Goal: Task Accomplishment & Management: Complete application form

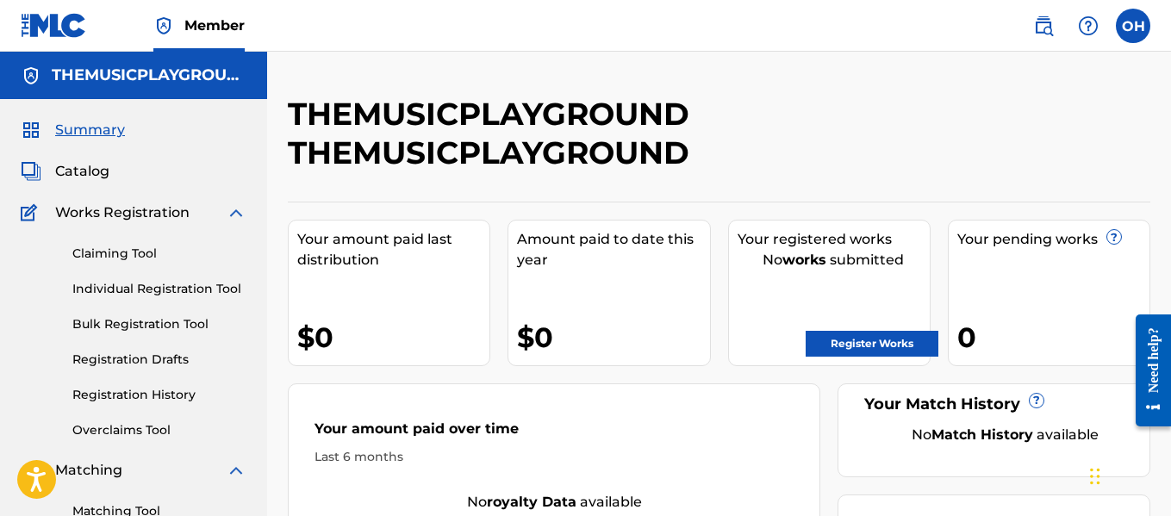
click at [1136, 20] on label at bounding box center [1133, 26] width 34 height 34
click at [1133, 26] on input "OH [PERSON_NAME] [EMAIL_ADDRESS][DOMAIN_NAME] Profile Log out" at bounding box center [1133, 26] width 0 height 0
click at [1136, 20] on div "OH OH [PERSON_NAME] [EMAIL_ADDRESS][DOMAIN_NAME] Profile Log out" at bounding box center [1133, 26] width 34 height 34
click at [153, 253] on link "Claiming Tool" at bounding box center [159, 254] width 174 height 18
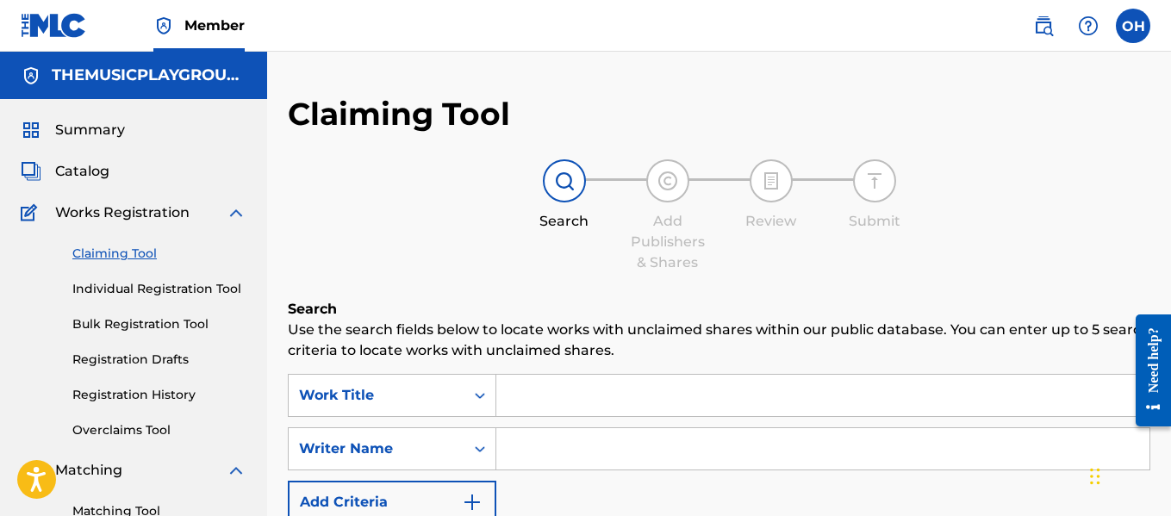
click at [531, 397] on input "Search Form" at bounding box center [822, 395] width 653 height 41
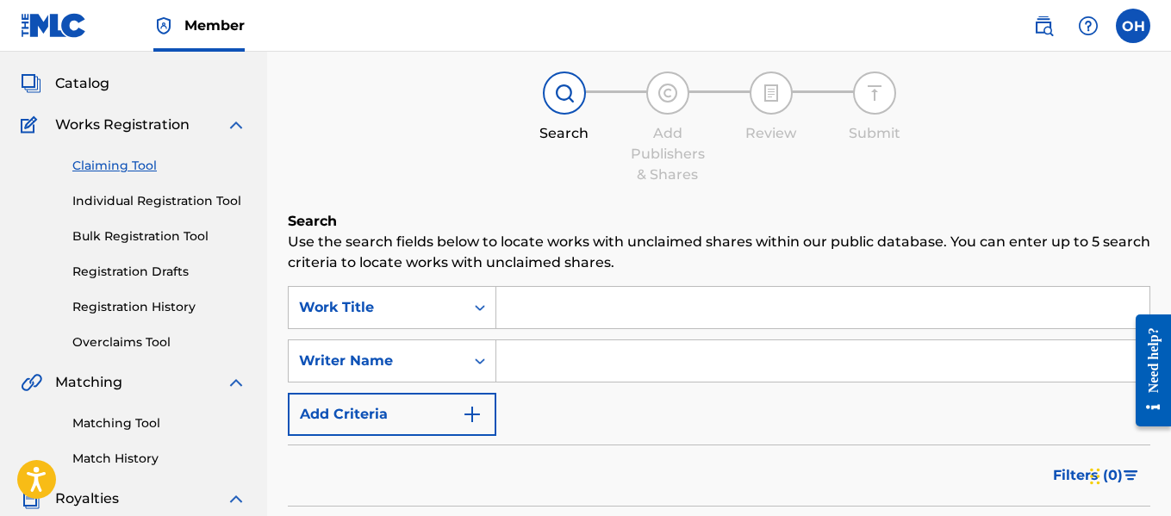
scroll to position [93, 0]
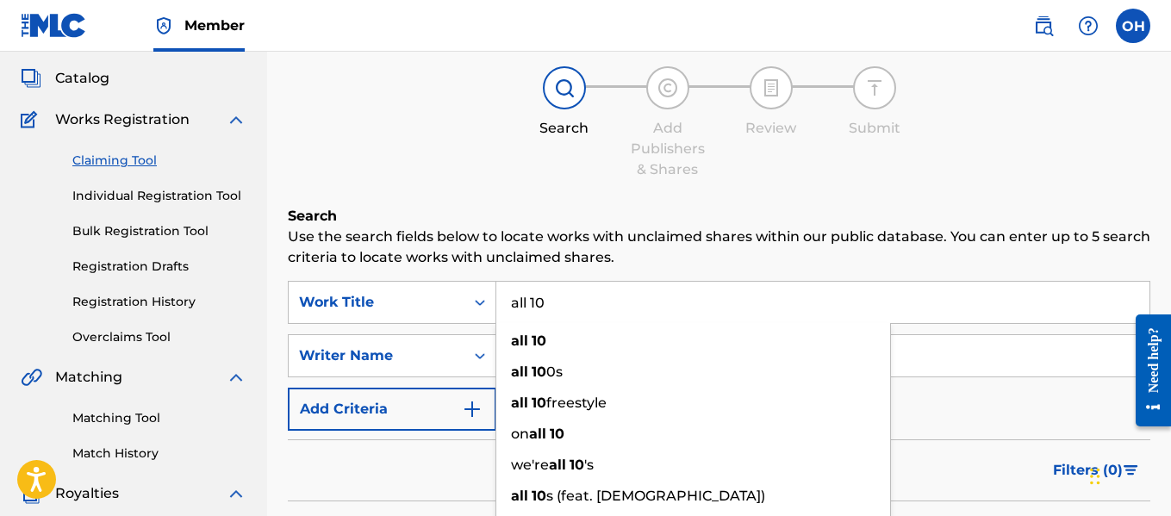
type input "all 10"
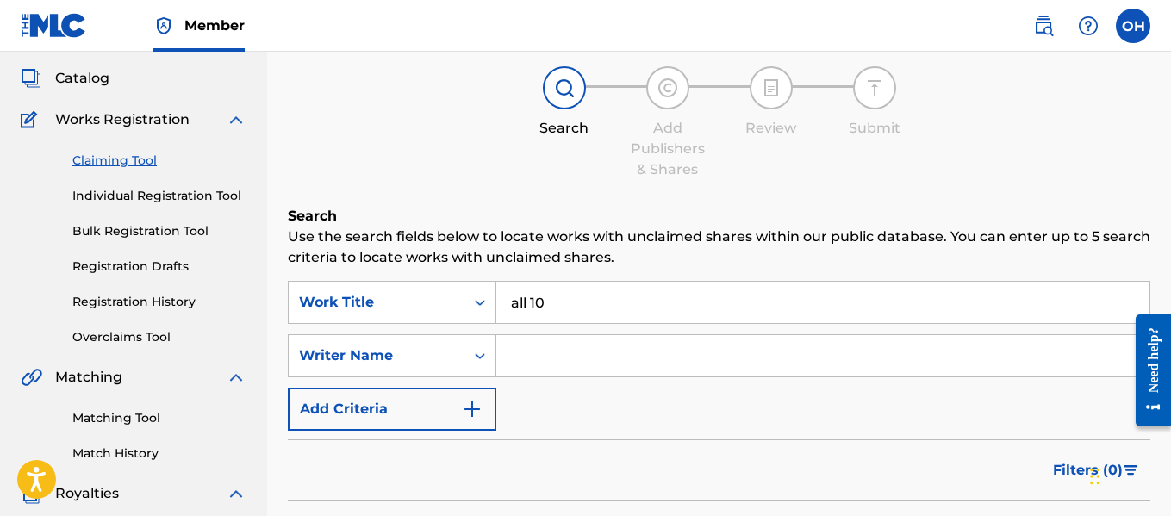
click at [764, 197] on div "Claiming Tool Search Add Publishers & Shares Review Submit Search Use the searc…" at bounding box center [719, 329] width 863 height 655
click at [576, 372] on input "Search Form" at bounding box center [822, 355] width 653 height 41
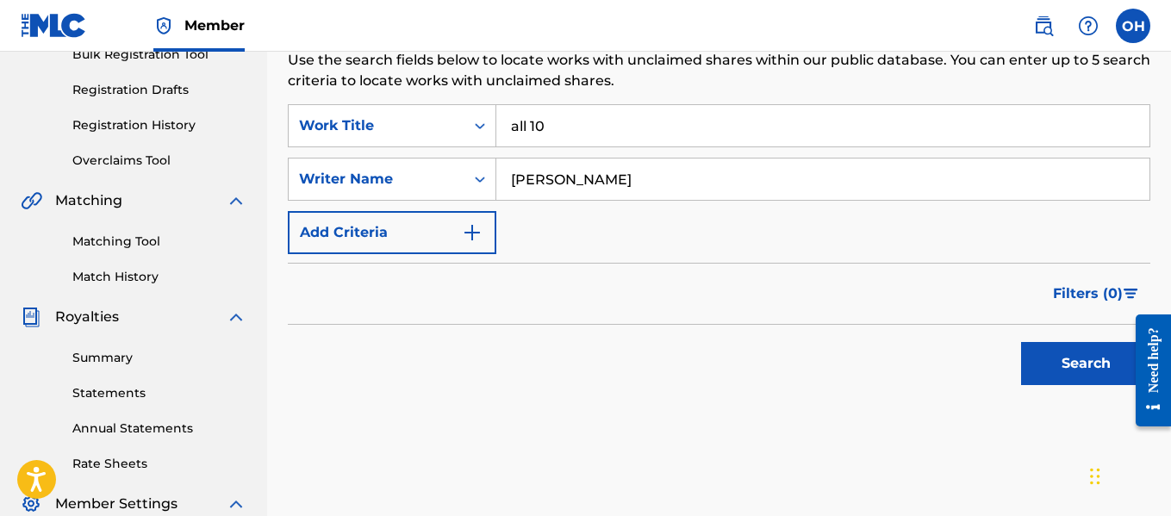
scroll to position [271, 0]
click at [1072, 370] on button "Search" at bounding box center [1085, 362] width 129 height 43
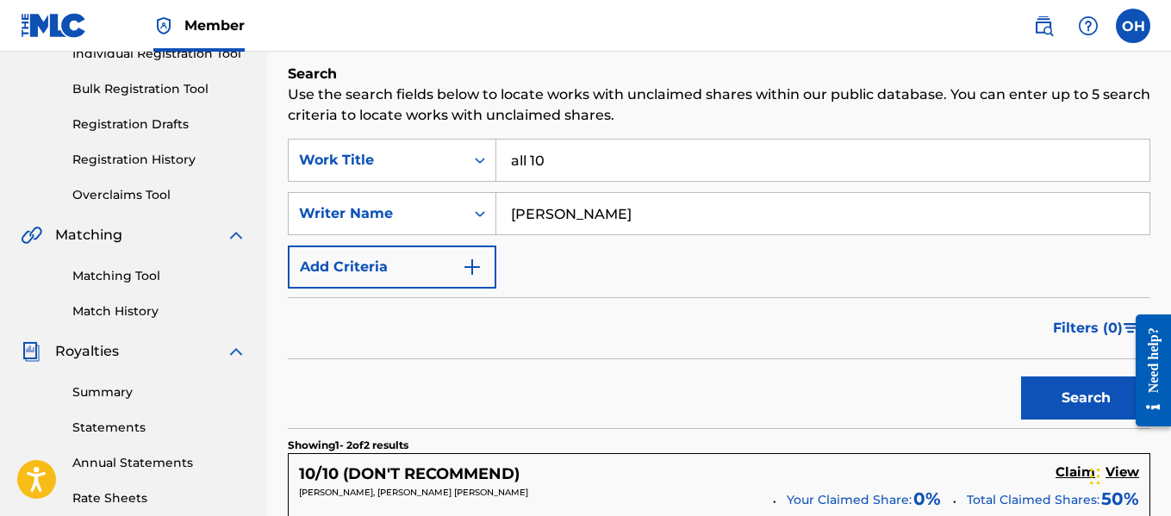
scroll to position [231, 0]
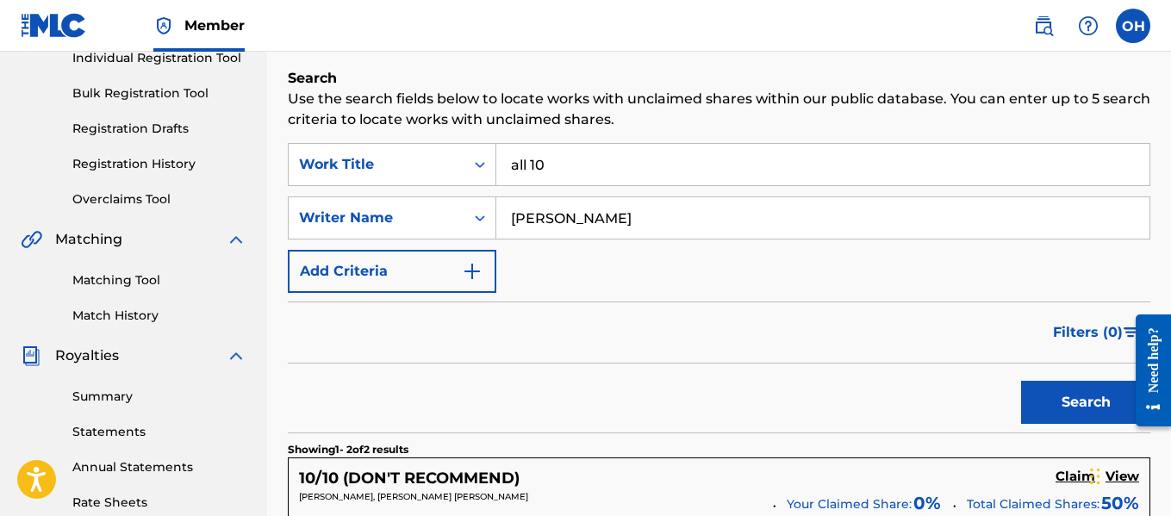
click at [662, 208] on input "[PERSON_NAME]" at bounding box center [822, 217] width 653 height 41
click at [1021, 381] on button "Search" at bounding box center [1085, 402] width 129 height 43
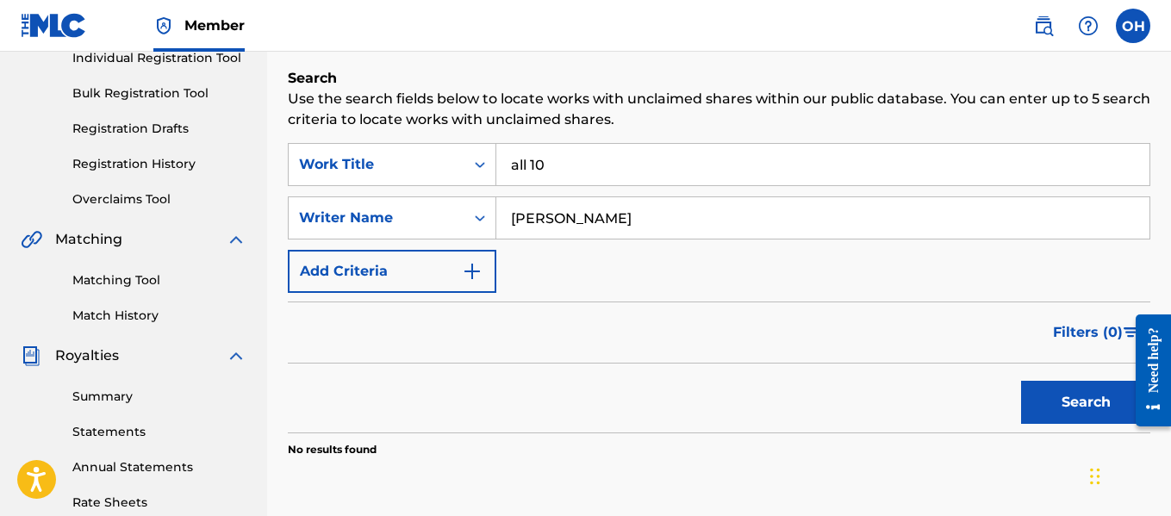
drag, startPoint x: 581, startPoint y: 218, endPoint x: 629, endPoint y: 215, distance: 48.3
click at [629, 215] on input "[PERSON_NAME]" at bounding box center [822, 217] width 653 height 41
drag, startPoint x: 626, startPoint y: 215, endPoint x: 506, endPoint y: 196, distance: 121.3
click at [506, 196] on div "SearchWithCriteria23bb05e3-5533-448e-9837-c3b0d79b0e72 Work Title all 10 Search…" at bounding box center [719, 218] width 863 height 150
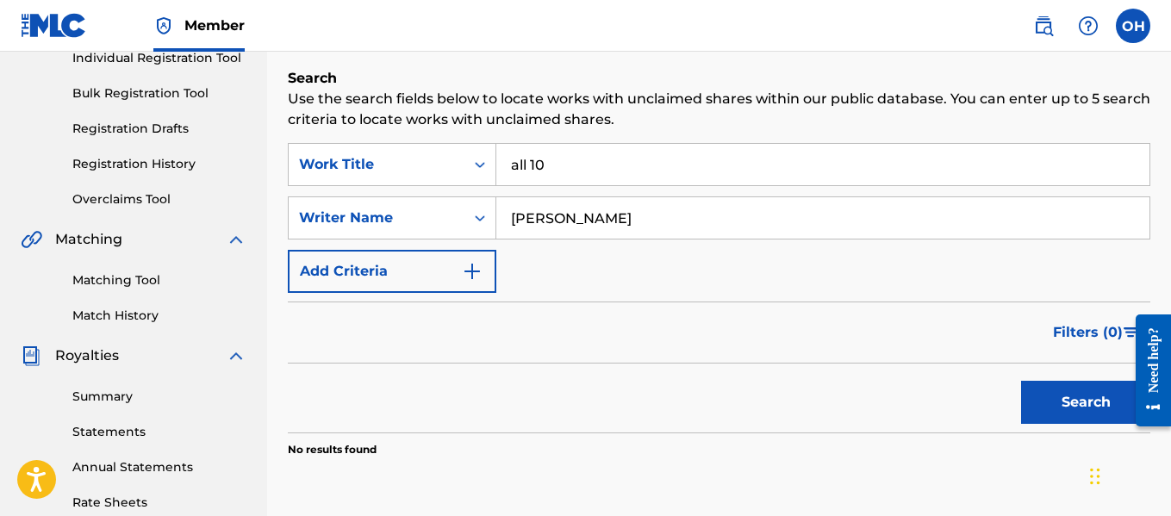
type input "[PERSON_NAME]"
click at [1021, 381] on button "Search" at bounding box center [1085, 402] width 129 height 43
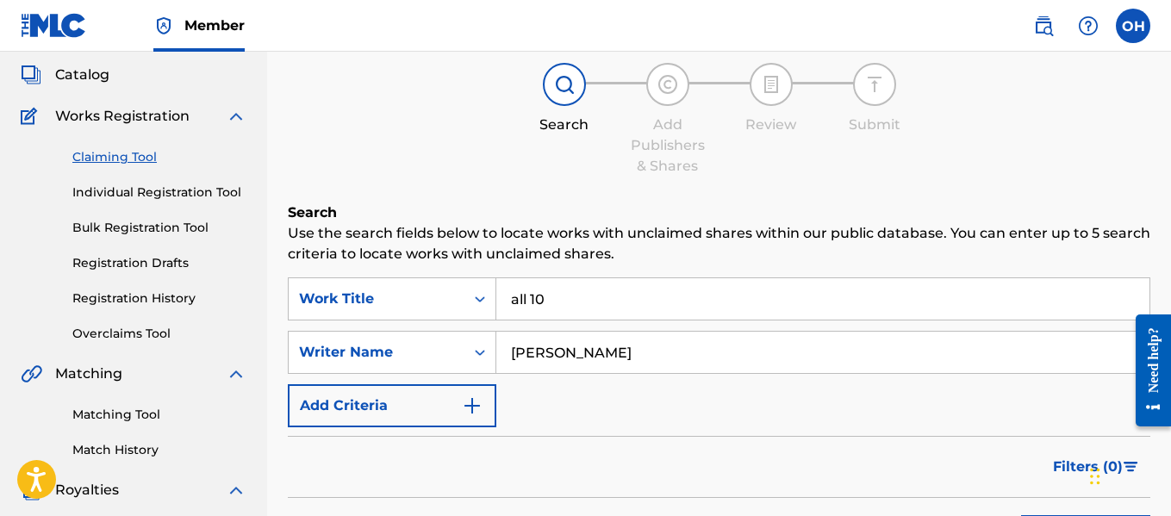
scroll to position [99, 0]
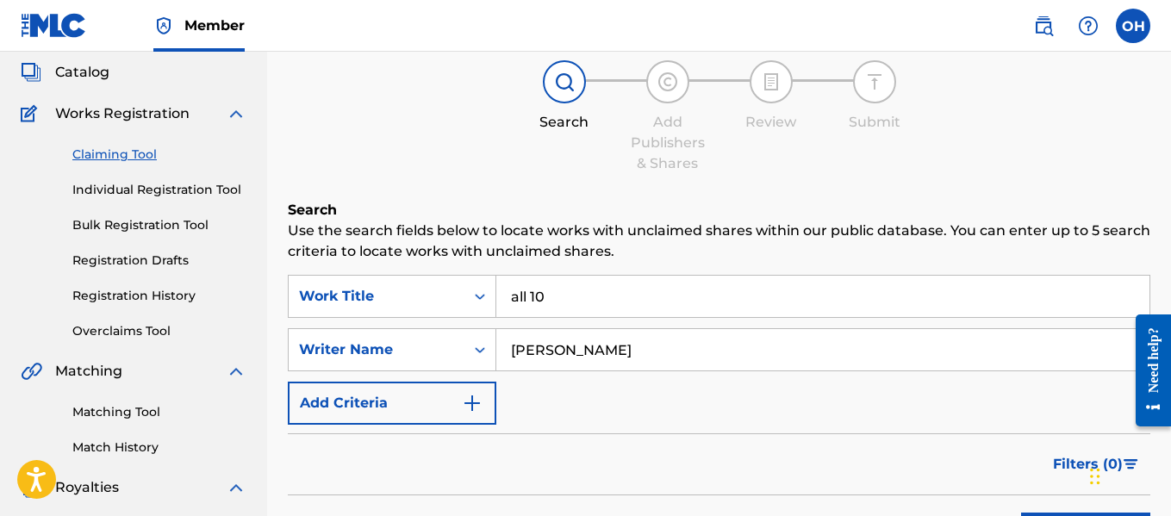
click at [602, 332] on input "[PERSON_NAME]" at bounding box center [822, 349] width 653 height 41
click at [520, 419] on div "SearchWithCriteria23bb05e3-5533-448e-9837-c3b0d79b0e72 Work Title all 10 Search…" at bounding box center [719, 350] width 863 height 150
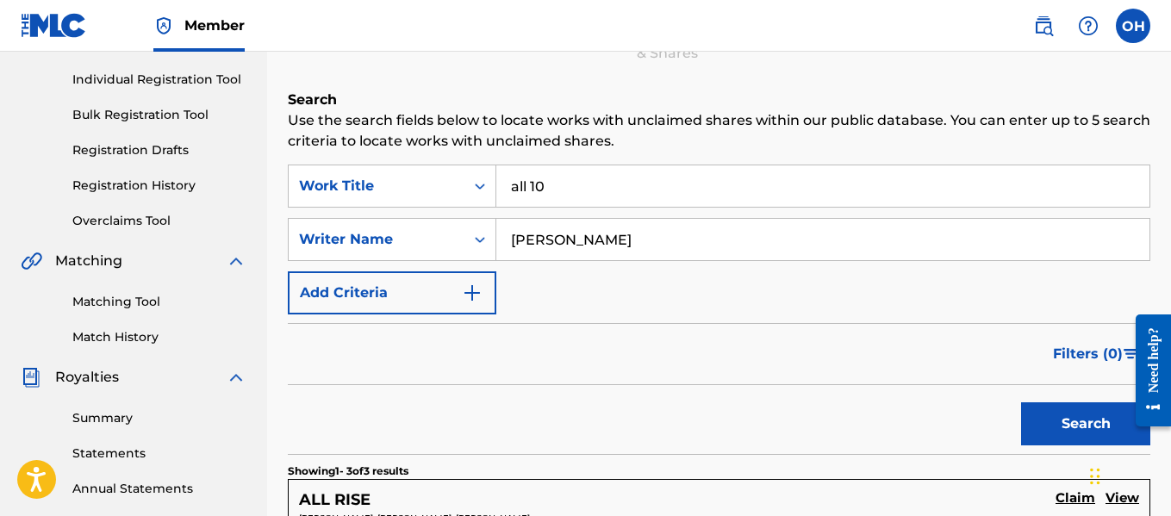
scroll to position [210, 0]
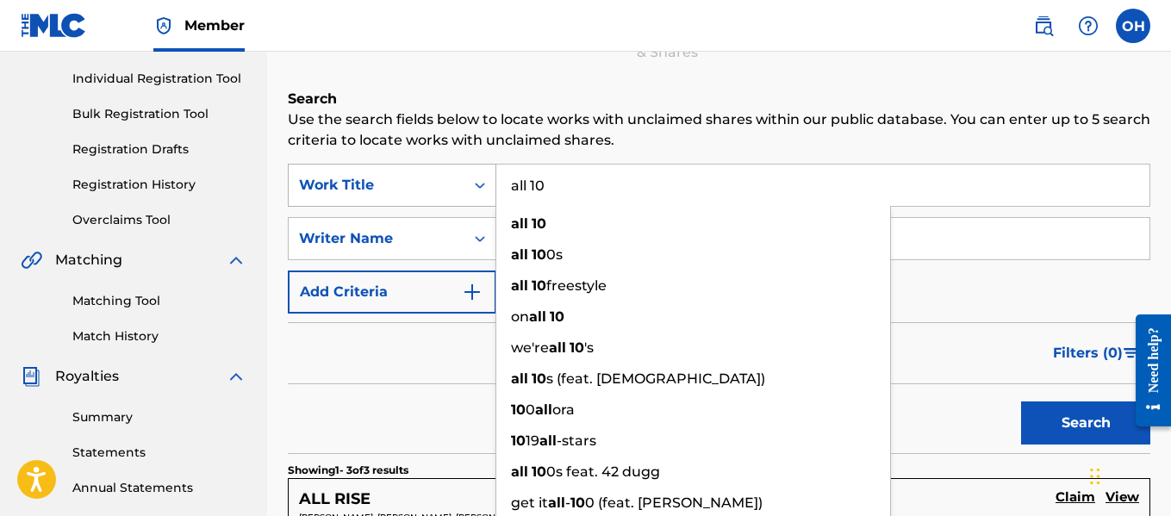
drag, startPoint x: 555, startPoint y: 184, endPoint x: 488, endPoint y: 187, distance: 67.3
click at [488, 187] on div "SearchWithCriteria23bb05e3-5533-448e-9837-c3b0d79b0e72 Work Title all 10 all 10…" at bounding box center [719, 185] width 863 height 43
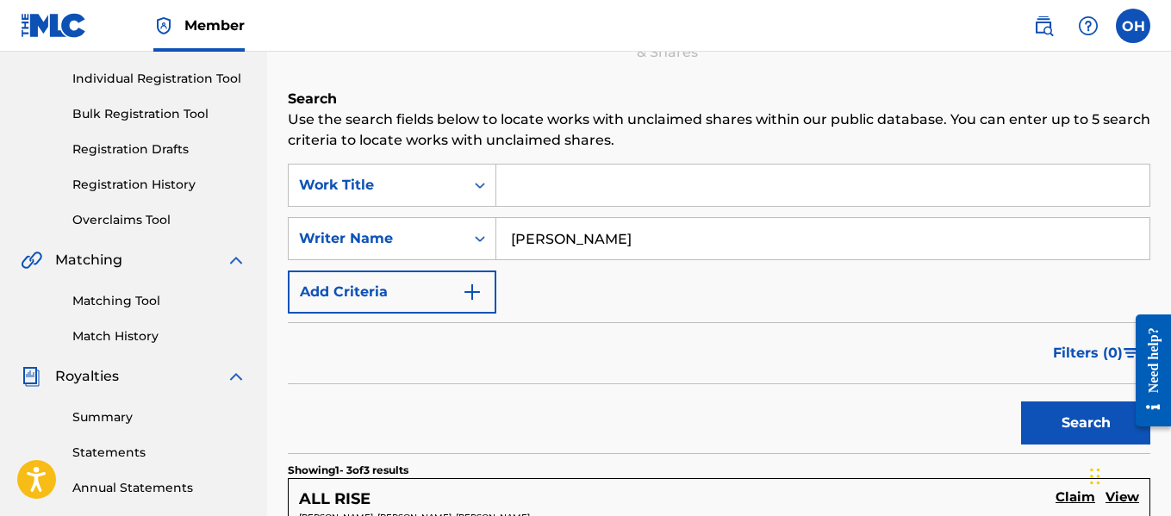
click at [549, 306] on div "SearchWithCriteria23bb05e3-5533-448e-9837-c3b0d79b0e72 Work Title SearchWithCri…" at bounding box center [719, 239] width 863 height 150
click at [920, 382] on div "Filters ( 0 )" at bounding box center [719, 353] width 863 height 62
click at [1062, 427] on button "Search" at bounding box center [1085, 423] width 129 height 43
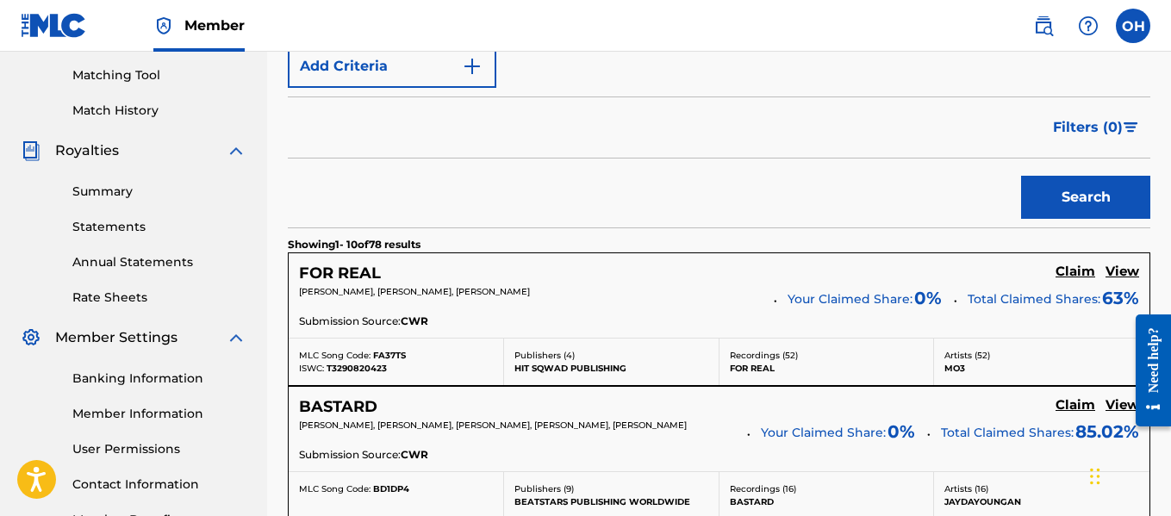
scroll to position [437, 0]
click at [608, 371] on p "HIT SQWAD PUBLISHING" at bounding box center [612, 367] width 194 height 13
click at [708, 343] on div "Publishers ( 4 ) HIT SQWAD PUBLISHING" at bounding box center [611, 361] width 215 height 47
click at [674, 351] on p "Publishers ( 4 )" at bounding box center [612, 354] width 194 height 13
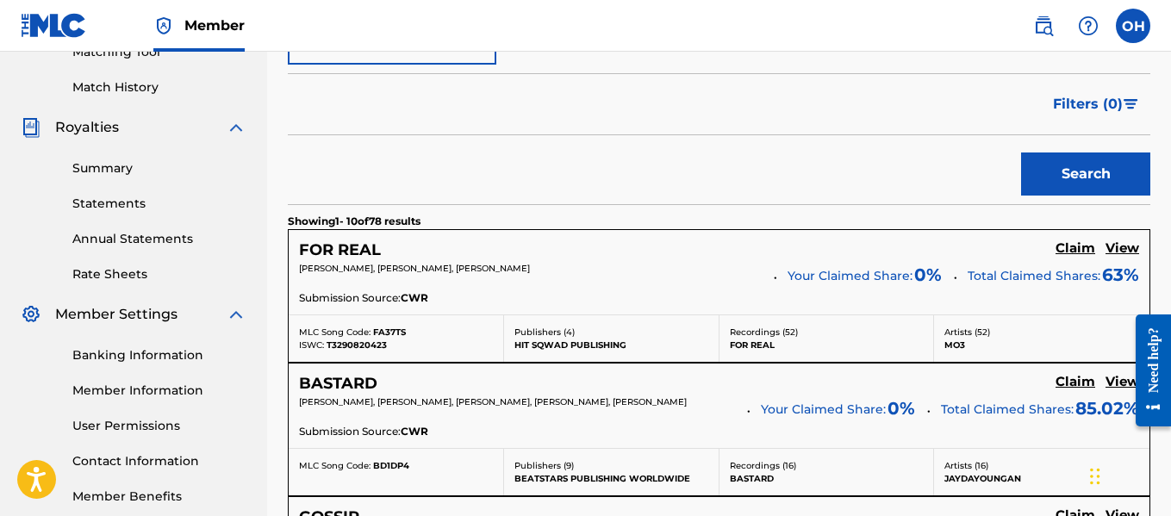
scroll to position [459, 0]
click at [1129, 244] on h5 "View" at bounding box center [1123, 249] width 34 height 16
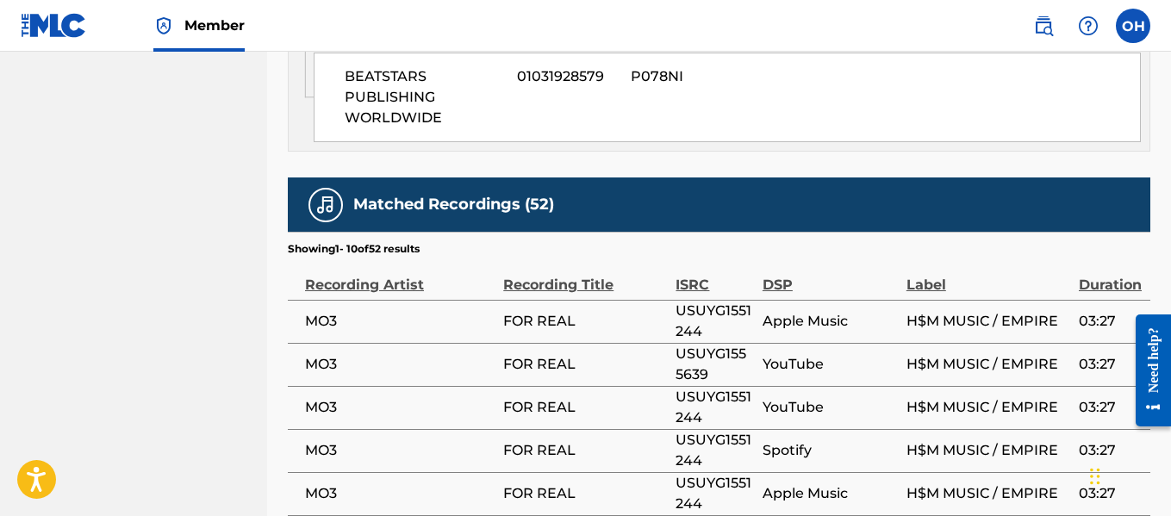
scroll to position [1570, 0]
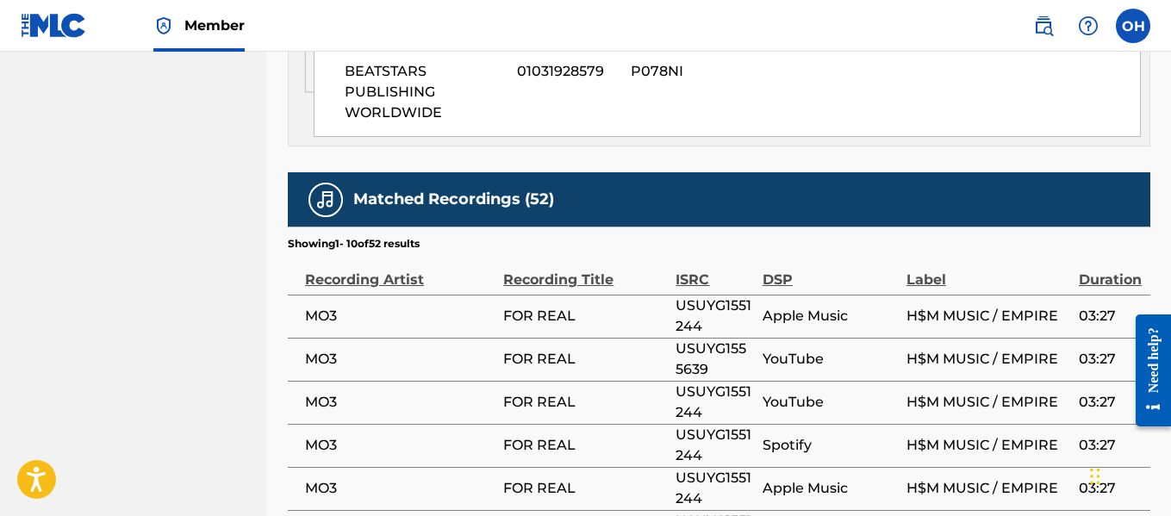
click at [540, 327] on span "FOR REAL" at bounding box center [585, 316] width 164 height 21
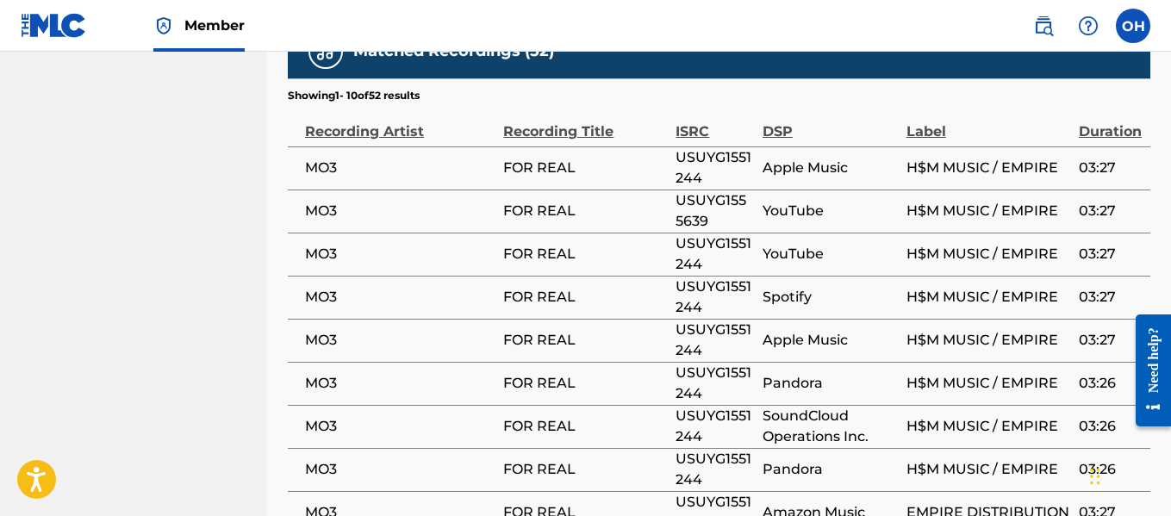
scroll to position [1719, 0]
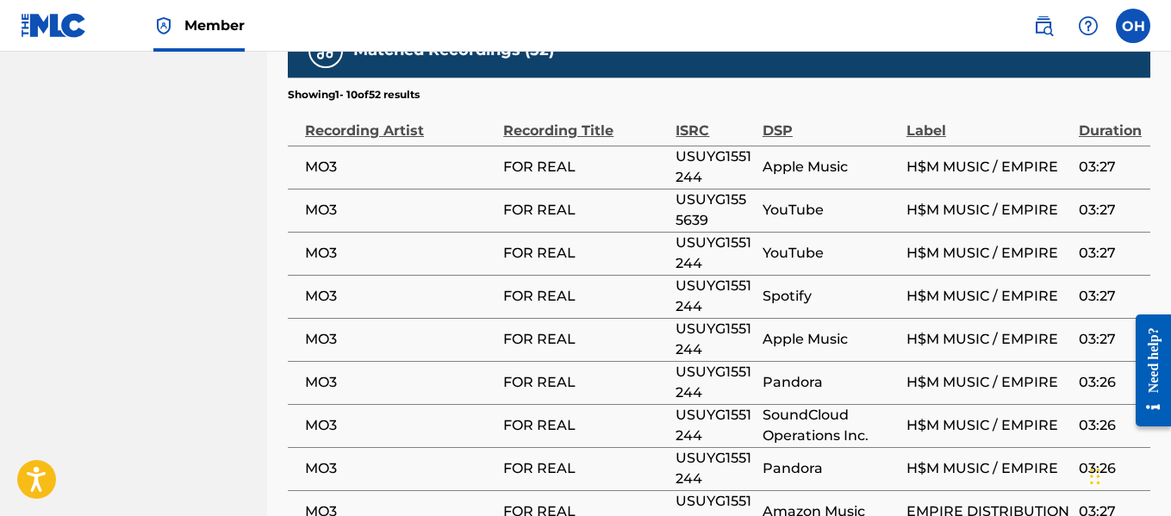
click at [1107, 189] on td "03:27" at bounding box center [1115, 167] width 72 height 43
drag, startPoint x: 1082, startPoint y: 184, endPoint x: 1031, endPoint y: 184, distance: 51.7
click at [1081, 178] on span "03:27" at bounding box center [1110, 167] width 63 height 21
click at [967, 189] on td "H$M MUSIC / EMPIRE" at bounding box center [993, 167] width 172 height 43
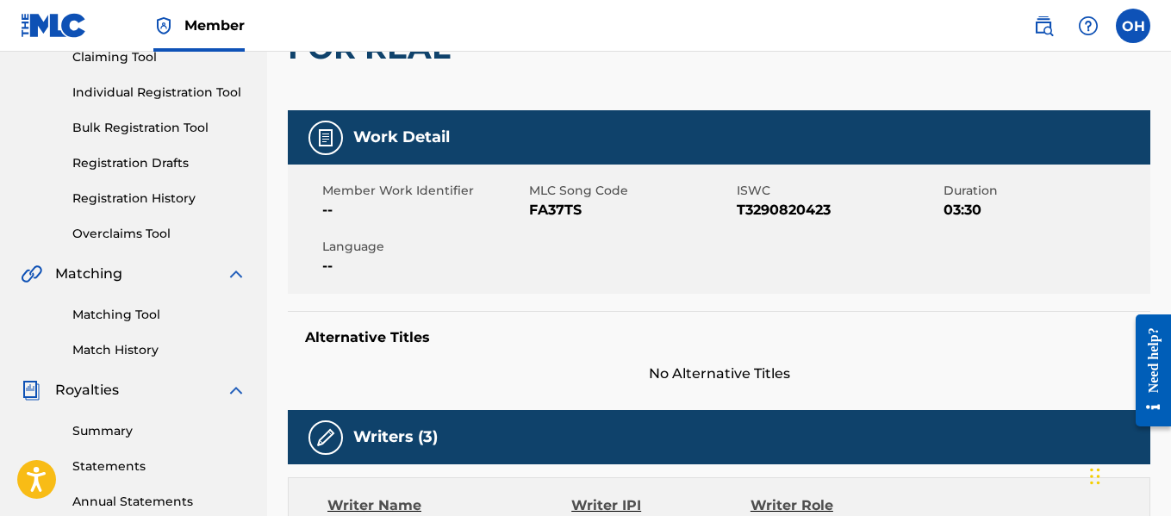
scroll to position [0, 0]
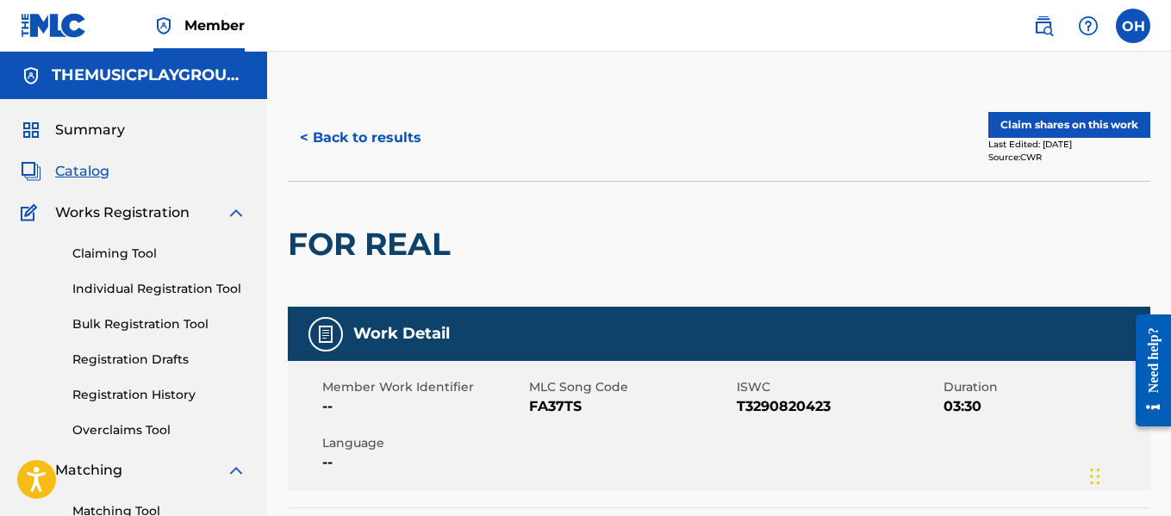
click at [309, 135] on button "< Back to results" at bounding box center [361, 137] width 146 height 43
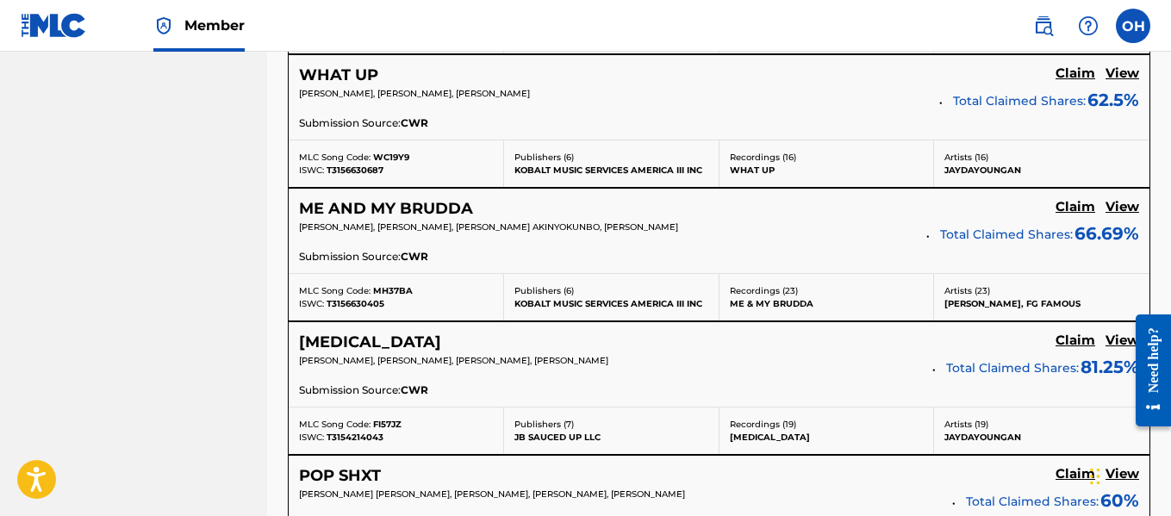
scroll to position [1438, 0]
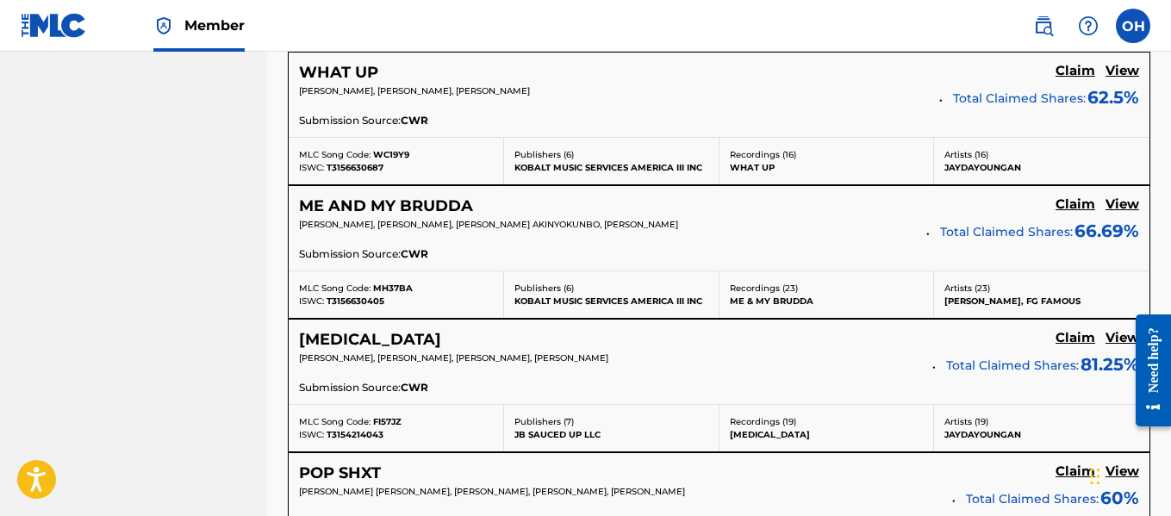
click at [1129, 205] on h5 "View" at bounding box center [1123, 205] width 34 height 16
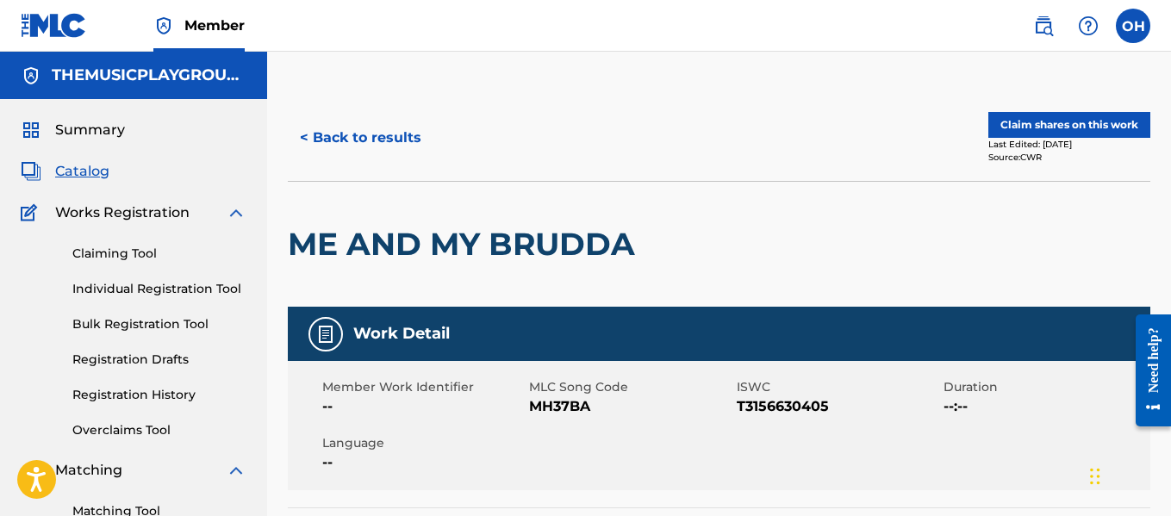
click at [365, 139] on button "< Back to results" at bounding box center [361, 137] width 146 height 43
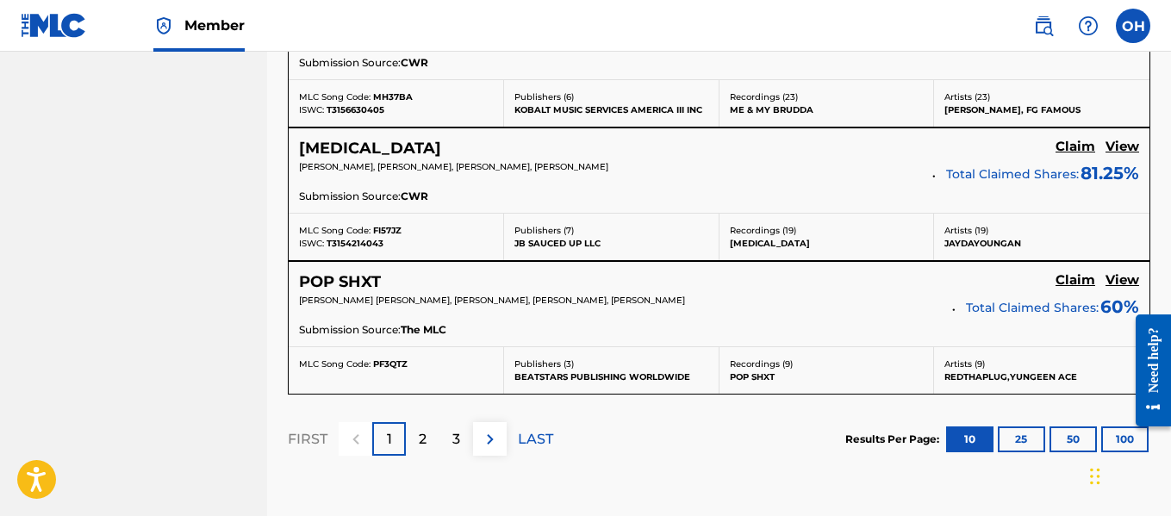
scroll to position [1766, 0]
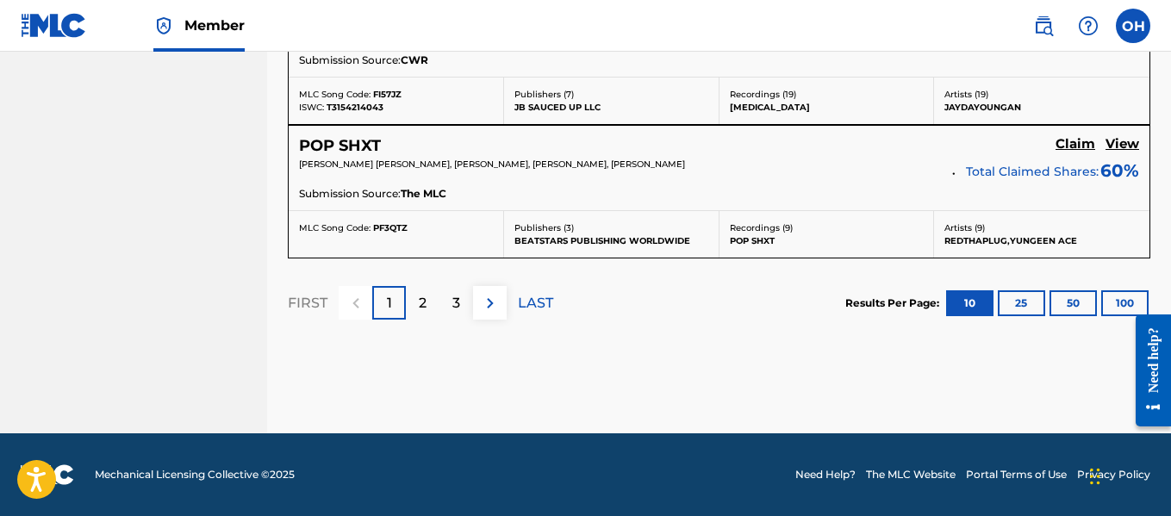
click at [1111, 293] on button "100" at bounding box center [1124, 303] width 47 height 26
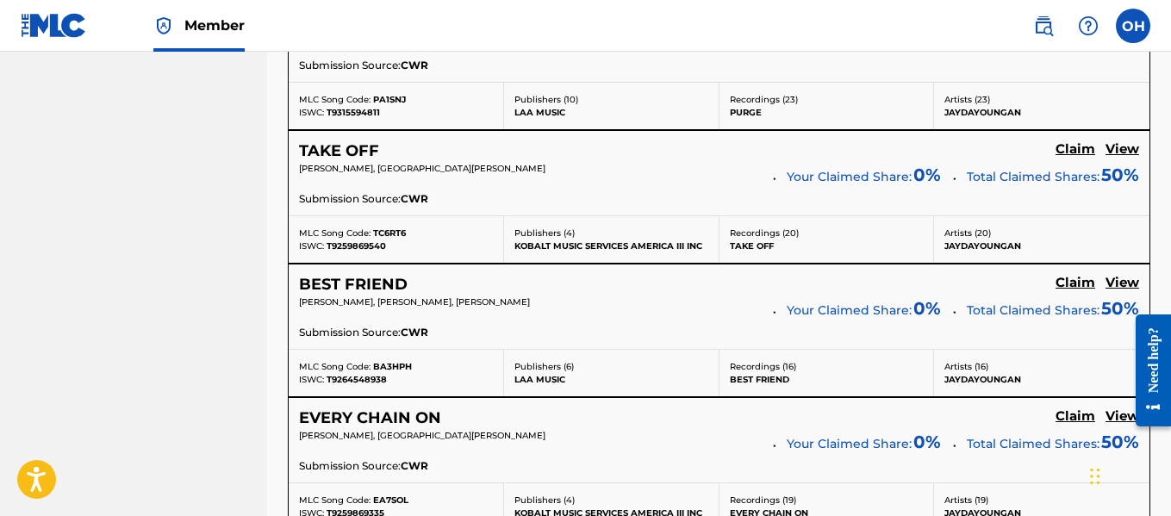
scroll to position [9109, 0]
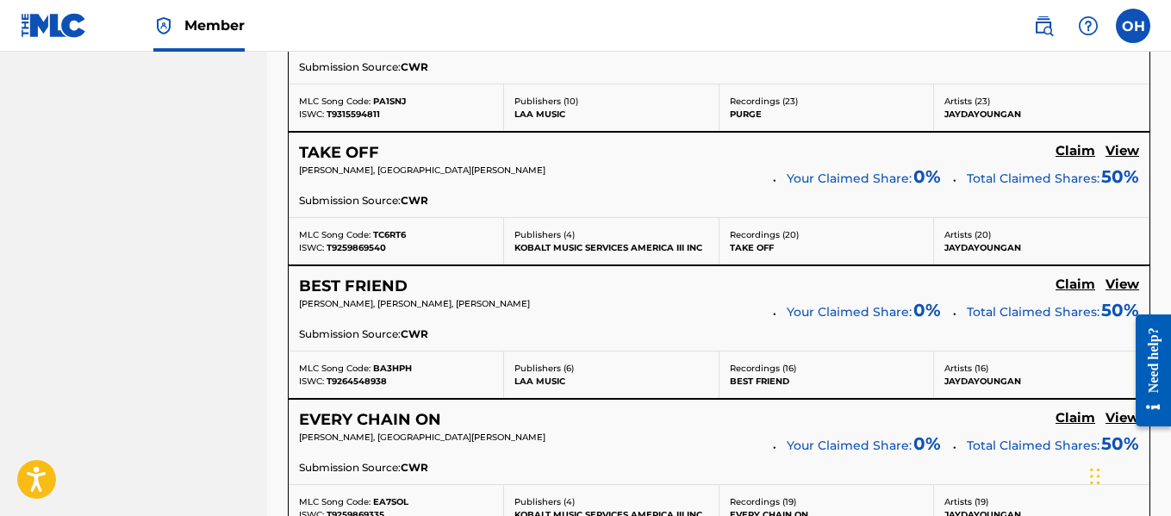
click at [1125, 148] on h5 "View" at bounding box center [1123, 151] width 34 height 16
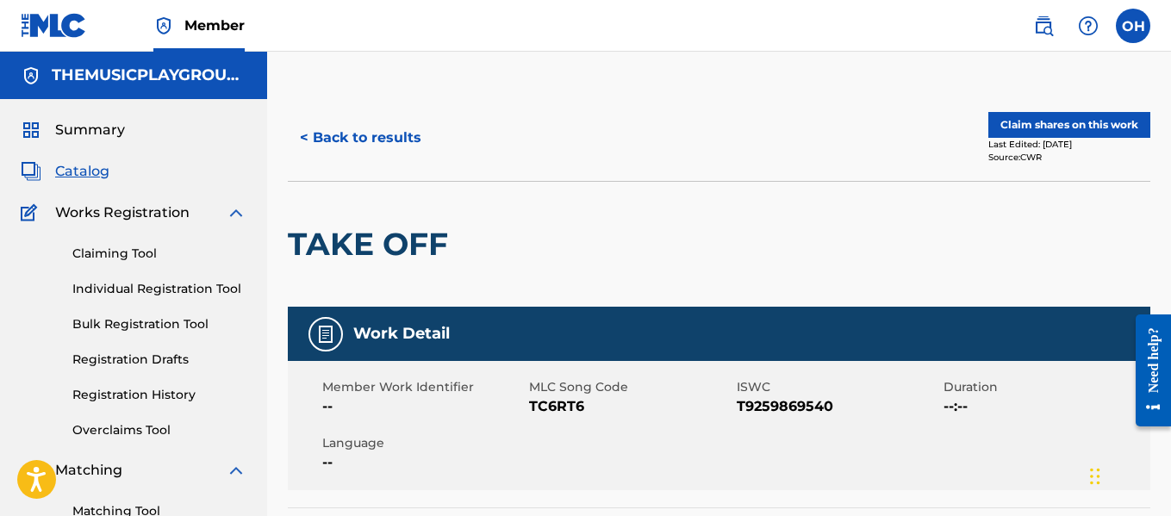
click at [408, 134] on button "< Back to results" at bounding box center [361, 137] width 146 height 43
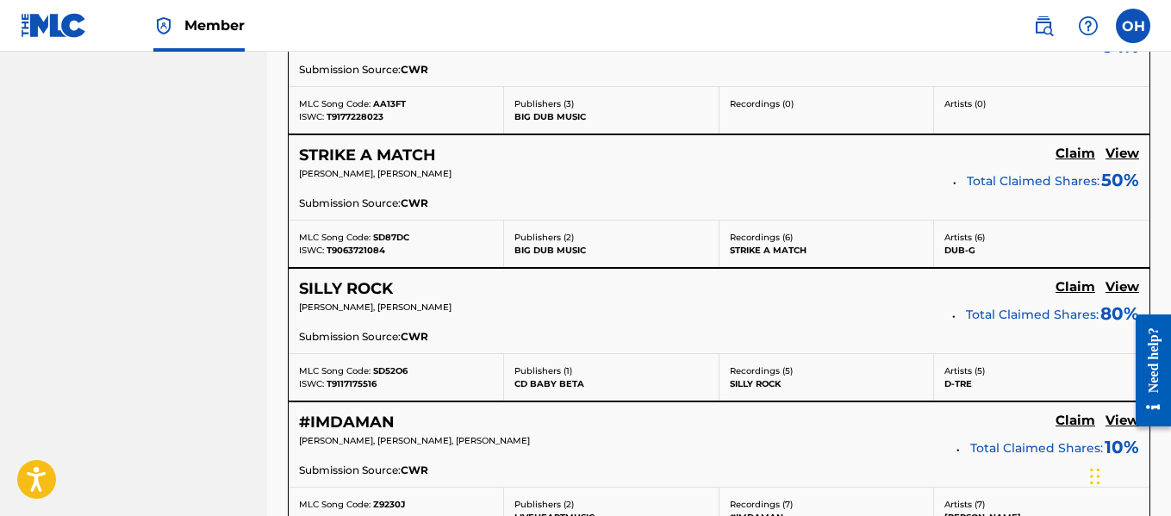
scroll to position [9636, 0]
click at [951, 175] on div "[PERSON_NAME], [PERSON_NAME] Total Claimed Shares: 50 %" at bounding box center [719, 183] width 840 height 28
click at [1128, 152] on h5 "View" at bounding box center [1123, 155] width 34 height 16
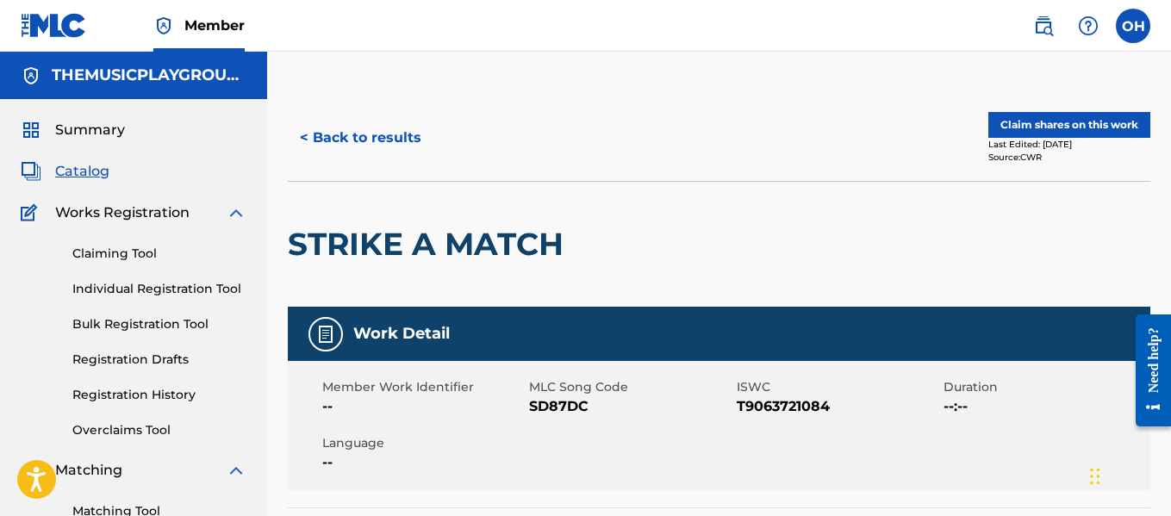
click at [388, 122] on button "< Back to results" at bounding box center [361, 137] width 146 height 43
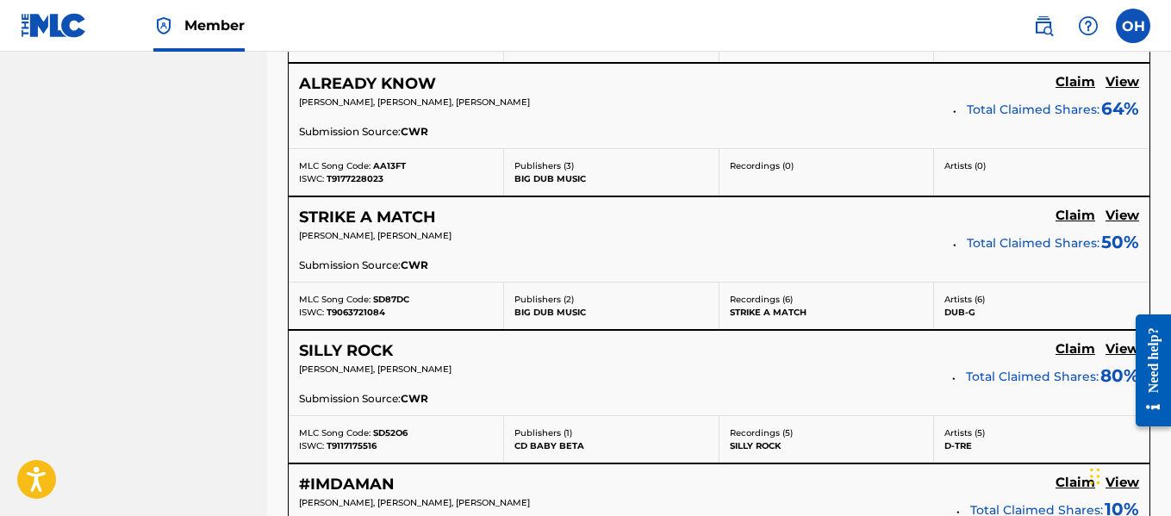
scroll to position [9575, 0]
click at [662, 304] on p "Publishers ( 2 )" at bounding box center [612, 300] width 194 height 13
click at [1126, 213] on h5 "View" at bounding box center [1123, 217] width 34 height 16
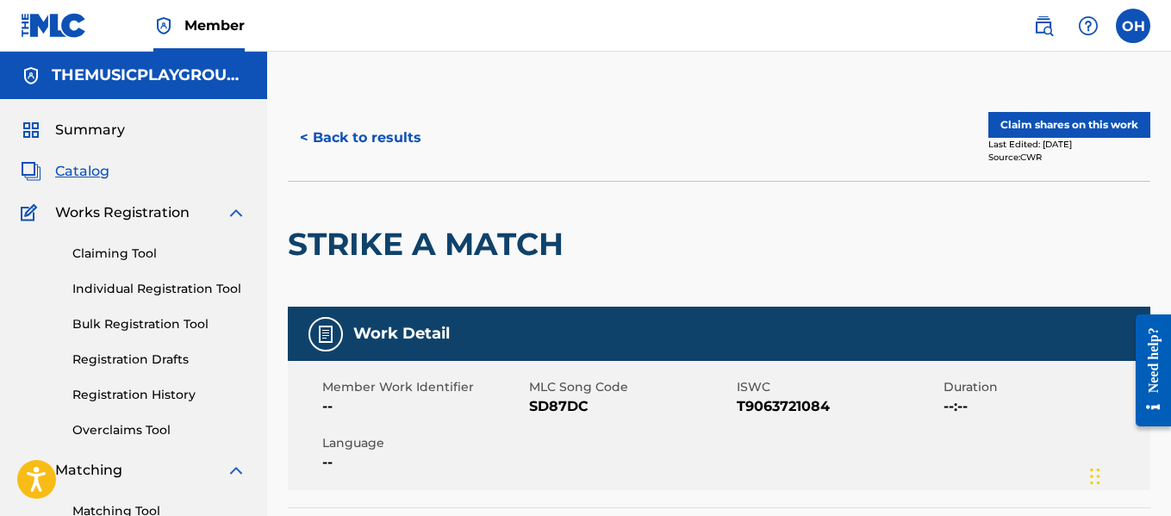
click at [1041, 118] on button "Claim shares on this work" at bounding box center [1070, 125] width 162 height 26
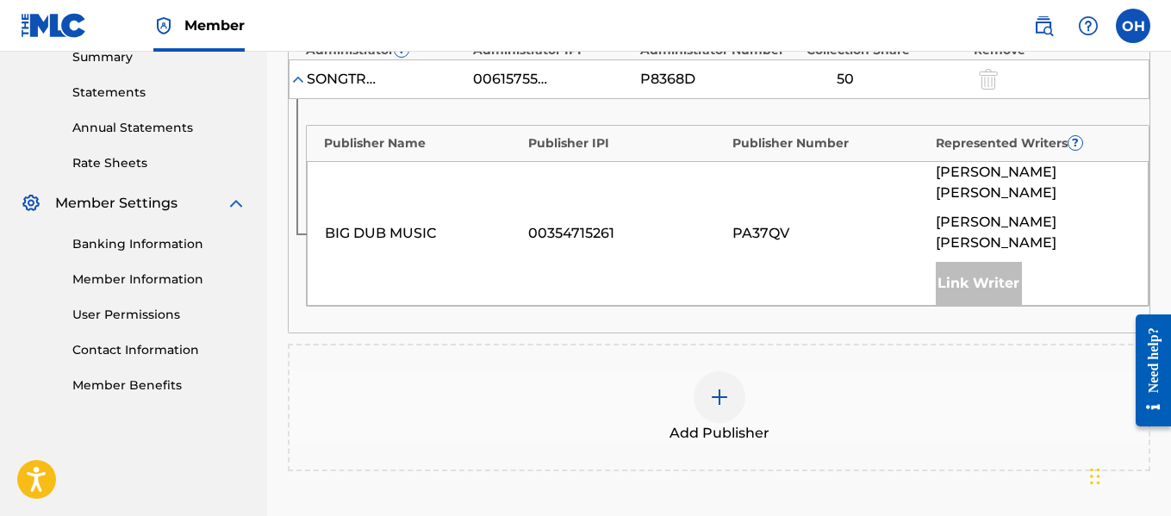
scroll to position [571, 0]
click at [714, 371] on div at bounding box center [720, 397] width 52 height 52
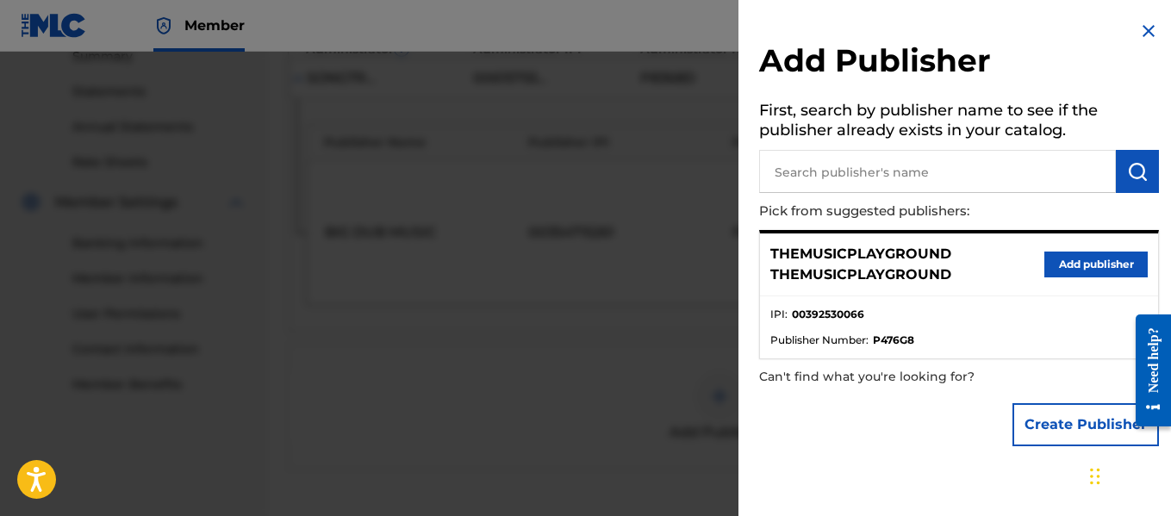
click at [839, 269] on p "THEMUSICPLAYGROUND THEMUSICPLAYGROUND" at bounding box center [907, 264] width 274 height 41
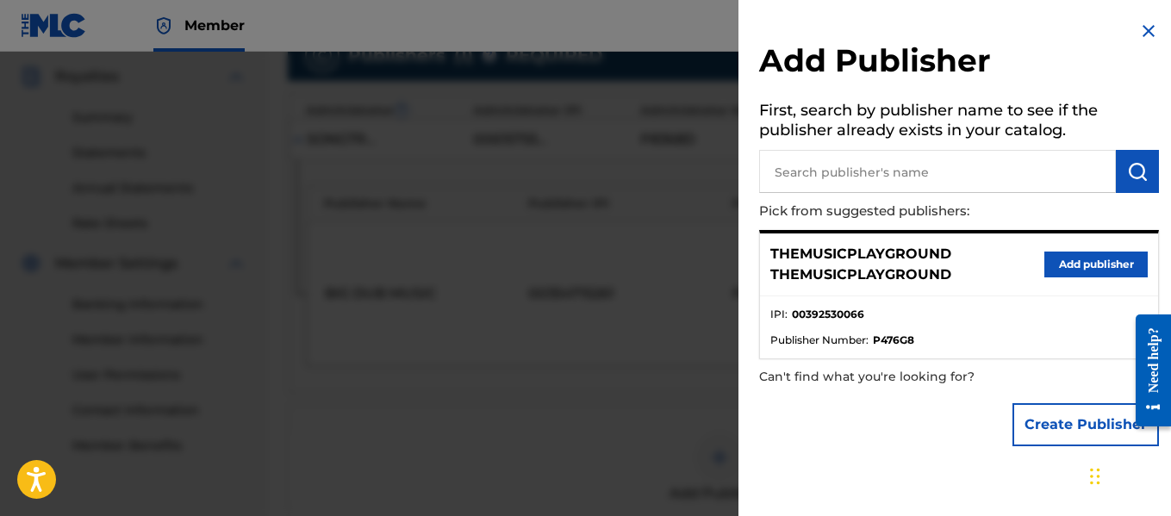
click at [1045, 423] on button "Create Publisher" at bounding box center [1086, 424] width 147 height 43
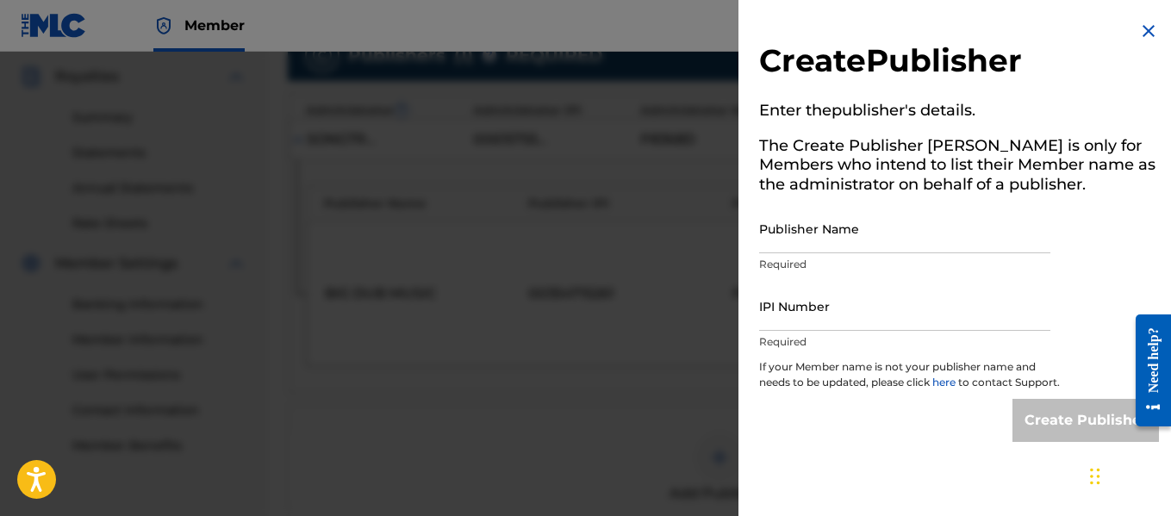
click at [1144, 31] on img at bounding box center [1148, 31] width 21 height 21
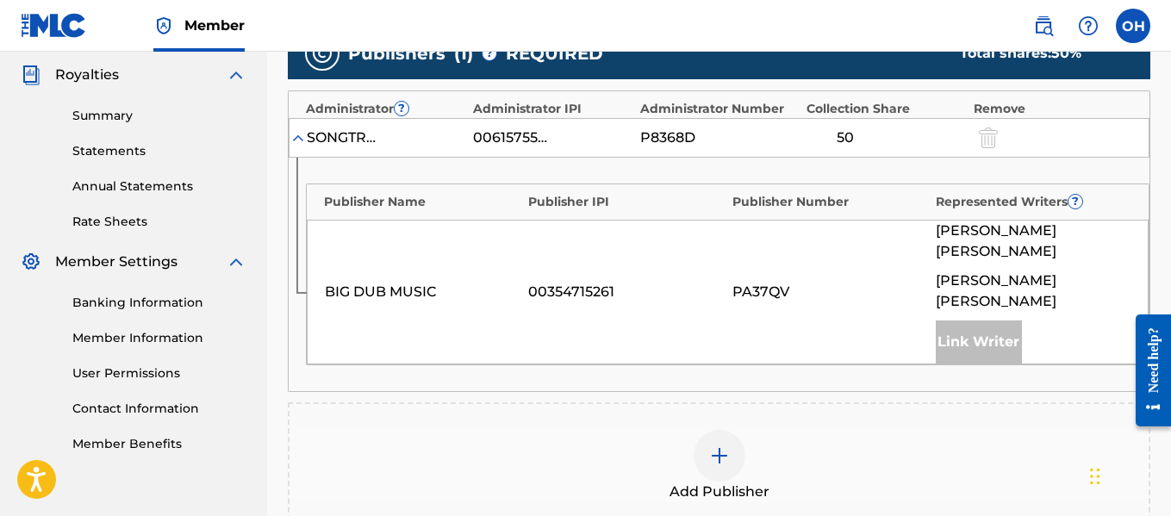
scroll to position [515, 0]
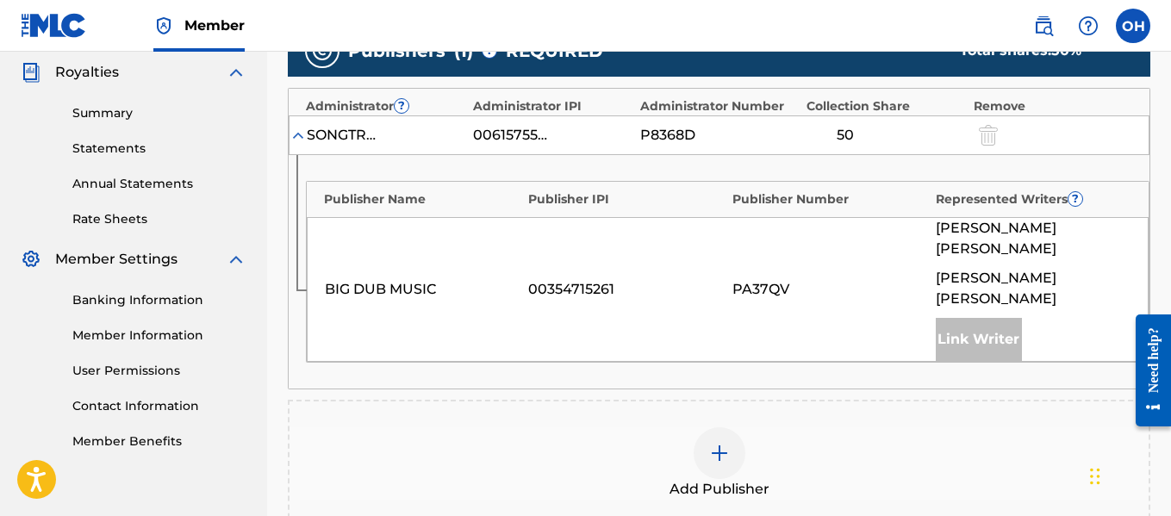
click at [299, 135] on img at bounding box center [298, 135] width 17 height 17
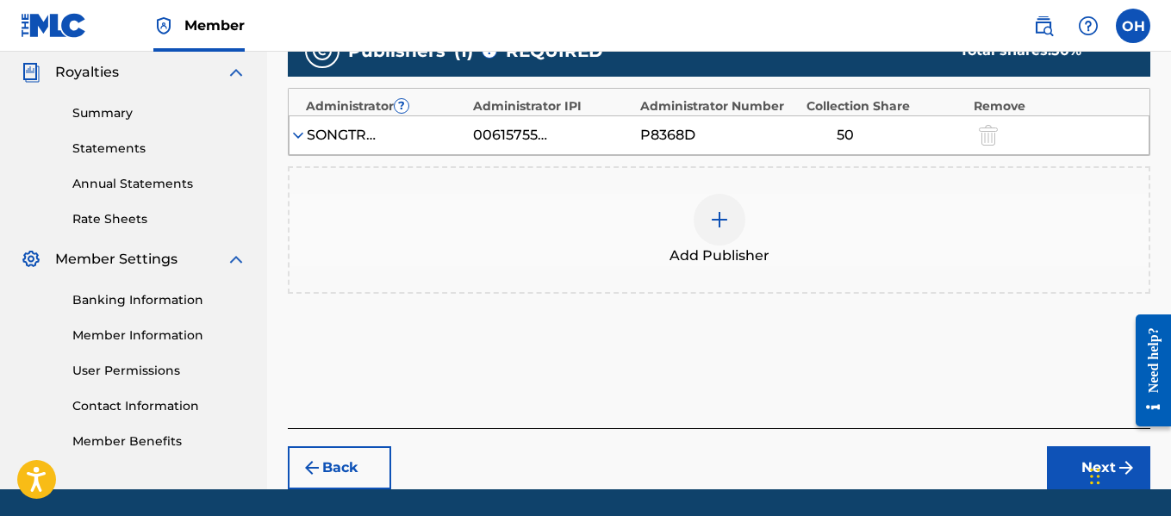
click at [299, 135] on img at bounding box center [298, 135] width 17 height 17
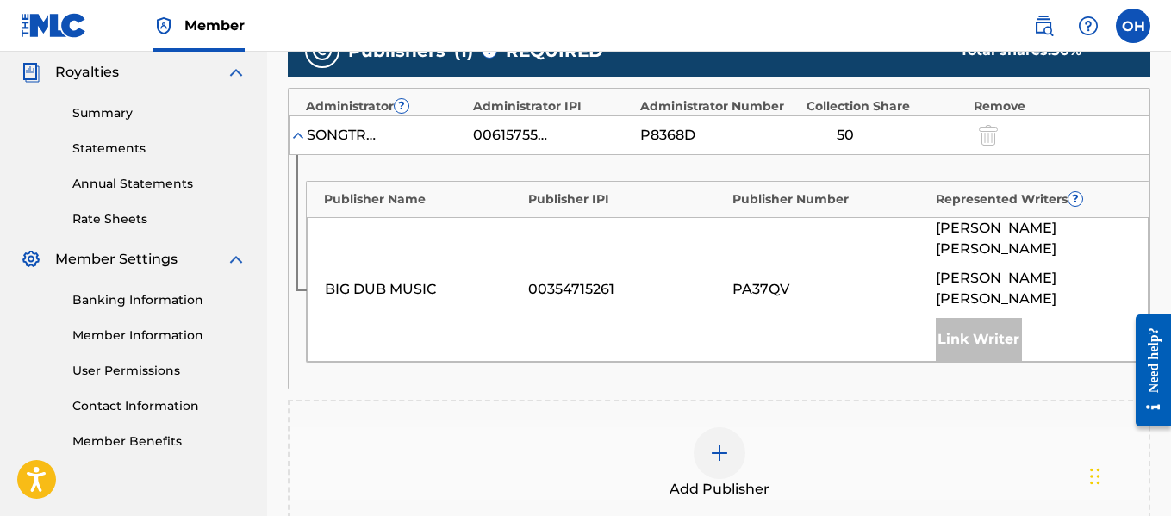
click at [299, 135] on img at bounding box center [298, 135] width 17 height 17
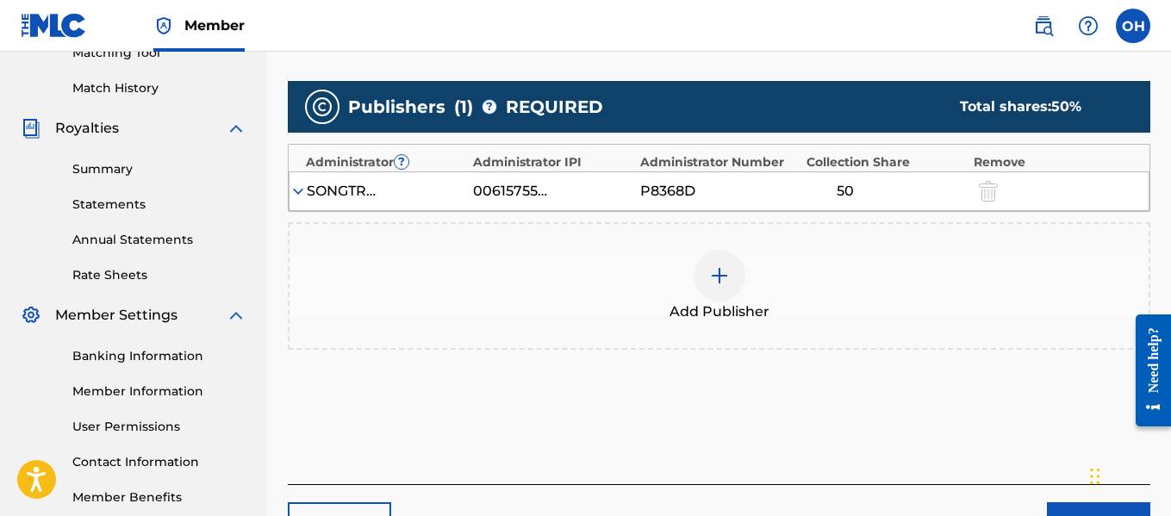
scroll to position [465, 0]
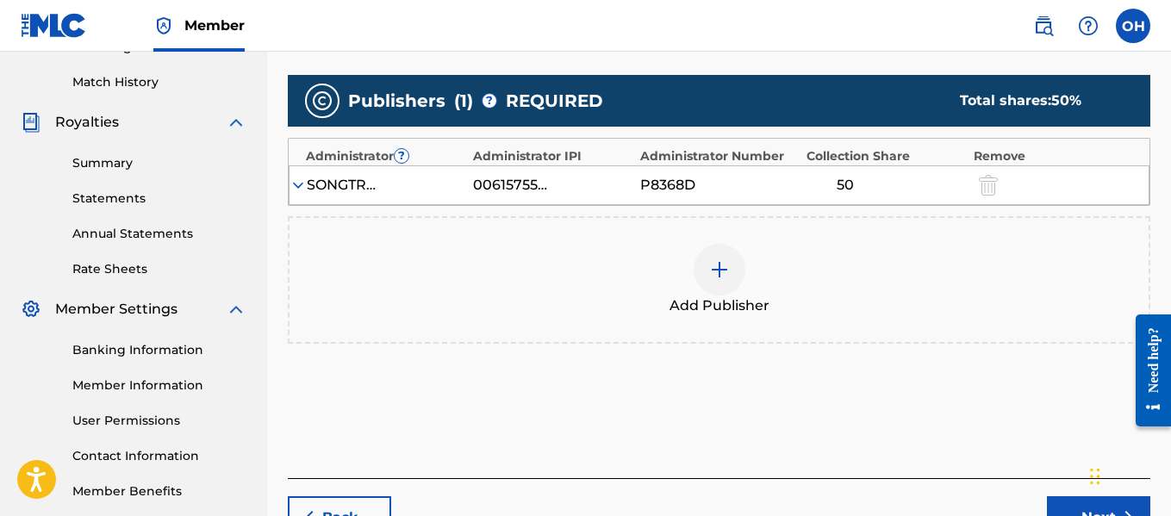
click at [303, 183] on img at bounding box center [298, 185] width 17 height 17
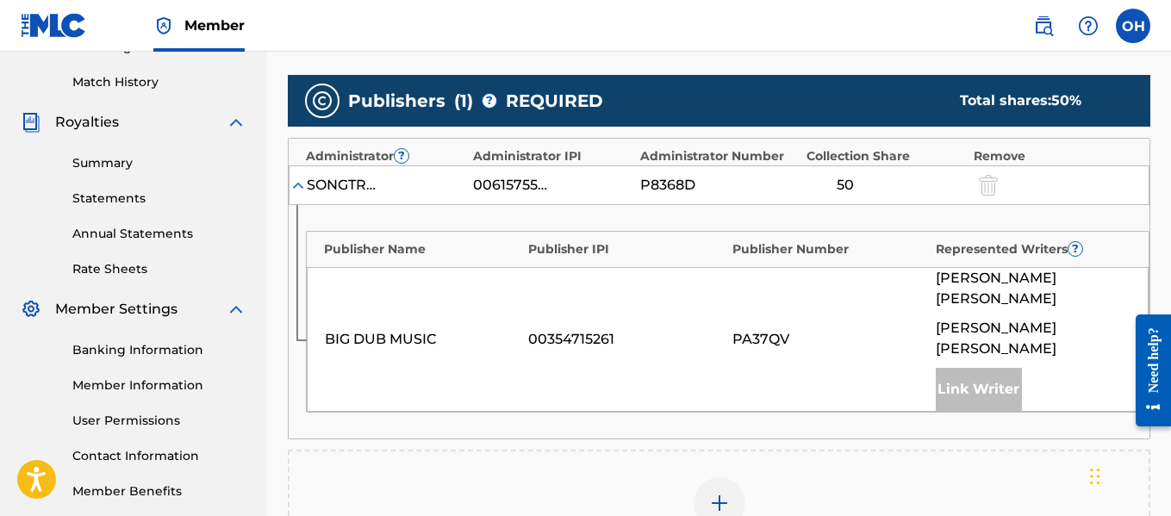
click at [303, 186] on img at bounding box center [298, 185] width 17 height 17
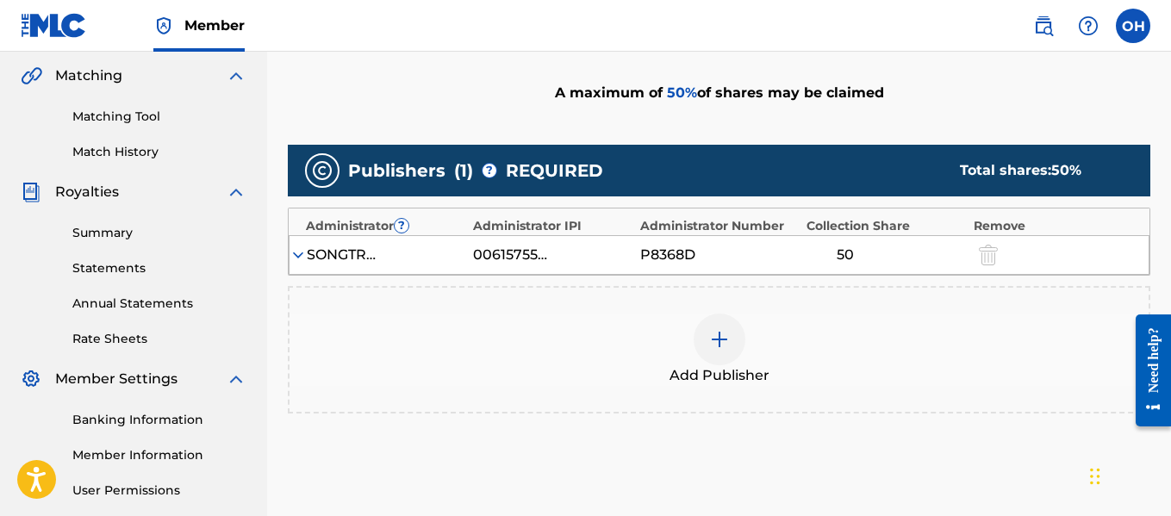
scroll to position [396, 0]
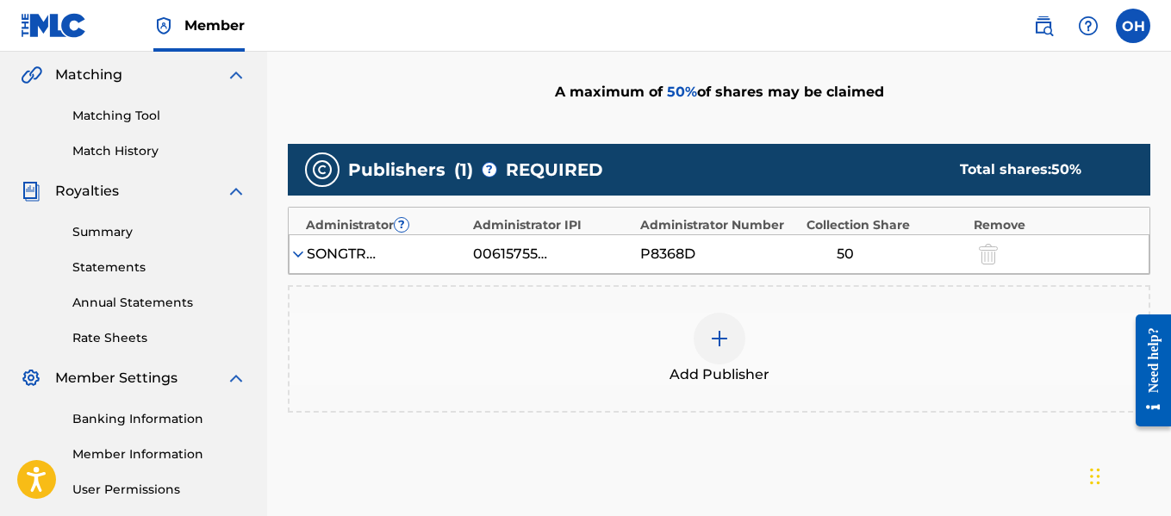
click at [298, 256] on img at bounding box center [298, 254] width 17 height 17
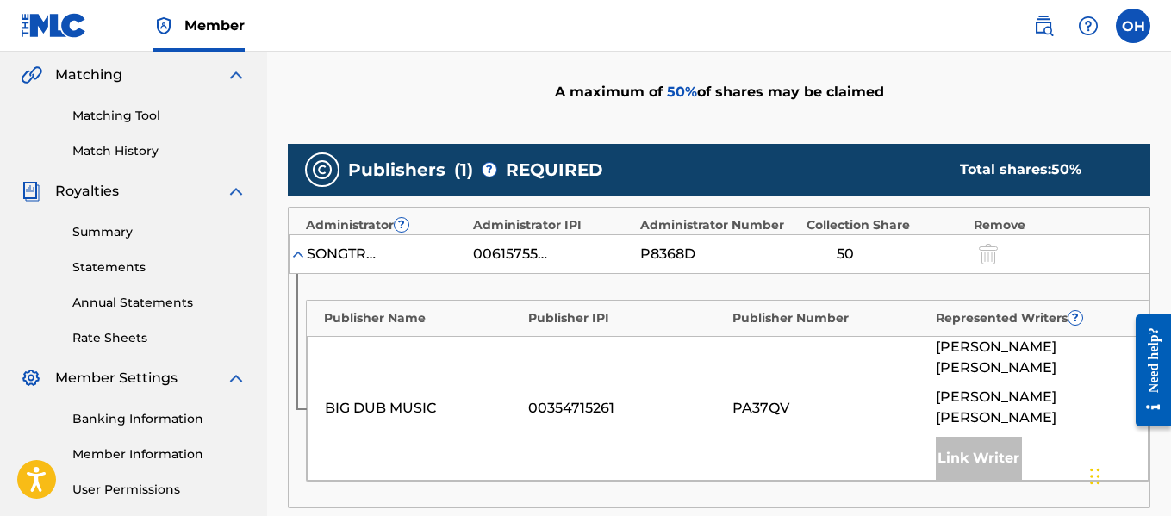
click at [298, 256] on img at bounding box center [298, 254] width 17 height 17
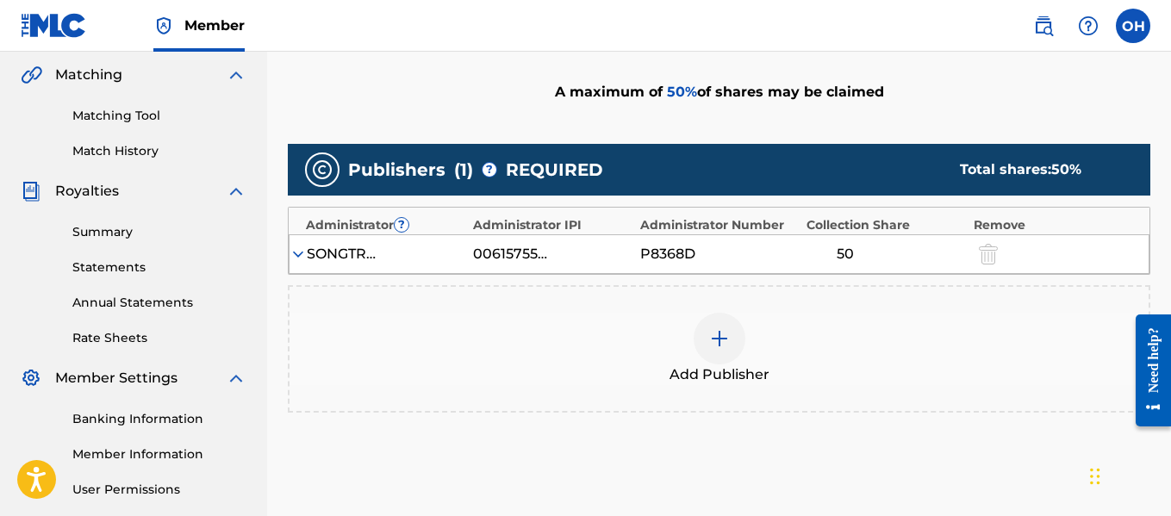
click at [708, 341] on div at bounding box center [720, 339] width 52 height 52
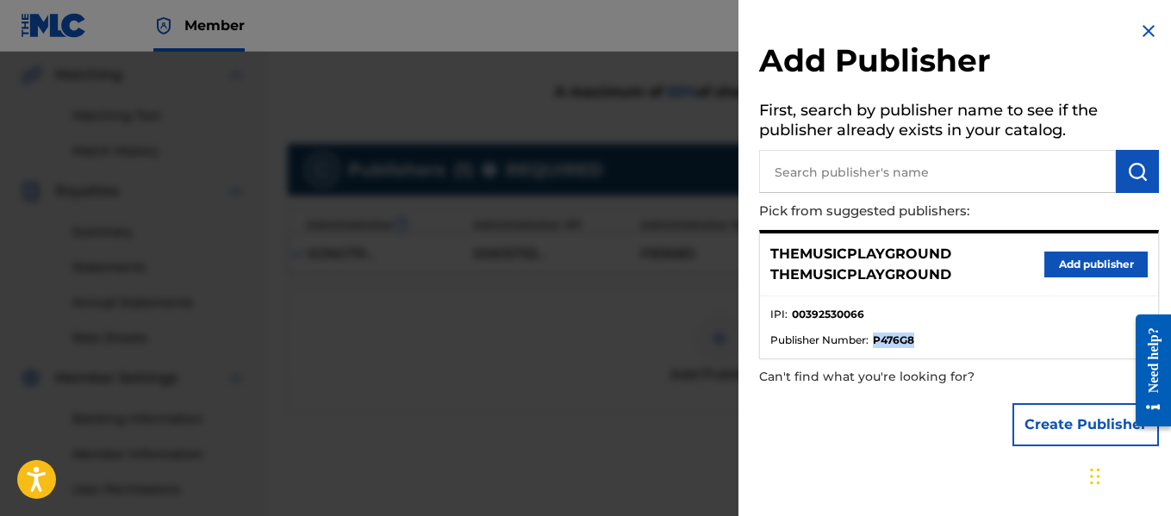
drag, startPoint x: 916, startPoint y: 339, endPoint x: 875, endPoint y: 343, distance: 41.6
click at [875, 343] on li "Publisher Number : P476G8" at bounding box center [958, 341] width 377 height 16
copy strong "P476G8"
click at [1086, 266] on button "Add publisher" at bounding box center [1096, 265] width 103 height 26
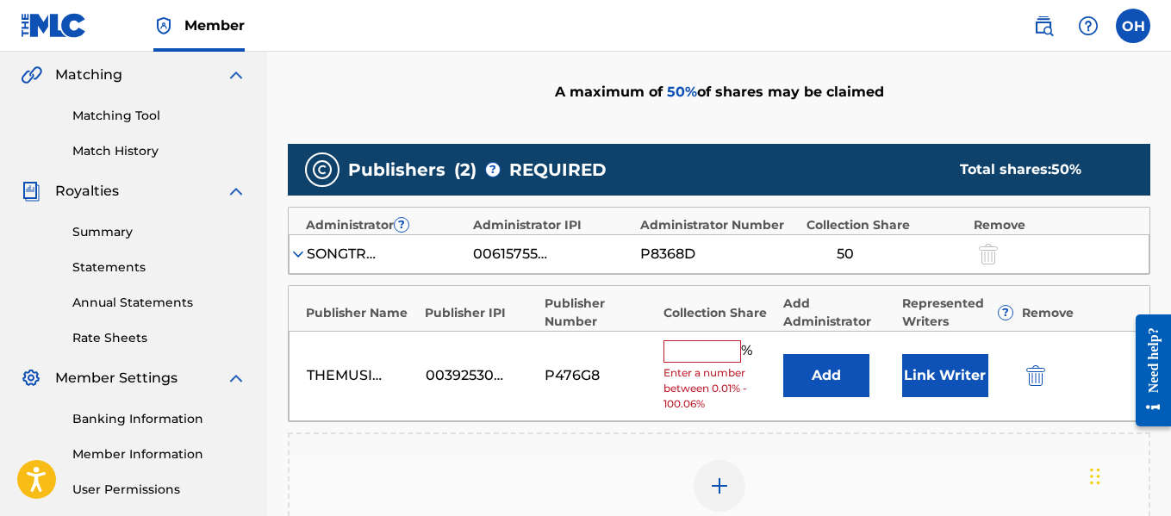
click at [709, 348] on input "text" at bounding box center [703, 351] width 78 height 22
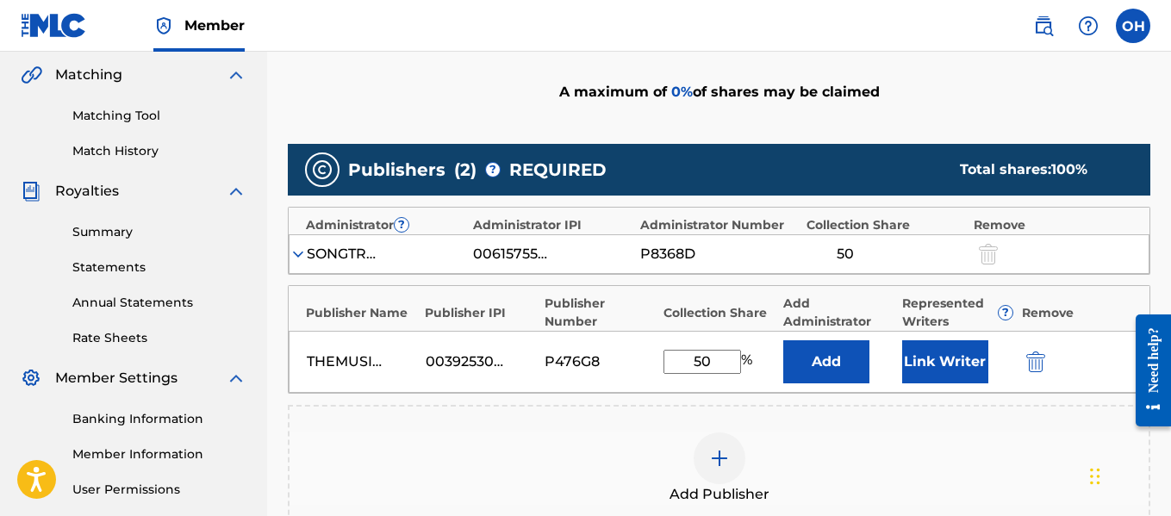
type input "50"
drag, startPoint x: 934, startPoint y: 361, endPoint x: 809, endPoint y: 409, distance: 133.7
click at [809, 409] on div "Publishers ( 2 ) ? REQUIRED Total shares: 100 % Administrator ? Administrator I…" at bounding box center [719, 338] width 863 height 389
click at [1039, 356] on img "submit" at bounding box center [1035, 362] width 19 height 21
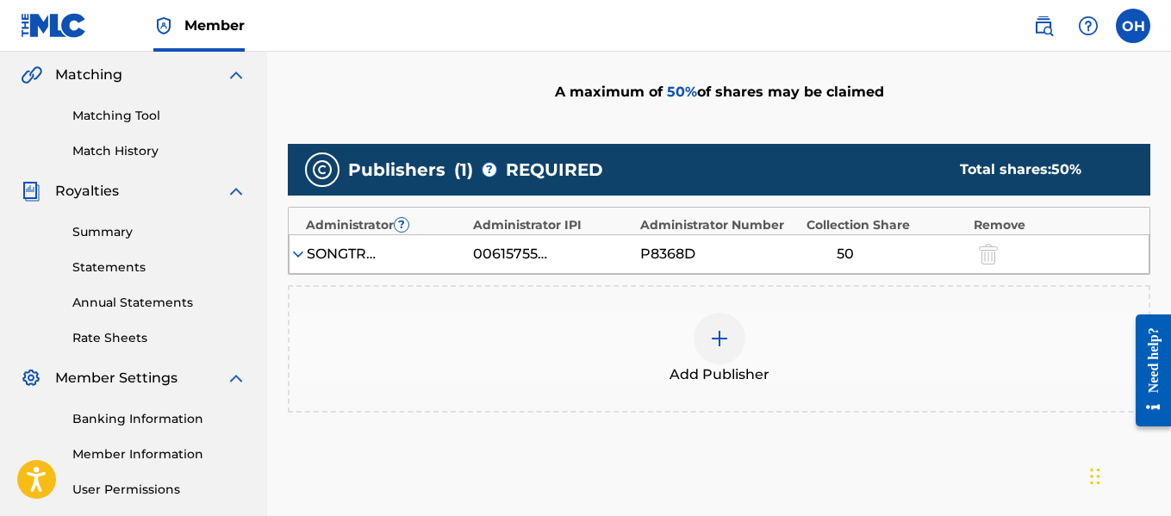
click at [306, 246] on img at bounding box center [298, 254] width 17 height 17
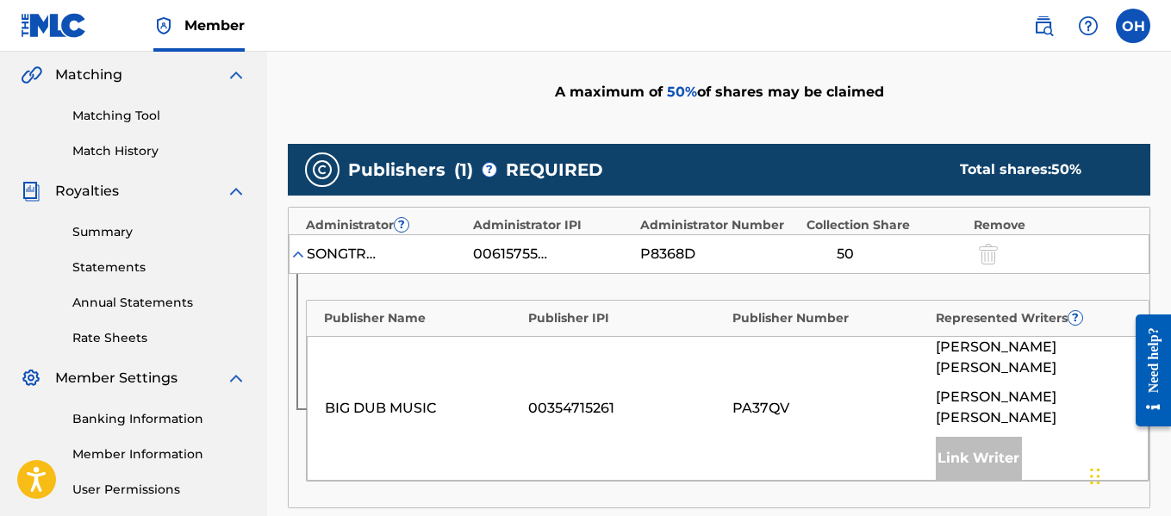
click at [306, 256] on img at bounding box center [298, 254] width 17 height 17
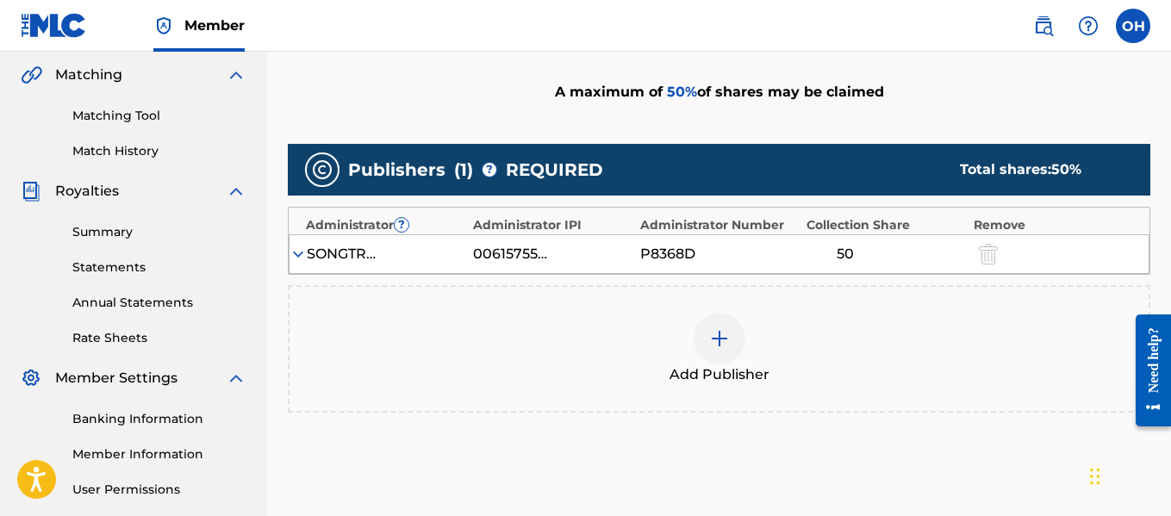
click at [1141, 28] on label at bounding box center [1133, 26] width 34 height 34
click at [1133, 26] on input "OH [PERSON_NAME] [EMAIL_ADDRESS][DOMAIN_NAME] Profile Log out" at bounding box center [1133, 26] width 0 height 0
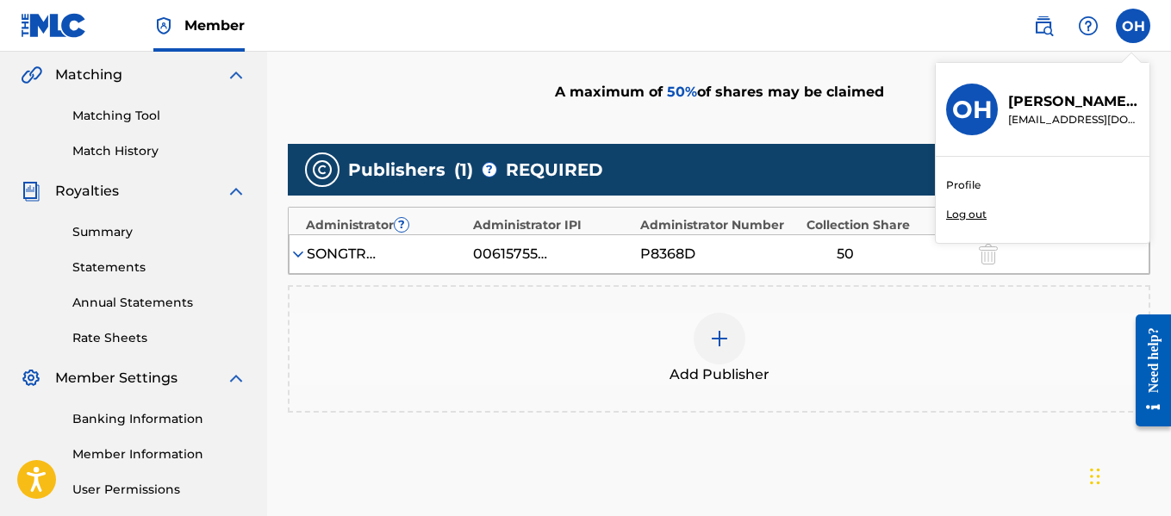
click at [1140, 27] on div "OH OH [PERSON_NAME] [EMAIL_ADDRESS][DOMAIN_NAME] Profile Log out" at bounding box center [1133, 26] width 34 height 34
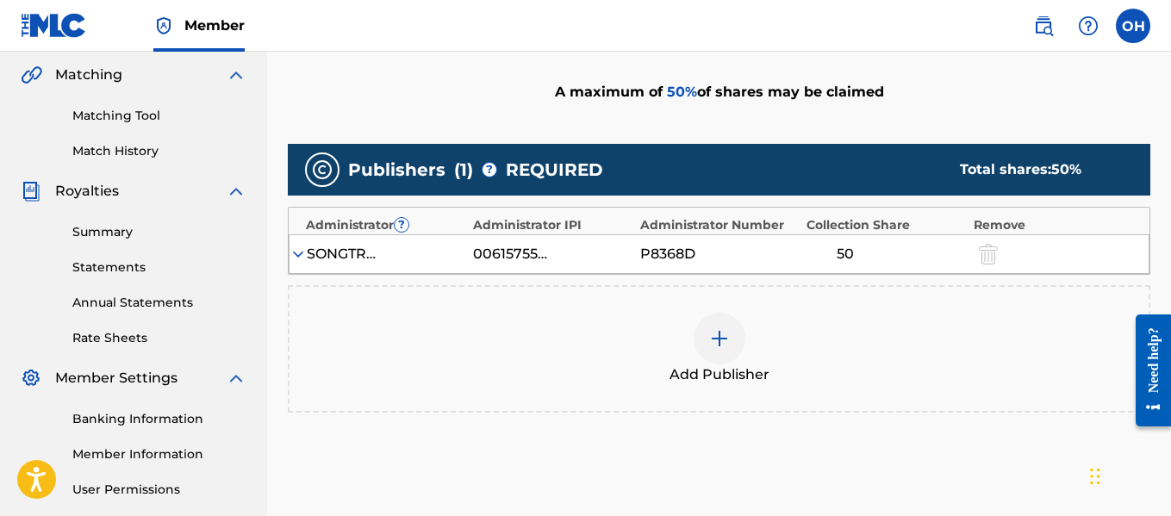
click at [722, 351] on div at bounding box center [720, 339] width 52 height 52
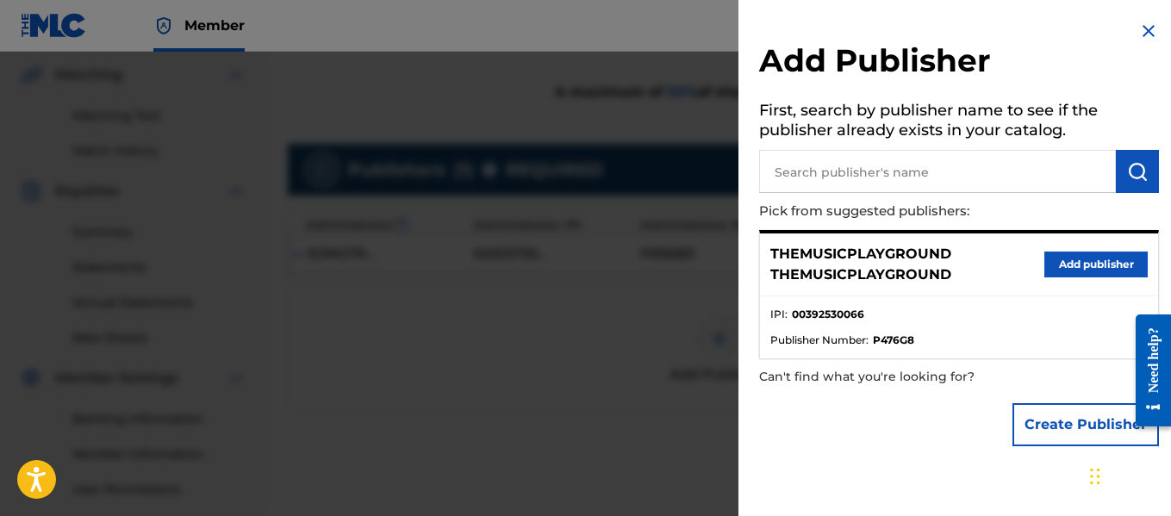
click at [1045, 438] on button "Create Publisher" at bounding box center [1086, 424] width 147 height 43
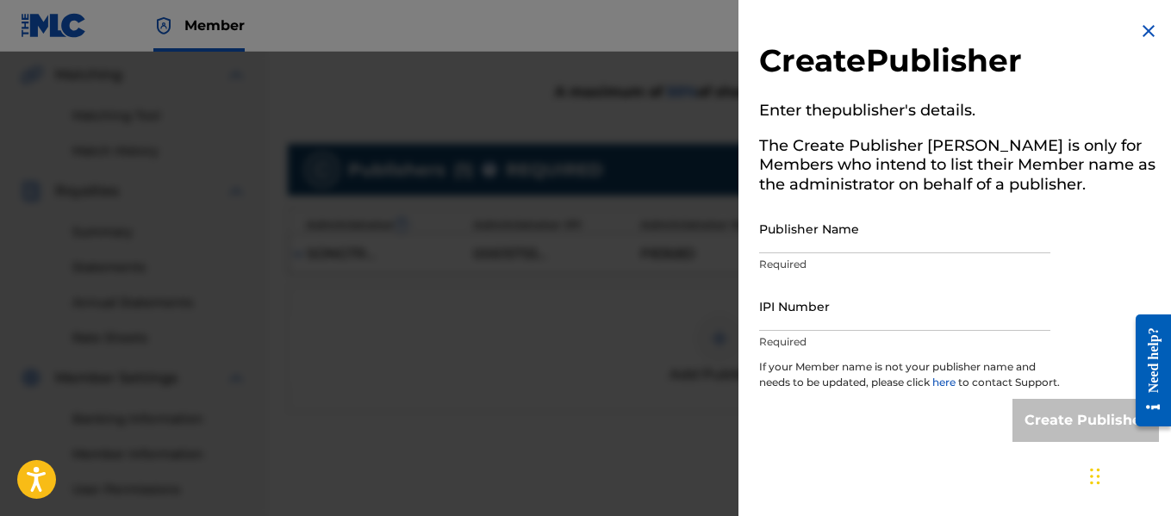
click at [871, 247] on input "Publisher Name" at bounding box center [904, 228] width 291 height 49
type input "Heart Beatz Publishing Global"
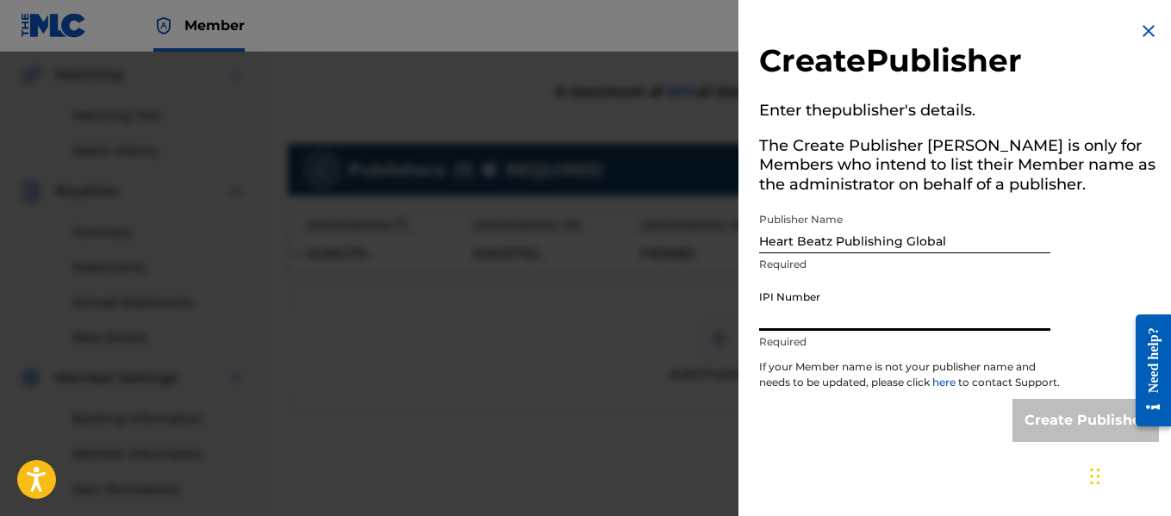
click at [821, 315] on input "IPI Number" at bounding box center [904, 306] width 291 height 49
paste input "P476G8"
type input "P476G8"
paste input "01021428118"
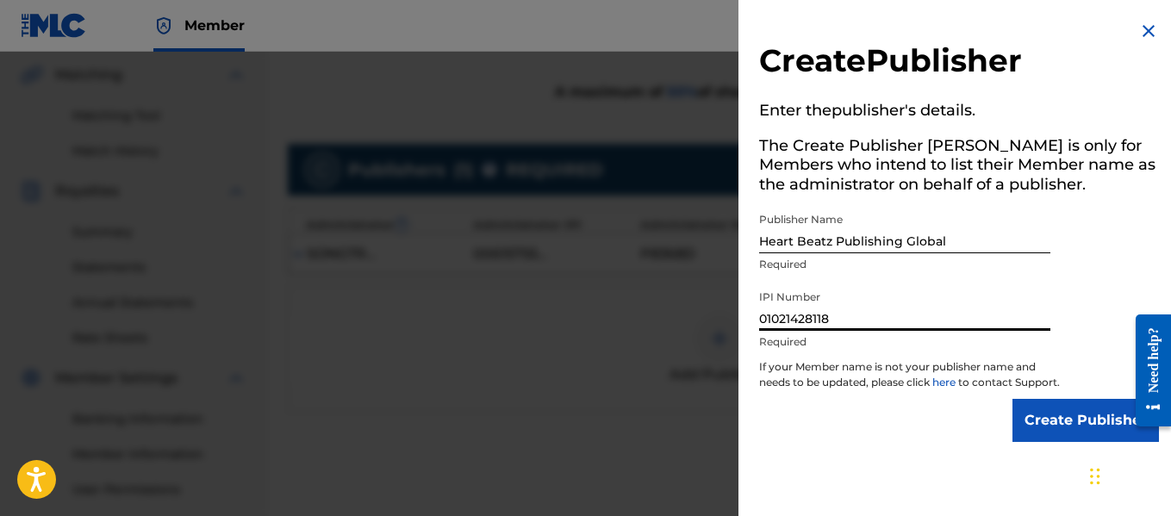
type input "01021428118"
click at [1036, 433] on input "Create Publisher" at bounding box center [1086, 420] width 147 height 43
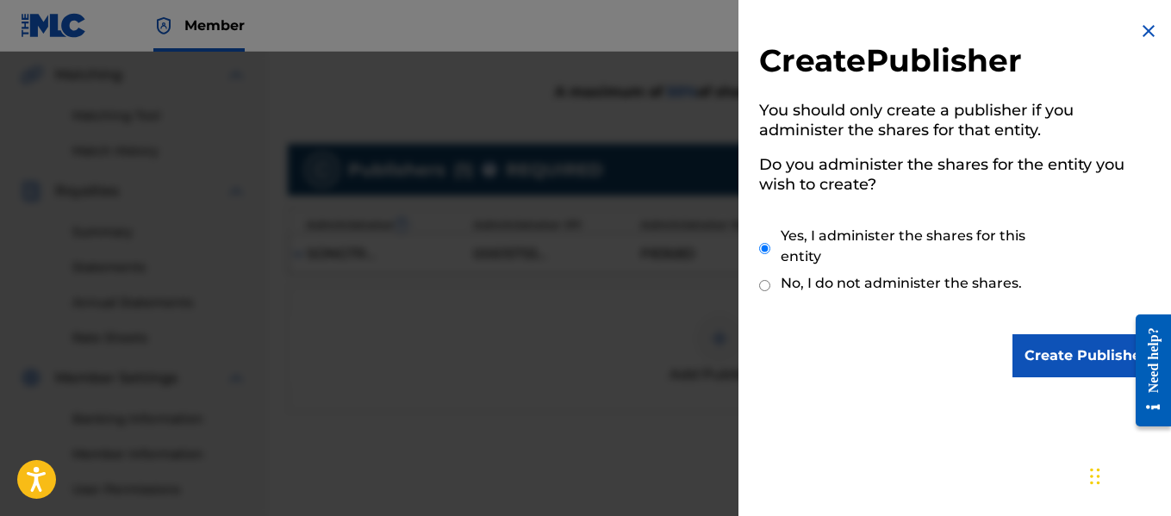
click at [1054, 349] on input "Create Publisher" at bounding box center [1086, 355] width 147 height 43
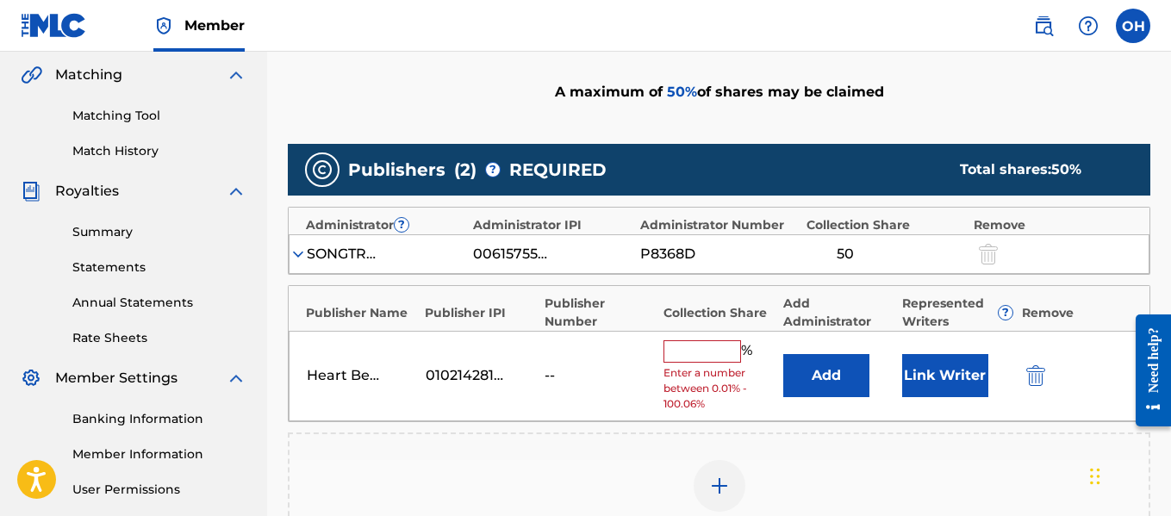
click at [686, 352] on input "text" at bounding box center [703, 351] width 78 height 22
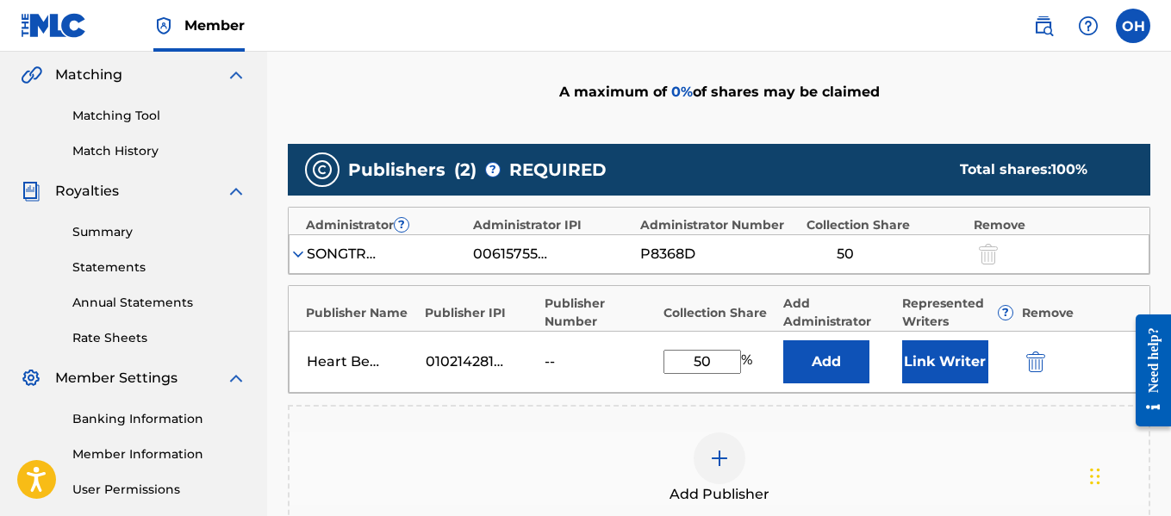
type input "50"
click at [948, 359] on button "Link Writer" at bounding box center [945, 361] width 86 height 43
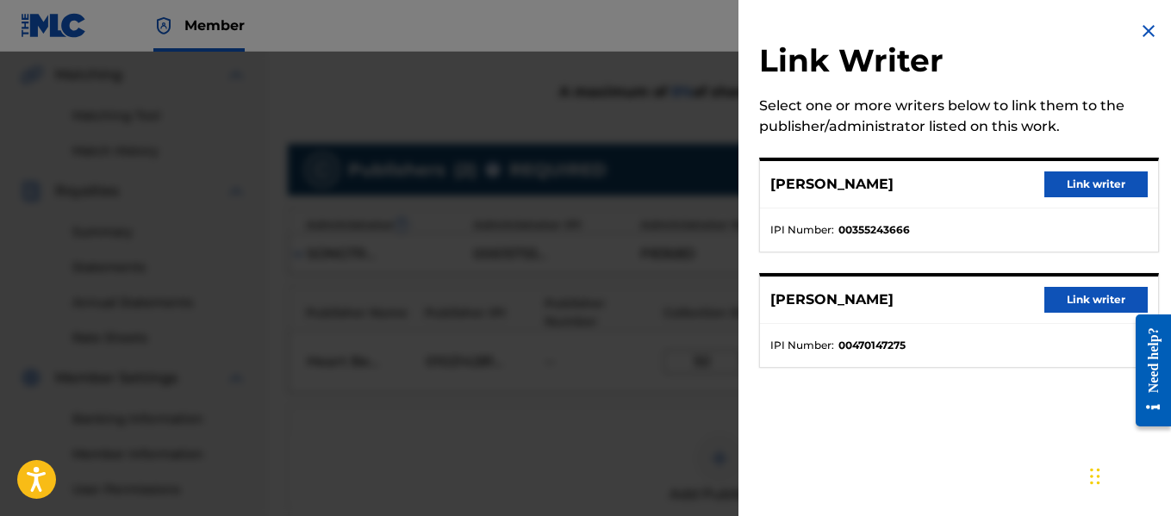
click at [1061, 301] on button "Link writer" at bounding box center [1096, 300] width 103 height 26
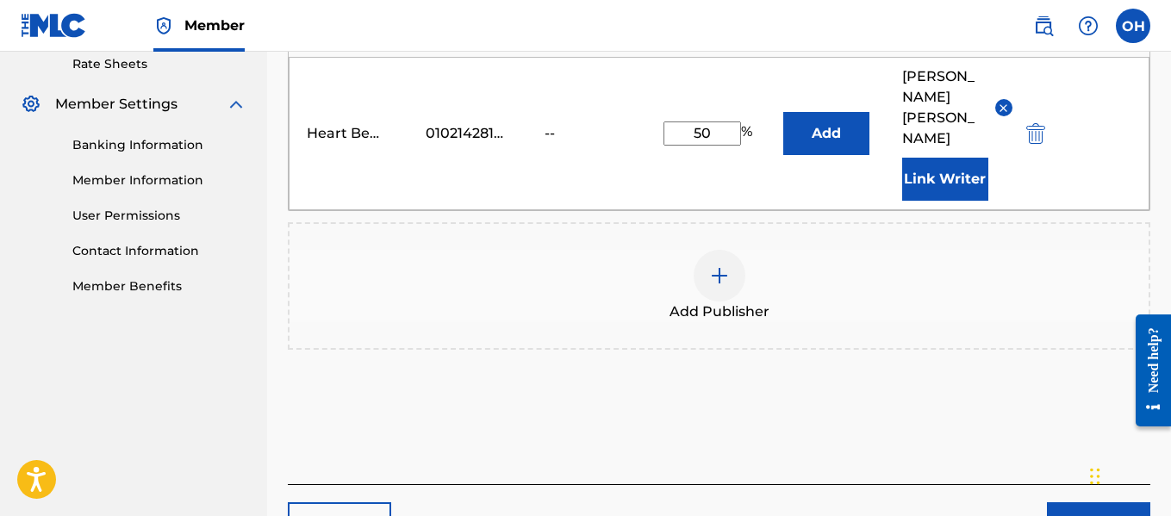
scroll to position [671, 0]
click at [1064, 502] on button "Next" at bounding box center [1098, 523] width 103 height 43
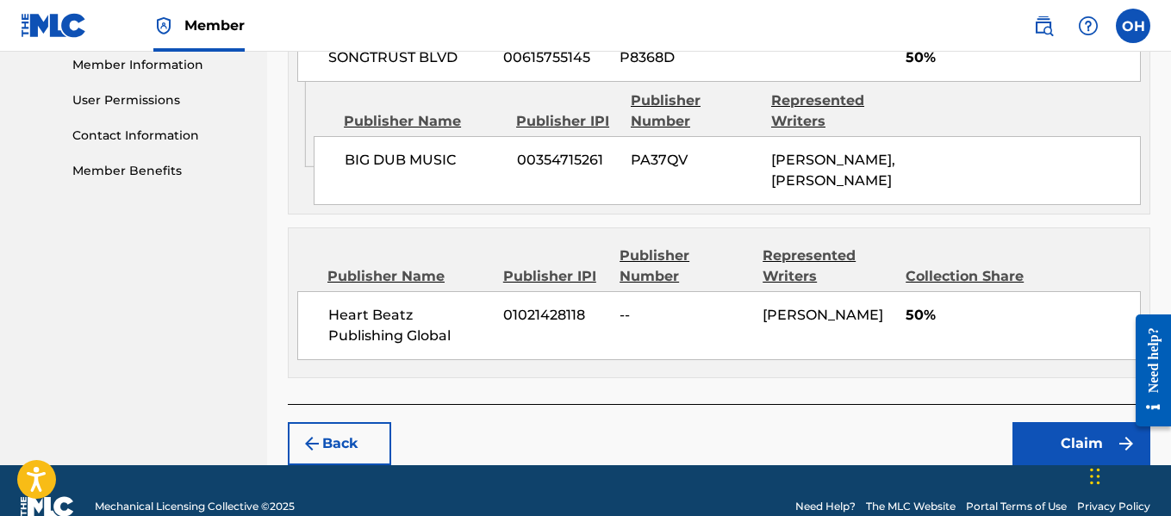
scroll to position [838, 0]
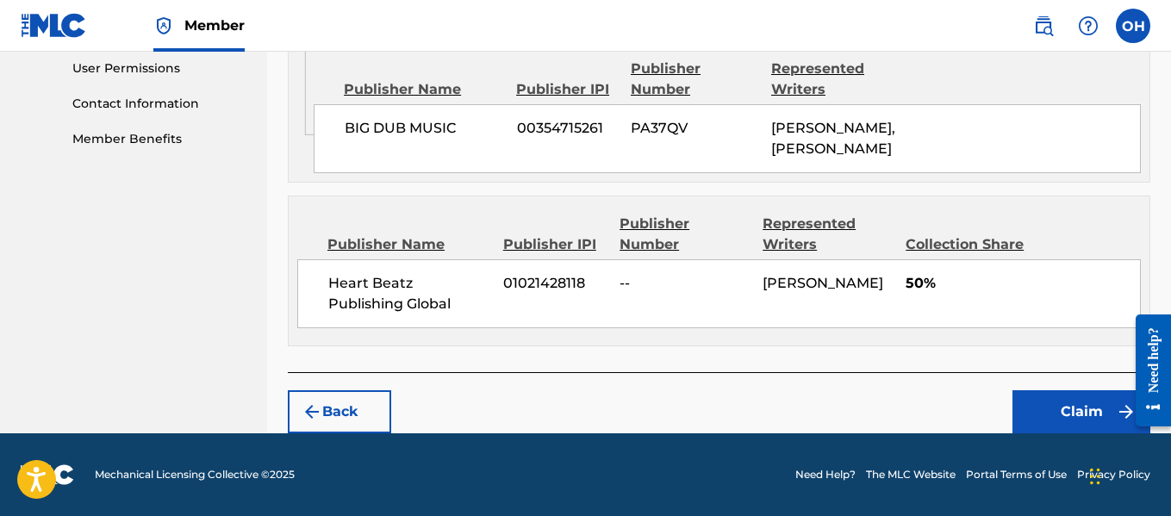
click at [1071, 408] on button "Claim" at bounding box center [1082, 411] width 138 height 43
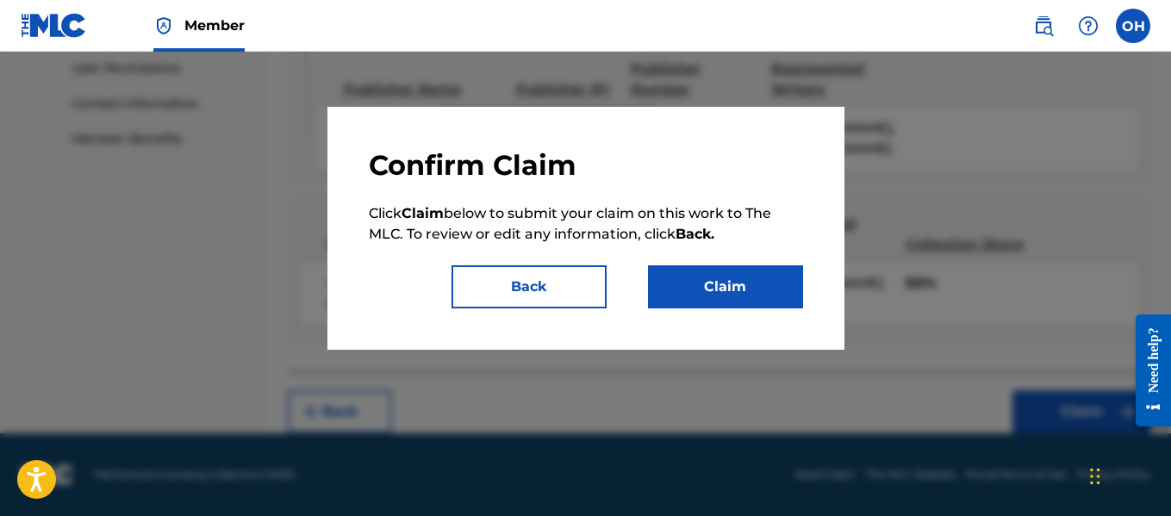
click at [557, 284] on button "Back" at bounding box center [529, 286] width 155 height 43
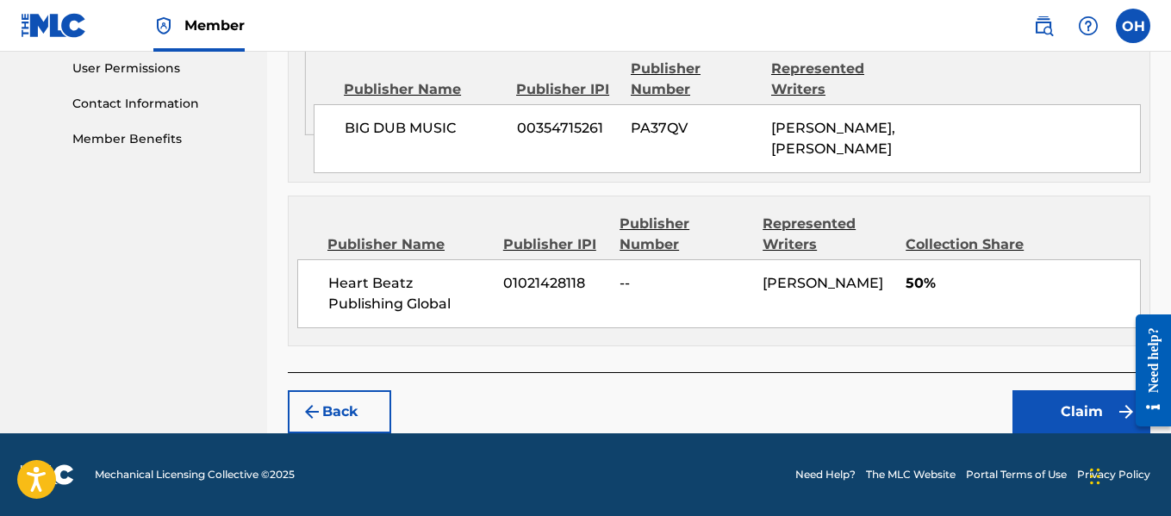
click at [1079, 409] on button "Claim" at bounding box center [1082, 411] width 138 height 43
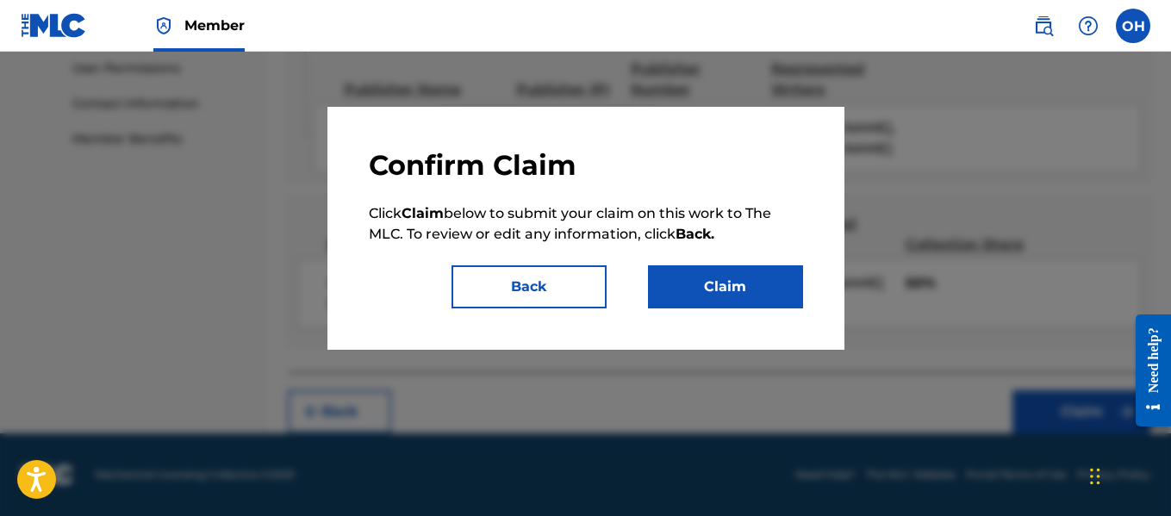
click at [737, 284] on button "Claim" at bounding box center [725, 286] width 155 height 43
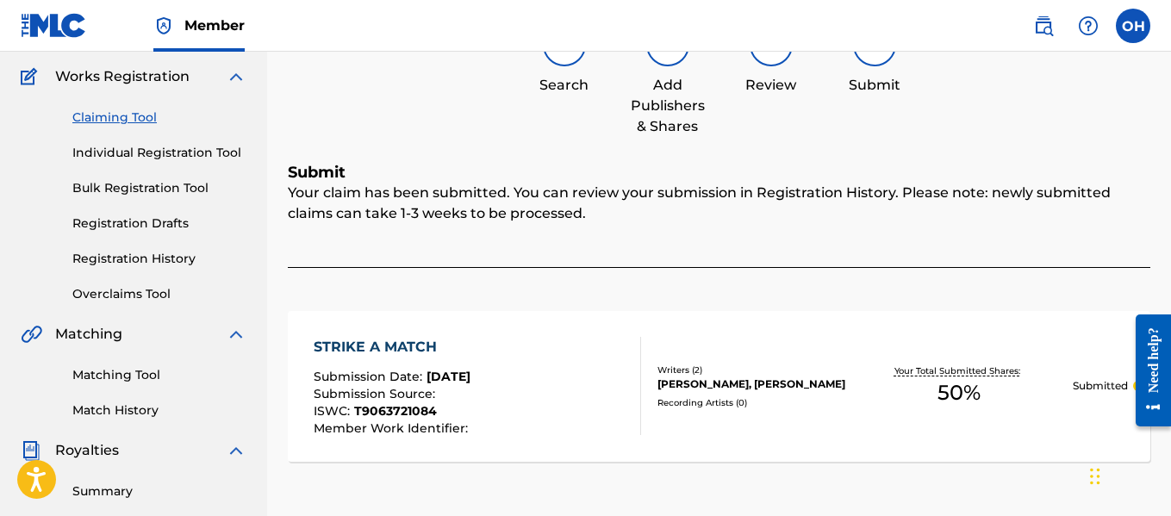
scroll to position [156, 0]
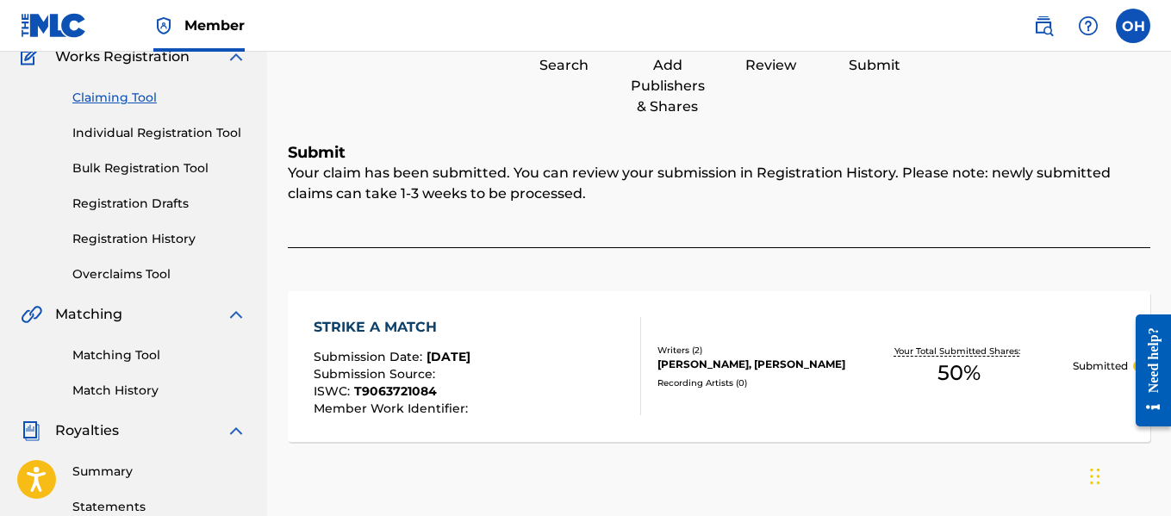
click at [109, 393] on link "Match History" at bounding box center [159, 391] width 174 height 18
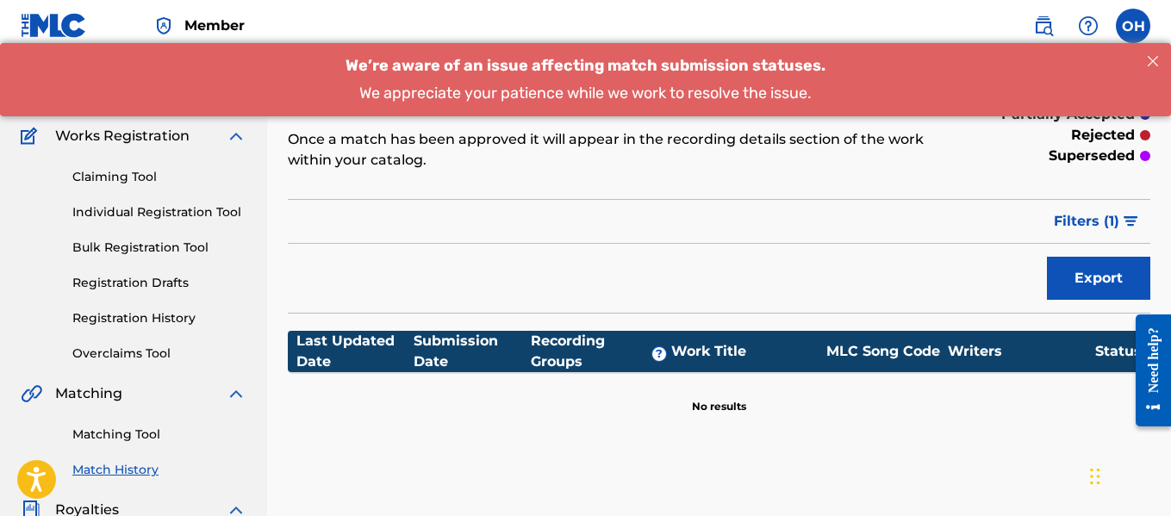
scroll to position [86, 0]
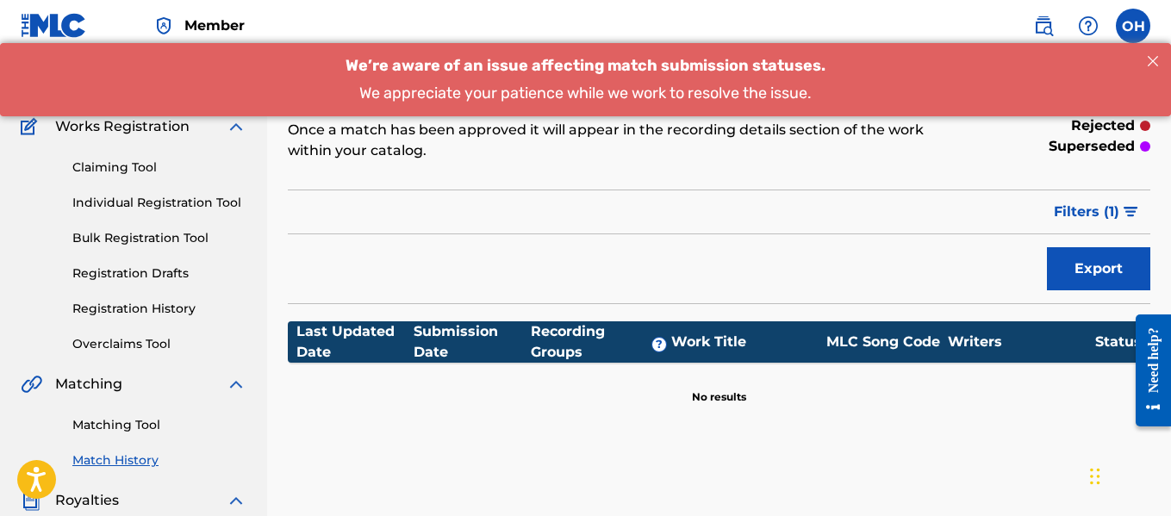
click at [132, 164] on link "Claiming Tool" at bounding box center [159, 168] width 174 height 18
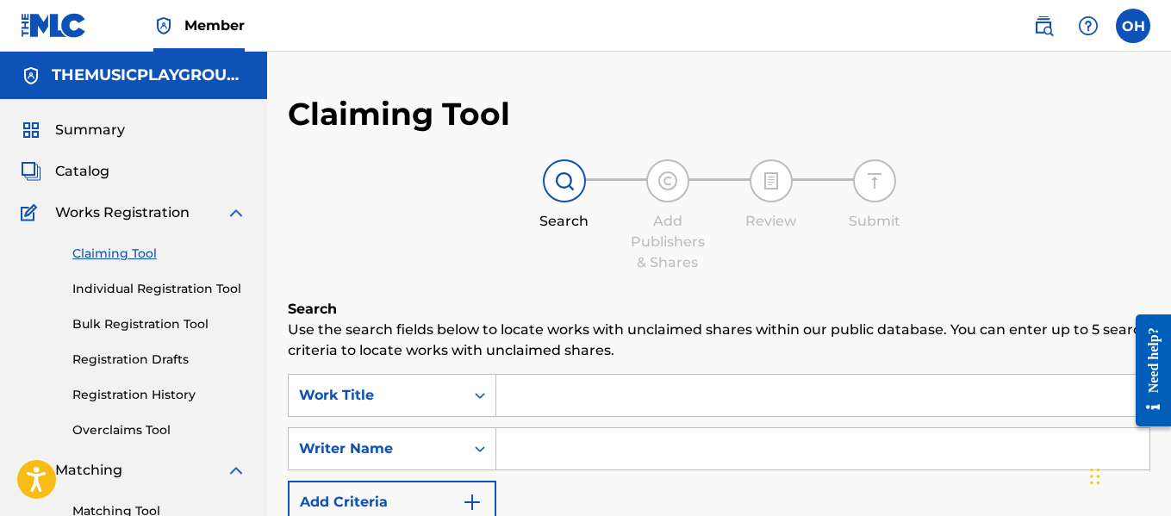
scroll to position [94, 0]
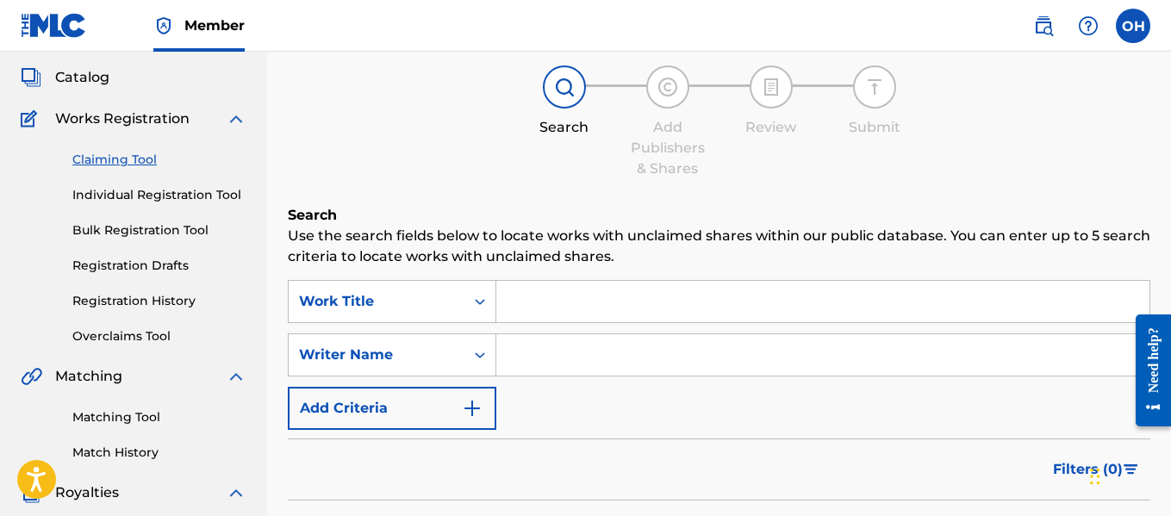
click at [556, 315] on input "Search Form" at bounding box center [822, 301] width 653 height 41
click at [538, 362] on input "Search Form" at bounding box center [822, 354] width 653 height 41
click at [575, 309] on input "Search Form" at bounding box center [822, 301] width 653 height 41
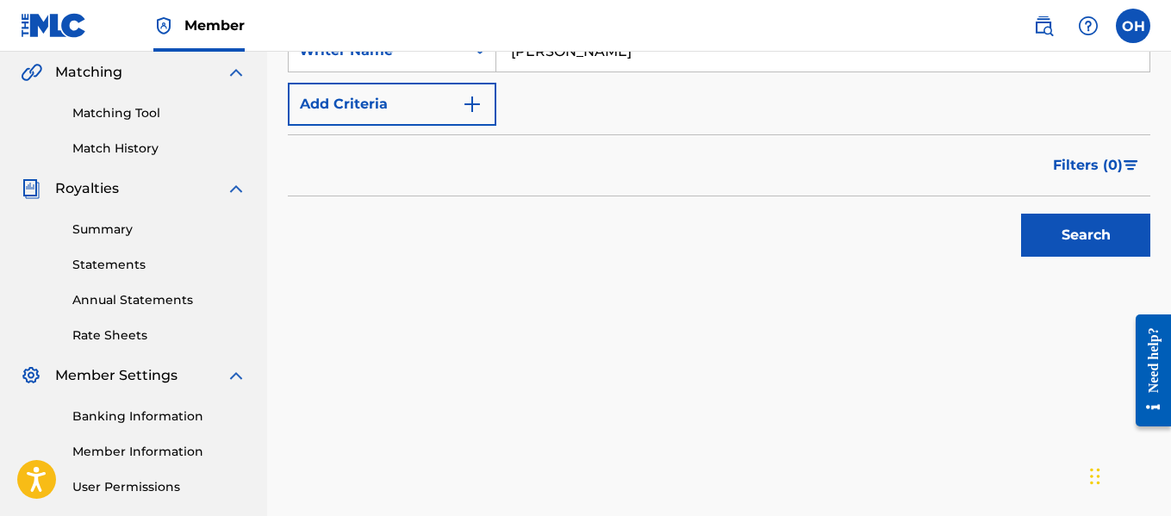
scroll to position [399, 0]
click at [1062, 253] on button "Search" at bounding box center [1085, 234] width 129 height 43
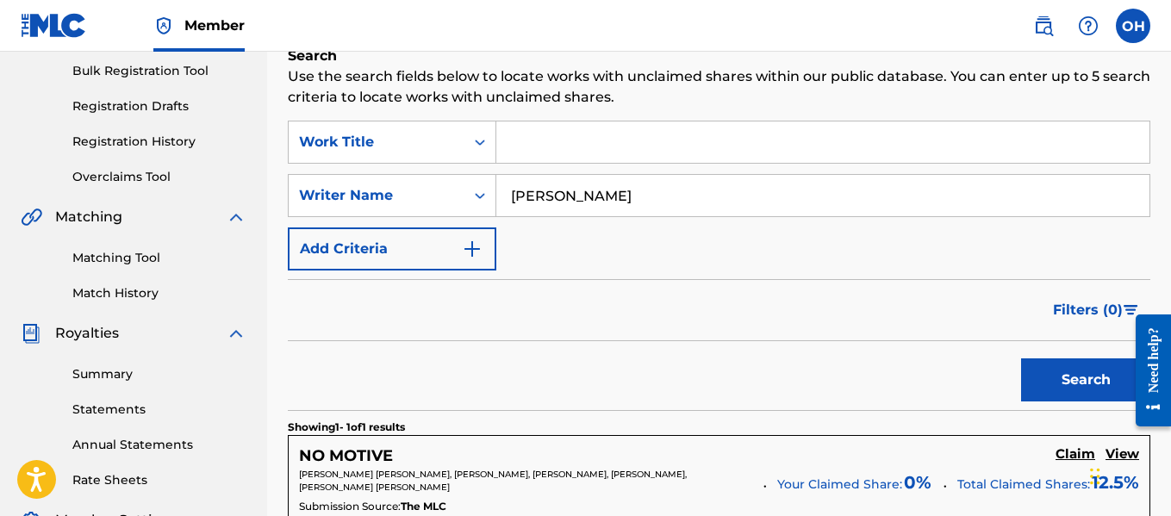
scroll to position [253, 0]
click at [656, 194] on input "[PERSON_NAME]" at bounding box center [822, 196] width 653 height 41
type input "[PERSON_NAME]"
click at [1021, 359] on button "Search" at bounding box center [1085, 380] width 129 height 43
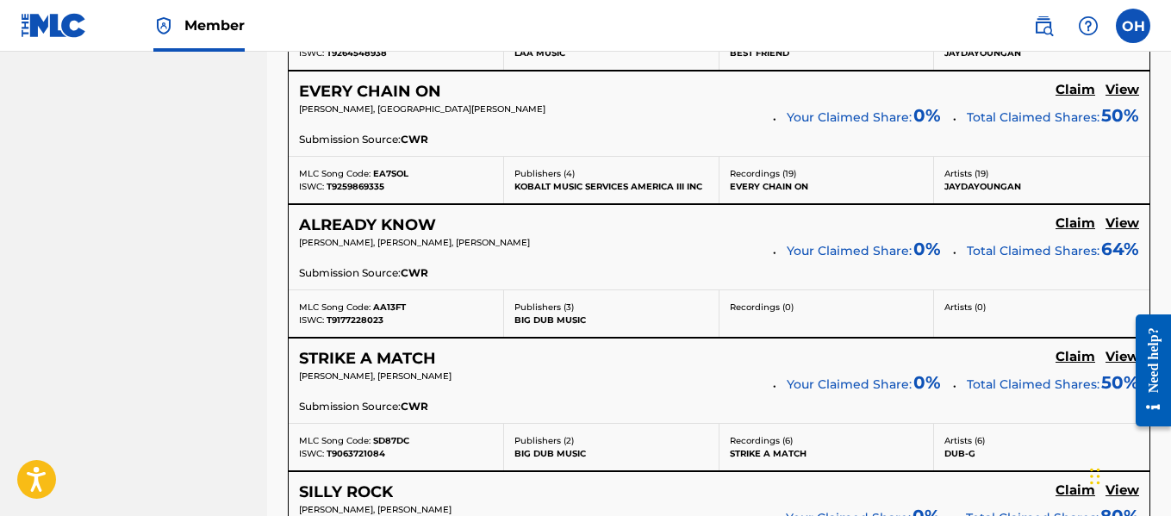
scroll to position [9436, 0]
click at [1077, 226] on h5 "Claim" at bounding box center [1076, 224] width 40 height 16
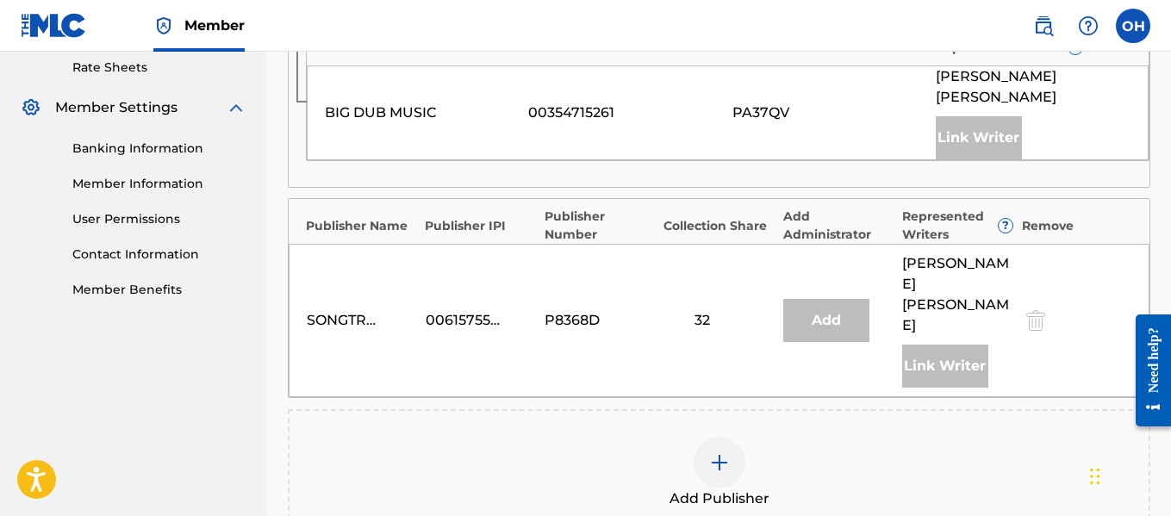
scroll to position [671, 0]
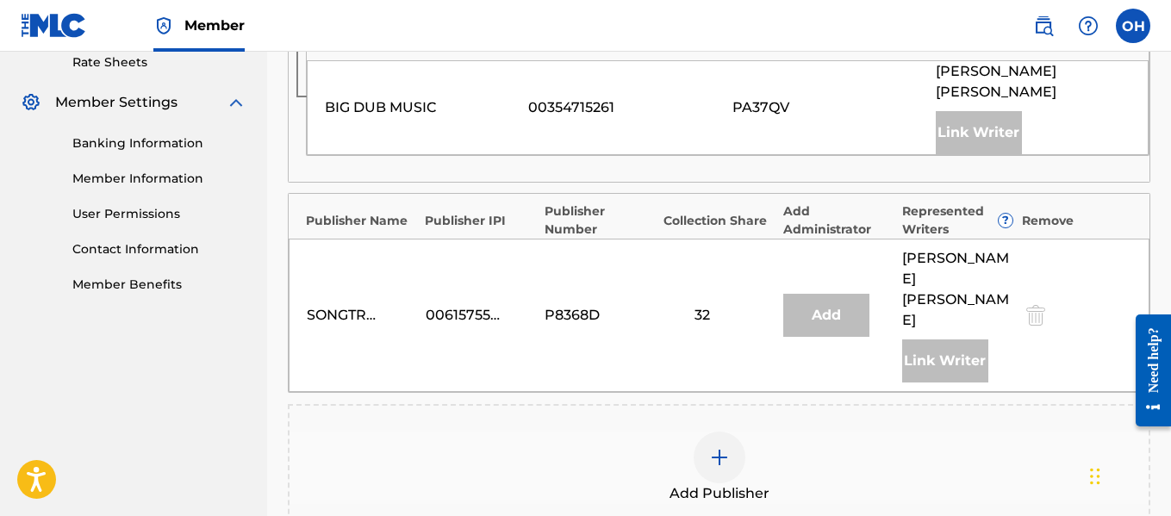
click at [719, 447] on img at bounding box center [719, 457] width 21 height 21
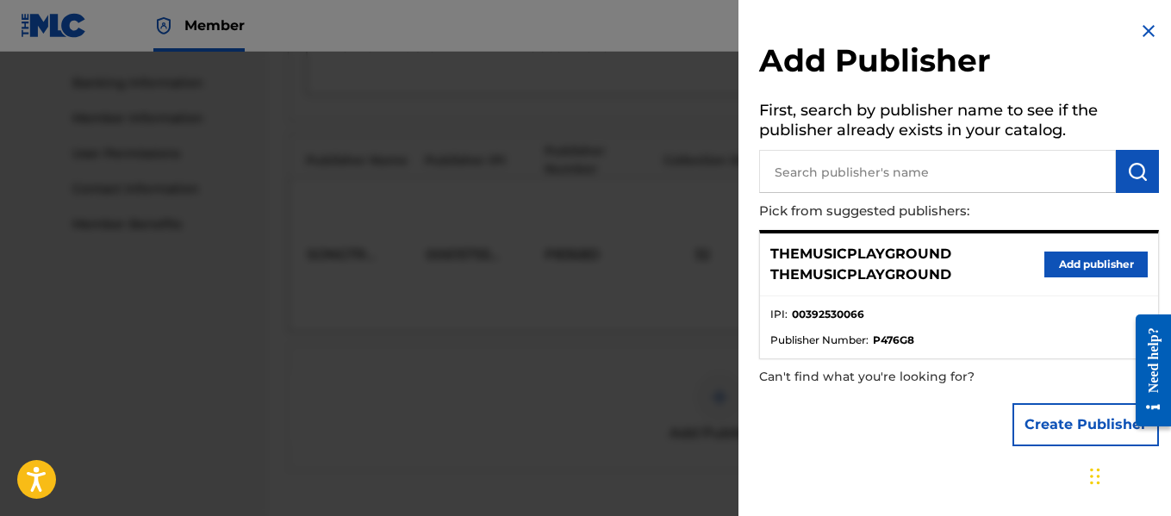
scroll to position [644, 0]
click at [1041, 426] on button "Create Publisher" at bounding box center [1086, 424] width 147 height 43
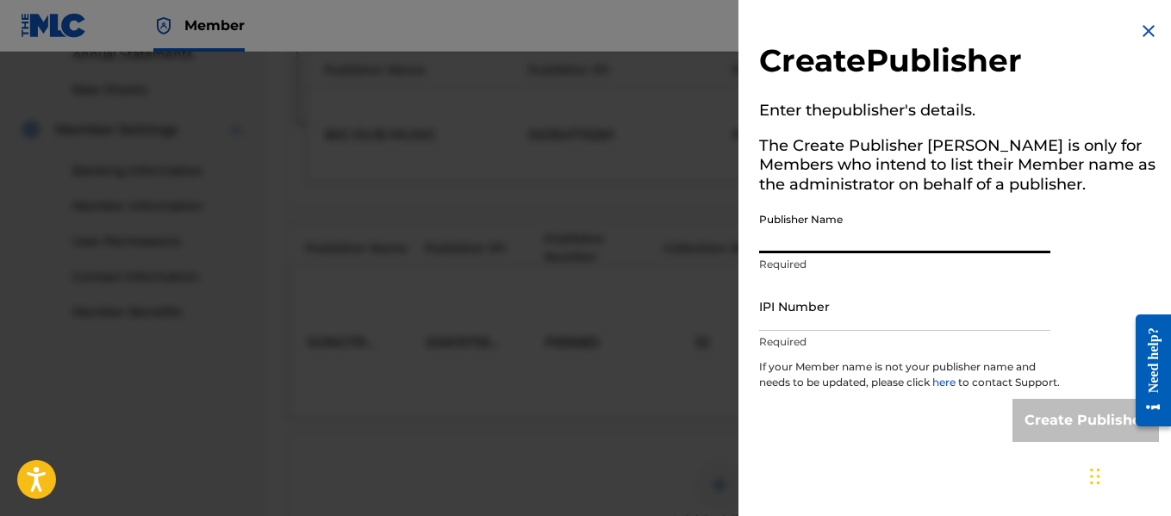
click at [926, 243] on input "Publisher Name" at bounding box center [904, 228] width 291 height 49
type input "Heart Beatz Publishing Global"
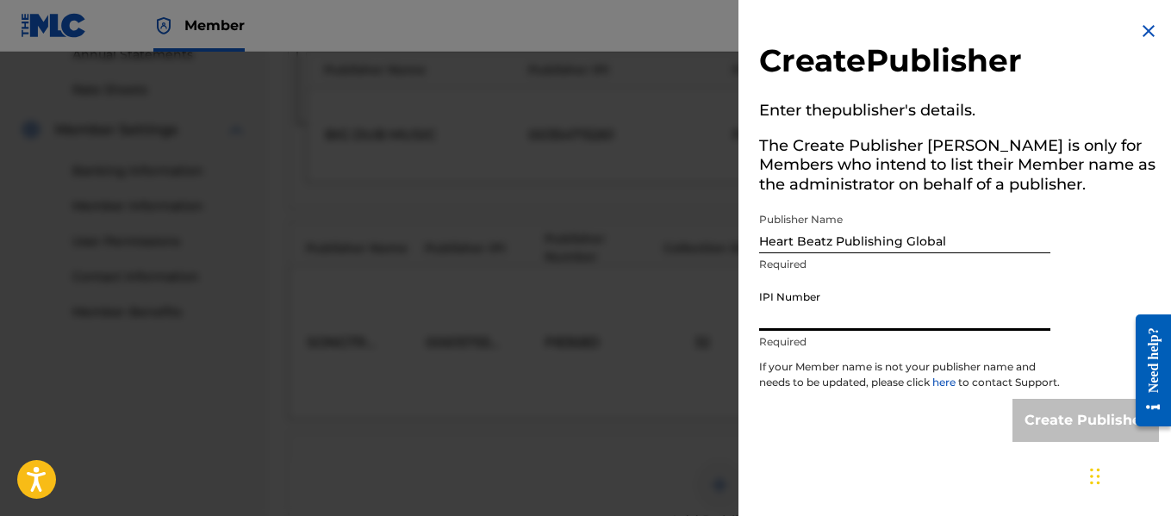
click at [901, 303] on input "IPI Number" at bounding box center [904, 306] width 291 height 49
type input "01021428118"
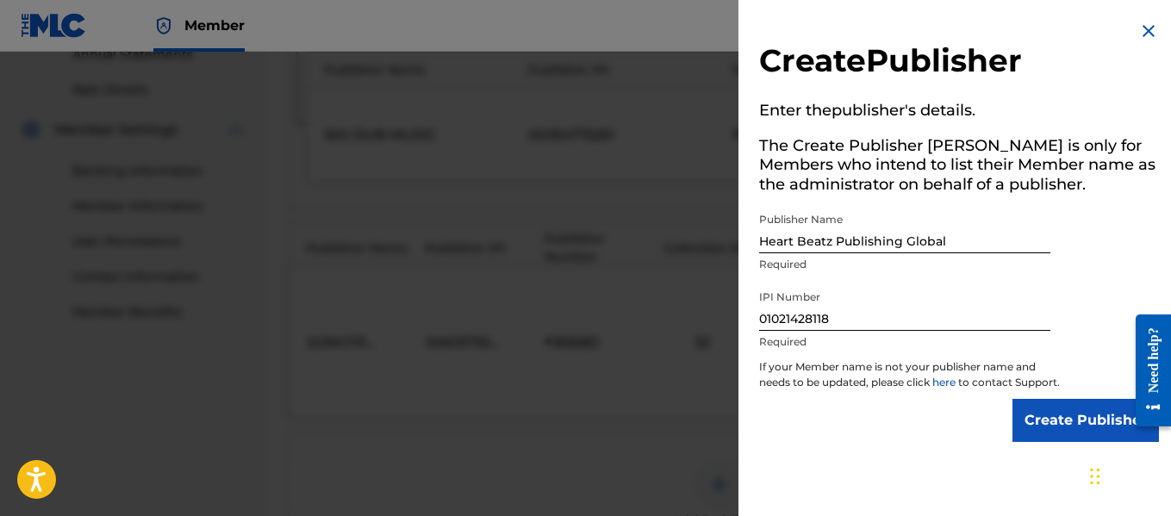
click at [1048, 435] on input "Create Publisher" at bounding box center [1086, 420] width 147 height 43
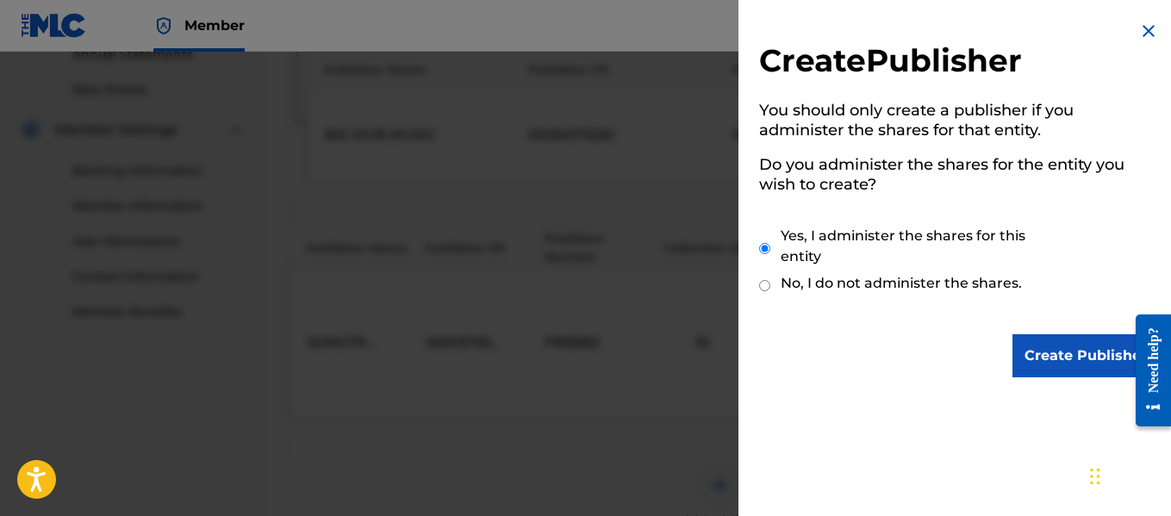
click at [1051, 352] on input "Create Publisher" at bounding box center [1086, 355] width 147 height 43
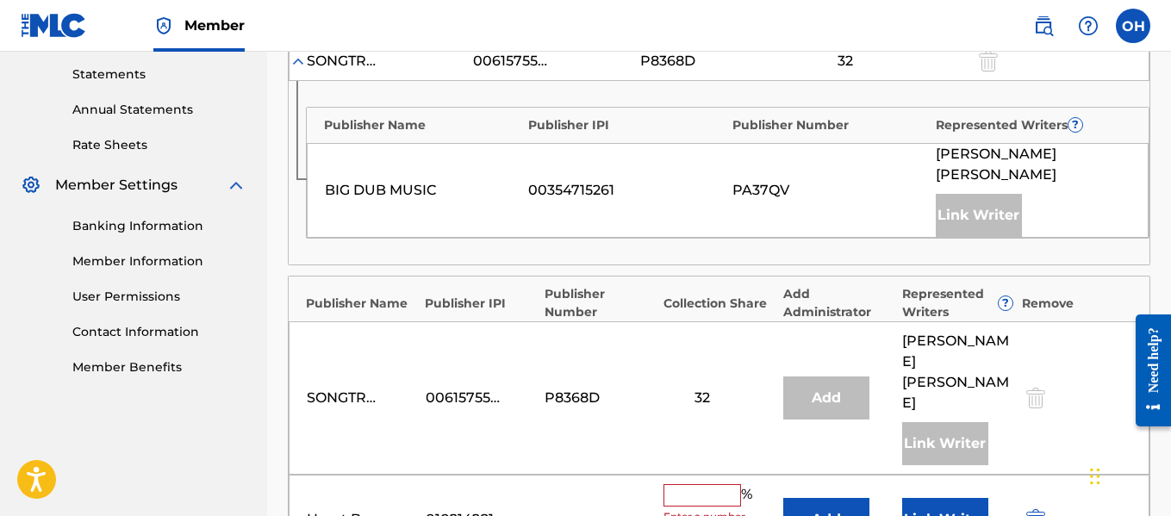
scroll to position [598, 0]
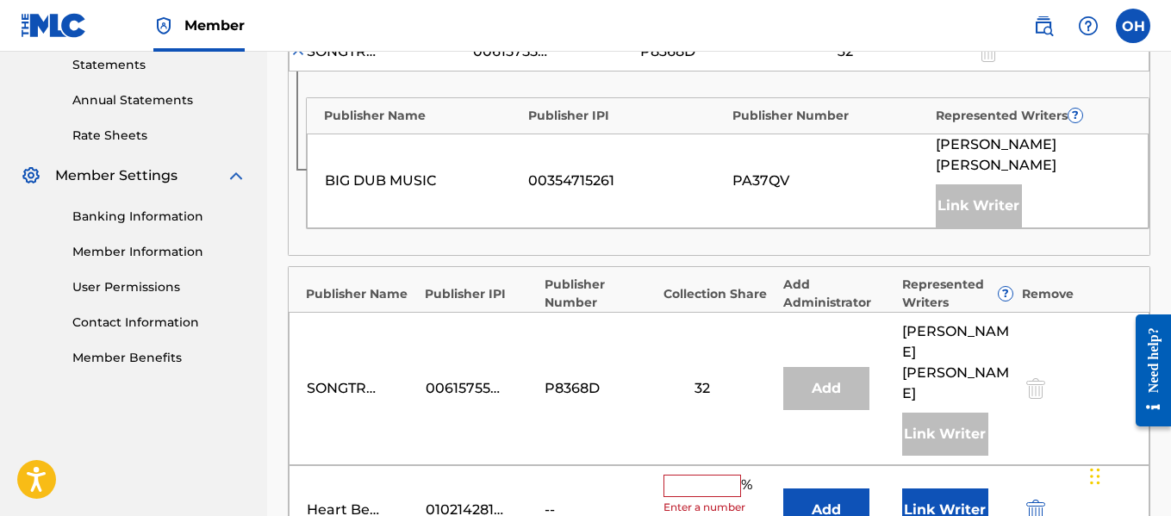
click at [696, 475] on input "text" at bounding box center [703, 486] width 78 height 22
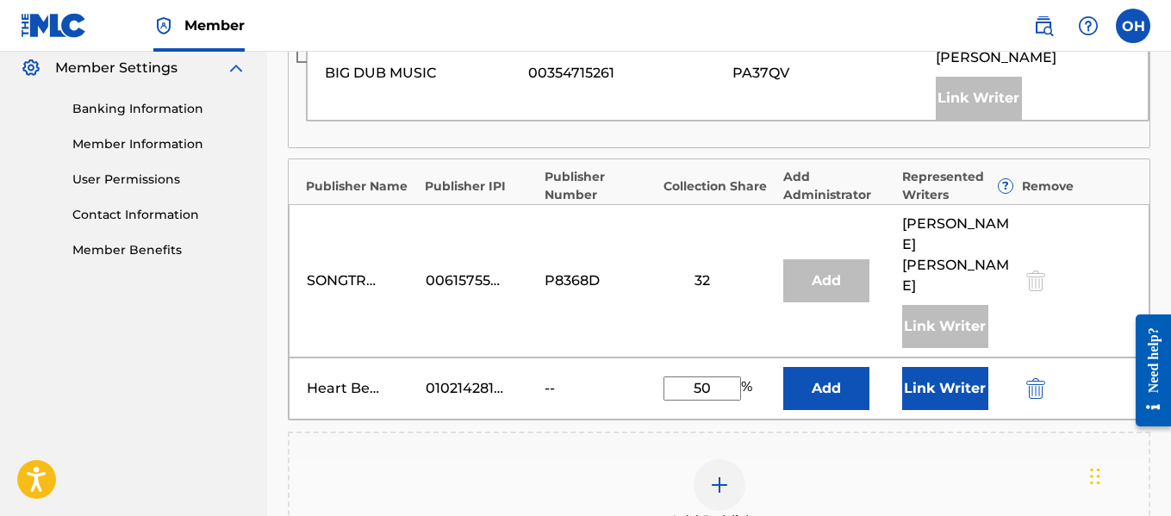
scroll to position [708, 0]
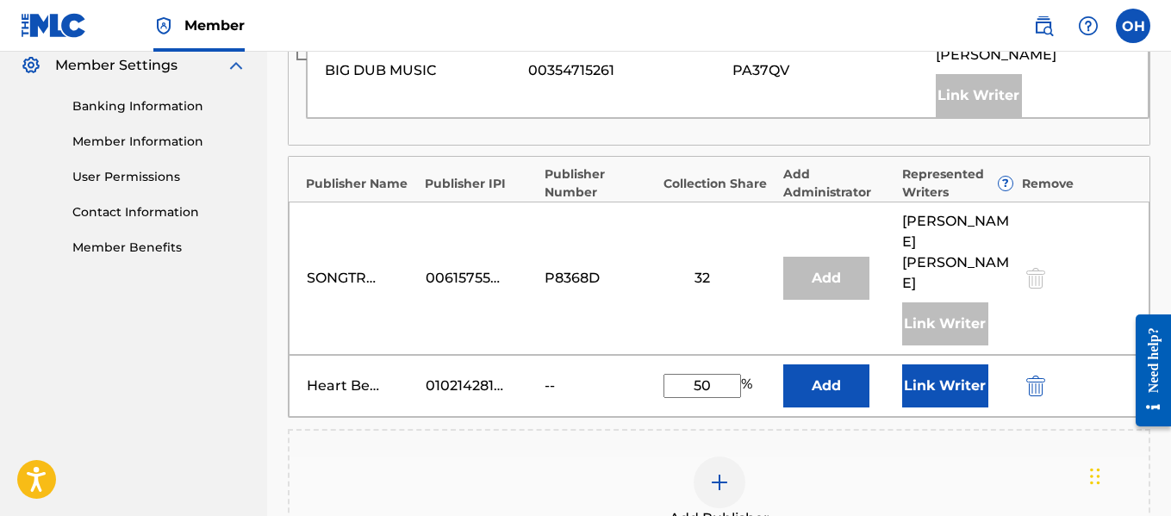
type input "50"
click at [852, 337] on div "Publishers ( 3 ) ? REQUIRED Total shares: 114 % Administrator ? Administrator I…" at bounding box center [719, 221] width 863 height 781
click at [916, 365] on button "Link Writer" at bounding box center [945, 386] width 86 height 43
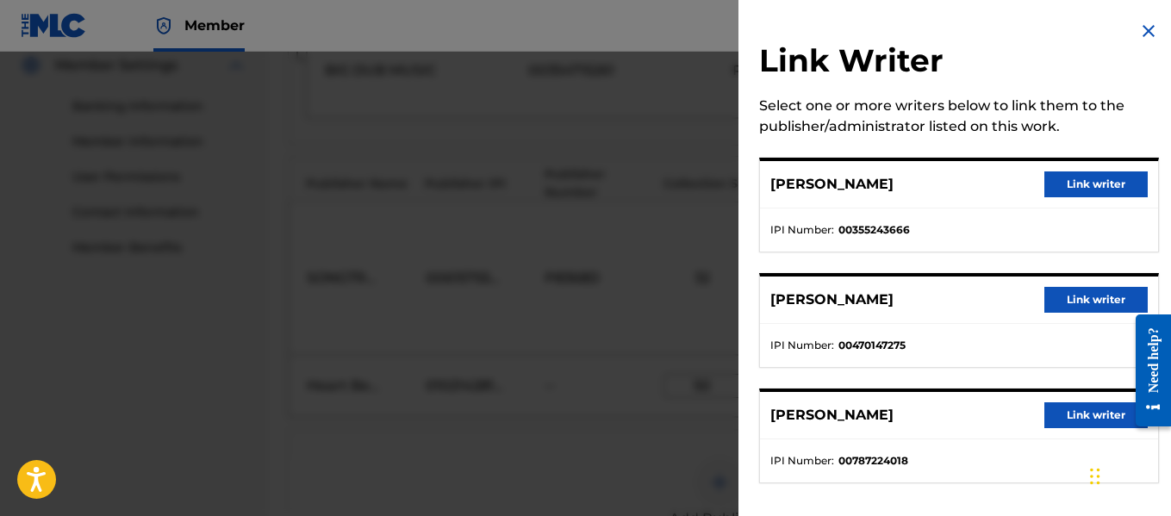
scroll to position [9, 0]
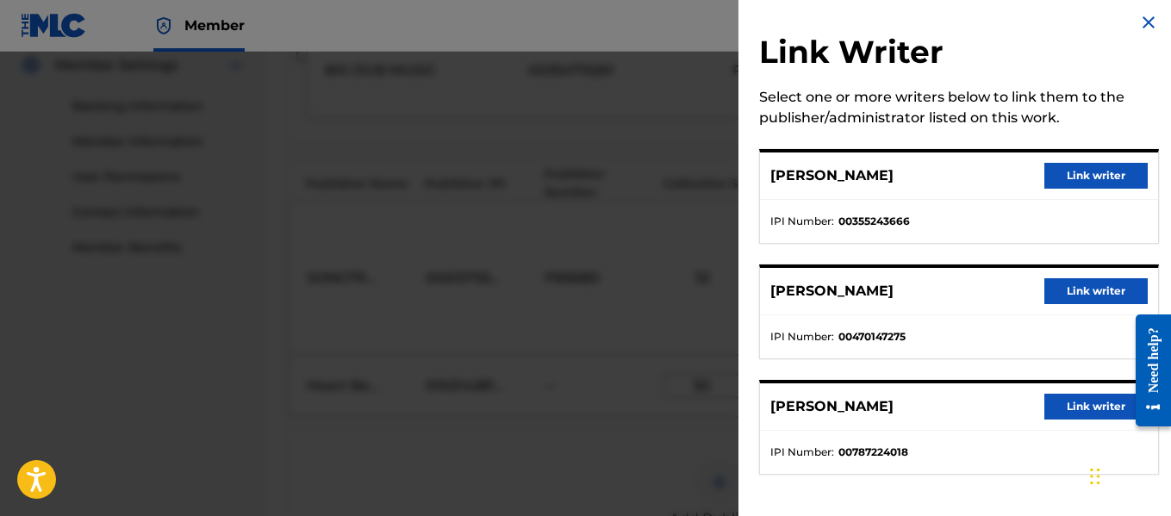
click at [1071, 292] on button "Link writer" at bounding box center [1096, 291] width 103 height 26
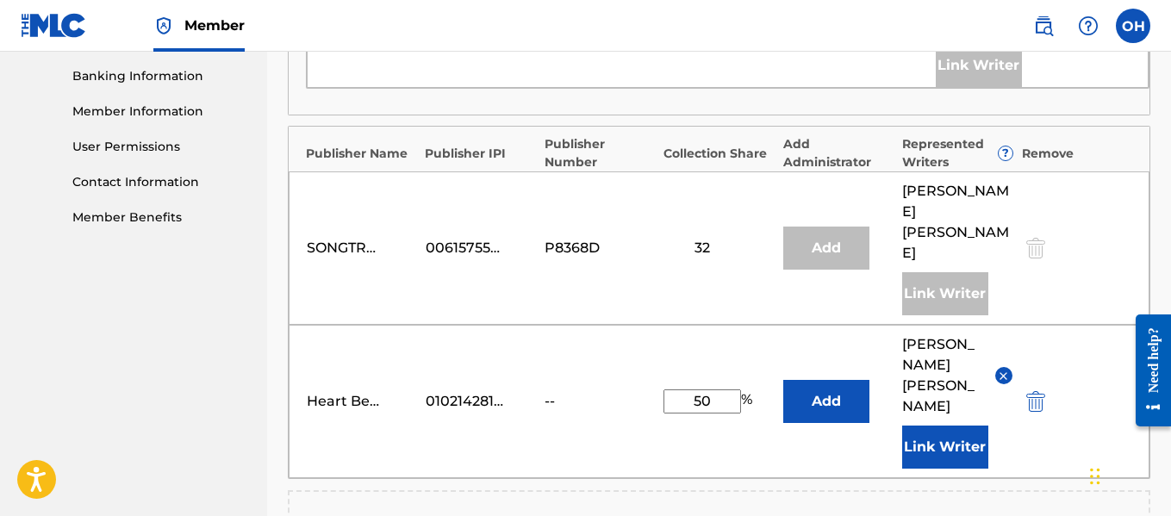
scroll to position [738, 0]
click at [803, 381] on button "Add" at bounding box center [826, 402] width 86 height 43
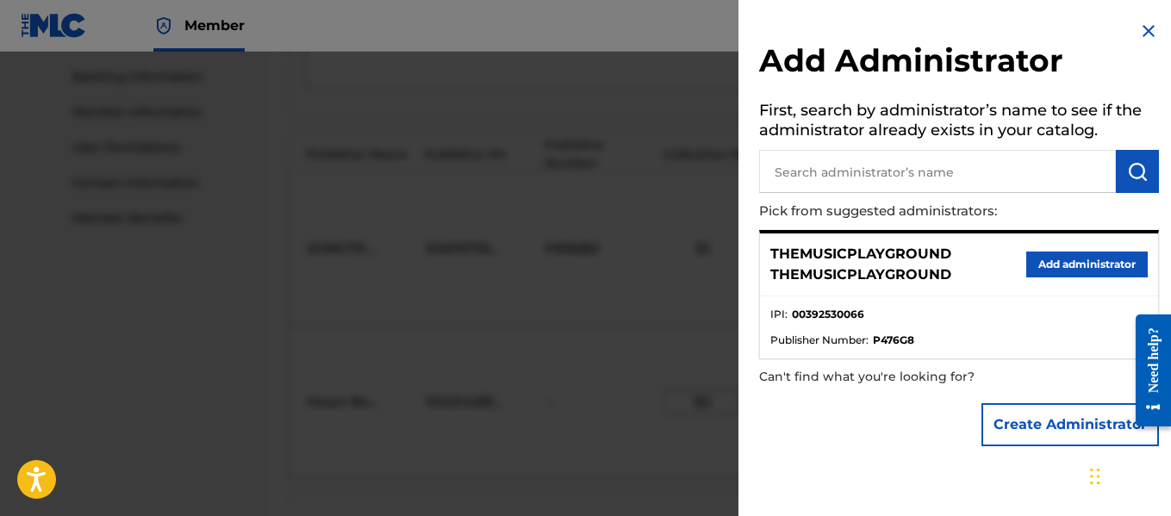
click at [1138, 28] on img at bounding box center [1148, 31] width 21 height 21
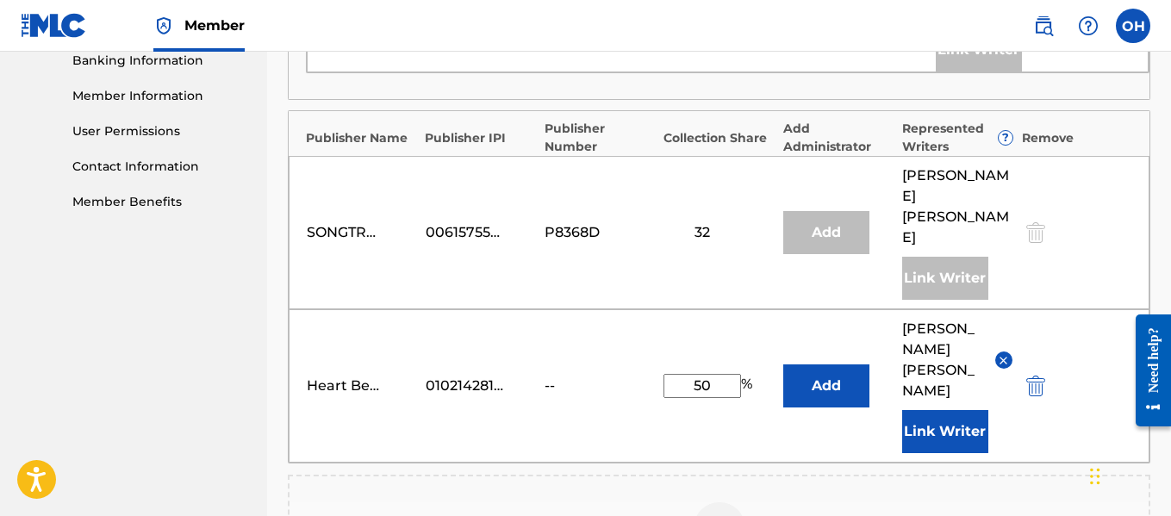
scroll to position [756, 0]
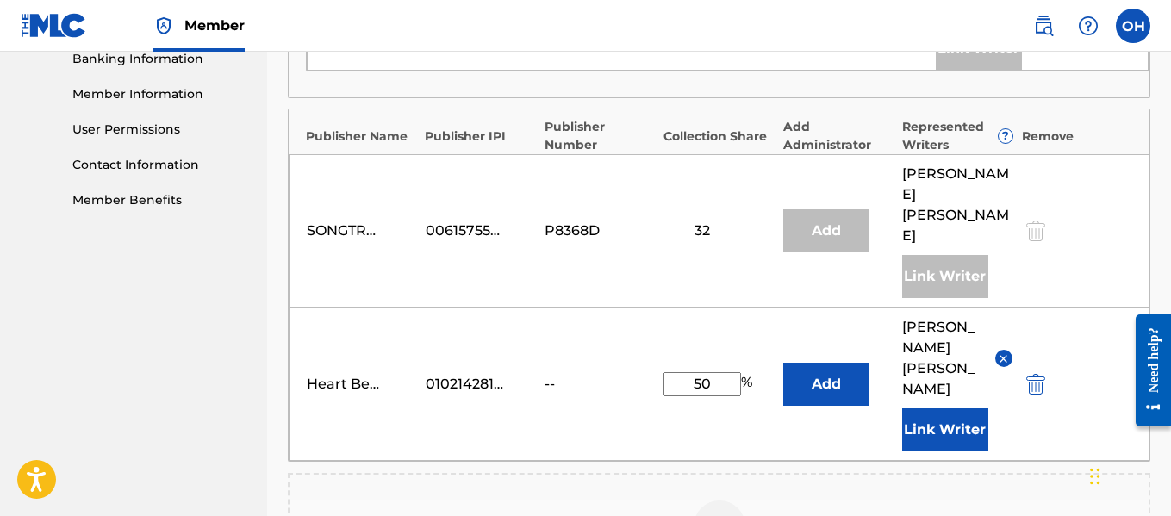
drag, startPoint x: 722, startPoint y: 284, endPoint x: 693, endPoint y: 284, distance: 29.3
click at [693, 372] on input "50" at bounding box center [703, 384] width 78 height 24
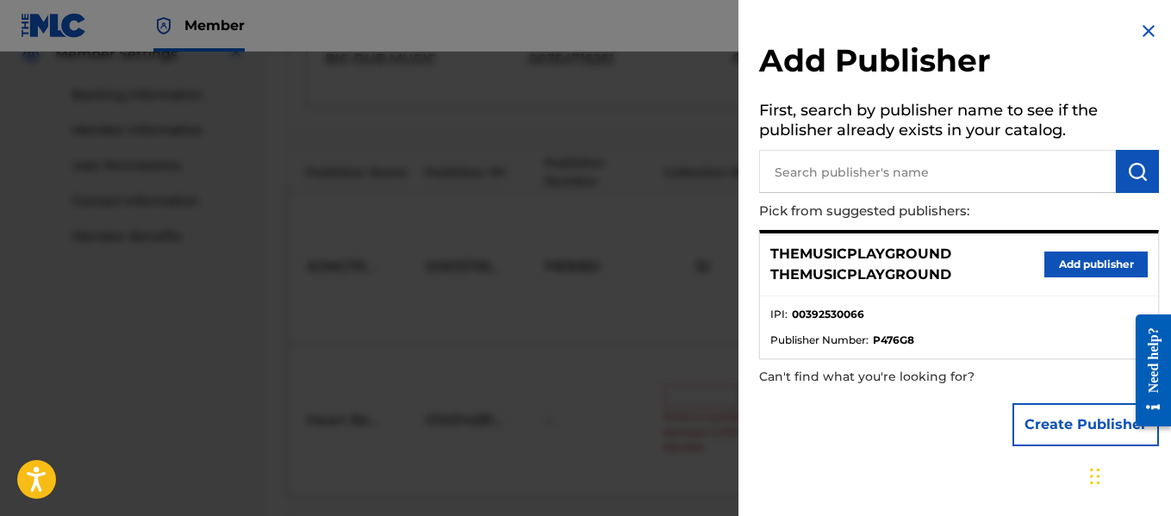
scroll to position [721, 0]
click at [1139, 28] on img at bounding box center [1148, 31] width 21 height 21
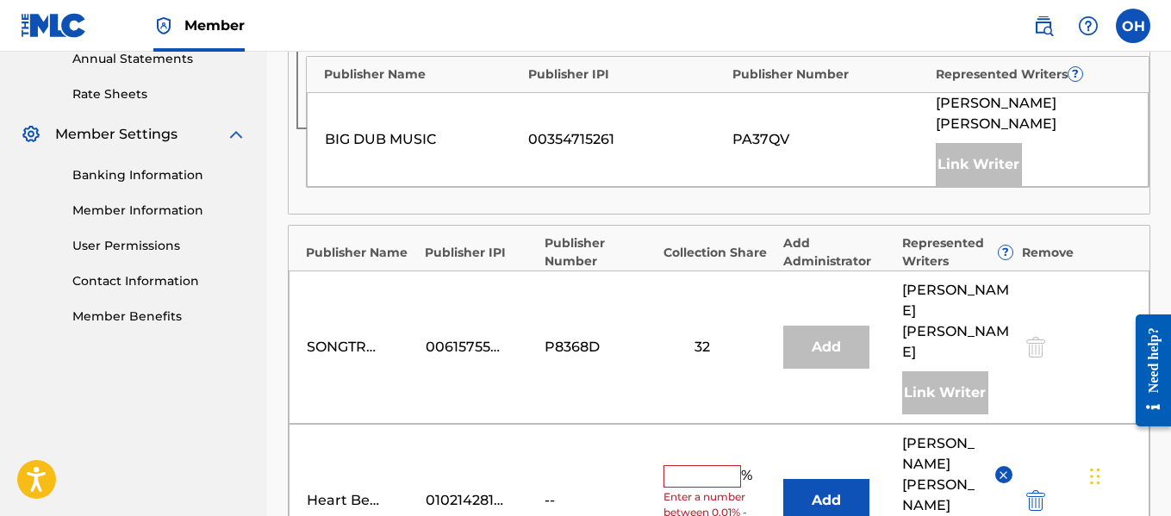
scroll to position [640, 0]
click at [1033, 490] on img "submit" at bounding box center [1035, 500] width 19 height 21
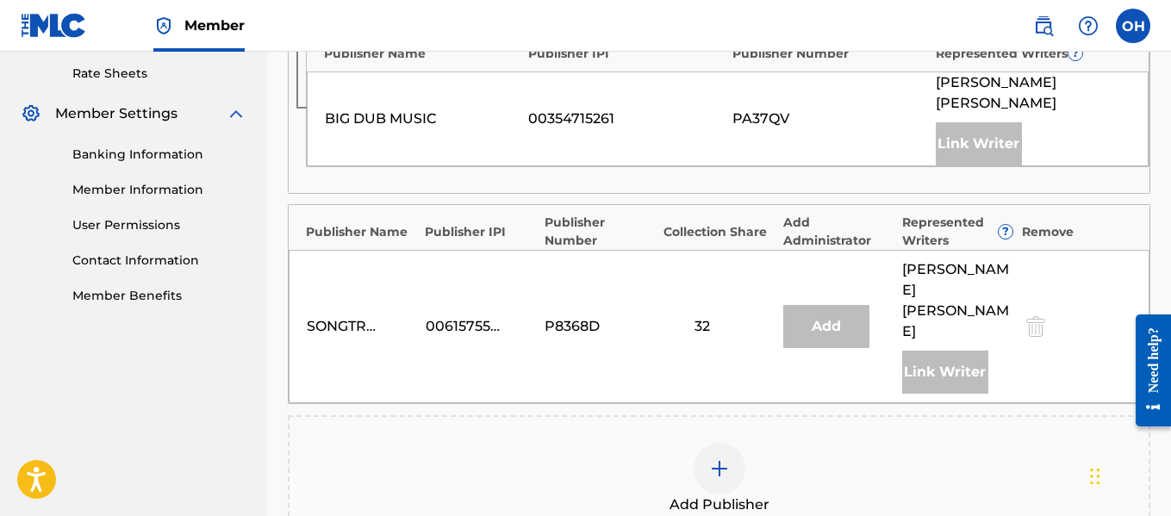
scroll to position [663, 0]
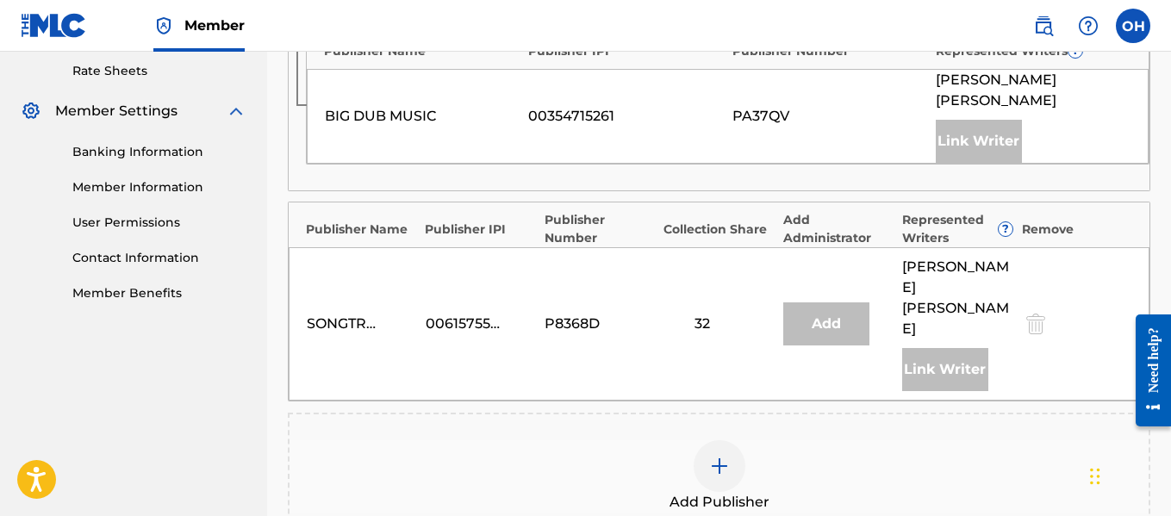
click at [749, 440] on div "Add Publisher" at bounding box center [719, 476] width 859 height 72
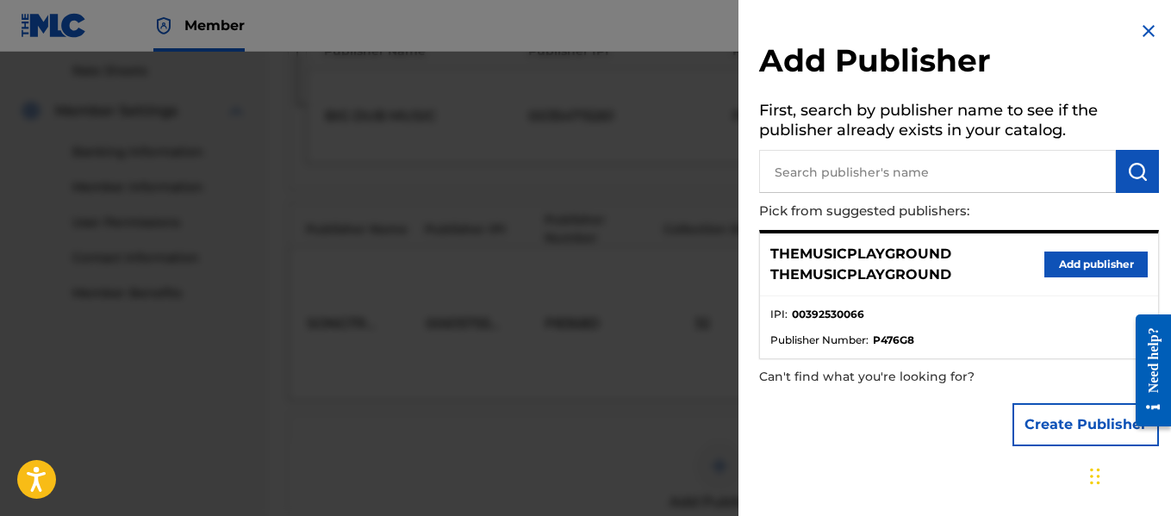
click at [1047, 419] on button "Create Publisher" at bounding box center [1086, 424] width 147 height 43
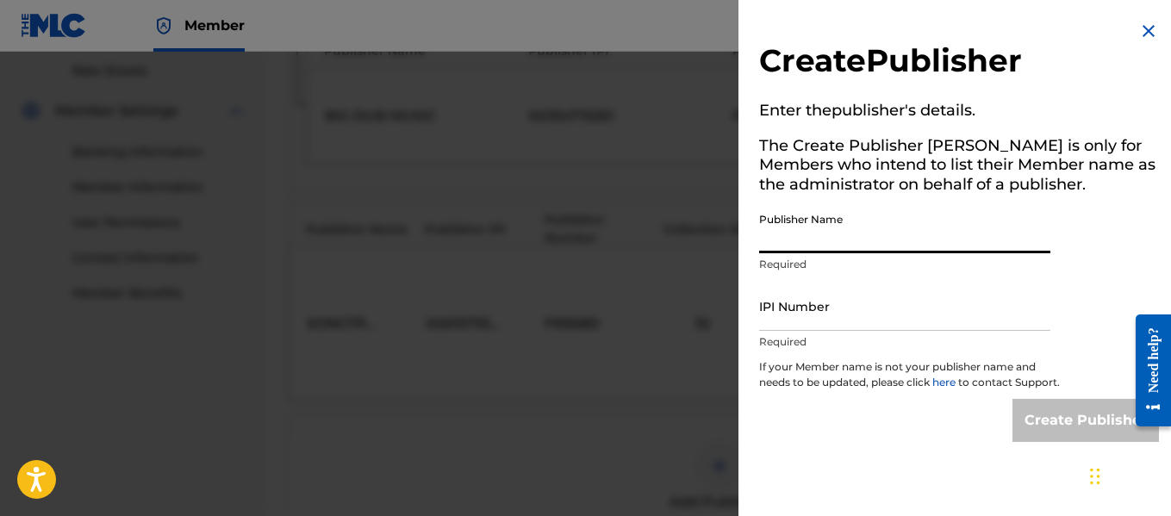
click at [924, 243] on input "Publisher Name" at bounding box center [904, 228] width 291 height 49
type input "Heart Beatz Publishing Global"
click at [905, 312] on input "IPI Number" at bounding box center [904, 306] width 291 height 49
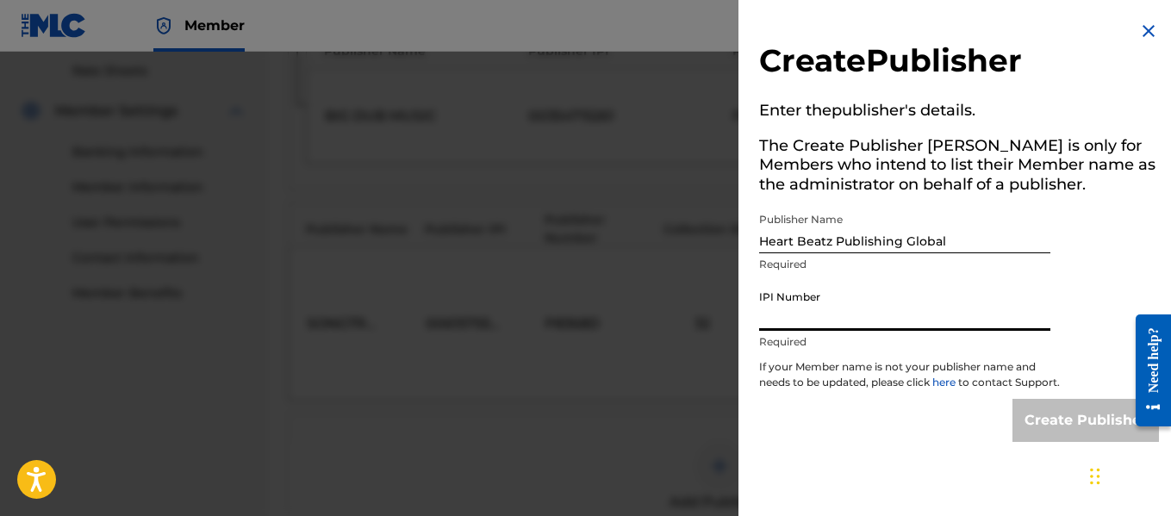
type input "01021428118"
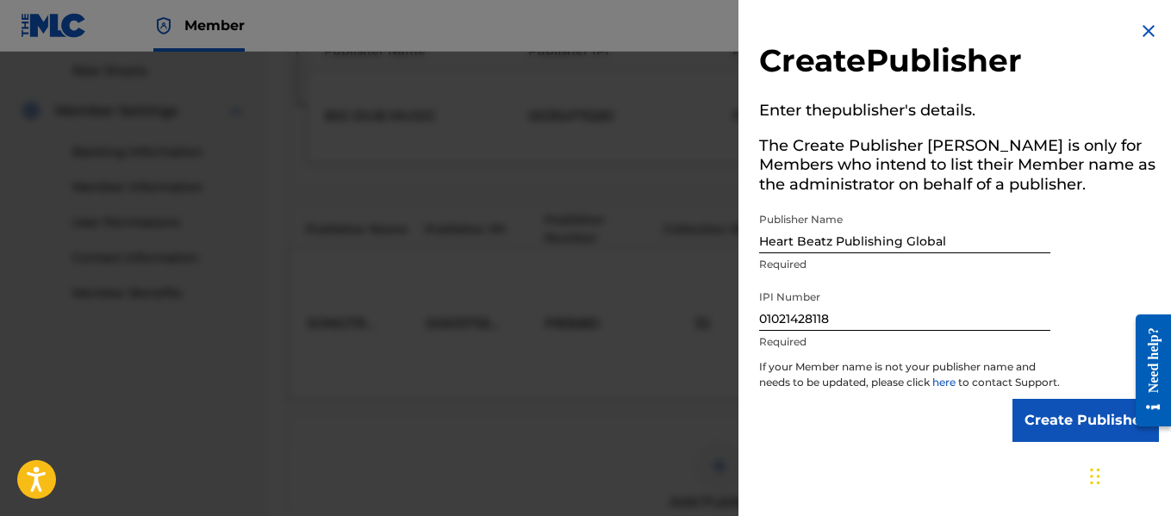
click at [1051, 439] on input "Create Publisher" at bounding box center [1086, 420] width 147 height 43
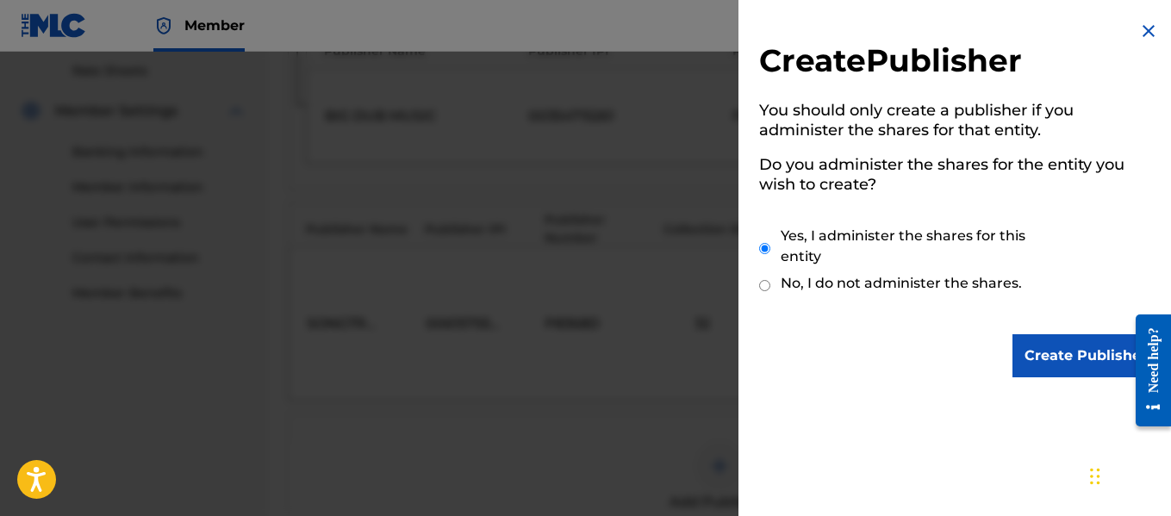
click at [1054, 349] on input "Create Publisher" at bounding box center [1086, 355] width 147 height 43
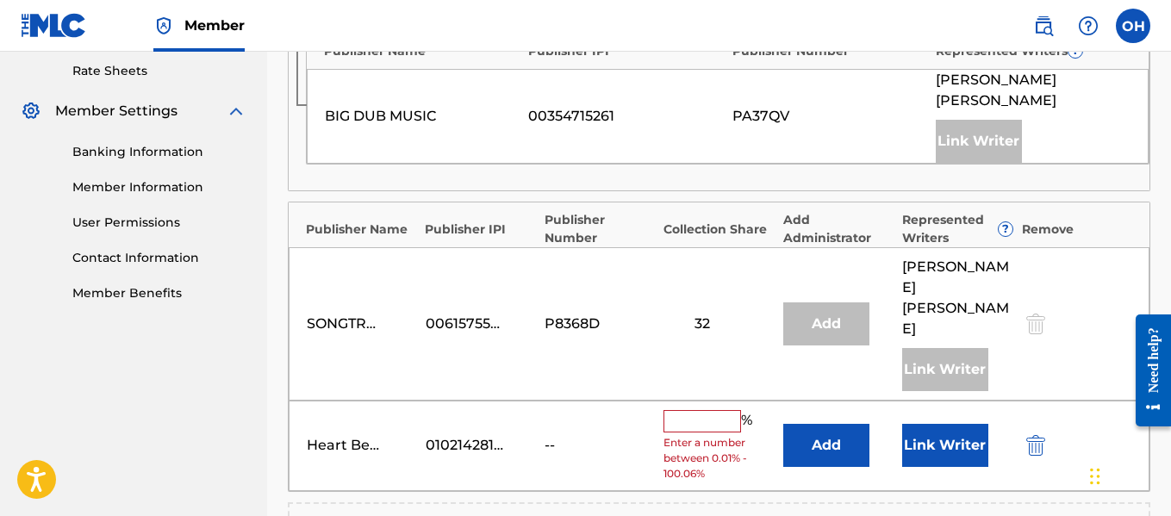
click at [708, 410] on input "text" at bounding box center [703, 421] width 78 height 22
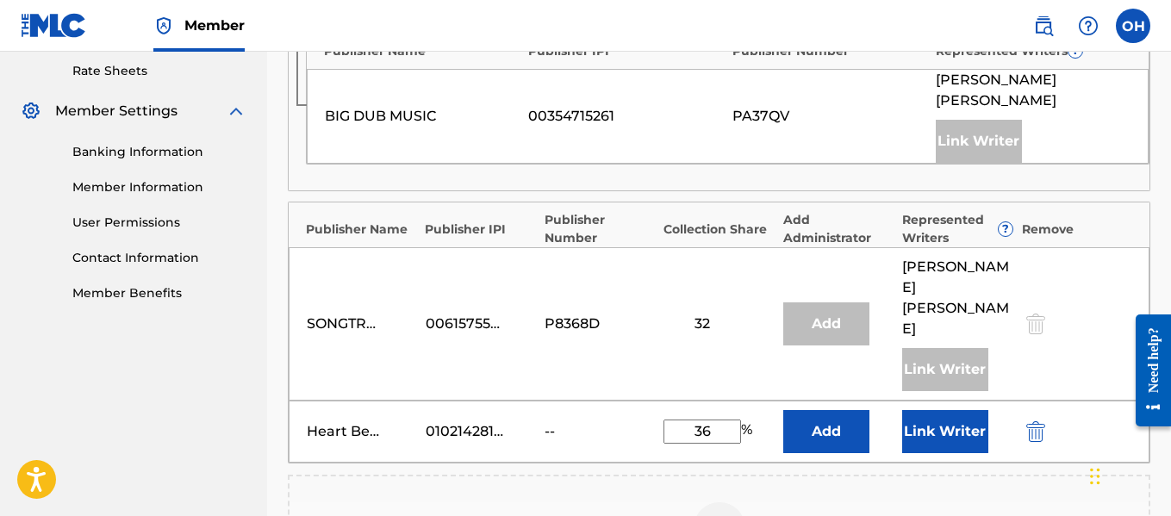
type input "36"
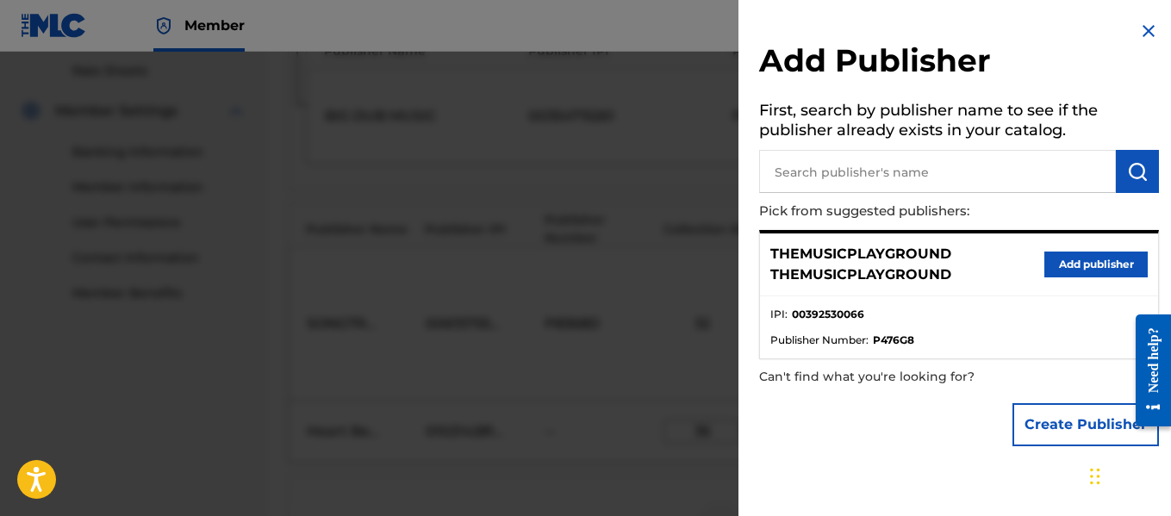
click at [671, 434] on div at bounding box center [585, 310] width 1171 height 516
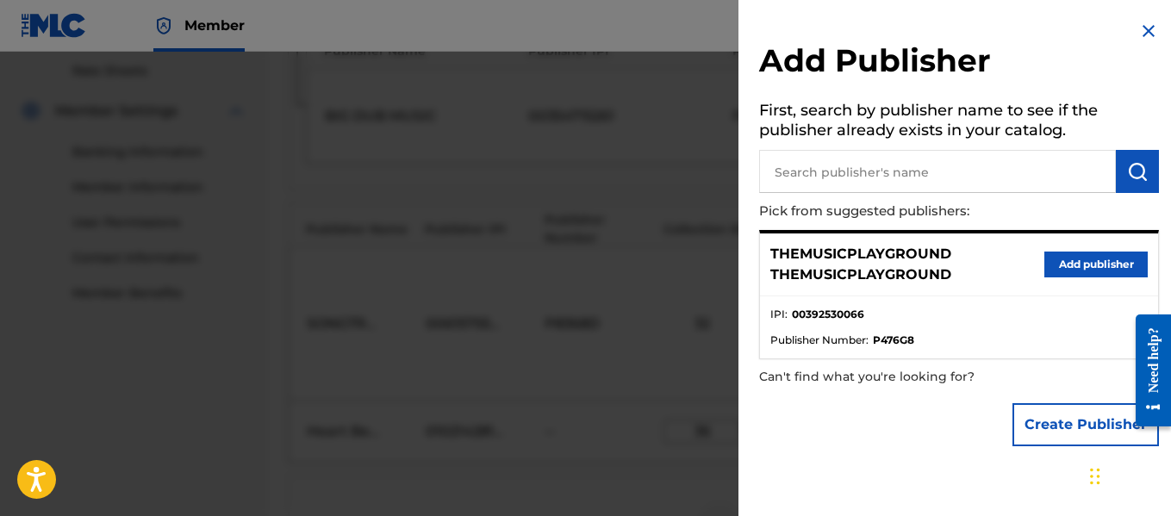
click at [597, 391] on div at bounding box center [585, 310] width 1171 height 516
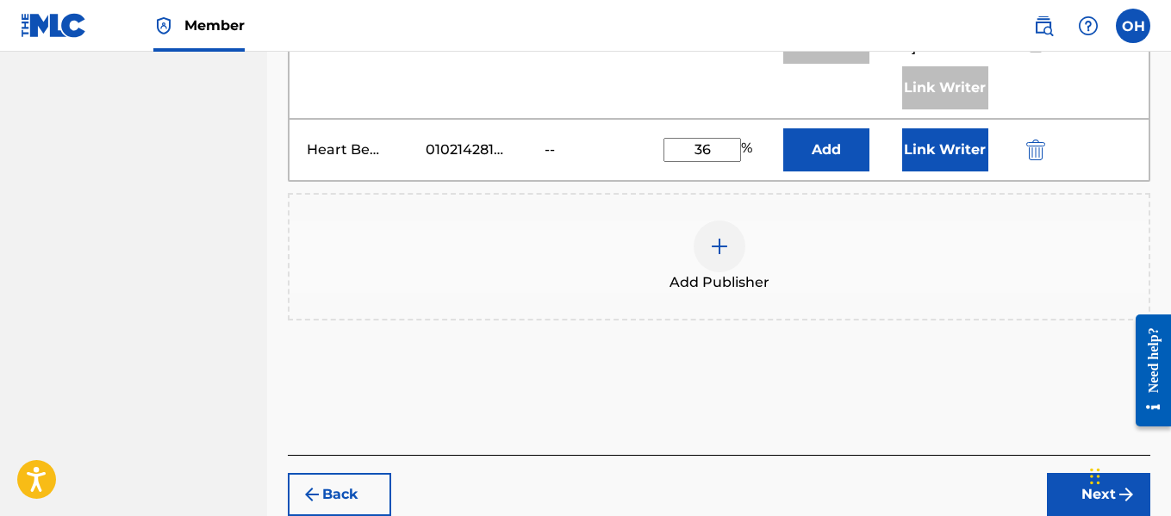
click at [1082, 473] on button "Next" at bounding box center [1098, 494] width 103 height 43
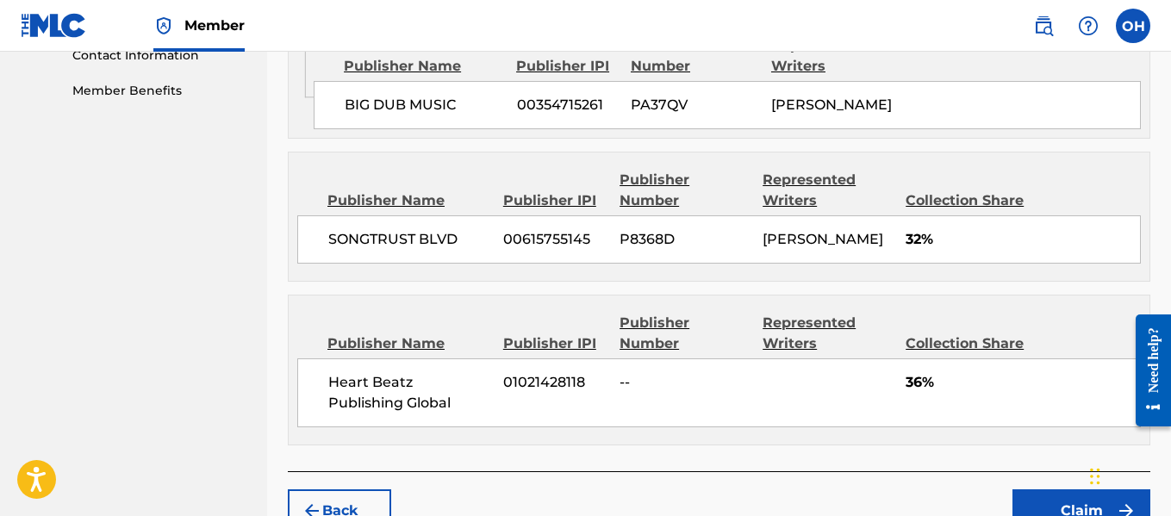
scroll to position [985, 0]
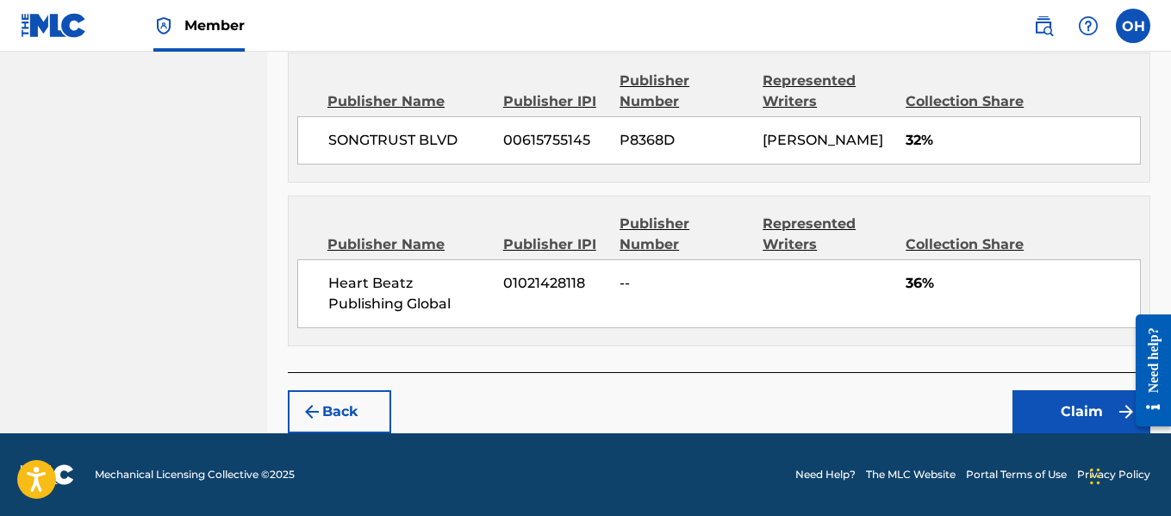
click at [340, 414] on button "Back" at bounding box center [339, 411] width 103 height 43
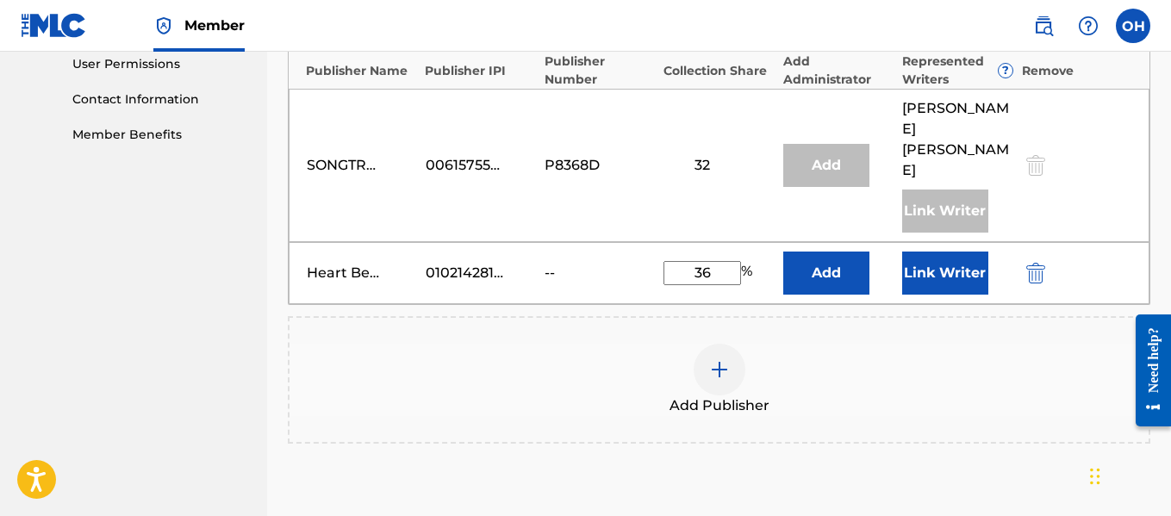
scroll to position [819, 0]
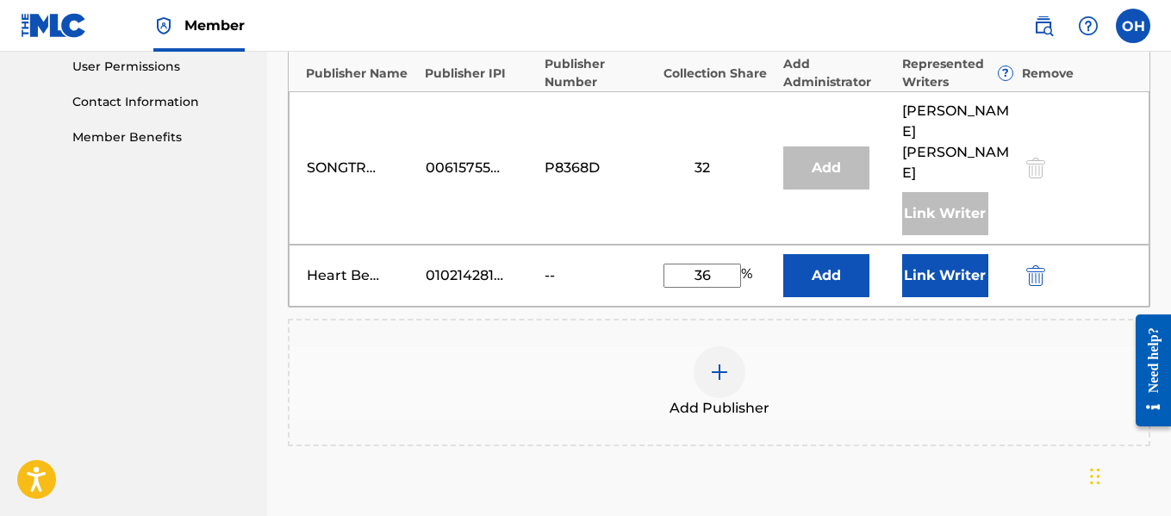
click at [941, 254] on button "Link Writer" at bounding box center [945, 275] width 86 height 43
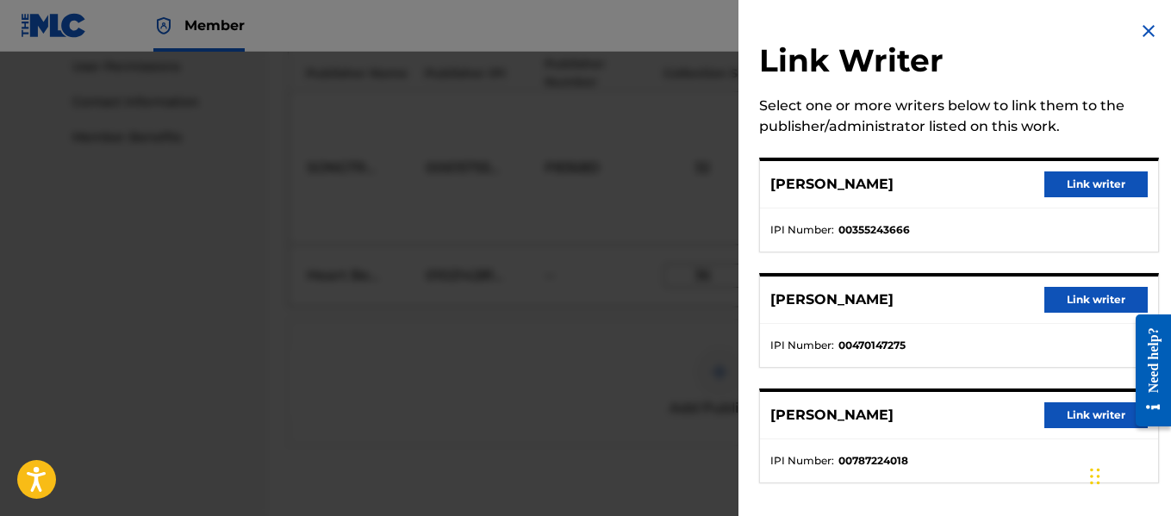
click at [1082, 299] on button "Link writer" at bounding box center [1096, 300] width 103 height 26
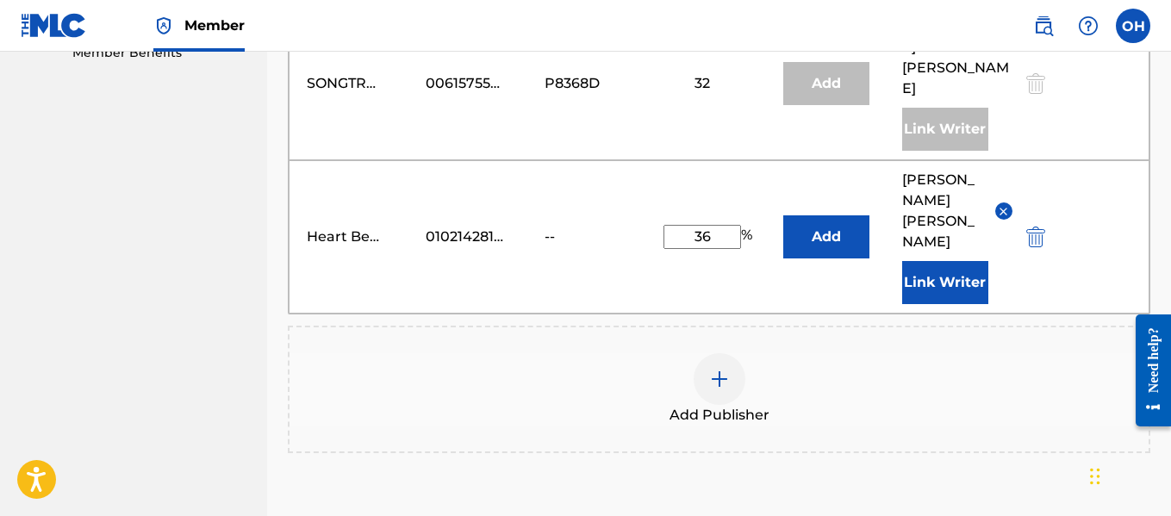
scroll to position [995, 0]
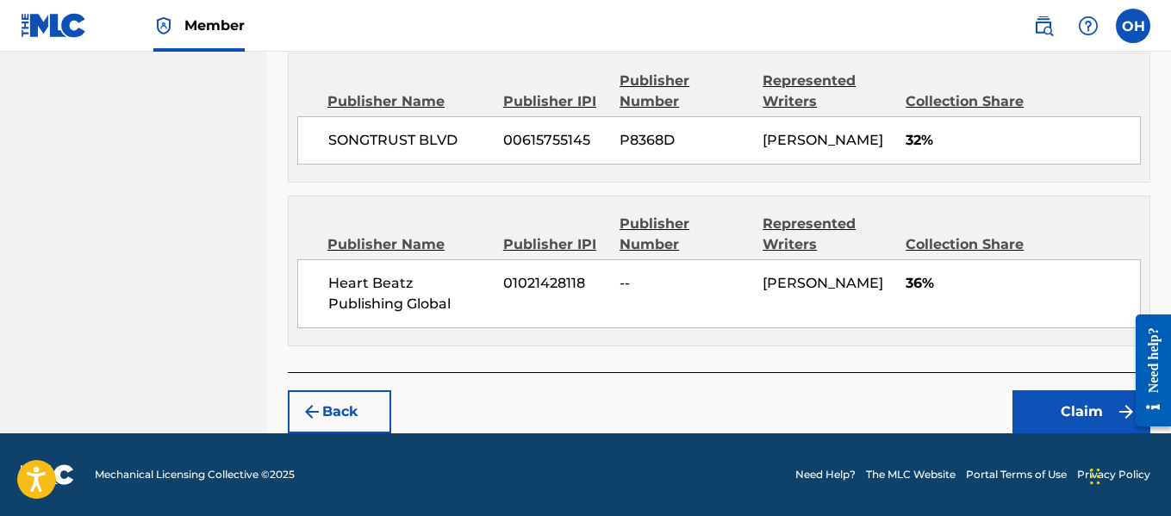
scroll to position [967, 0]
click at [1051, 428] on button "Claim" at bounding box center [1082, 411] width 138 height 43
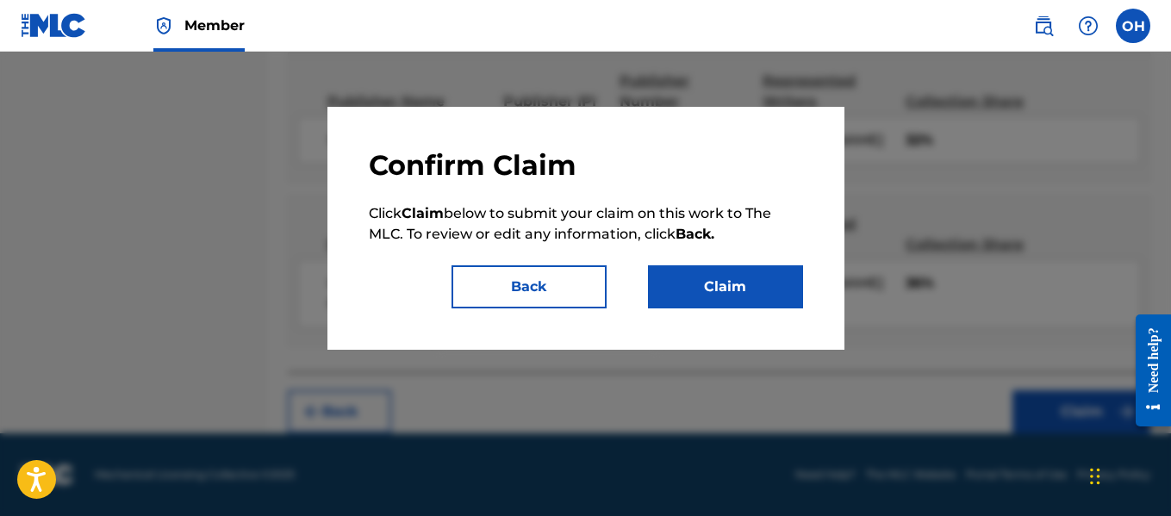
click at [762, 307] on button "Claim" at bounding box center [725, 286] width 155 height 43
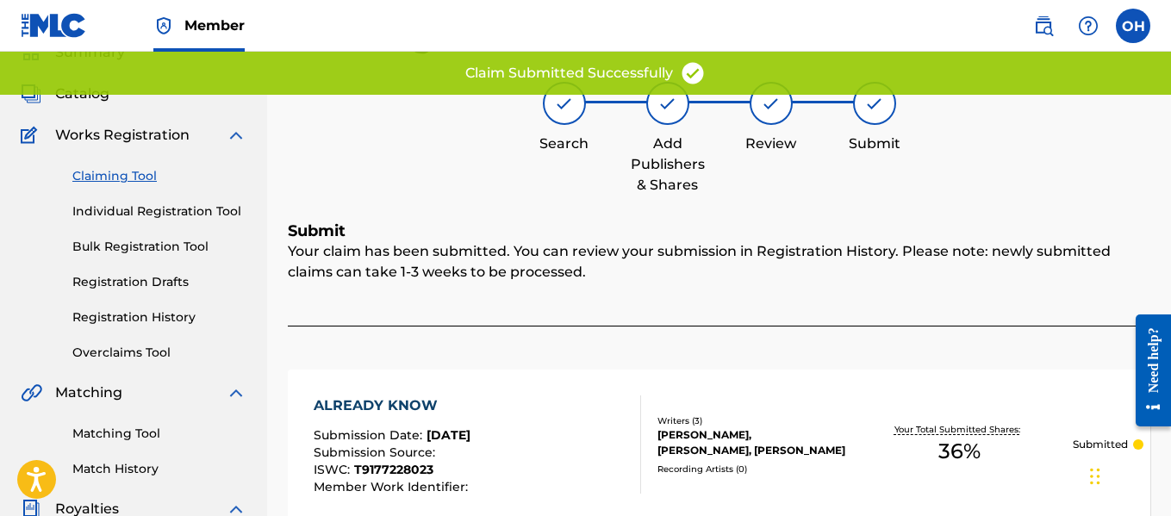
scroll to position [0, 0]
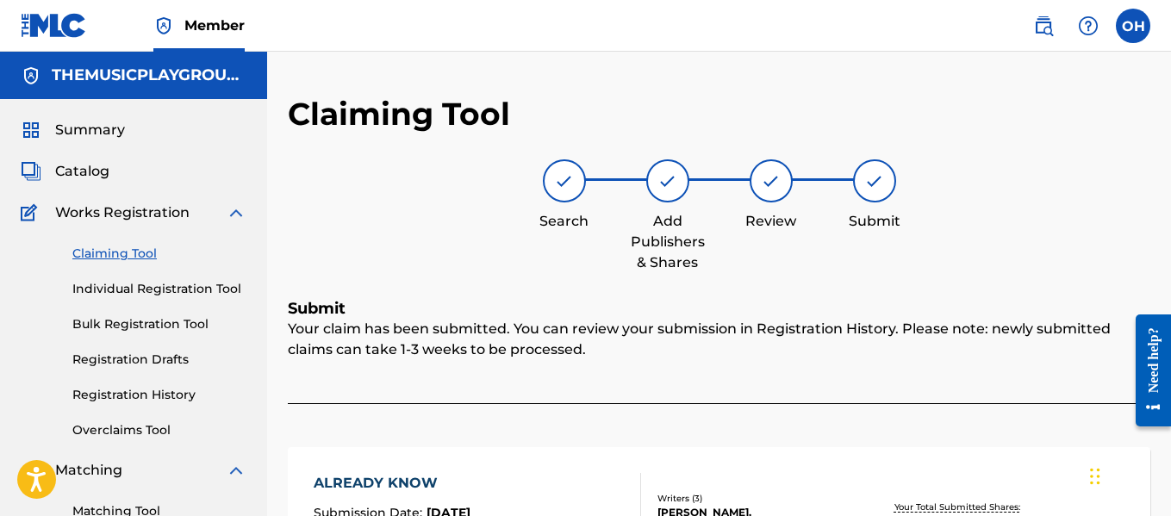
click at [365, 239] on div "Search Add Publishers & Shares Review Submit" at bounding box center [719, 216] width 863 height 114
click at [141, 252] on link "Claiming Tool" at bounding box center [159, 254] width 174 height 18
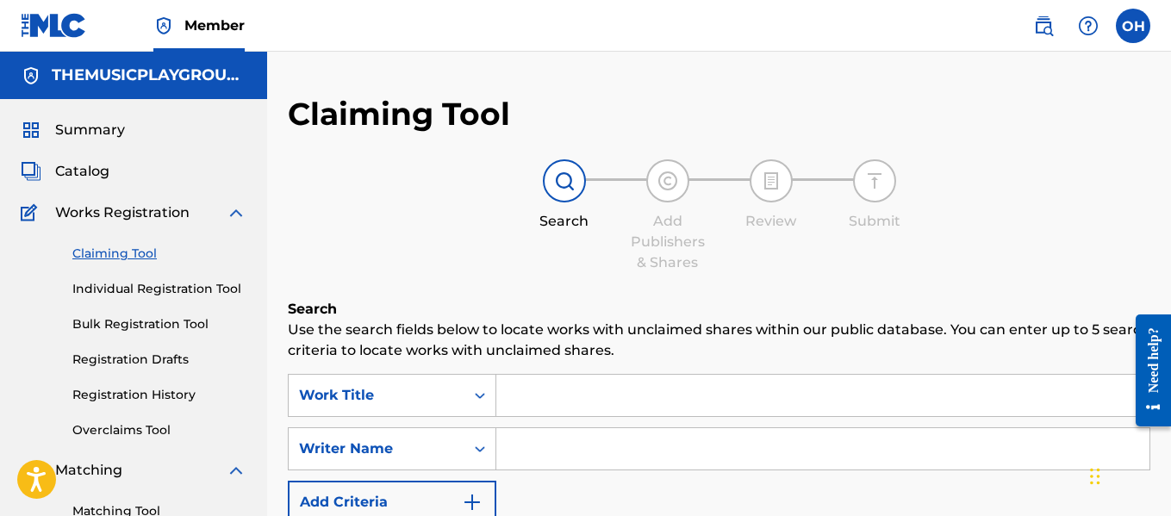
click at [548, 448] on input "Search Form" at bounding box center [822, 448] width 653 height 41
type input "[PERSON_NAME]"
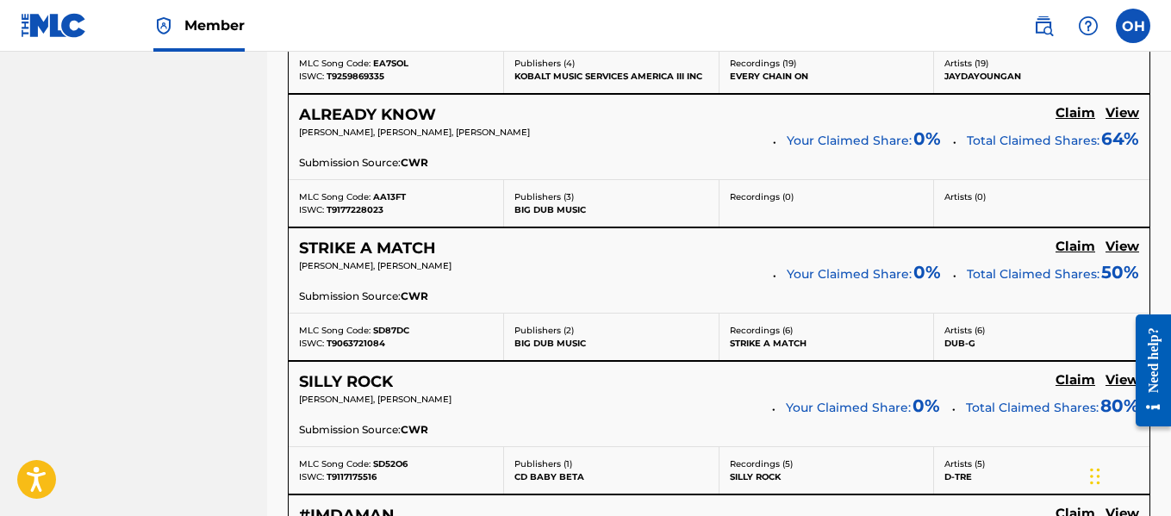
scroll to position [9547, 0]
click at [1120, 246] on h5 "View" at bounding box center [1123, 248] width 34 height 16
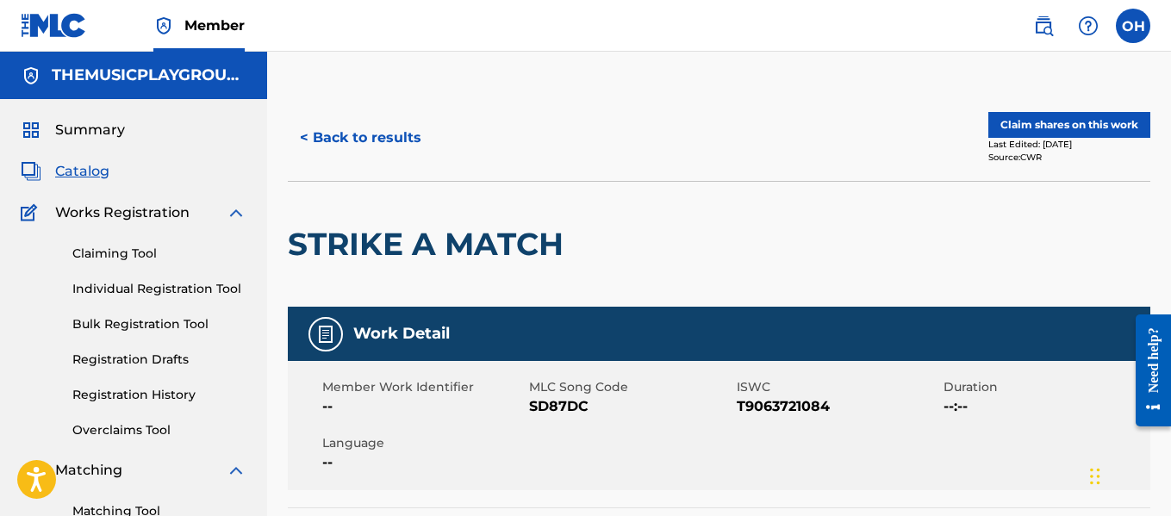
click at [1065, 128] on button "Claim shares on this work" at bounding box center [1070, 125] width 162 height 26
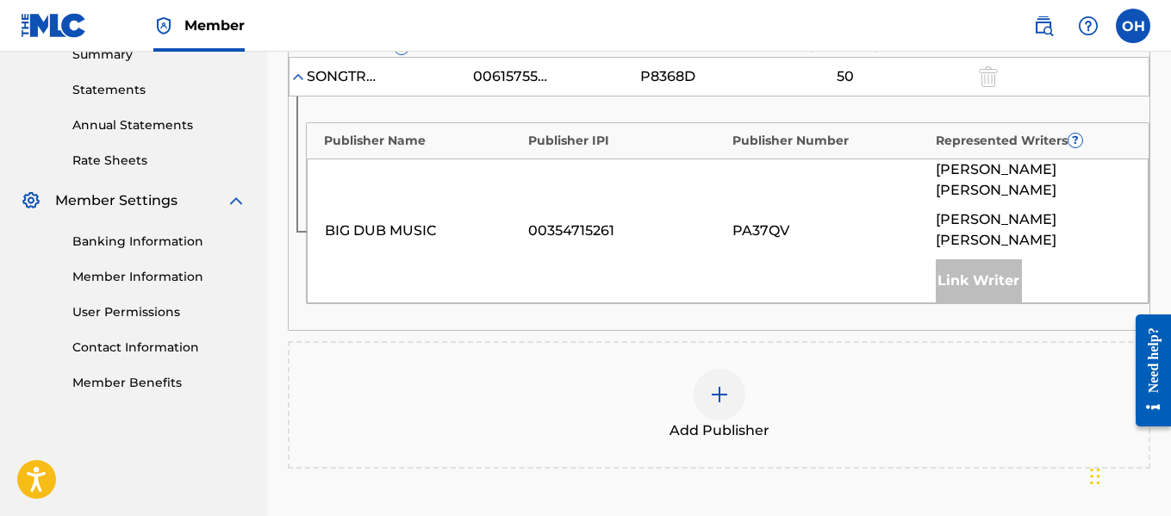
scroll to position [574, 0]
click at [719, 384] on img at bounding box center [719, 394] width 21 height 21
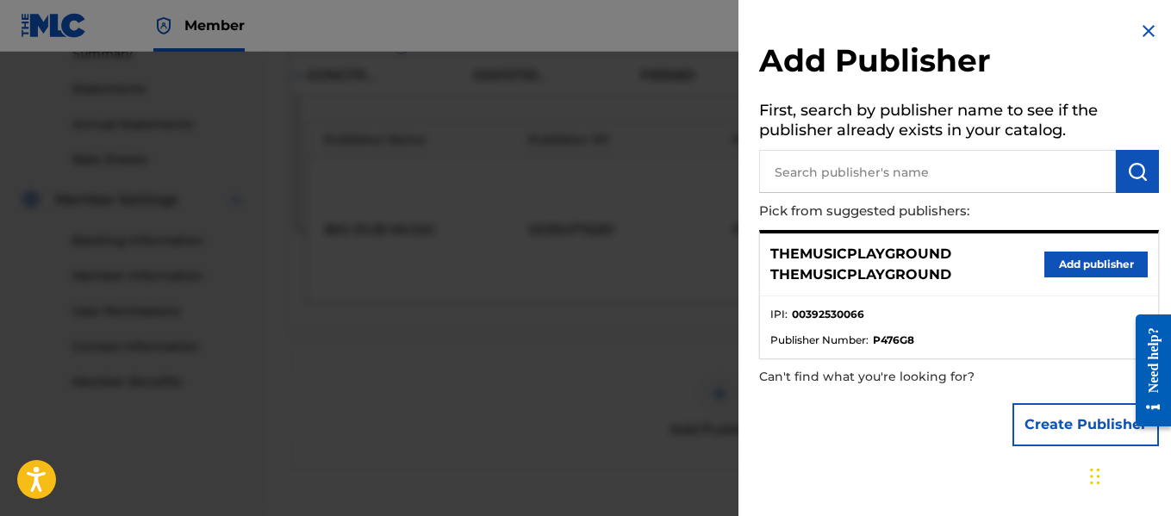
click at [1063, 414] on button "Create Publisher" at bounding box center [1086, 424] width 147 height 43
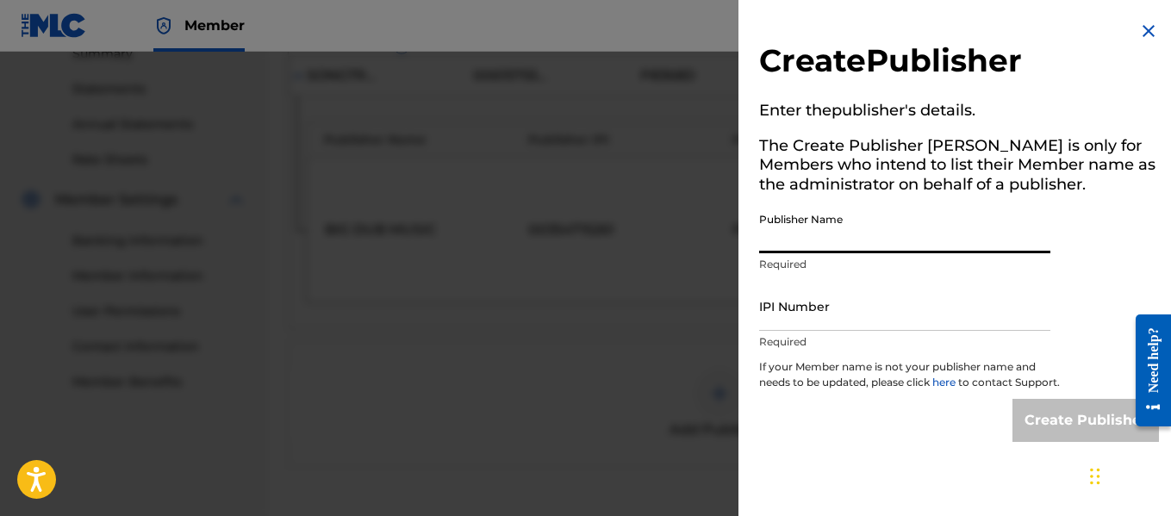
click at [906, 252] on input "Publisher Name" at bounding box center [904, 228] width 291 height 49
type input "Heart Beatz Publishing Global"
click at [893, 315] on input "IPI Number" at bounding box center [904, 306] width 291 height 49
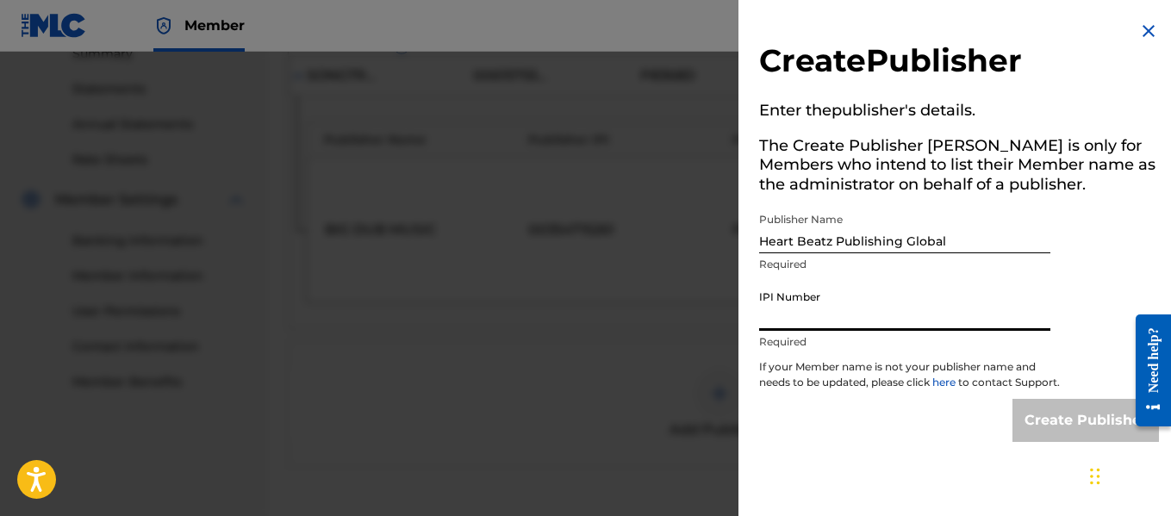
type input "01021428118"
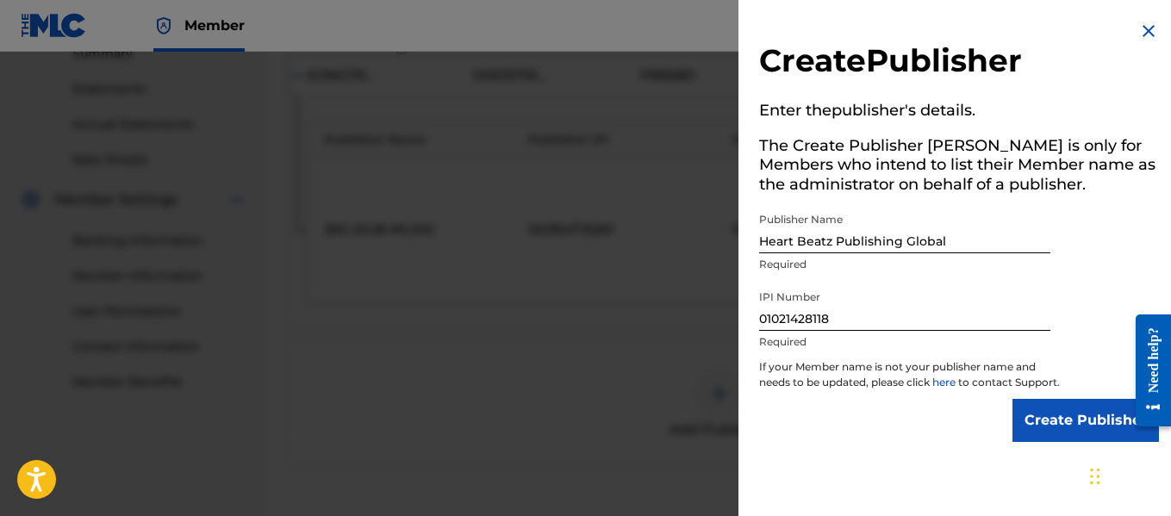
click at [1051, 442] on input "Create Publisher" at bounding box center [1086, 420] width 147 height 43
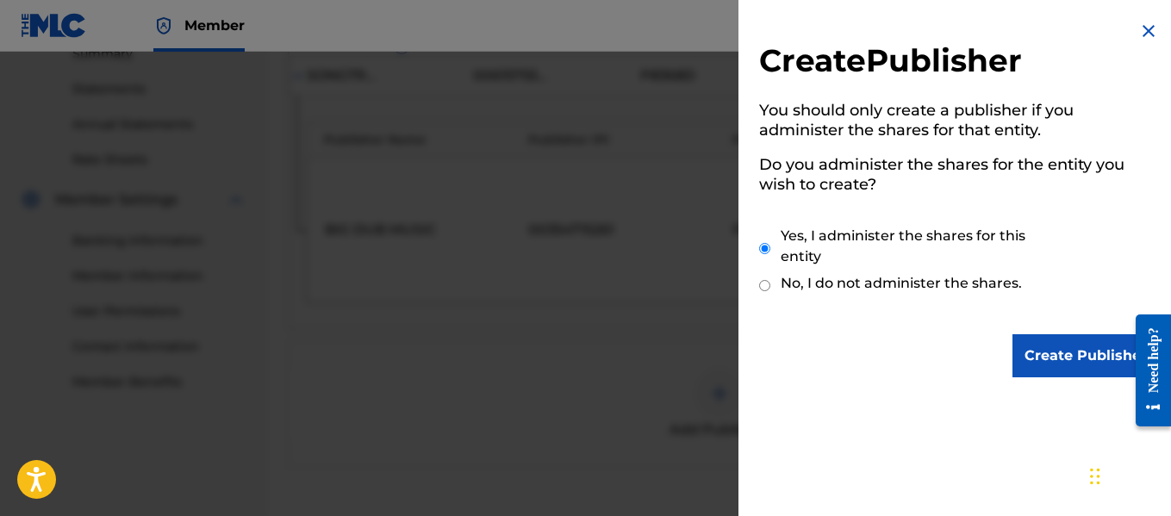
click at [1028, 343] on input "Create Publisher" at bounding box center [1086, 355] width 147 height 43
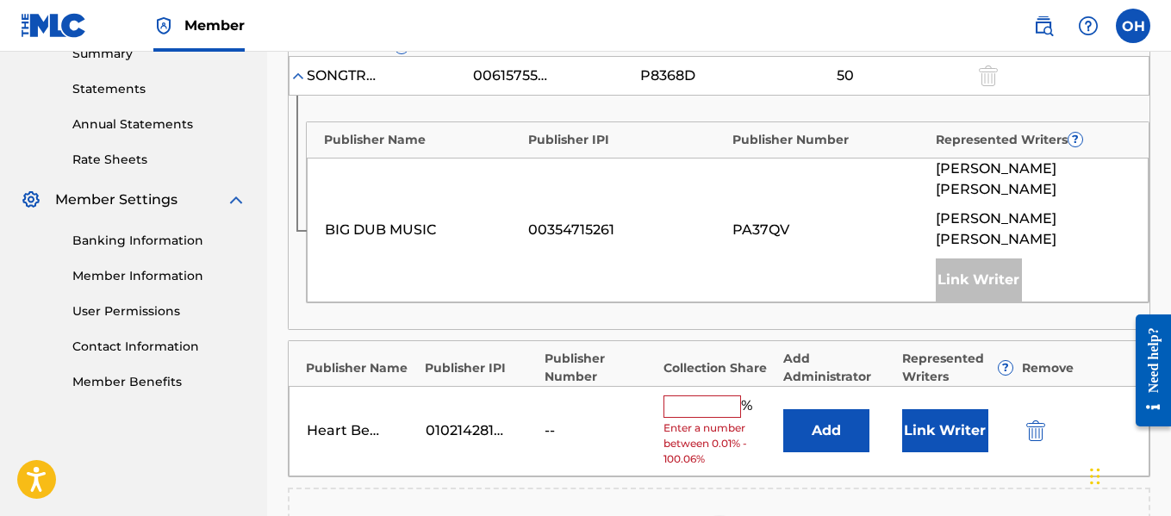
click at [702, 396] on input "text" at bounding box center [703, 407] width 78 height 22
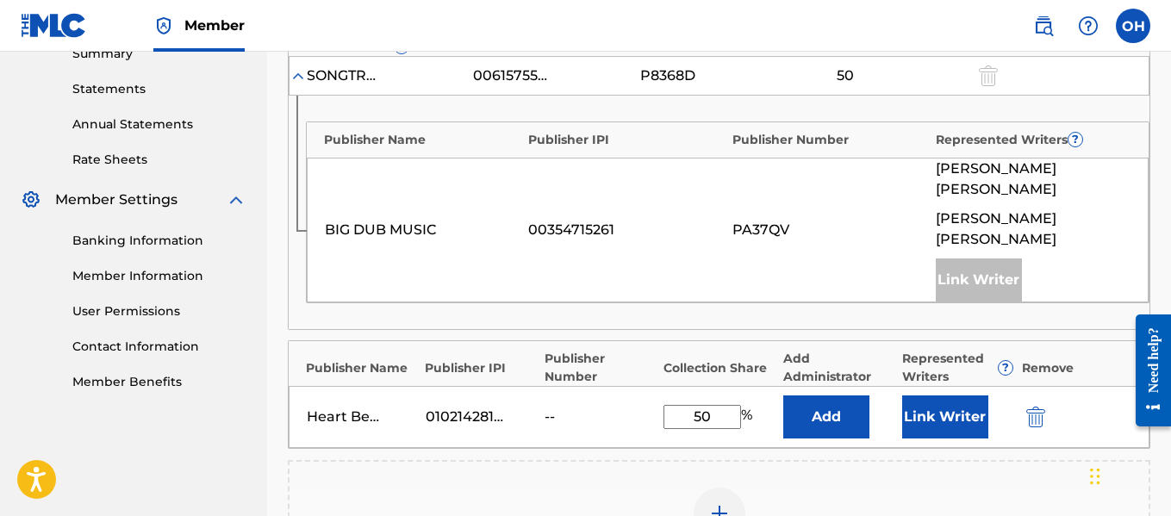
type input "50"
click at [789, 460] on div "Add Publisher" at bounding box center [719, 524] width 863 height 128
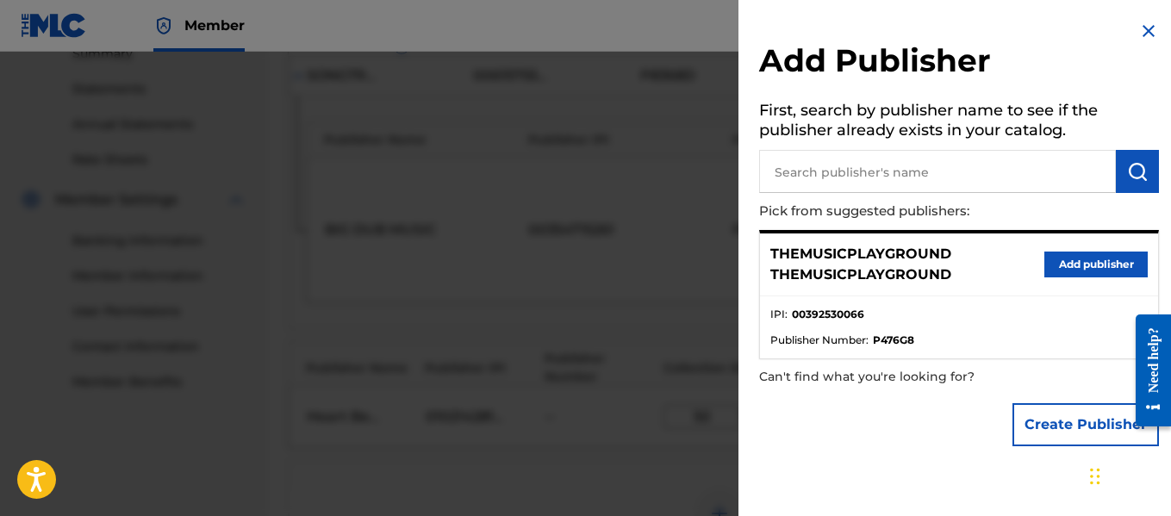
click at [647, 373] on div at bounding box center [585, 310] width 1171 height 516
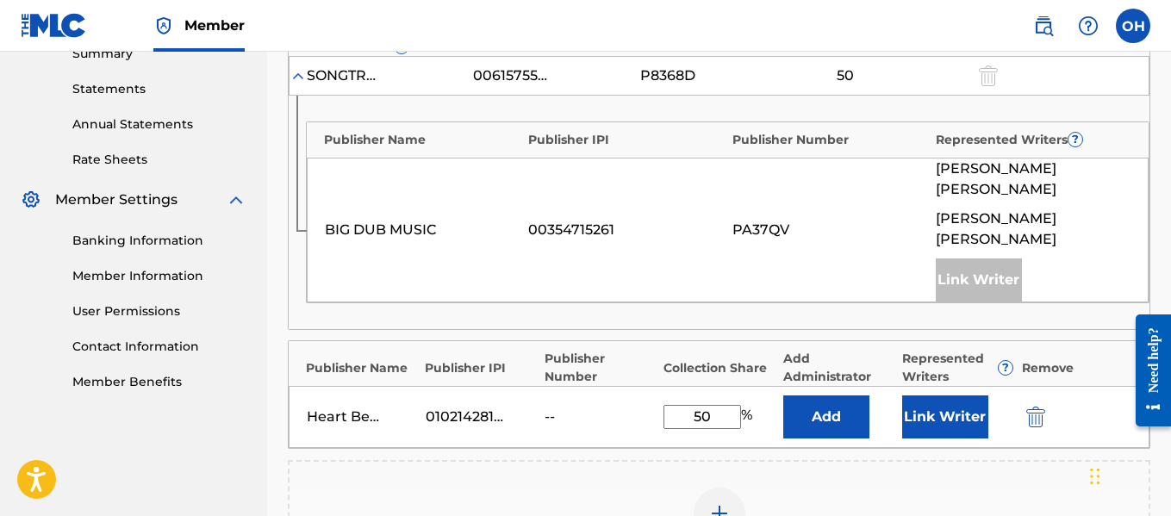
click at [928, 398] on div "Heart Beatz Publishing Global 01021428118 -- 50 % Add Link Writer" at bounding box center [719, 417] width 861 height 62
click at [931, 396] on button "Link Writer" at bounding box center [945, 417] width 86 height 43
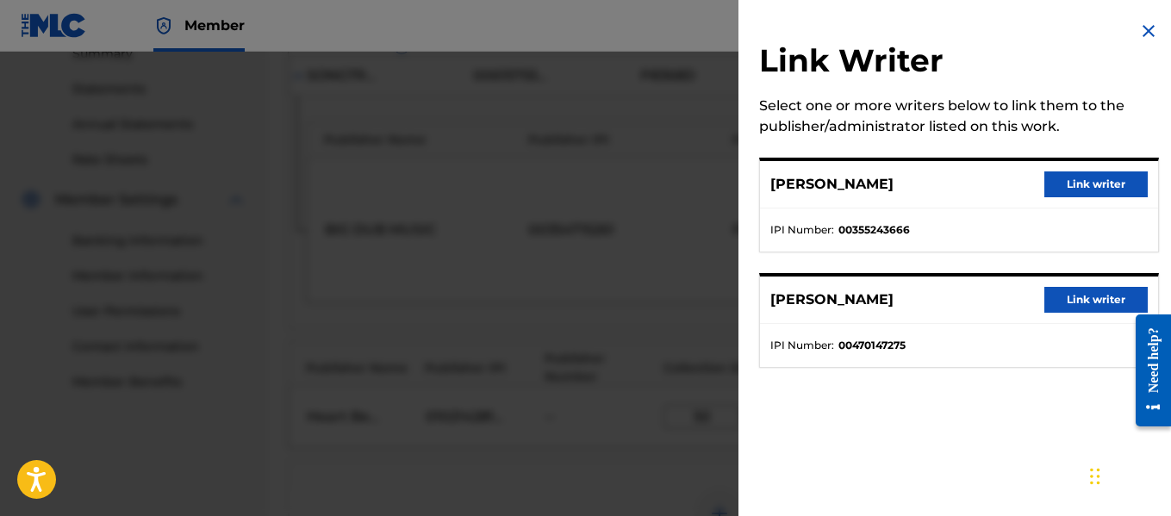
click at [1065, 296] on button "Link writer" at bounding box center [1096, 300] width 103 height 26
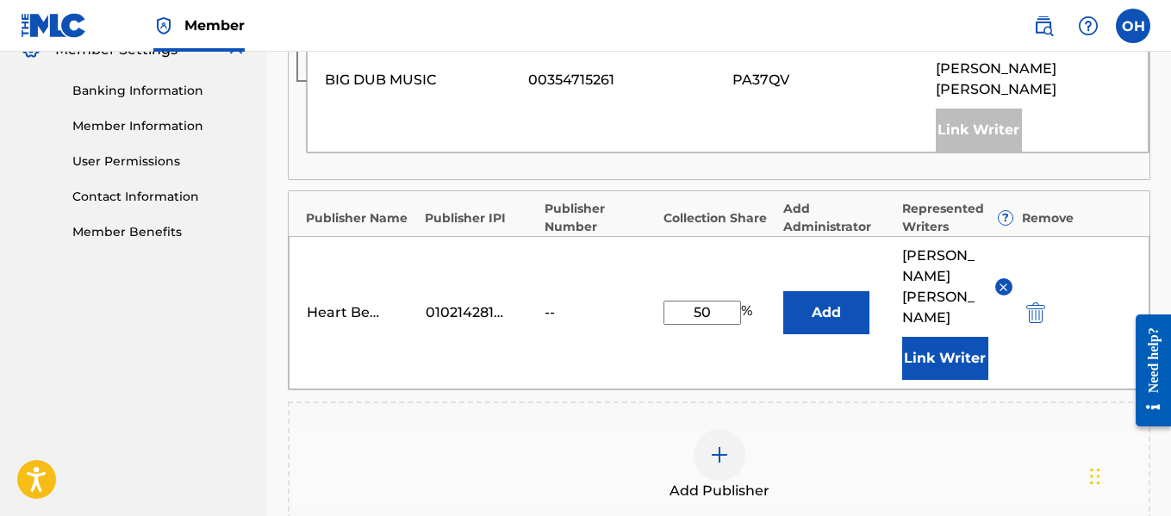
scroll to position [726, 0]
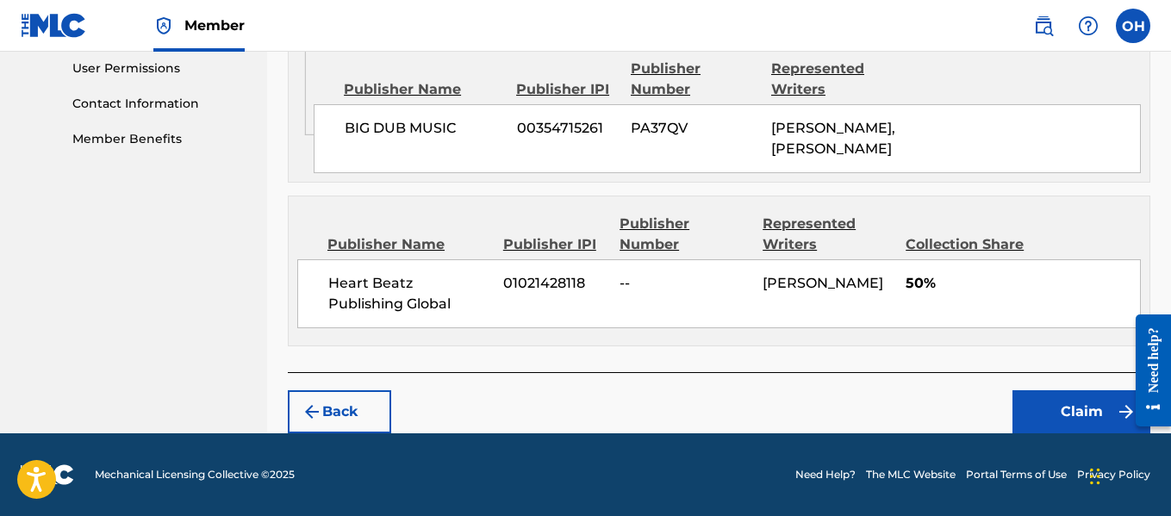
scroll to position [838, 0]
click at [1066, 407] on button "Claim" at bounding box center [1082, 411] width 138 height 43
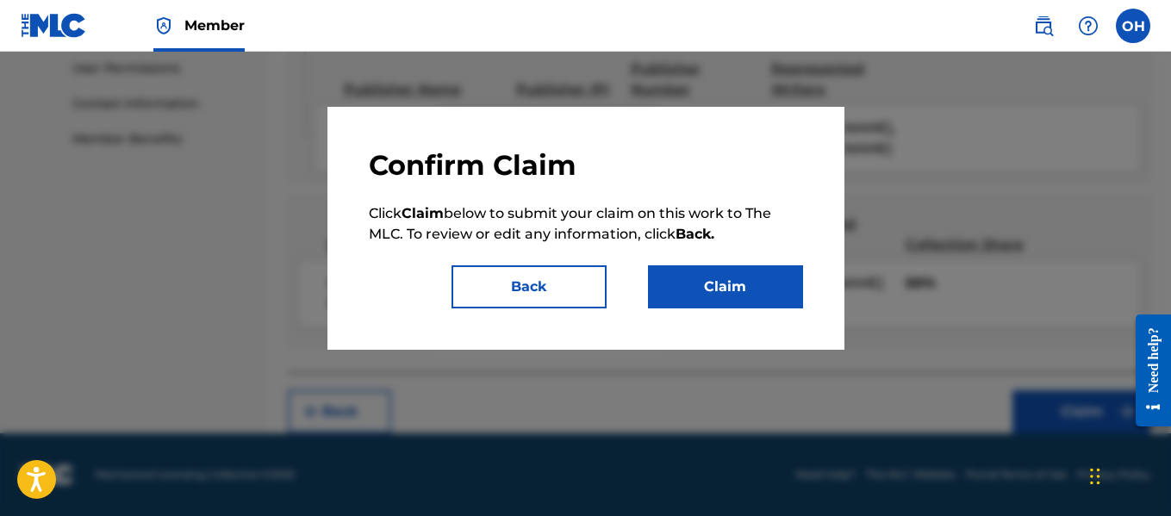
click at [723, 295] on button "Claim" at bounding box center [725, 286] width 155 height 43
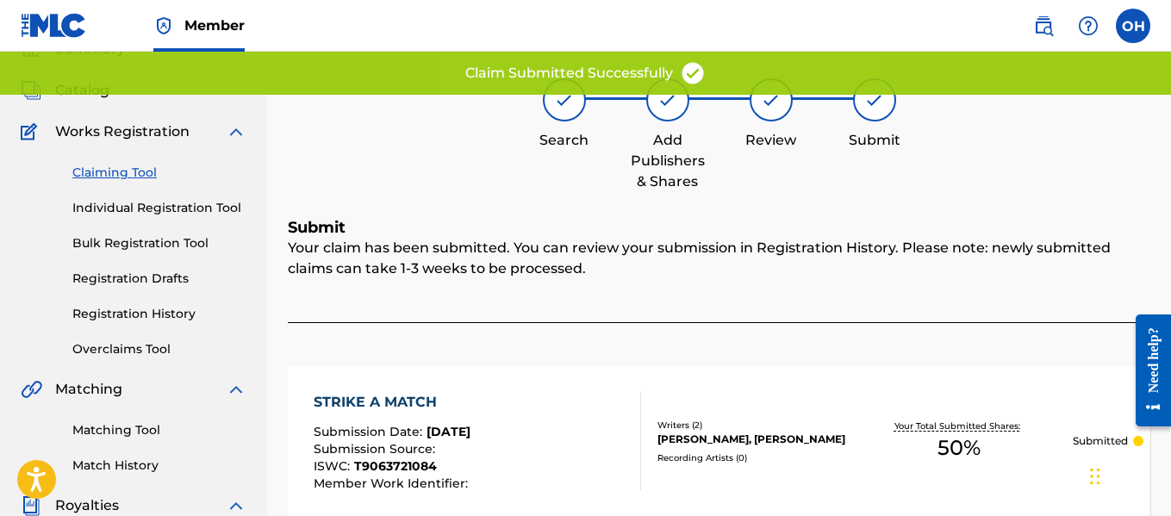
scroll to position [0, 0]
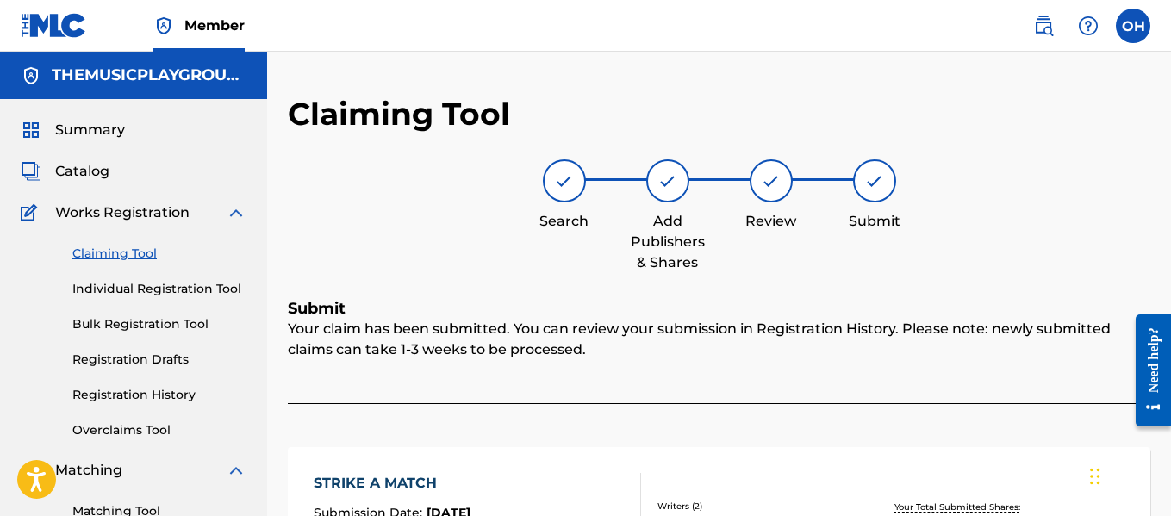
click at [346, 275] on div "Claiming Tool Search Add Publishers & Shares Review Submit Submit Your claim ha…" at bounding box center [719, 368] width 863 height 546
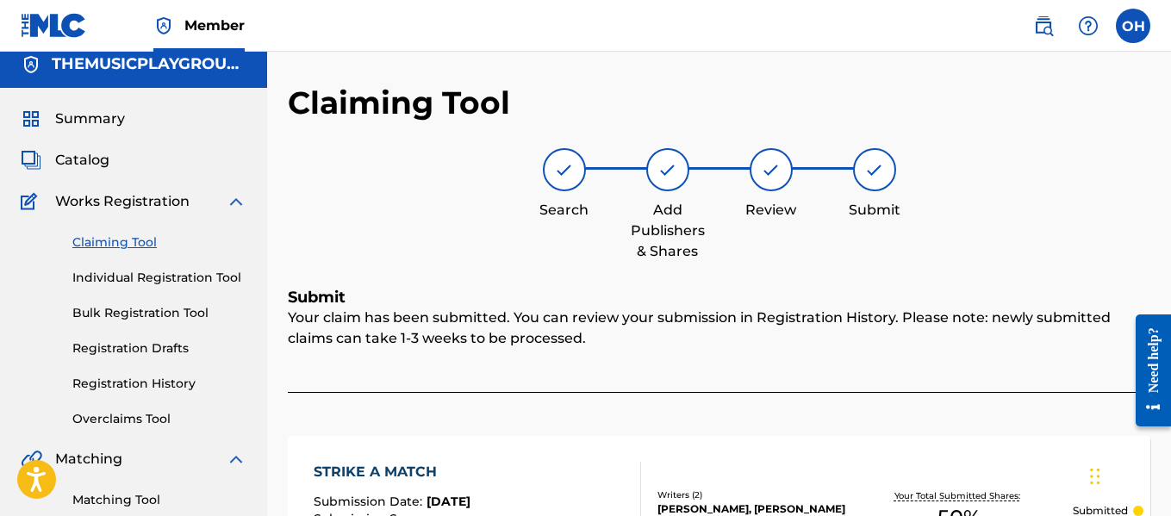
scroll to position [10, 0]
click at [140, 251] on link "Claiming Tool" at bounding box center [159, 243] width 174 height 18
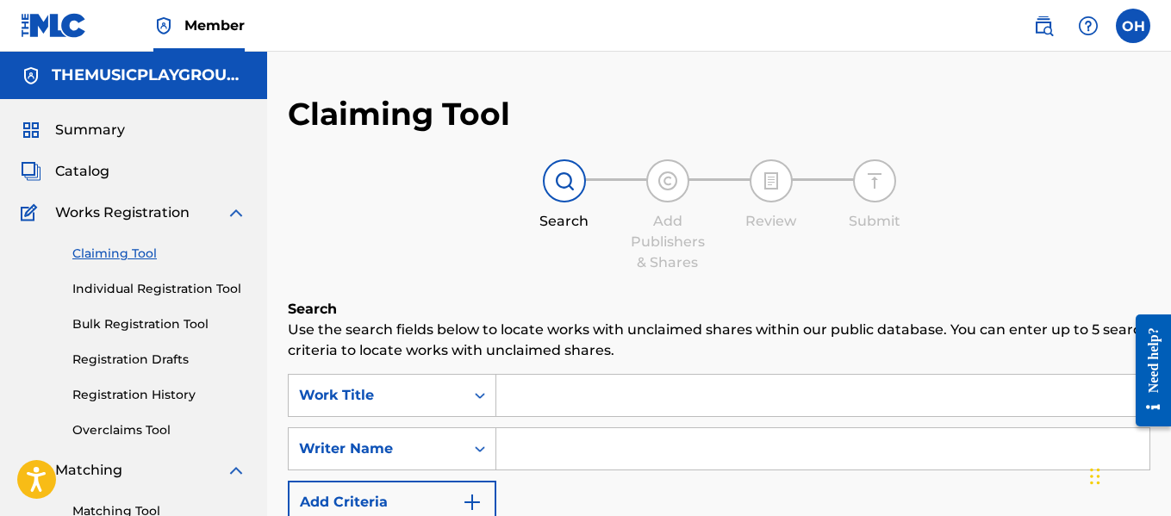
click at [536, 448] on input "Search Form" at bounding box center [822, 448] width 653 height 41
type input "[PERSON_NAME]"
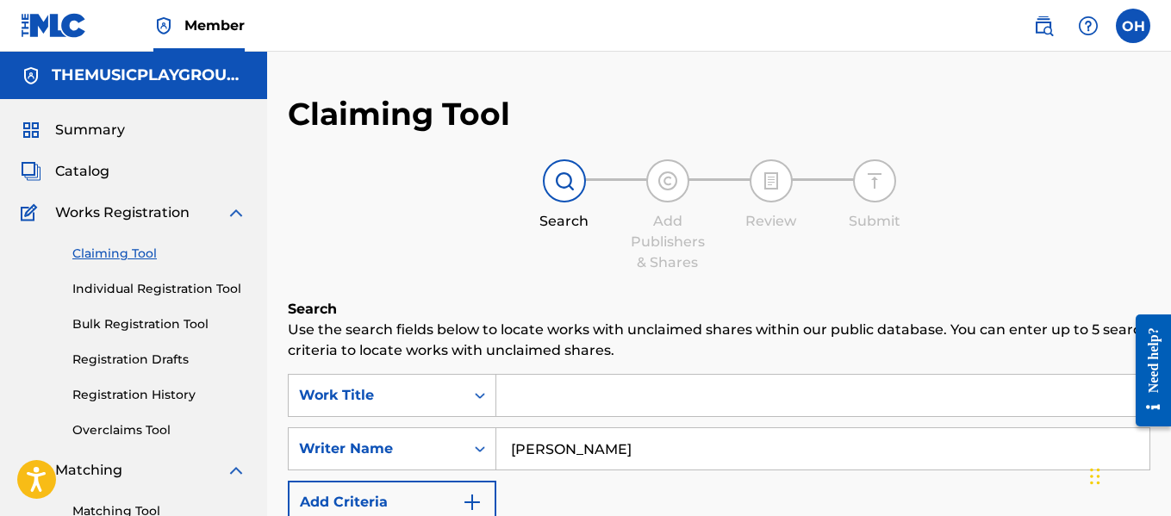
click at [95, 168] on span "Catalog" at bounding box center [82, 171] width 54 height 21
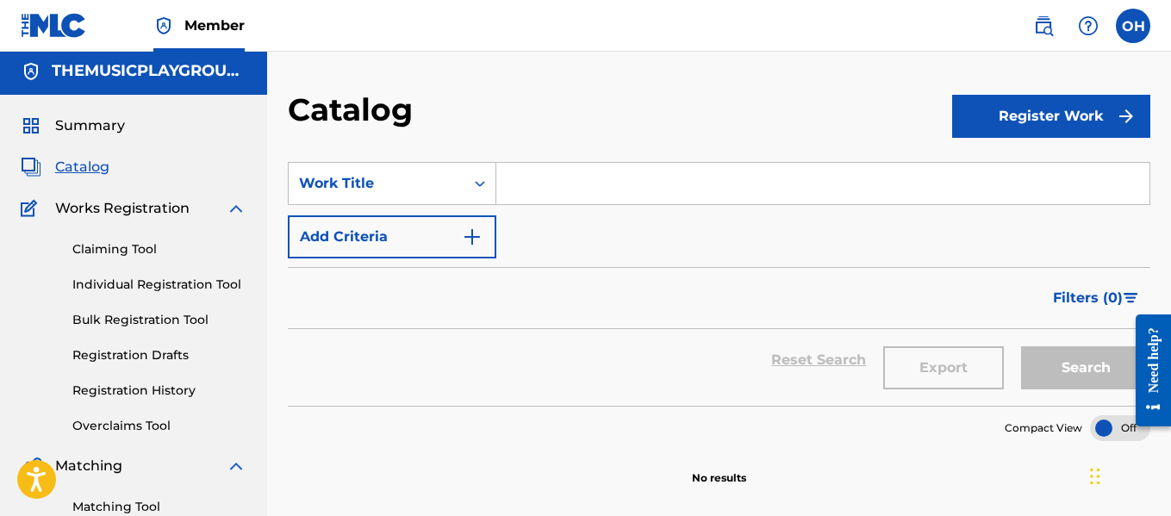
scroll to position [3, 0]
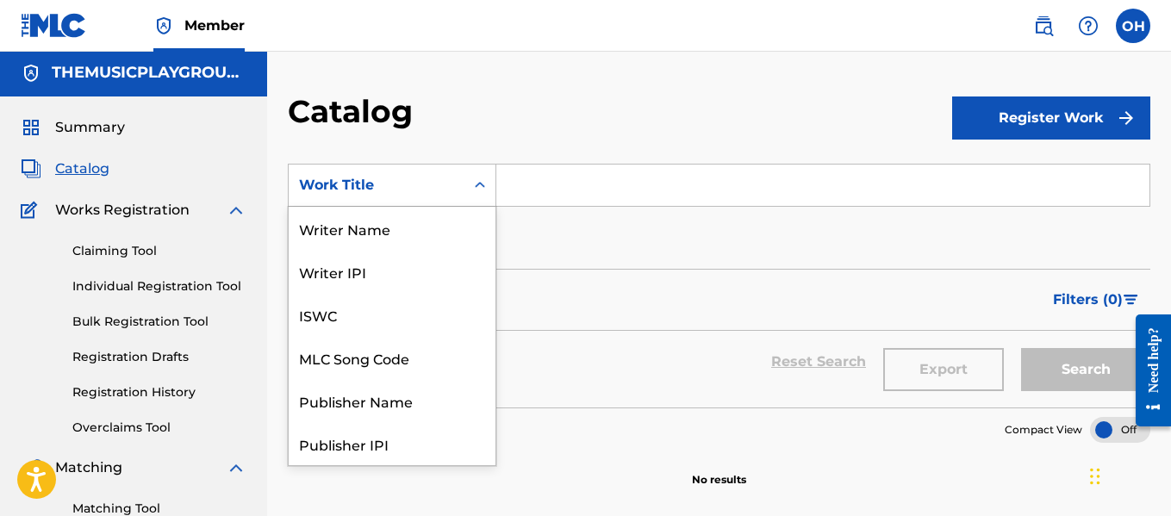
click at [485, 187] on icon "Search Form" at bounding box center [479, 185] width 17 height 17
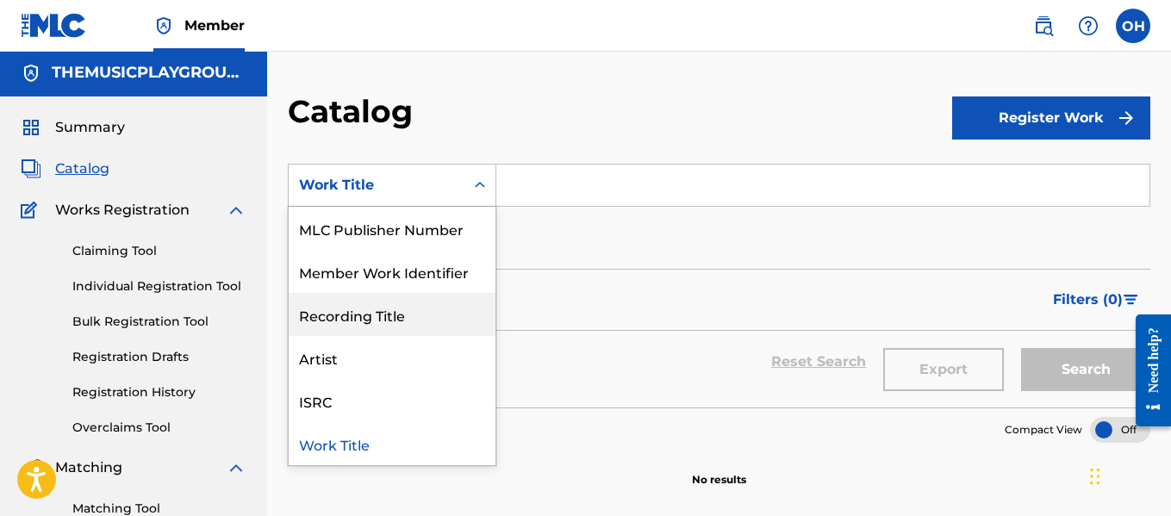
click at [384, 320] on div "Recording Title" at bounding box center [392, 314] width 207 height 43
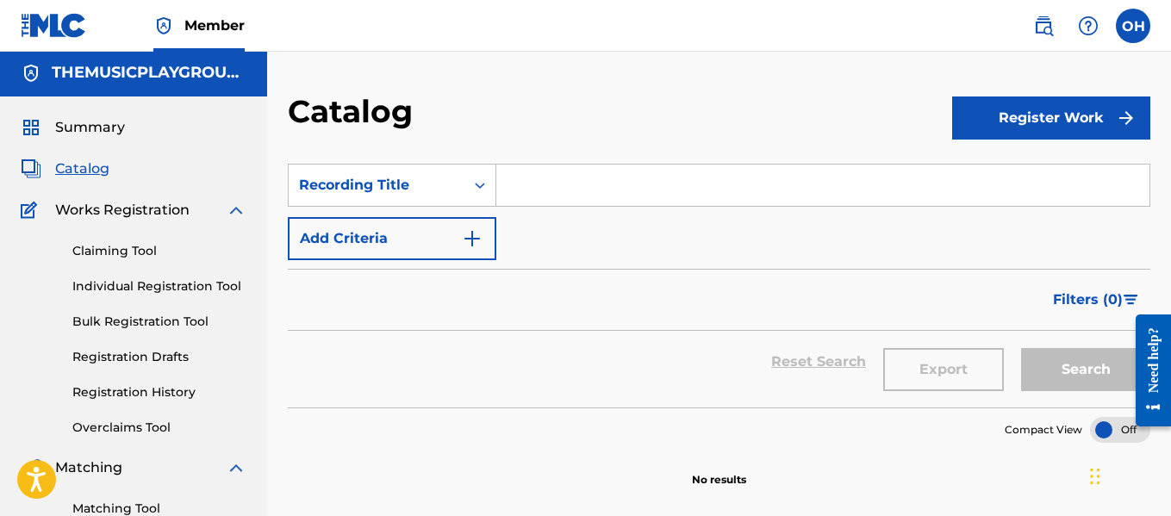
click at [535, 186] on input "Search Form" at bounding box center [822, 185] width 653 height 41
type input "Heartbeatz"
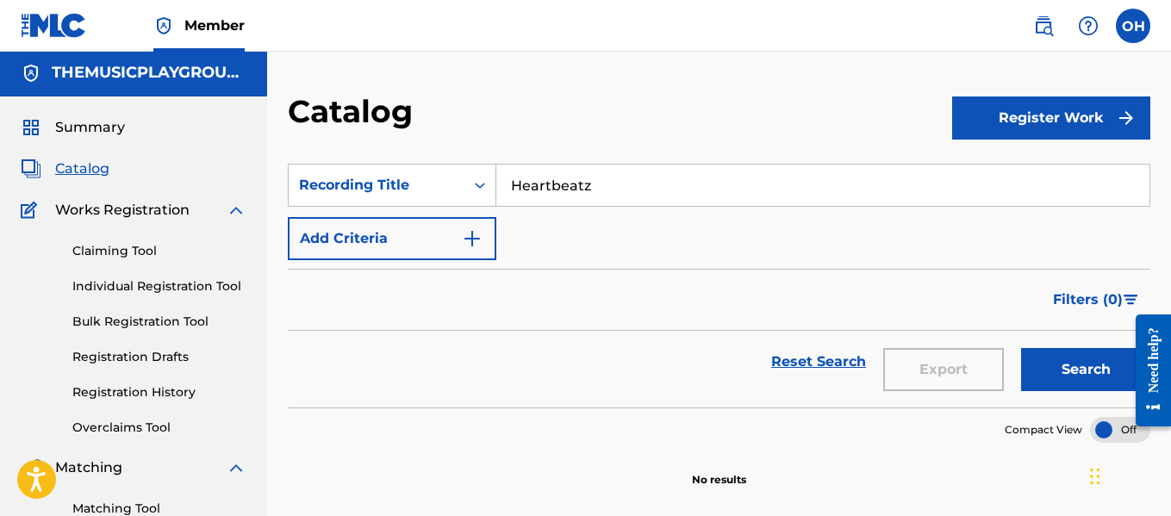
click at [1015, 361] on div "Search" at bounding box center [1082, 362] width 138 height 62
click at [1037, 366] on button "Search" at bounding box center [1085, 369] width 129 height 43
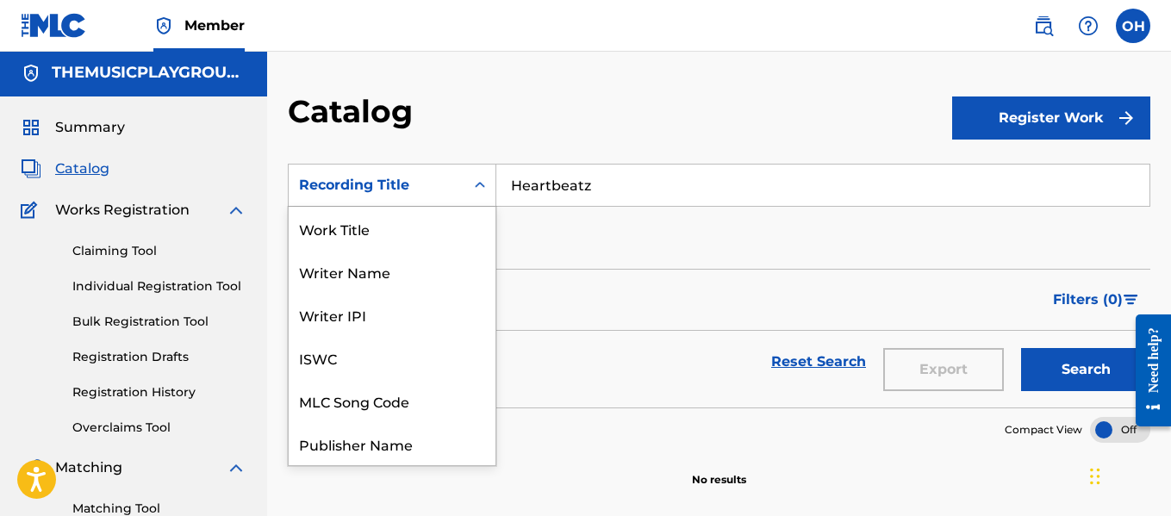
click at [426, 178] on div "Recording Title" at bounding box center [376, 185] width 155 height 21
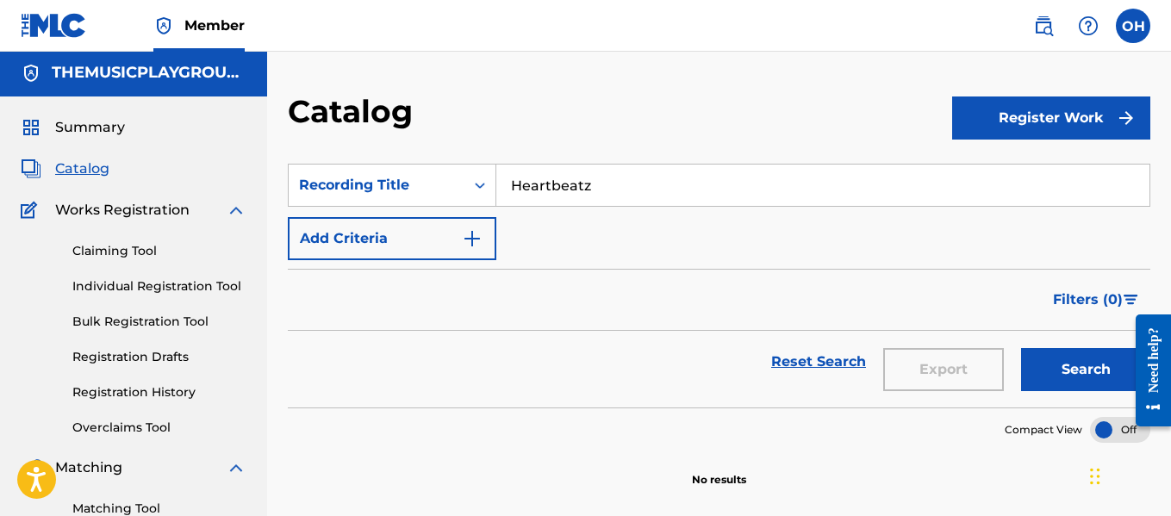
click at [612, 187] on input "Heartbeatz" at bounding box center [822, 185] width 653 height 41
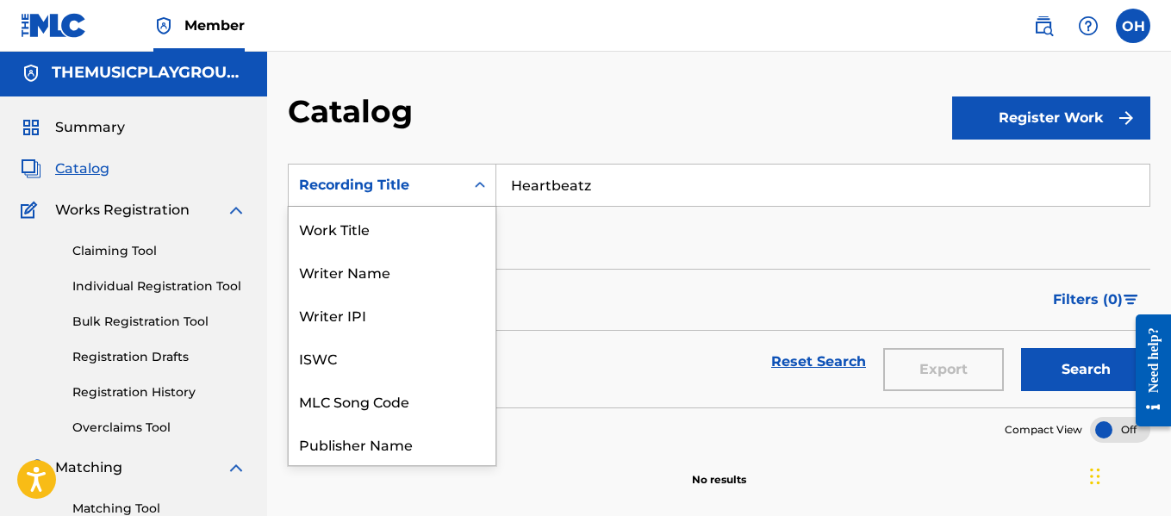
click at [468, 178] on div "Search Form" at bounding box center [480, 185] width 31 height 31
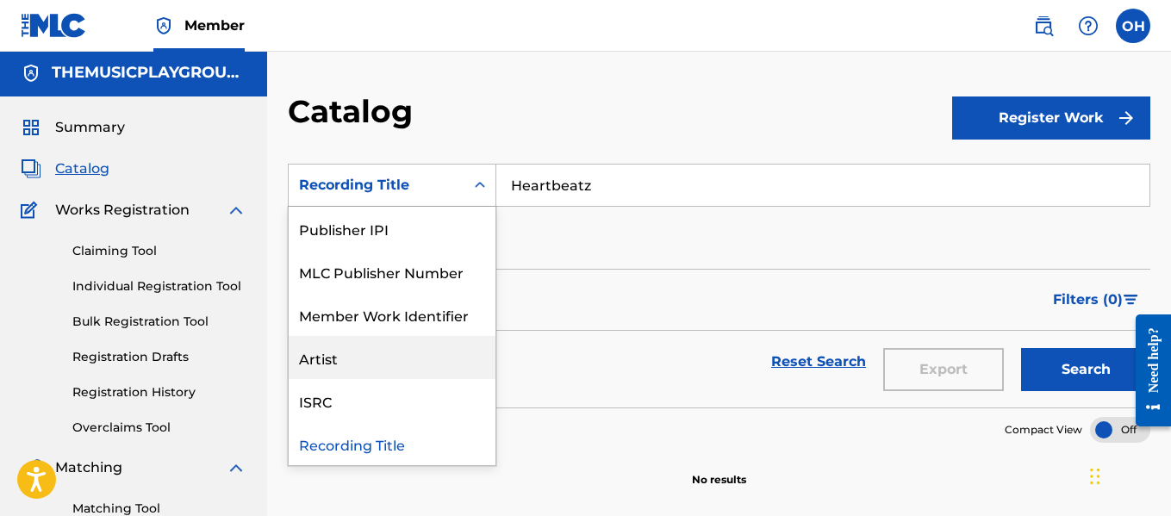
click at [411, 346] on div "Artist" at bounding box center [392, 357] width 207 height 43
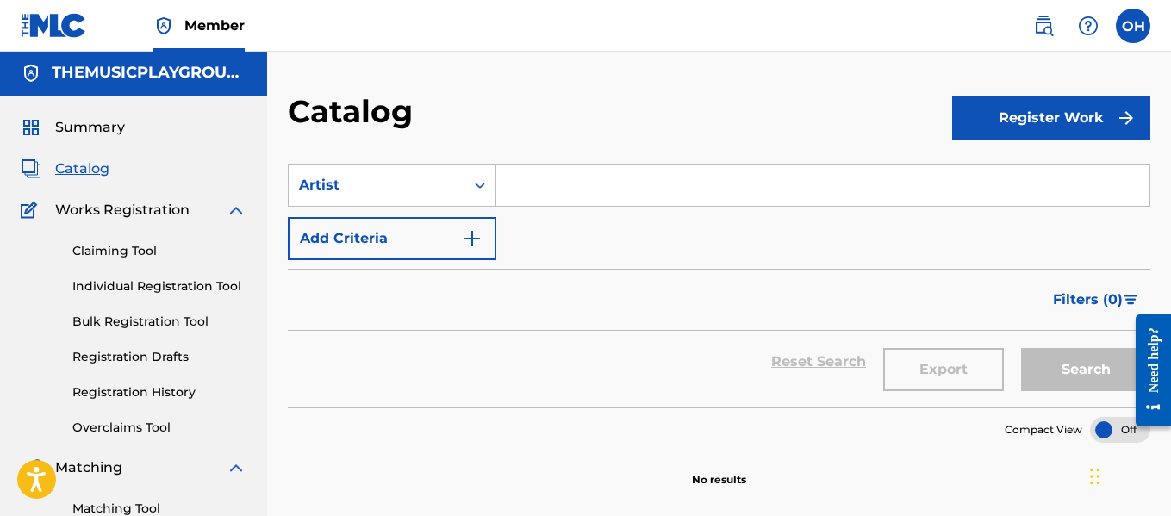
click at [669, 188] on input "Search Form" at bounding box center [822, 185] width 653 height 41
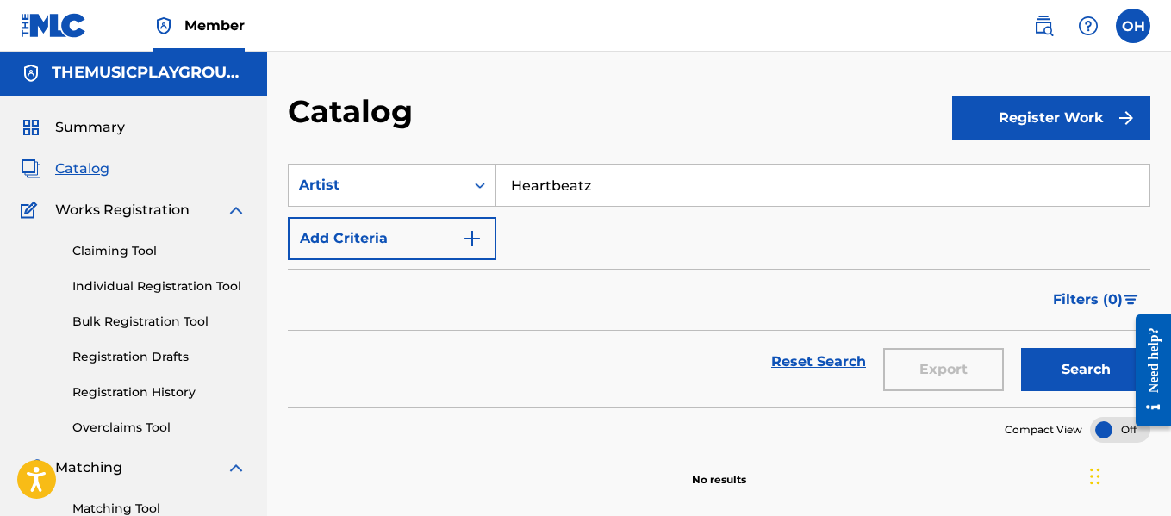
click at [1037, 369] on button "Search" at bounding box center [1085, 369] width 129 height 43
click at [1075, 365] on button "Search" at bounding box center [1085, 369] width 129 height 43
click at [562, 182] on input "Heartbeatz" at bounding box center [822, 185] width 653 height 41
drag, startPoint x: 598, startPoint y: 190, endPoint x: 436, endPoint y: 178, distance: 162.5
click at [435, 179] on div "SearchWithCriteriadbf8b1bc-cebf-4132-9177-0cbd4fb3c00b Artist Heartbeatz" at bounding box center [719, 185] width 863 height 43
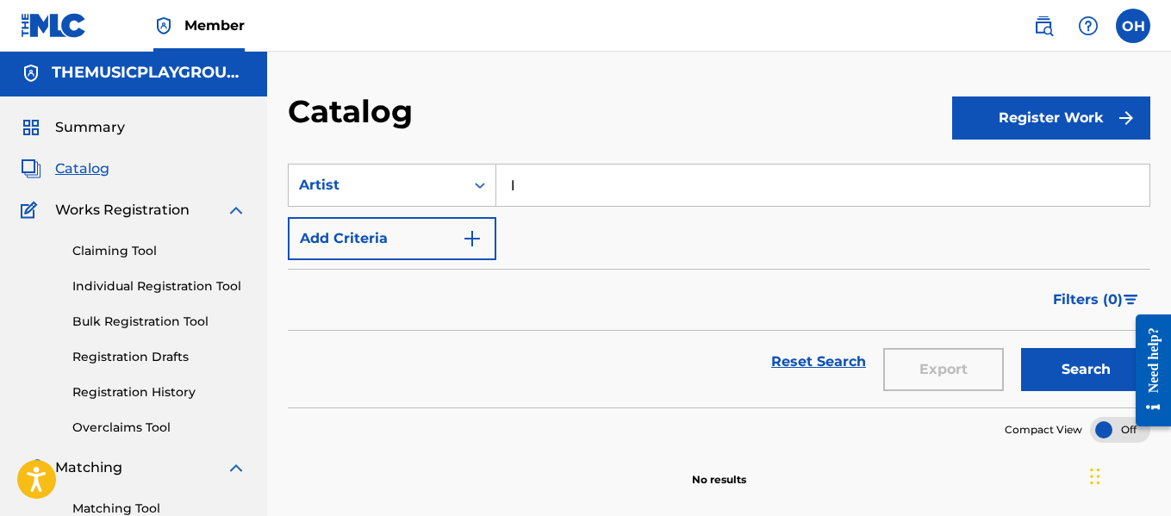
type input "[PERSON_NAME]"
click at [1074, 372] on button "Search" at bounding box center [1085, 369] width 129 height 43
click at [159, 324] on link "Bulk Registration Tool" at bounding box center [159, 322] width 174 height 18
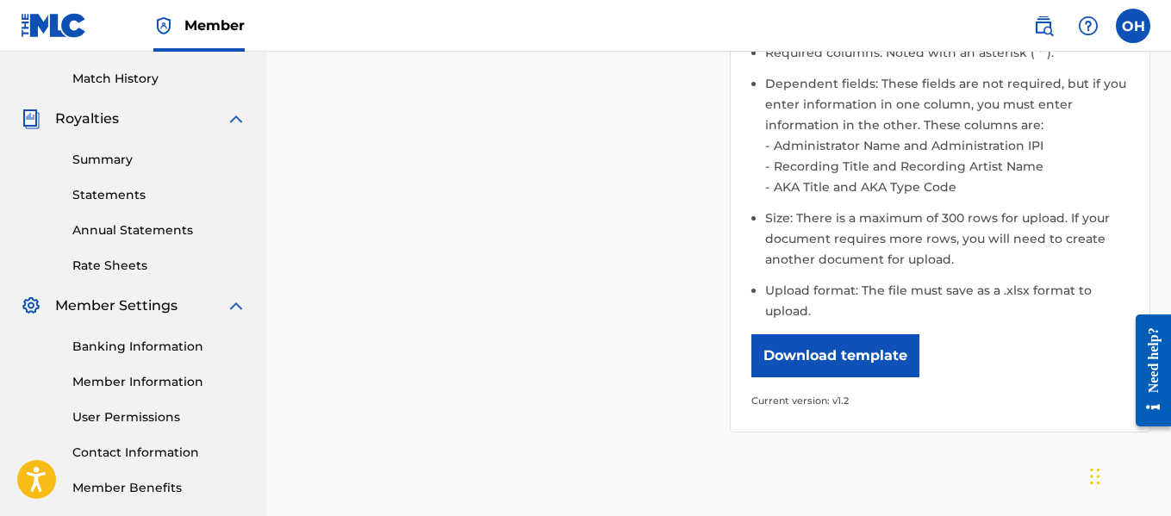
scroll to position [469, 0]
click at [808, 345] on button "Download template" at bounding box center [836, 355] width 168 height 43
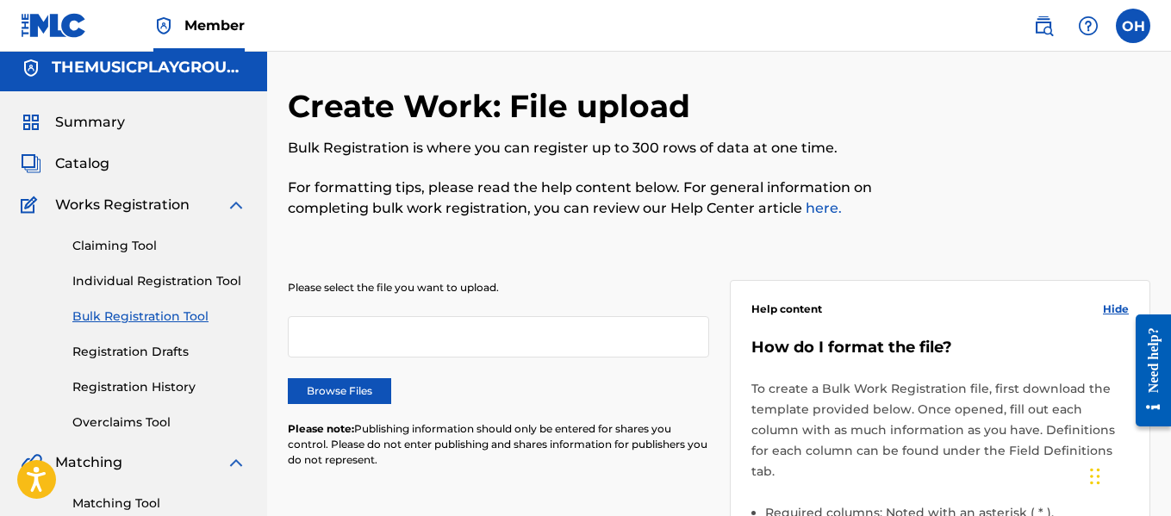
scroll to position [0, 0]
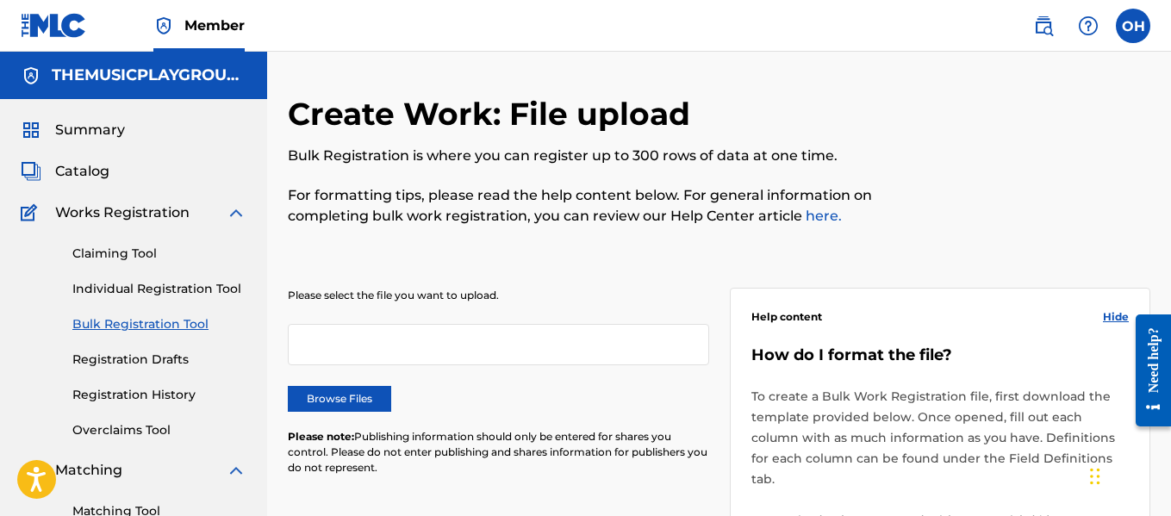
click at [110, 261] on link "Claiming Tool" at bounding box center [159, 254] width 174 height 18
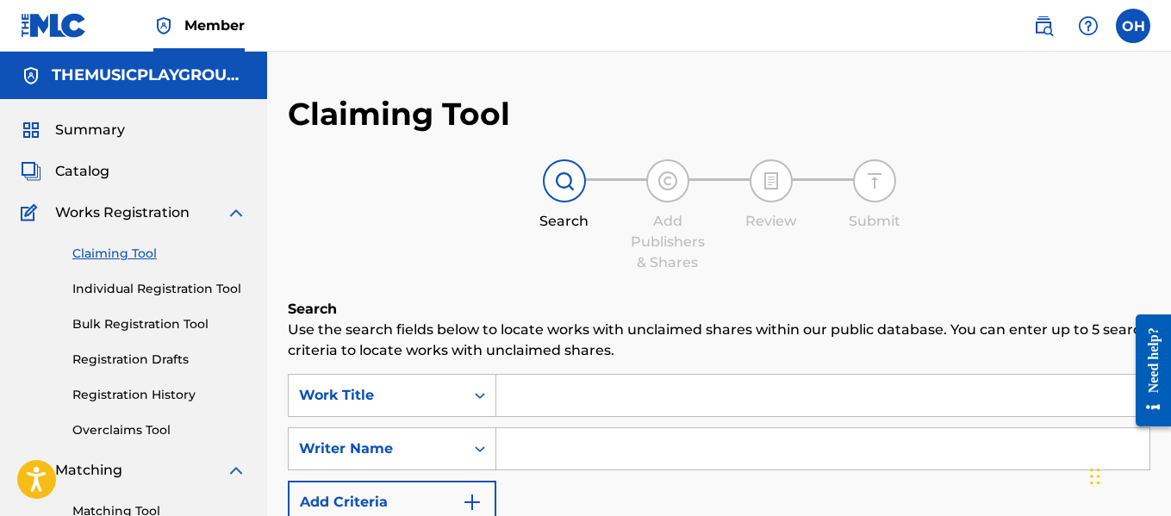
click at [199, 290] on link "Individual Registration Tool" at bounding box center [159, 289] width 174 height 18
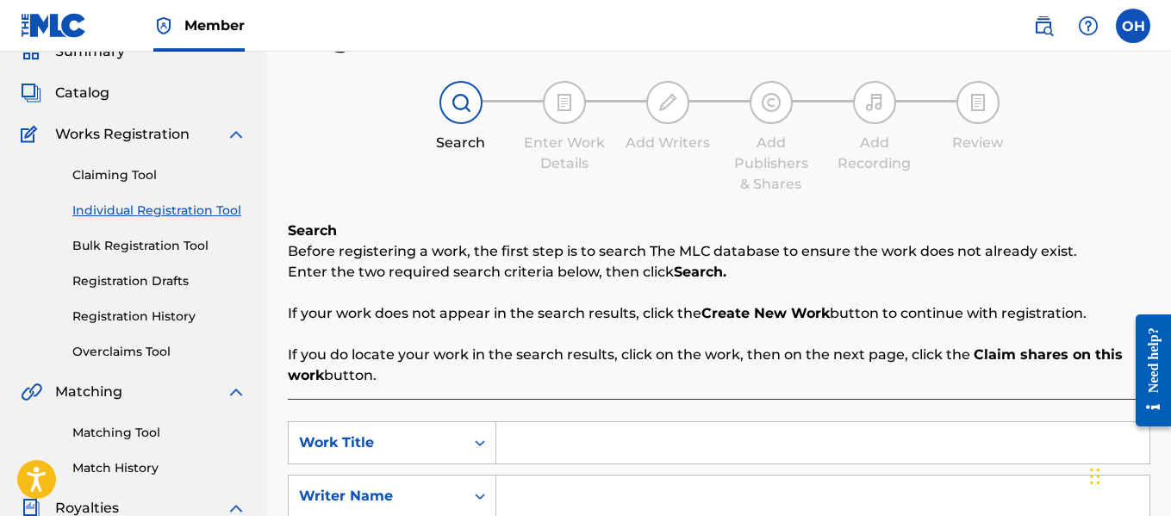
scroll to position [77, 0]
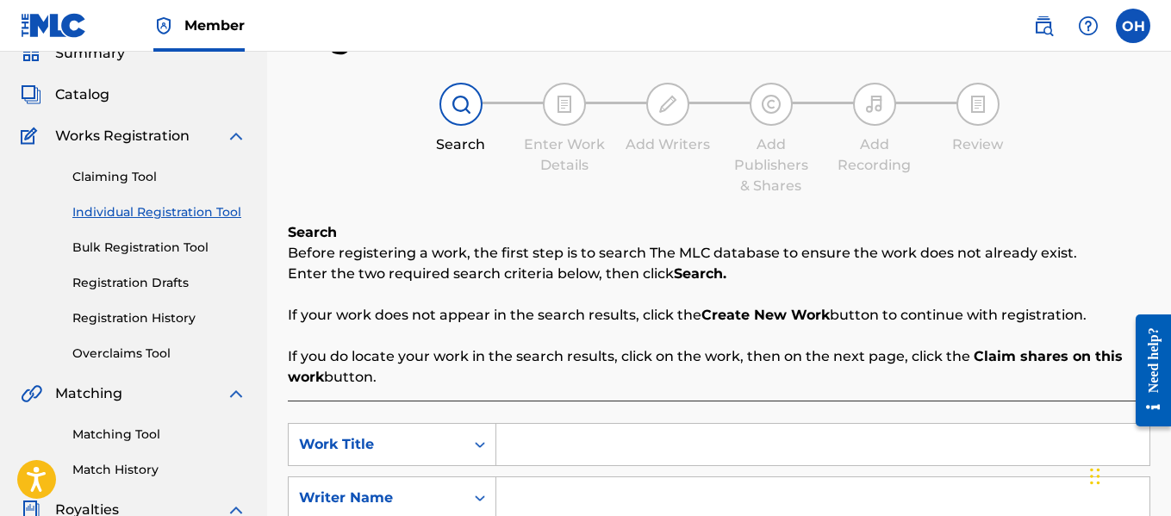
click at [135, 175] on link "Claiming Tool" at bounding box center [159, 177] width 174 height 18
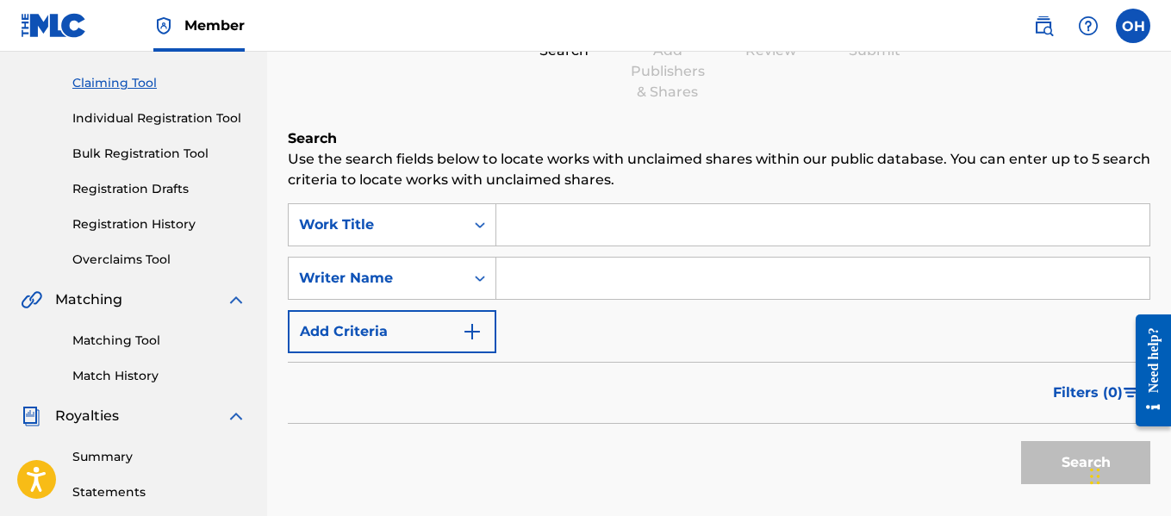
scroll to position [172, 0]
click at [149, 220] on link "Registration History" at bounding box center [159, 224] width 174 height 18
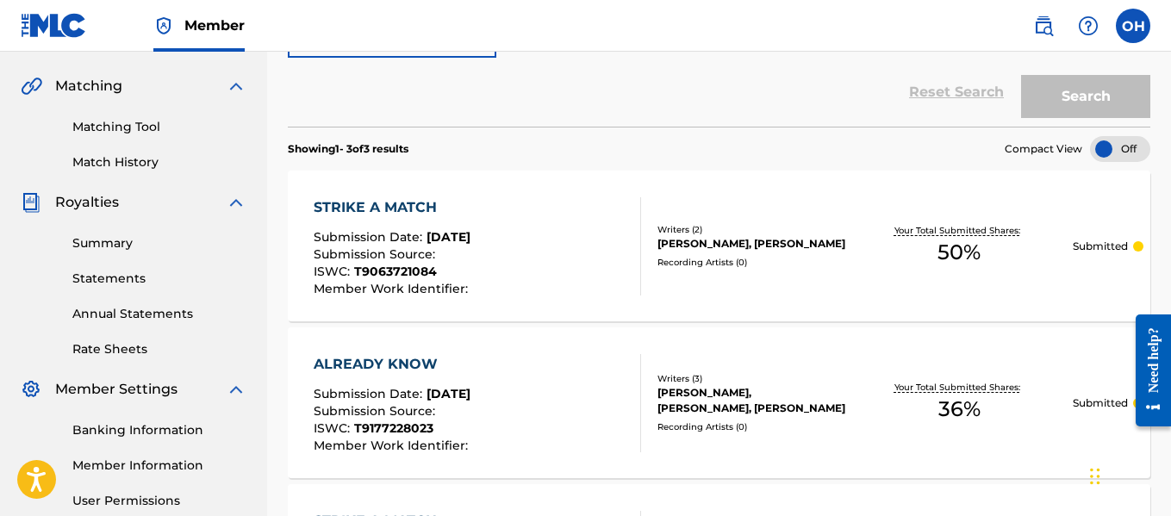
scroll to position [374, 0]
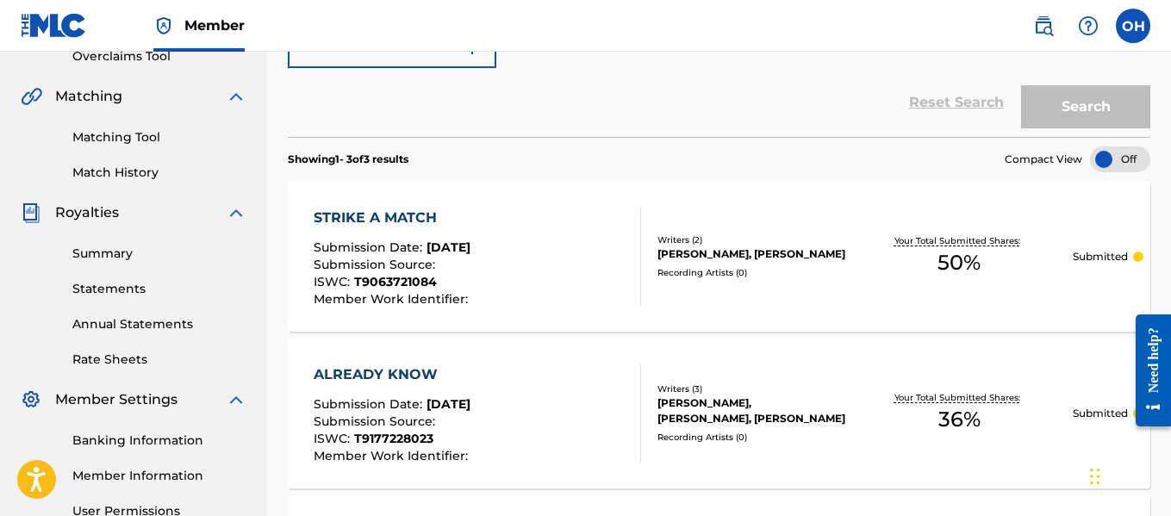
click at [1092, 263] on p "Submitted" at bounding box center [1100, 257] width 55 height 16
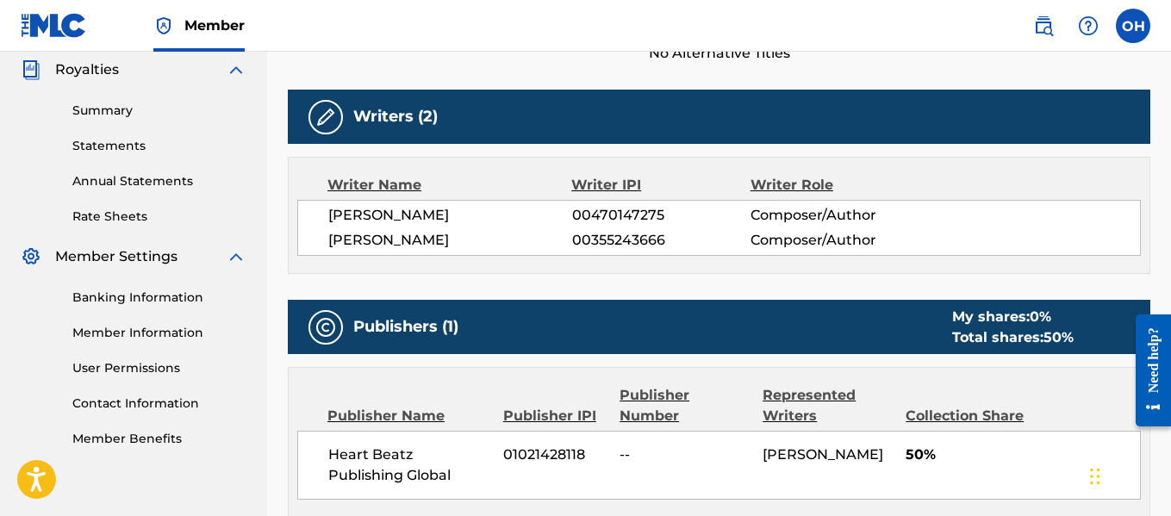
scroll to position [542, 0]
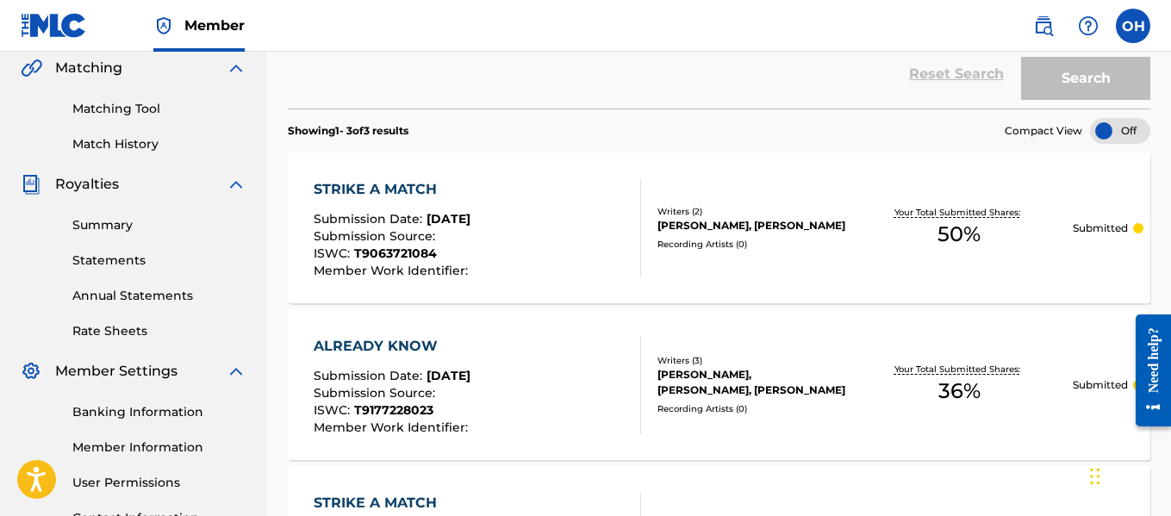
scroll to position [403, 0]
click at [131, 146] on link "Match History" at bounding box center [159, 143] width 174 height 18
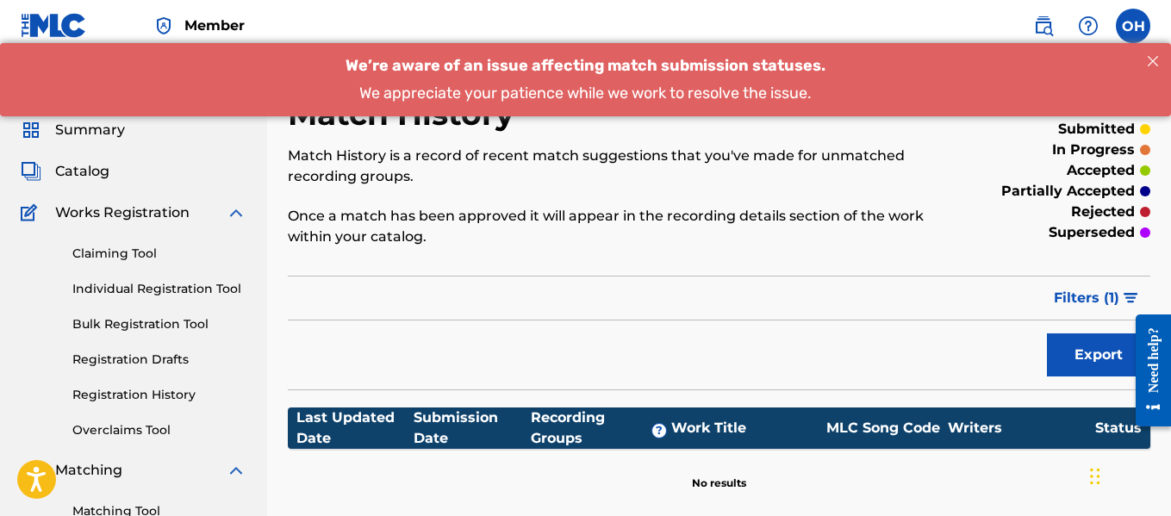
click at [130, 260] on link "Claiming Tool" at bounding box center [159, 254] width 174 height 18
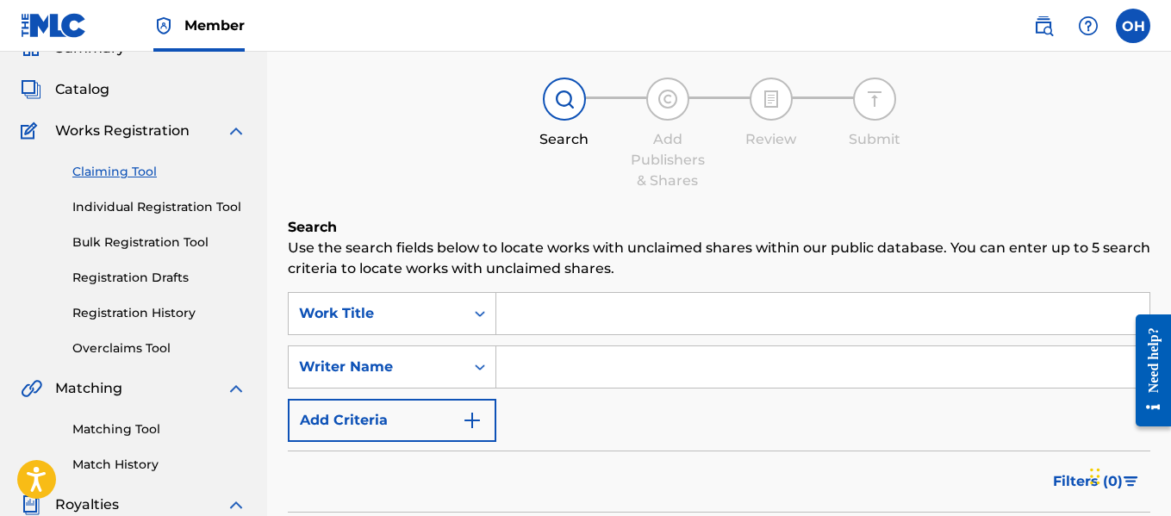
scroll to position [81, 0]
click at [470, 361] on div "Search Form" at bounding box center [480, 367] width 31 height 31
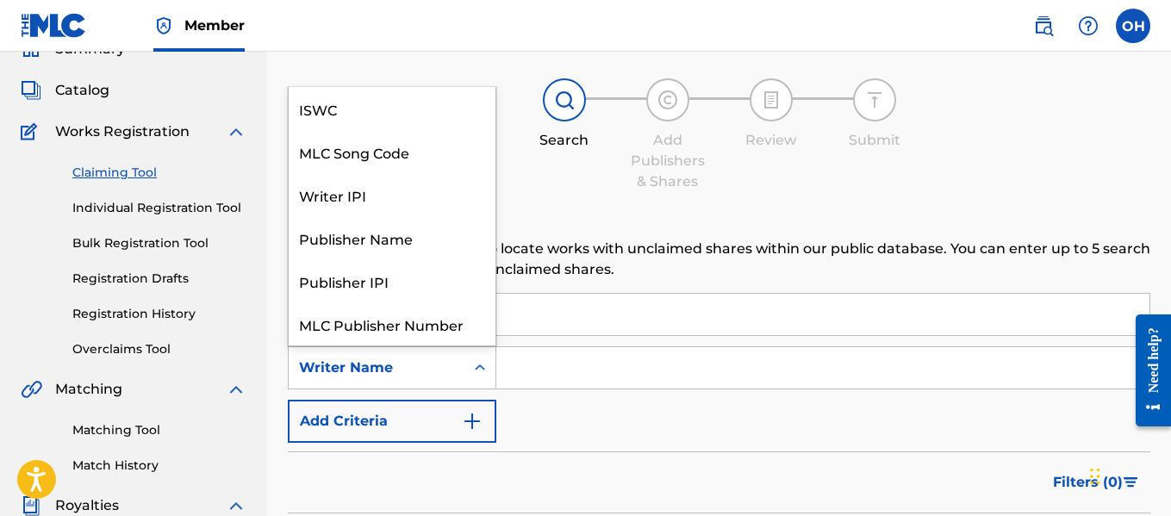
scroll to position [43, 0]
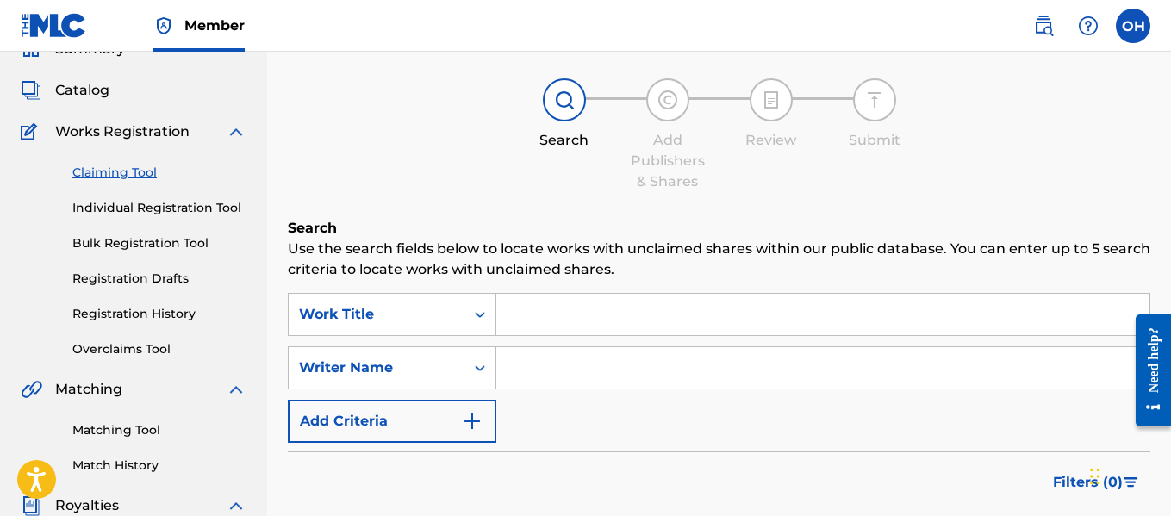
click at [557, 375] on input "Search Form" at bounding box center [822, 367] width 653 height 41
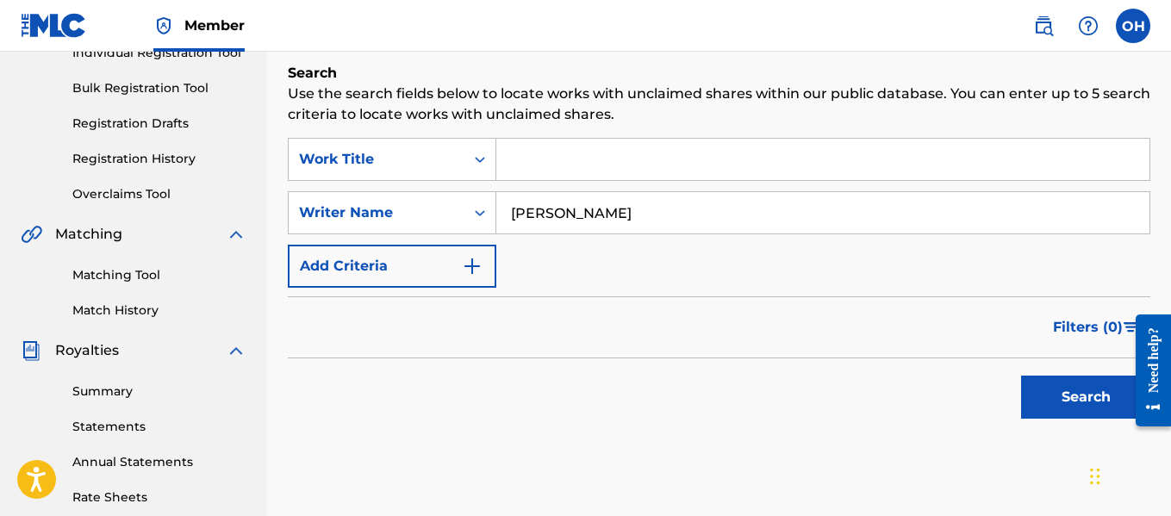
scroll to position [318, 0]
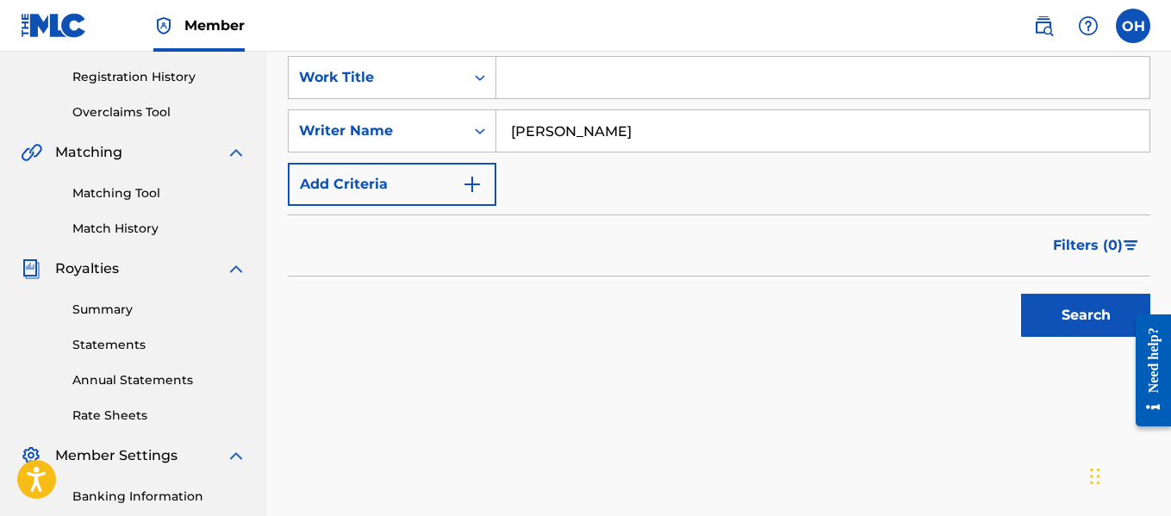
click at [1041, 306] on button "Search" at bounding box center [1085, 315] width 129 height 43
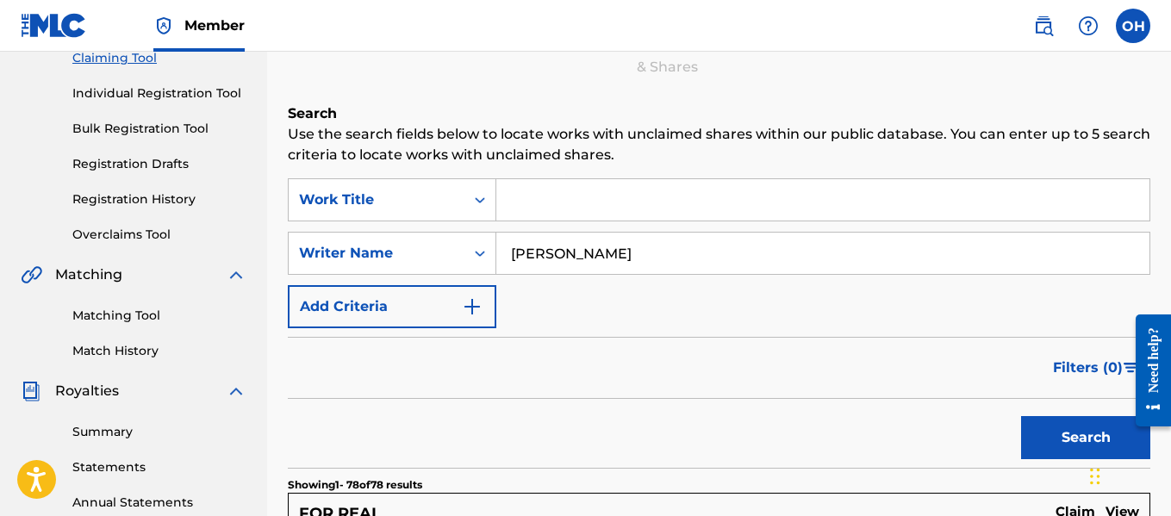
scroll to position [199, 0]
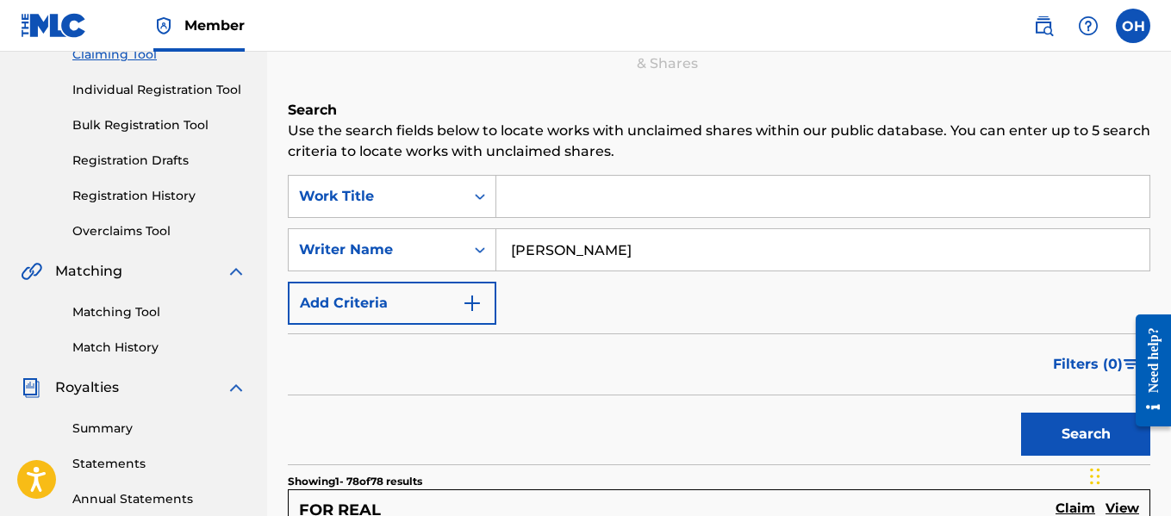
click at [723, 265] on input "[PERSON_NAME]" at bounding box center [822, 249] width 653 height 41
click at [1021, 413] on button "Search" at bounding box center [1085, 434] width 129 height 43
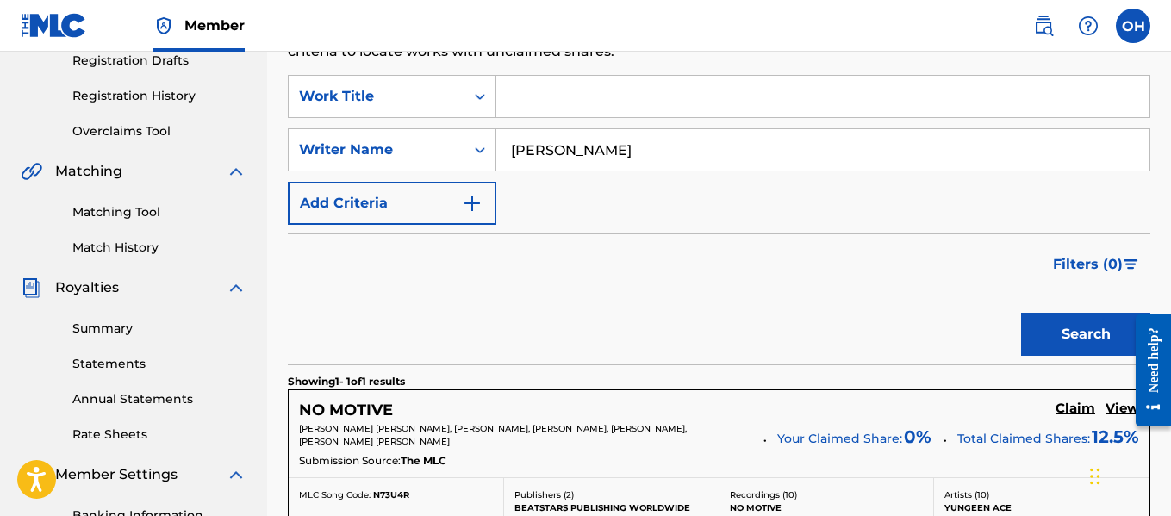
scroll to position [296, 0]
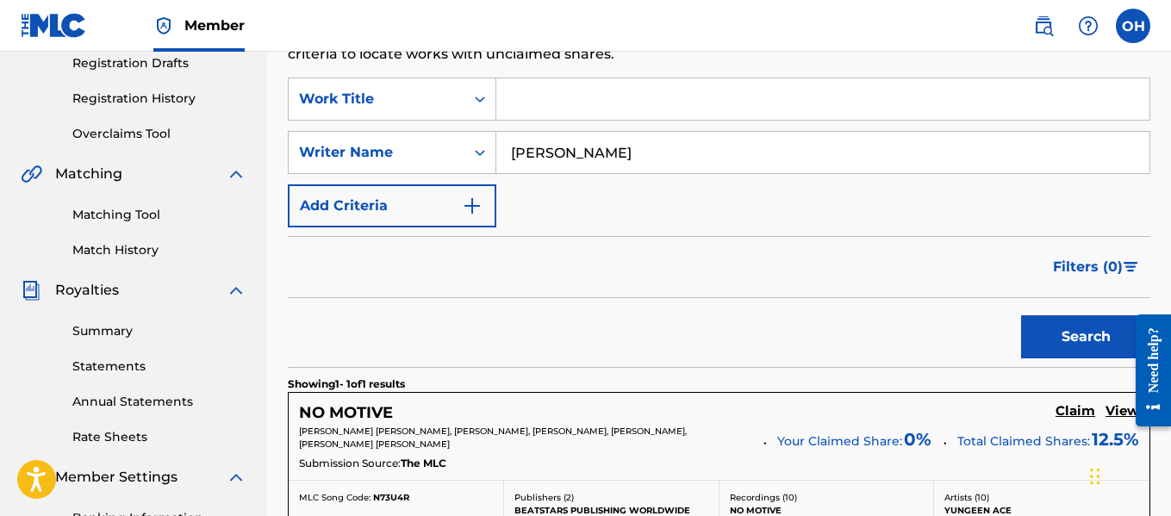
click at [594, 156] on input "[PERSON_NAME]" at bounding box center [822, 152] width 653 height 41
click at [608, 154] on input "[PERSON_NAME]" at bounding box center [822, 152] width 653 height 41
click at [591, 159] on input "[PERSON_NAME]" at bounding box center [822, 152] width 653 height 41
click at [1021, 315] on button "Search" at bounding box center [1085, 336] width 129 height 43
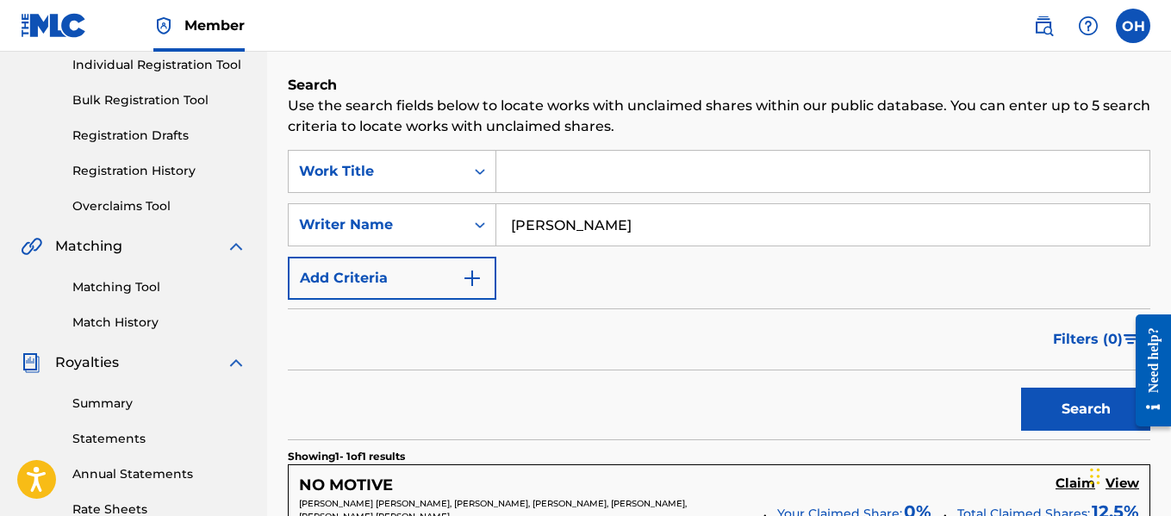
scroll to position [207, 0]
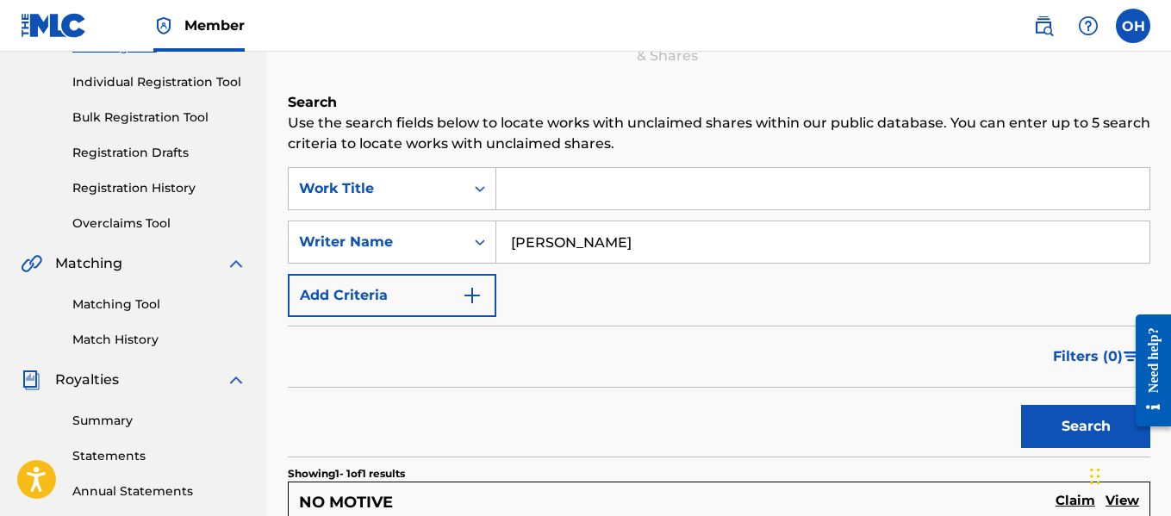
drag, startPoint x: 585, startPoint y: 241, endPoint x: 627, endPoint y: 255, distance: 43.6
click at [627, 255] on input "[PERSON_NAME]" at bounding box center [822, 241] width 653 height 41
click at [1021, 405] on button "Search" at bounding box center [1085, 426] width 129 height 43
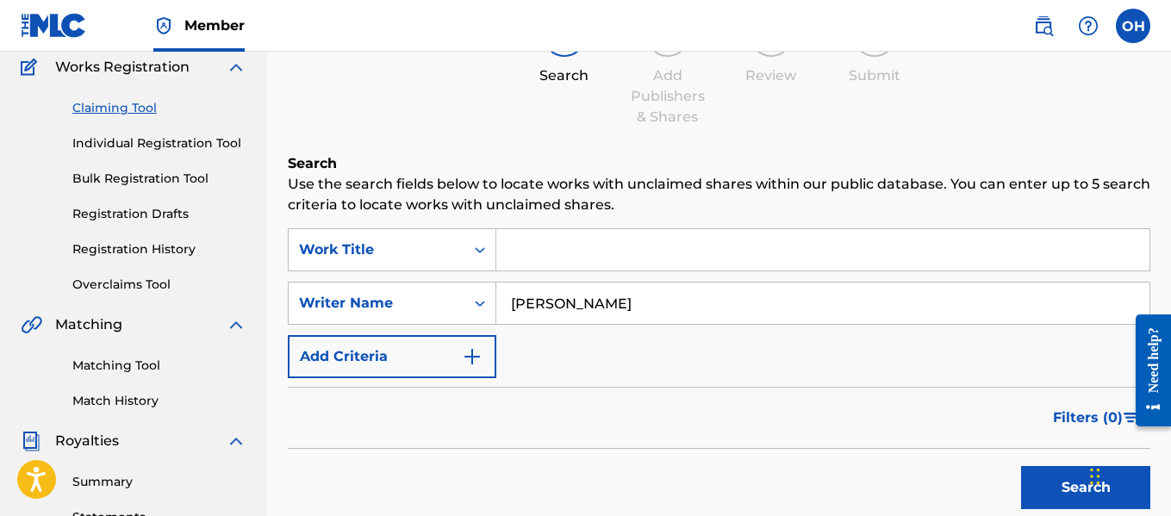
scroll to position [141, 0]
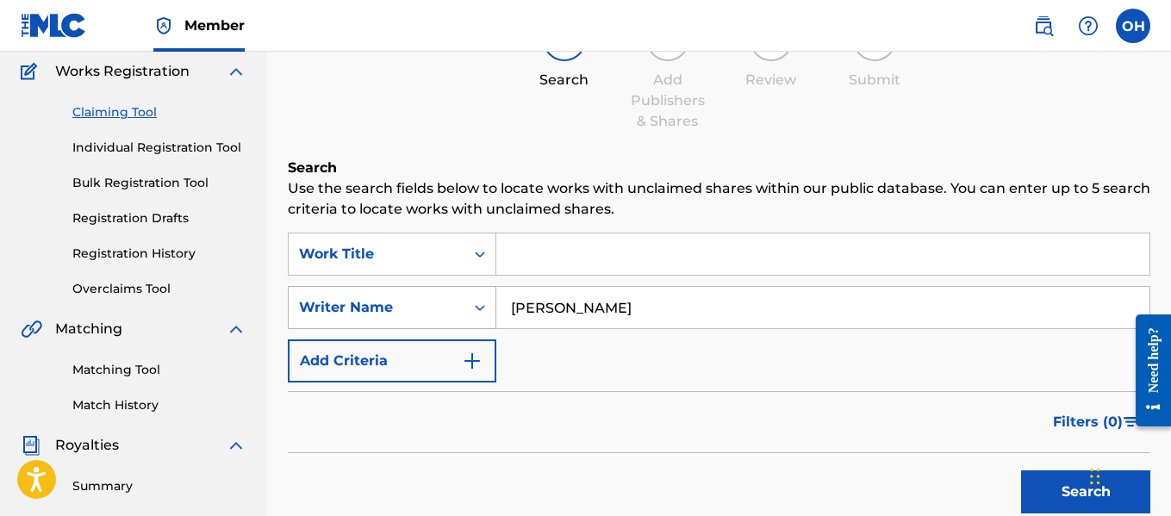
drag, startPoint x: 594, startPoint y: 313, endPoint x: 490, endPoint y: 319, distance: 103.6
click at [491, 319] on div "SearchWithCriteriaaaecd251-31bd-450b-8fd7-f520aec3257d Writer Name [PERSON_NAME]" at bounding box center [719, 307] width 863 height 43
type input "[PERSON_NAME]"
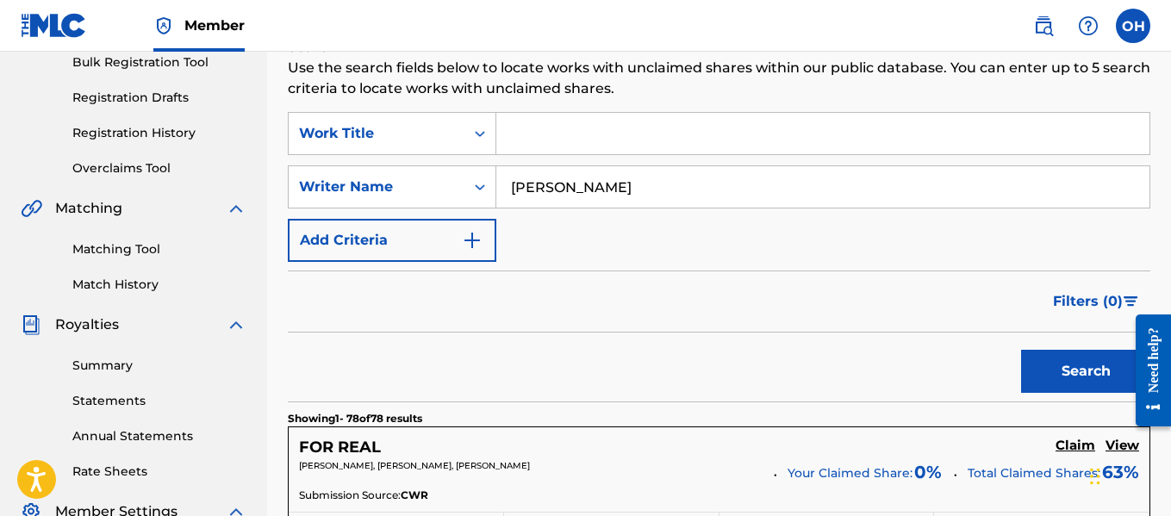
scroll to position [263, 0]
click at [1047, 358] on button "Search" at bounding box center [1085, 370] width 129 height 43
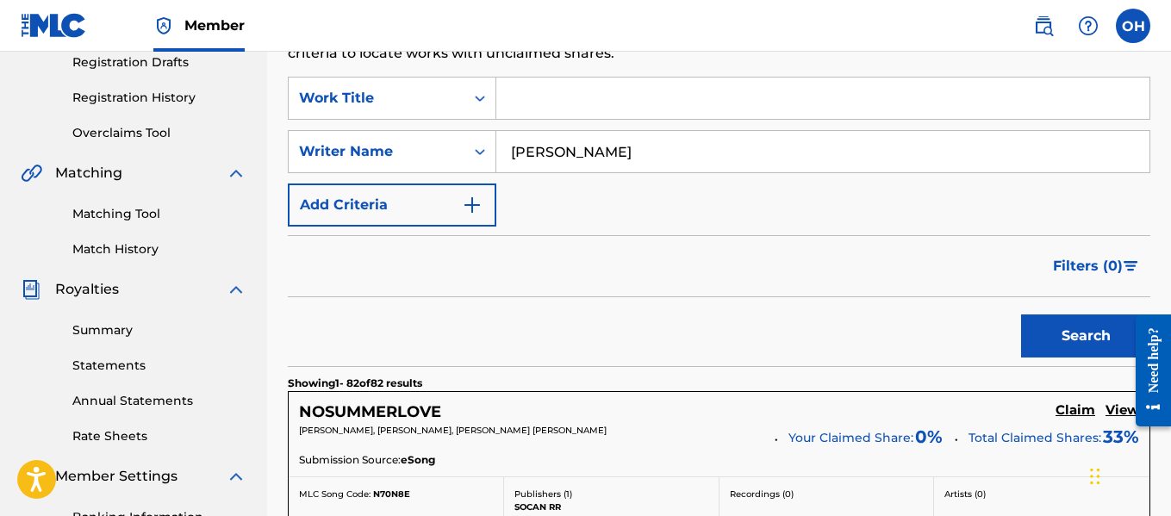
scroll to position [298, 0]
click at [512, 103] on input "Search Form" at bounding box center [822, 97] width 653 height 41
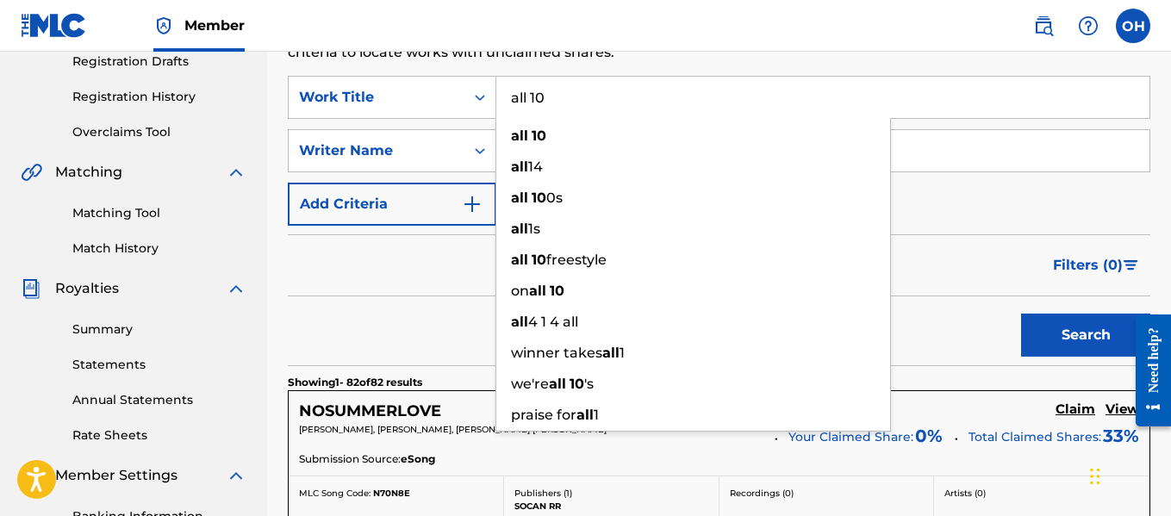
type input "all 10"
click at [1021, 314] on button "Search" at bounding box center [1085, 335] width 129 height 43
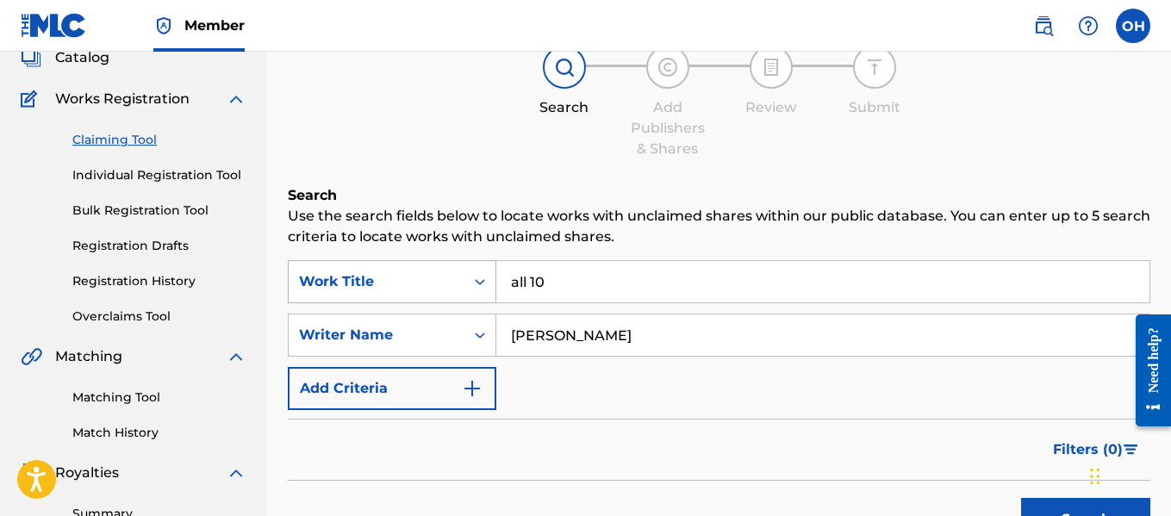
scroll to position [122, 0]
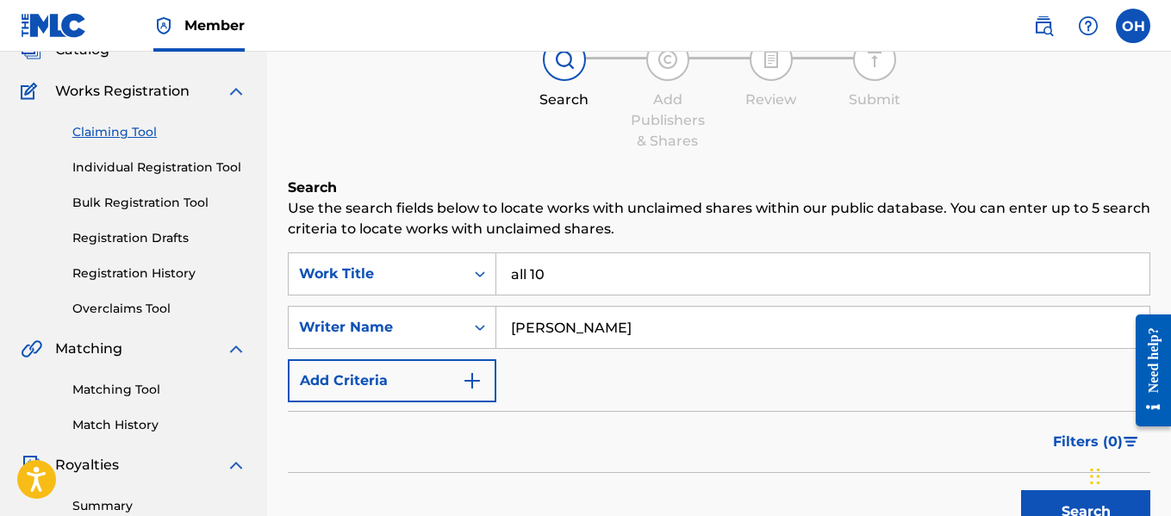
click at [164, 164] on link "Individual Registration Tool" at bounding box center [159, 168] width 174 height 18
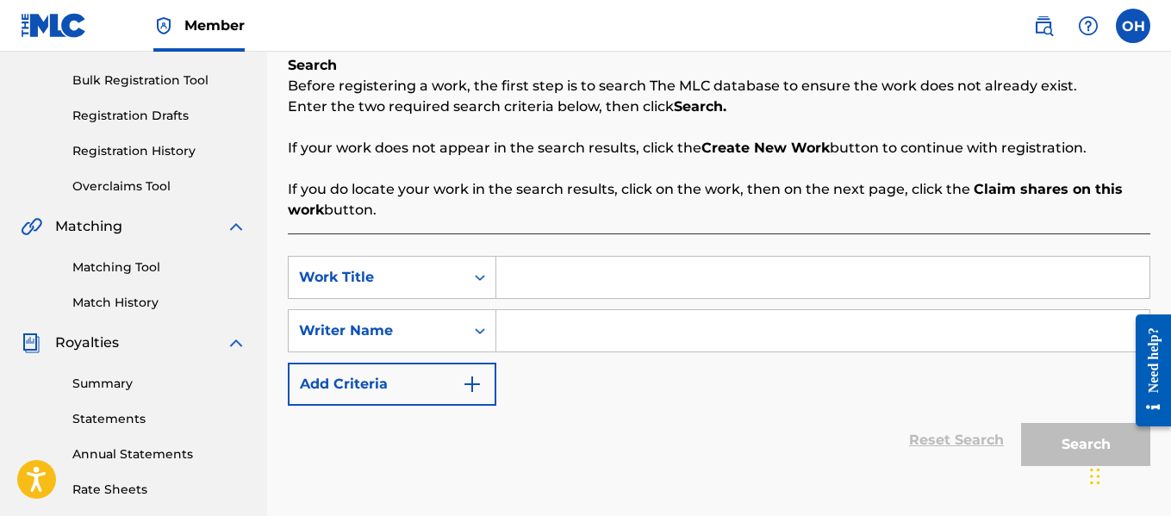
scroll to position [245, 0]
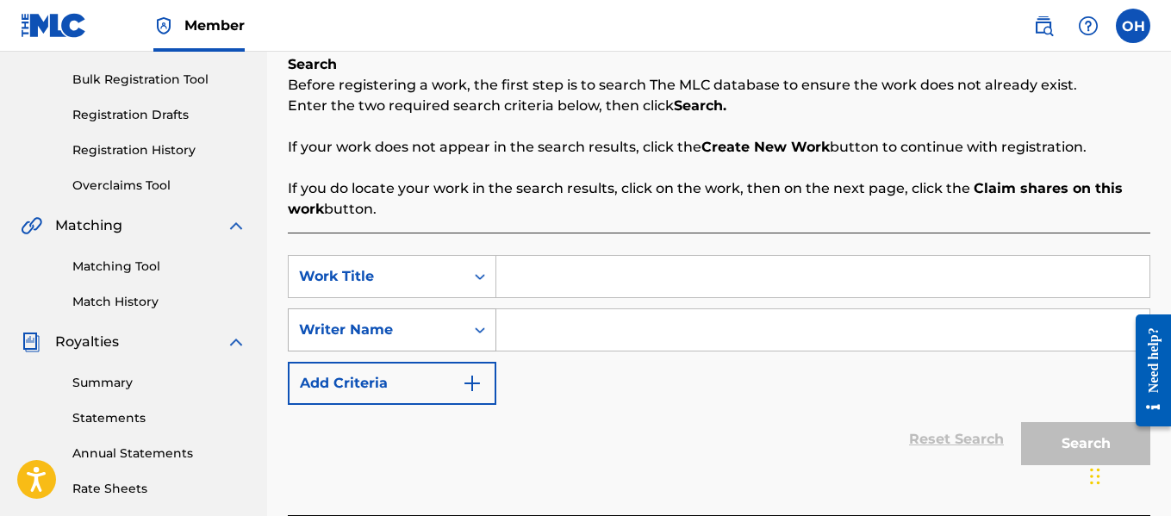
click at [487, 321] on icon "Search Form" at bounding box center [479, 329] width 17 height 17
click at [523, 331] on input "Search Form" at bounding box center [822, 329] width 653 height 41
click at [524, 331] on input "Search Form" at bounding box center [822, 329] width 653 height 41
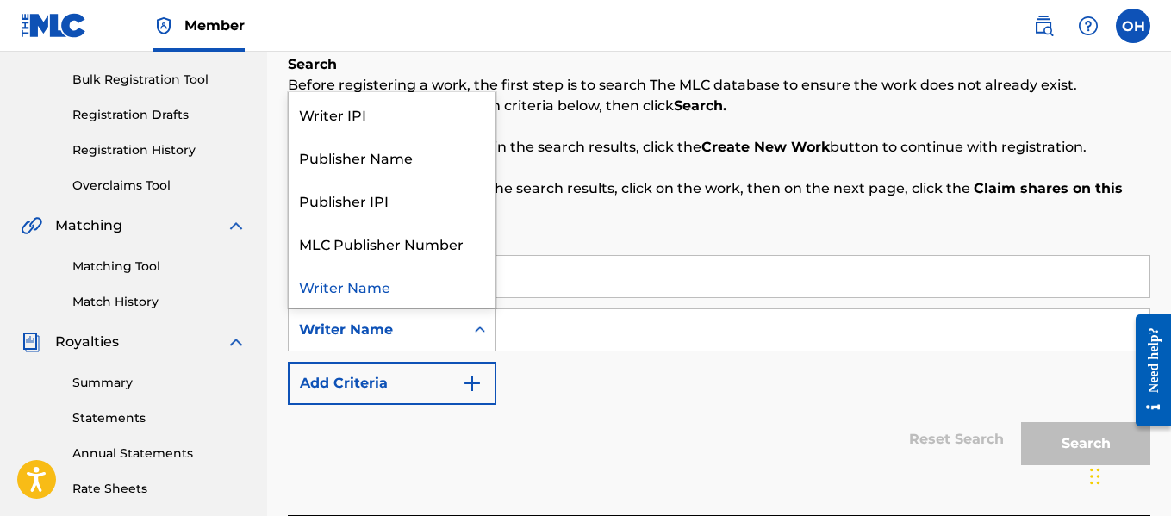
click at [455, 329] on div "Writer Name" at bounding box center [377, 330] width 176 height 33
click at [454, 119] on div "Writer IPI" at bounding box center [392, 113] width 207 height 43
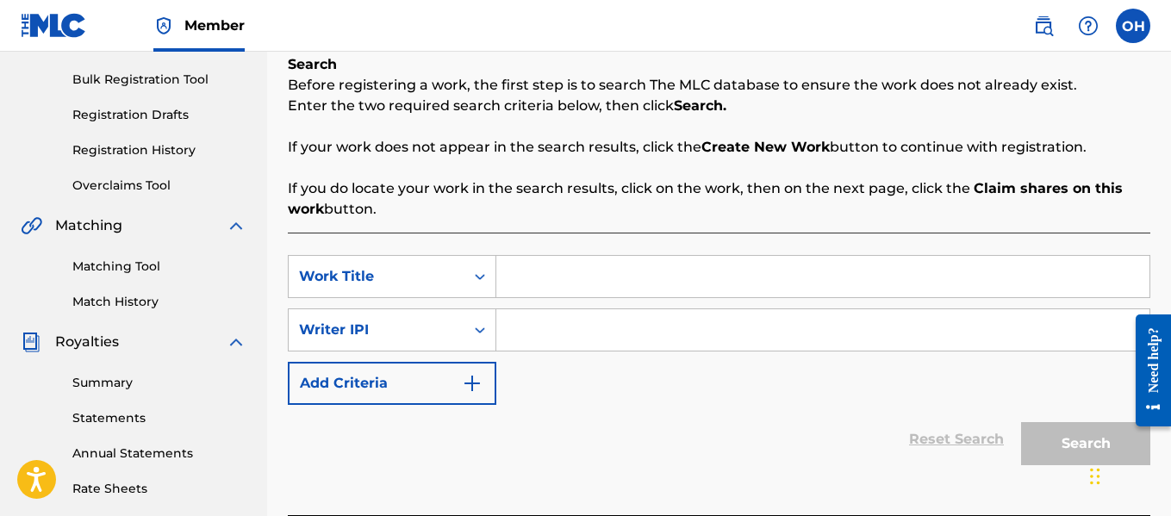
click at [655, 326] on input "Search Form" at bounding box center [822, 329] width 653 height 41
paste input "1010671906"
type input "1010671906"
click at [727, 284] on input "Search Form" at bounding box center [822, 276] width 653 height 41
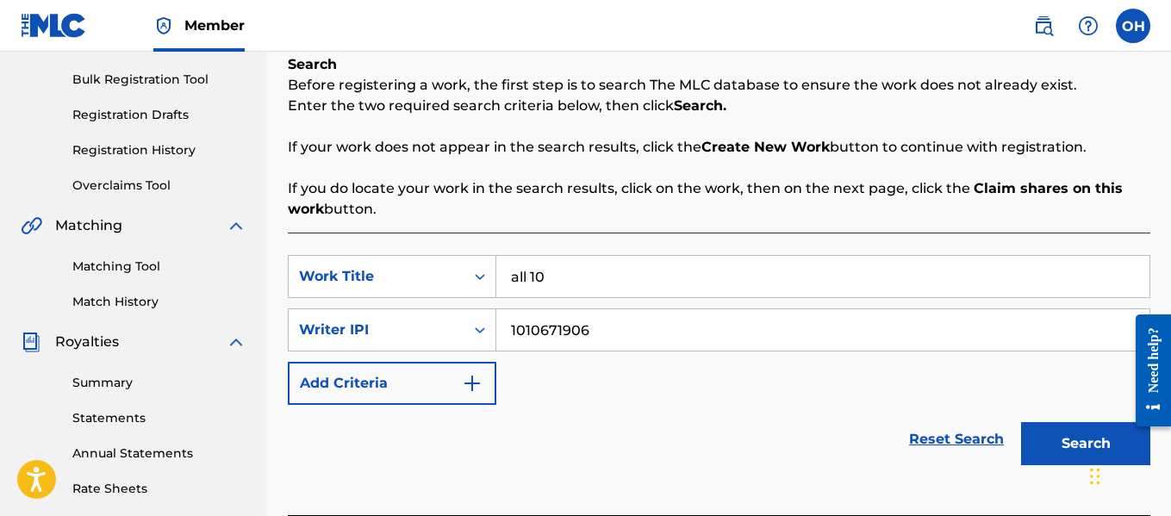
type input "all 10"
click at [1051, 445] on button "Search" at bounding box center [1085, 443] width 129 height 43
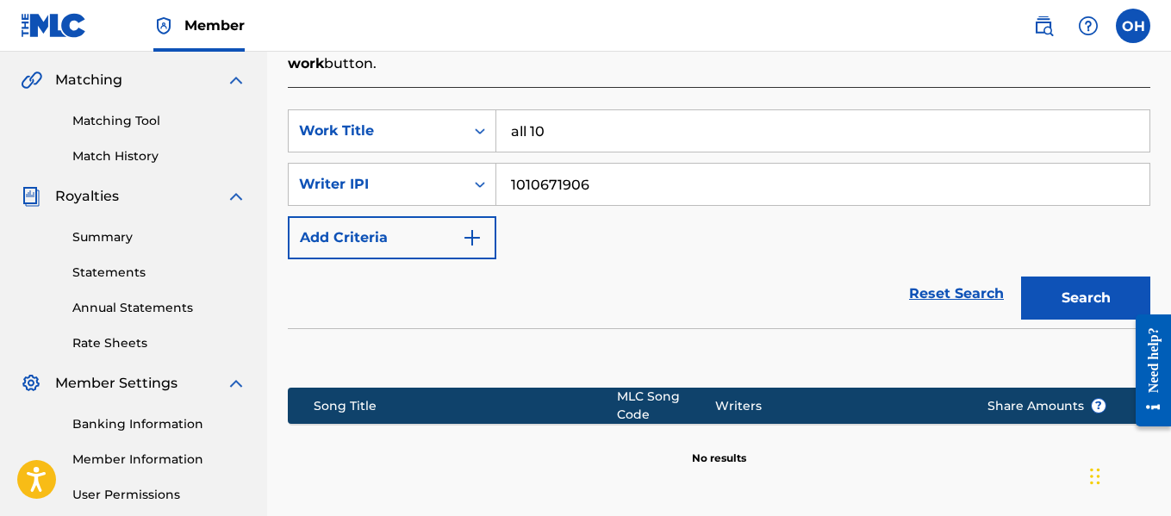
scroll to position [387, 0]
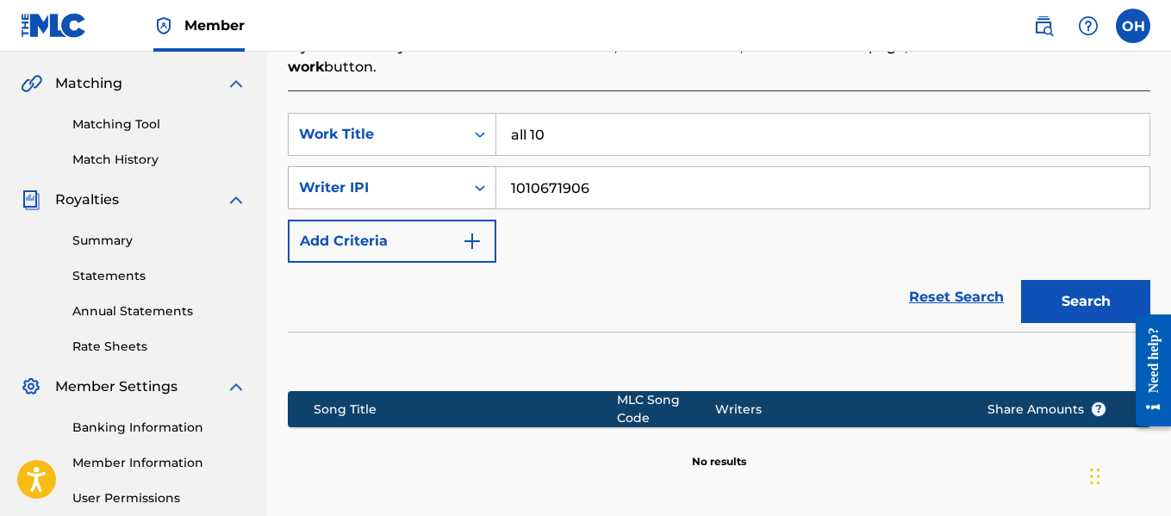
click at [466, 178] on div "Search Form" at bounding box center [480, 187] width 31 height 31
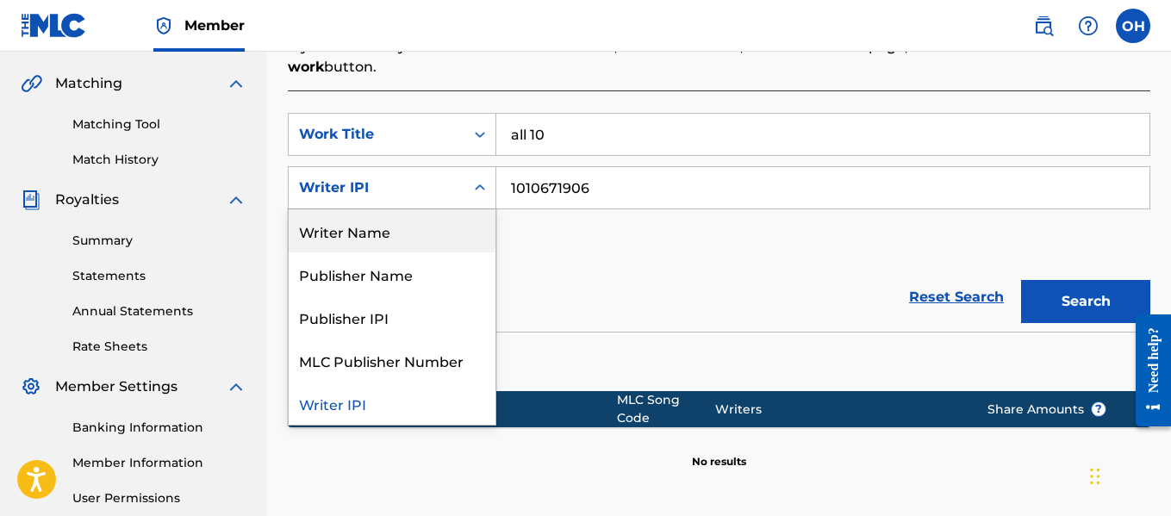
click at [409, 234] on div "Writer Name" at bounding box center [392, 230] width 207 height 43
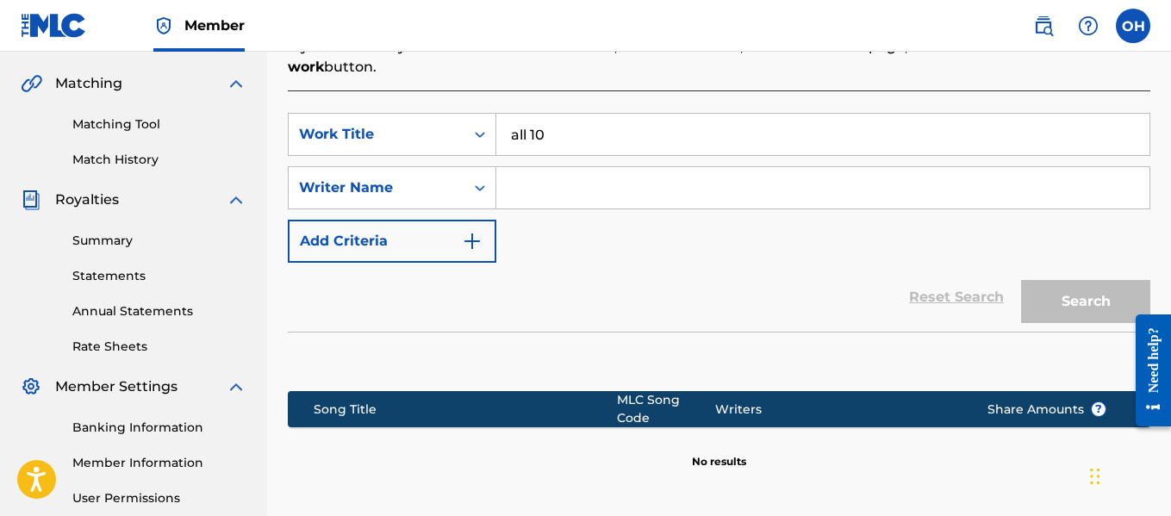
click at [604, 190] on input "Search Form" at bounding box center [822, 187] width 653 height 41
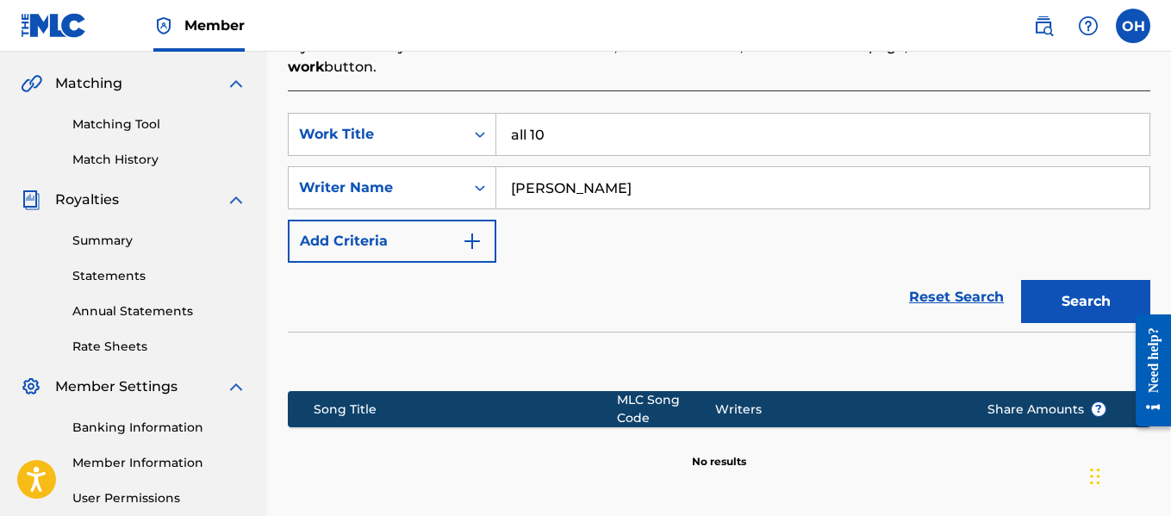
type input "[PERSON_NAME]"
click at [1072, 300] on button "Search" at bounding box center [1085, 301] width 129 height 43
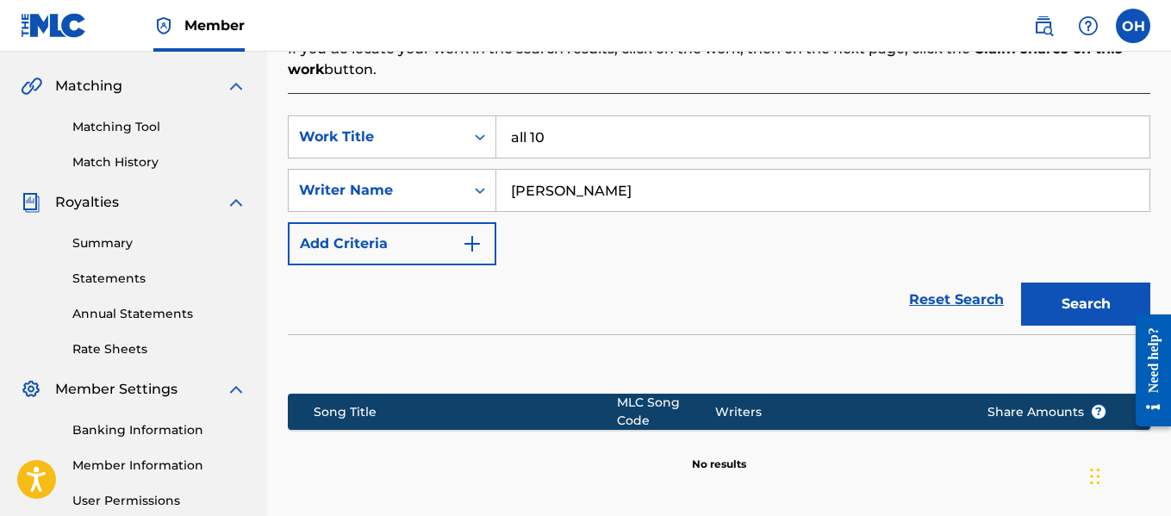
scroll to position [383, 0]
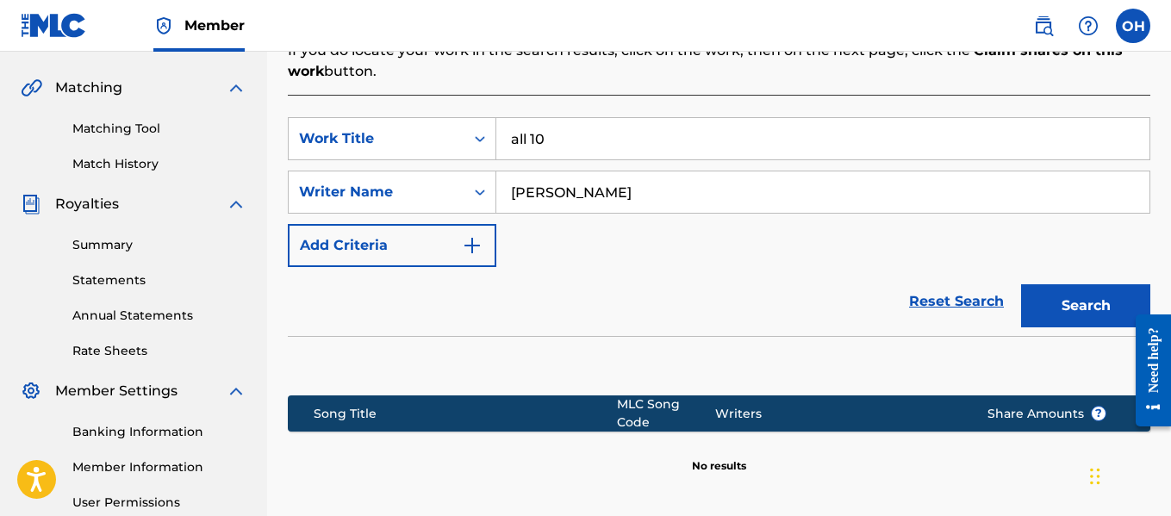
click at [574, 193] on input "[PERSON_NAME]" at bounding box center [822, 192] width 653 height 41
drag, startPoint x: 654, startPoint y: 140, endPoint x: 395, endPoint y: 193, distance: 264.9
click at [395, 193] on div "SearchWithCriteria0a9ae4ea-ad0d-4056-9b37-6d360d8935a0 Work Title all 10 Search…" at bounding box center [719, 192] width 863 height 150
type input "matrix"
click at [1021, 284] on button "Search" at bounding box center [1085, 305] width 129 height 43
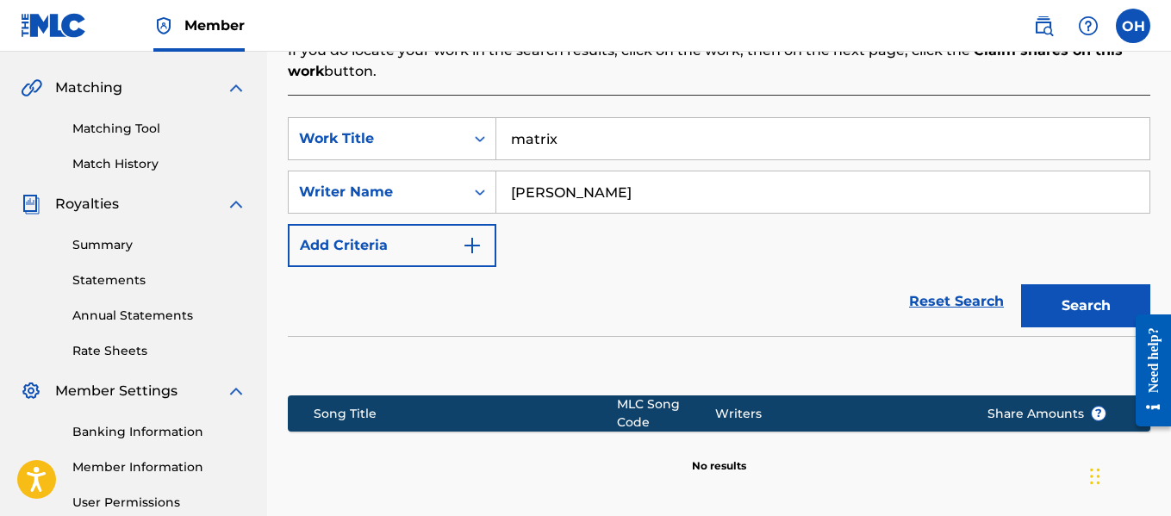
drag, startPoint x: 648, startPoint y: 189, endPoint x: 579, endPoint y: 187, distance: 69.0
click at [579, 187] on input "[PERSON_NAME]" at bounding box center [822, 192] width 653 height 41
type input "[PERSON_NAME]"
click at [1021, 284] on button "Search" at bounding box center [1085, 305] width 129 height 43
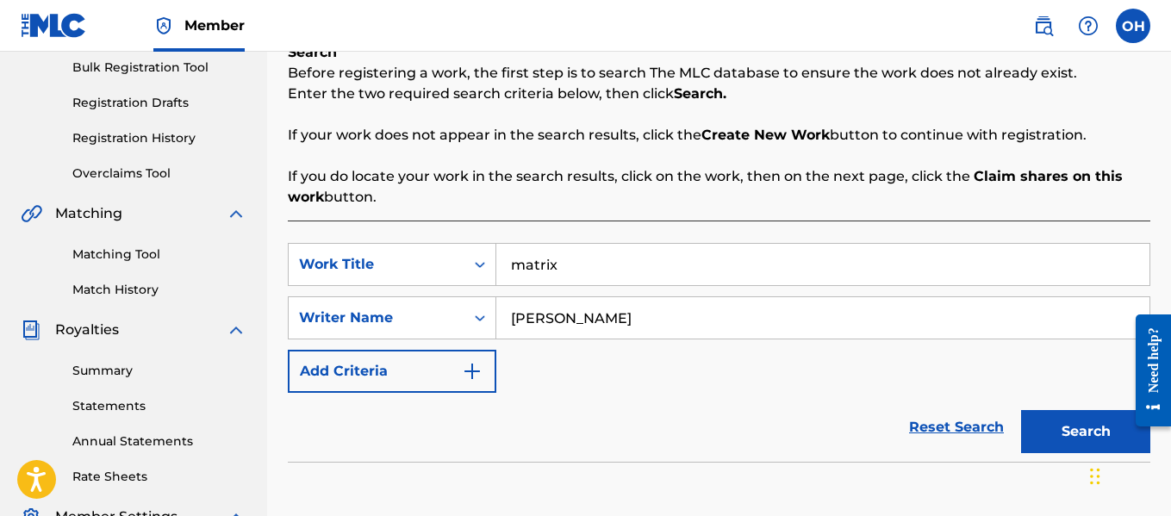
scroll to position [250, 0]
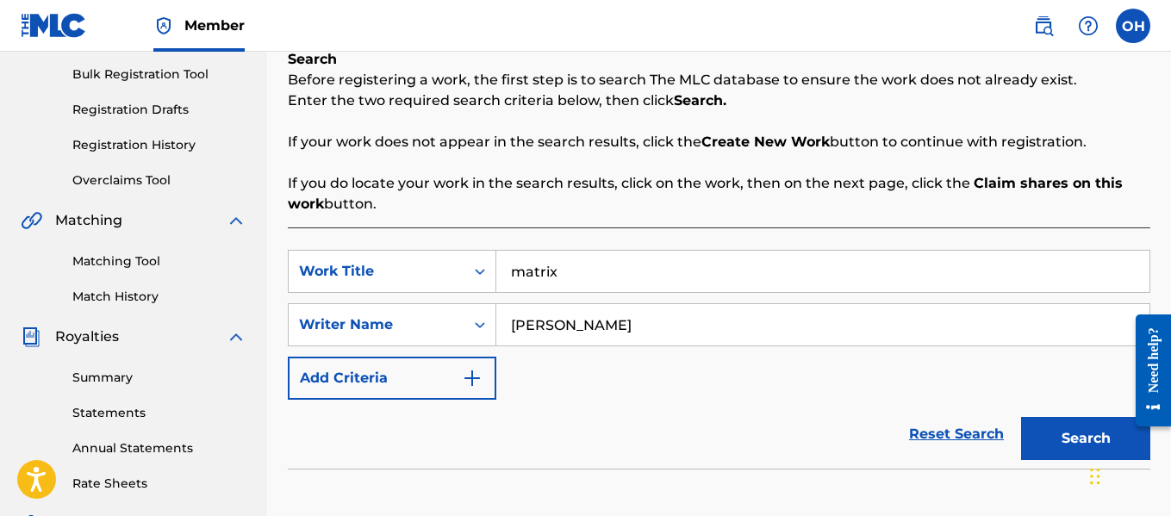
click at [129, 254] on link "Matching Tool" at bounding box center [159, 262] width 174 height 18
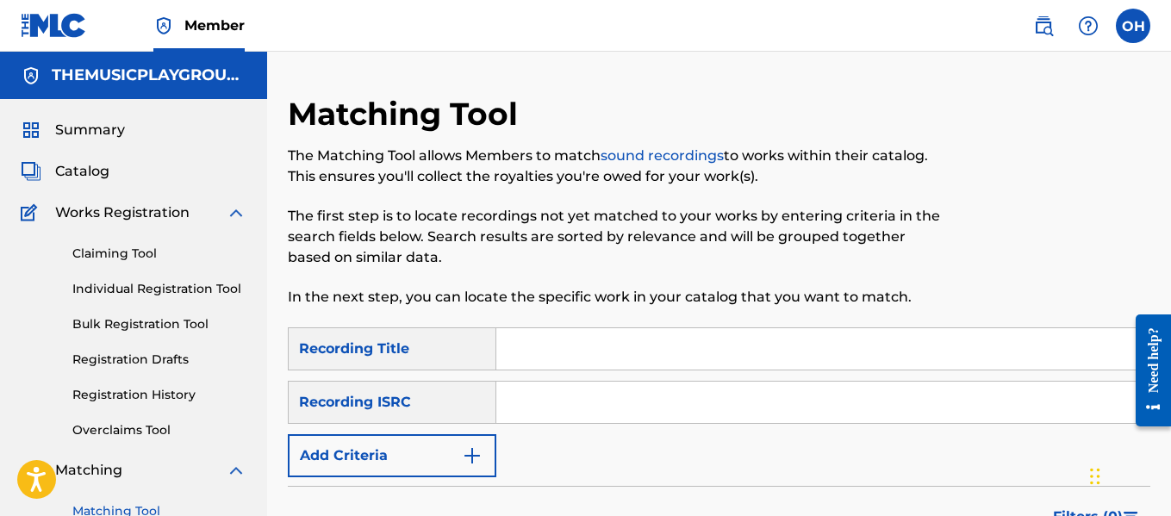
click at [155, 293] on link "Individual Registration Tool" at bounding box center [159, 289] width 174 height 18
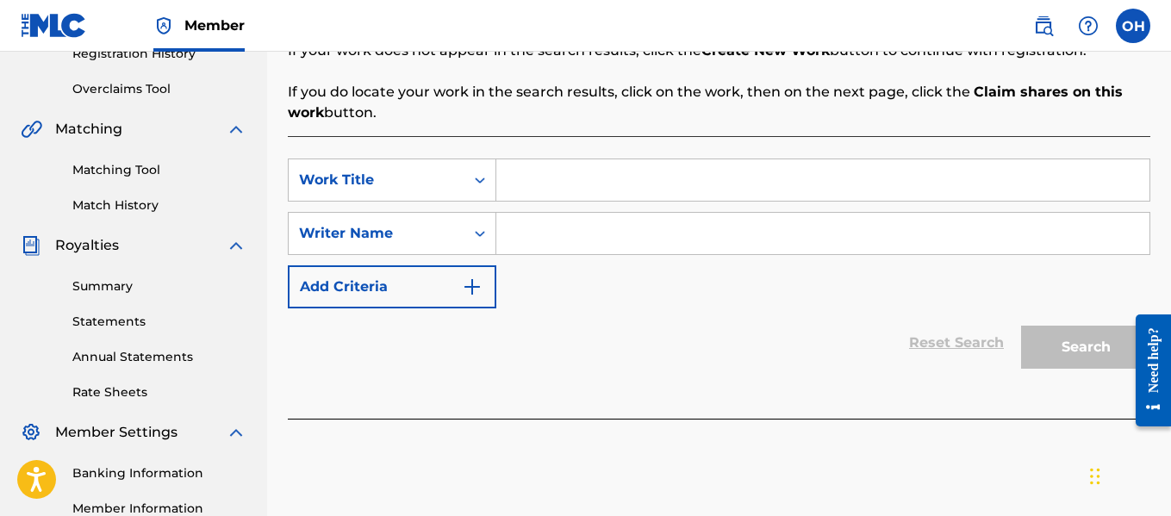
scroll to position [340, 0]
click at [544, 249] on input "Search Form" at bounding box center [822, 234] width 653 height 41
type input "[PERSON_NAME]"
click at [567, 184] on input "Search Form" at bounding box center [822, 180] width 653 height 41
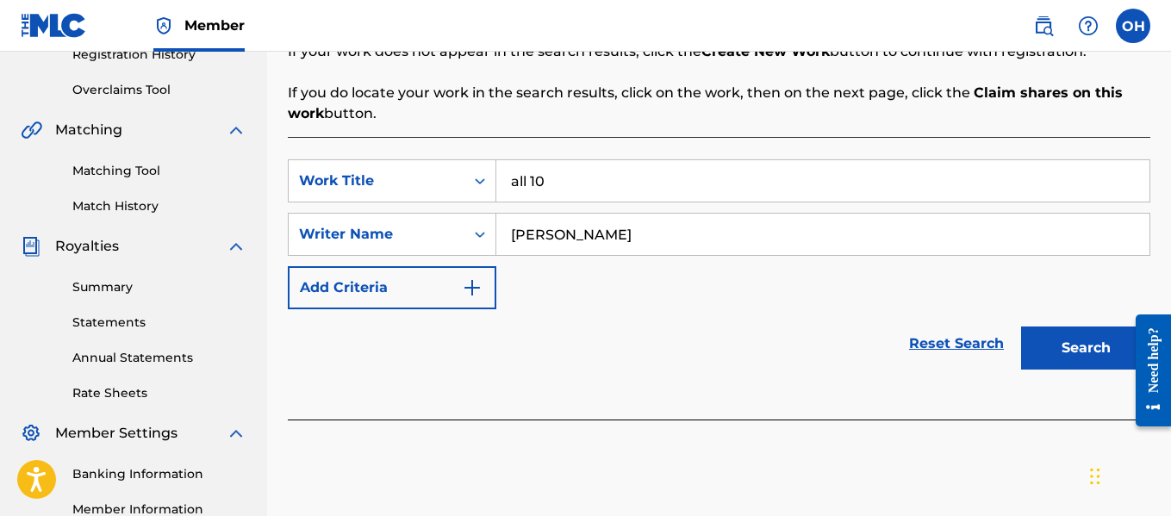
type input "all 10"
click at [1068, 343] on button "Search" at bounding box center [1085, 348] width 129 height 43
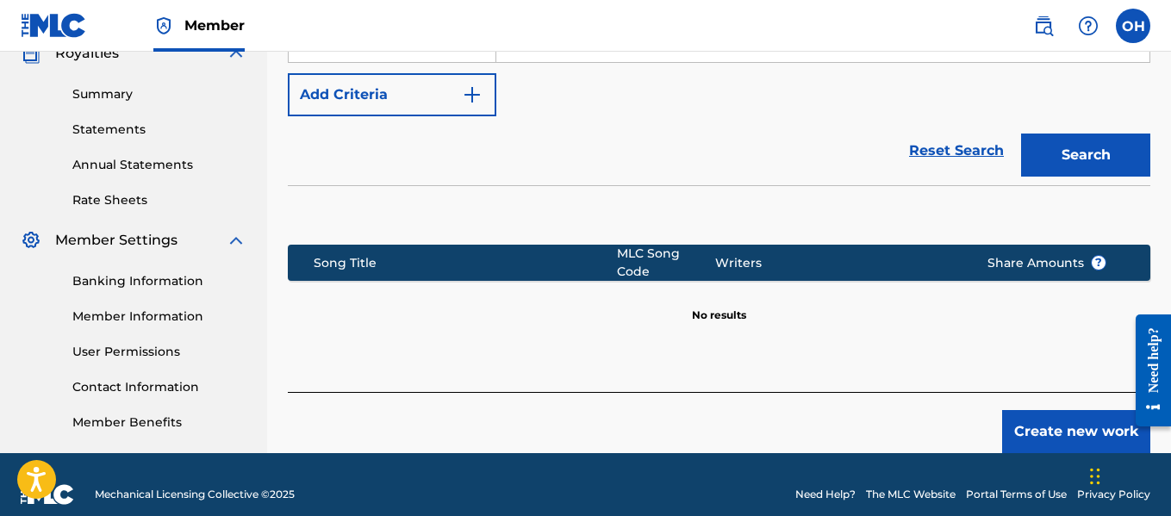
scroll to position [552, 0]
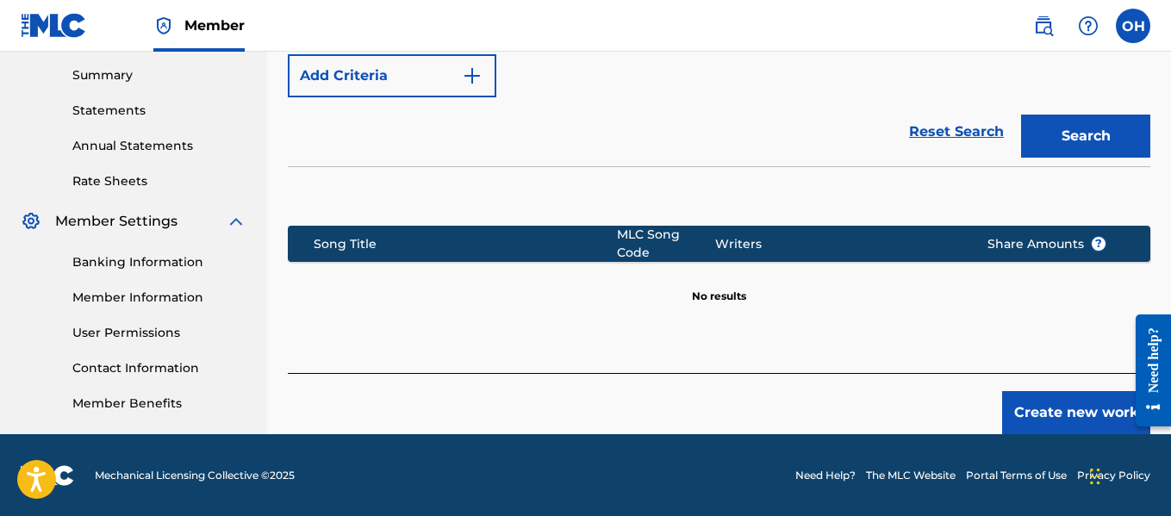
click at [1075, 396] on button "Create new work" at bounding box center [1076, 412] width 148 height 43
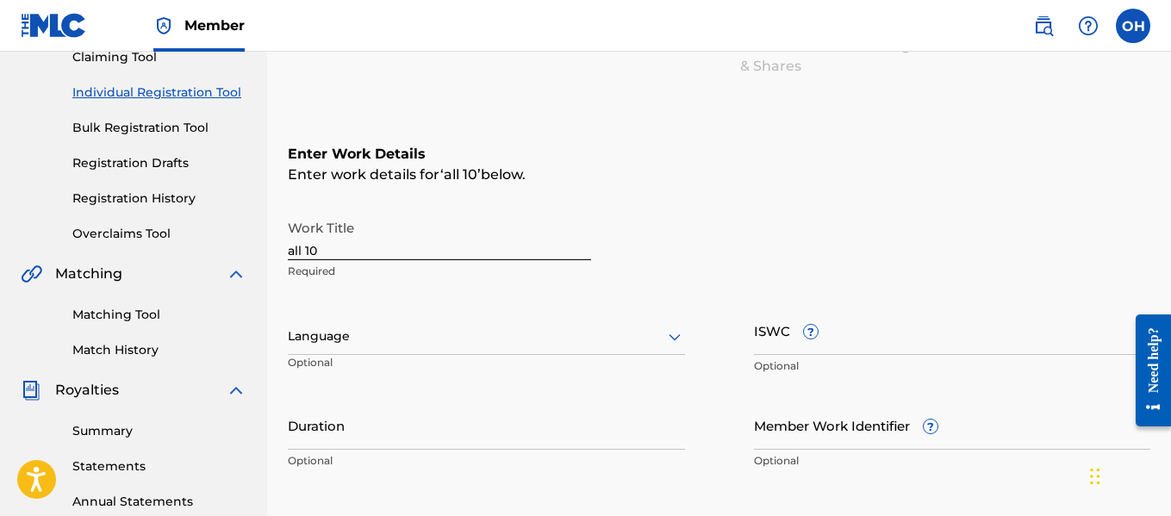
scroll to position [200, 0]
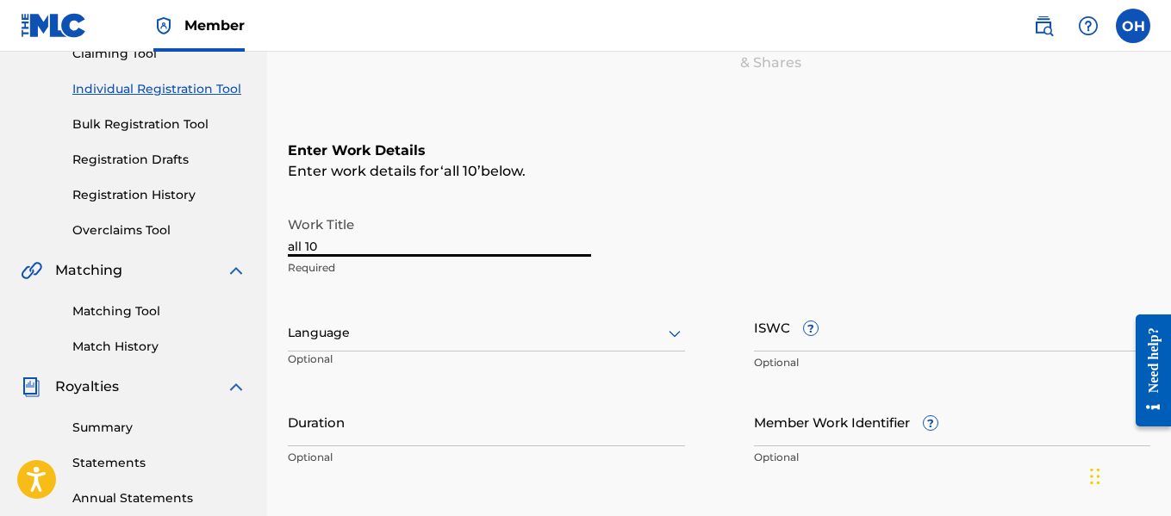
click at [293, 249] on input "all 10" at bounding box center [439, 232] width 303 height 49
type input "All 10"
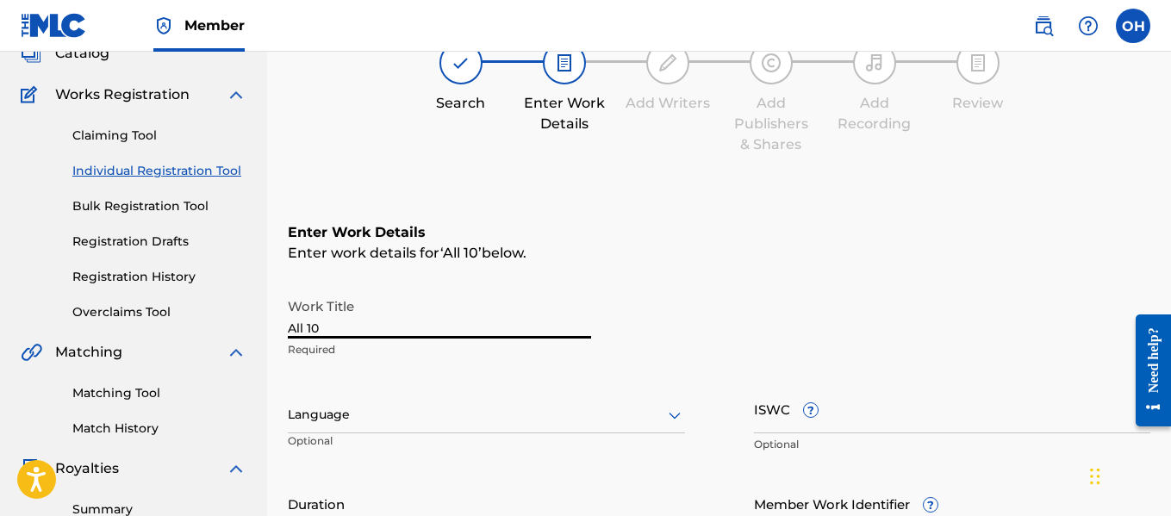
scroll to position [119, 0]
click at [327, 329] on input "All 10" at bounding box center [439, 313] width 303 height 49
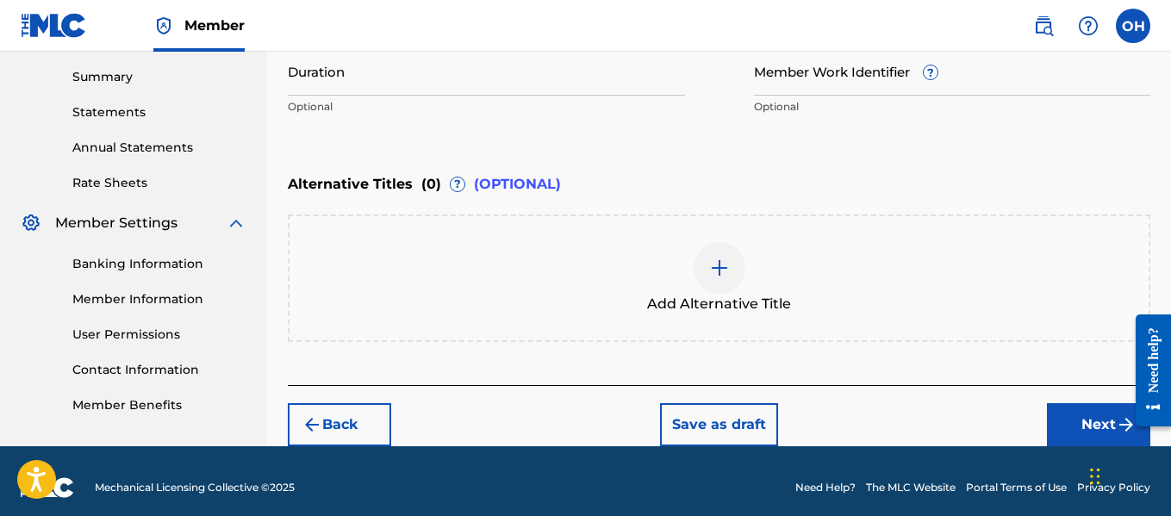
scroll to position [564, 0]
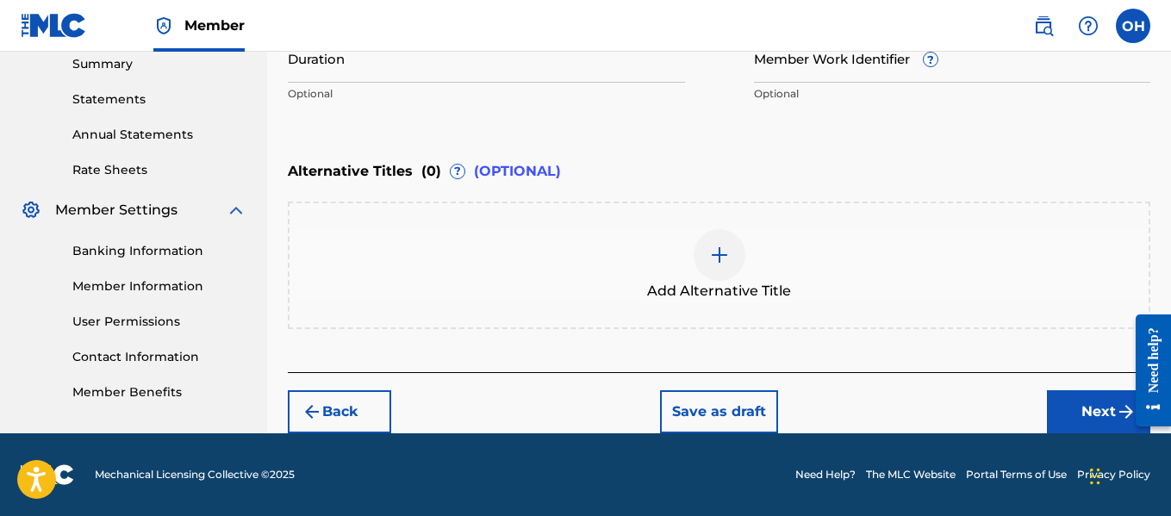
click at [1050, 401] on button "Next" at bounding box center [1098, 411] width 103 height 43
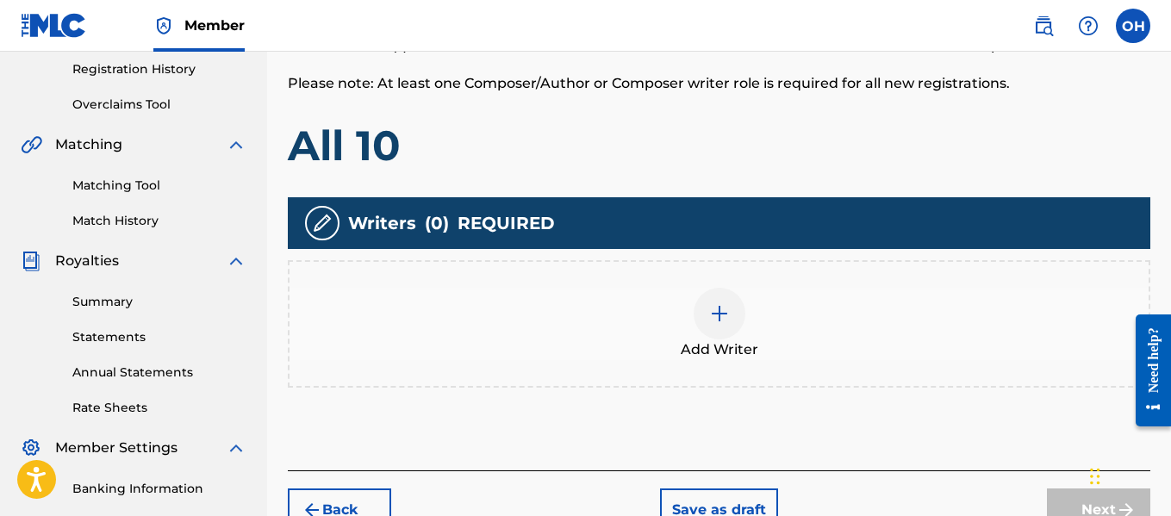
scroll to position [327, 0]
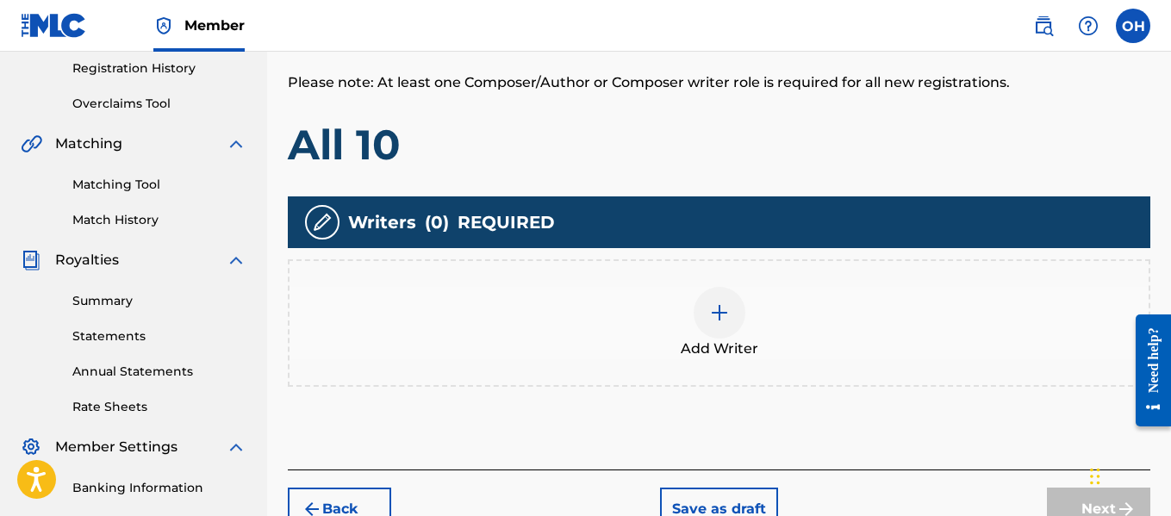
click at [720, 319] on img at bounding box center [719, 313] width 21 height 21
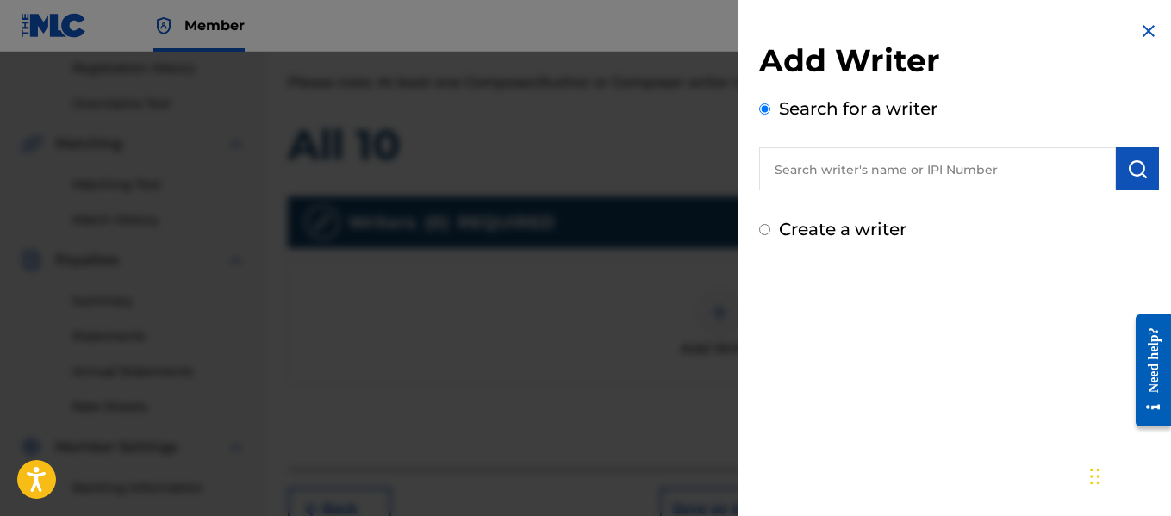
click at [876, 176] on input "text" at bounding box center [937, 168] width 357 height 43
paste input "1010671906"
type input "1010671906"
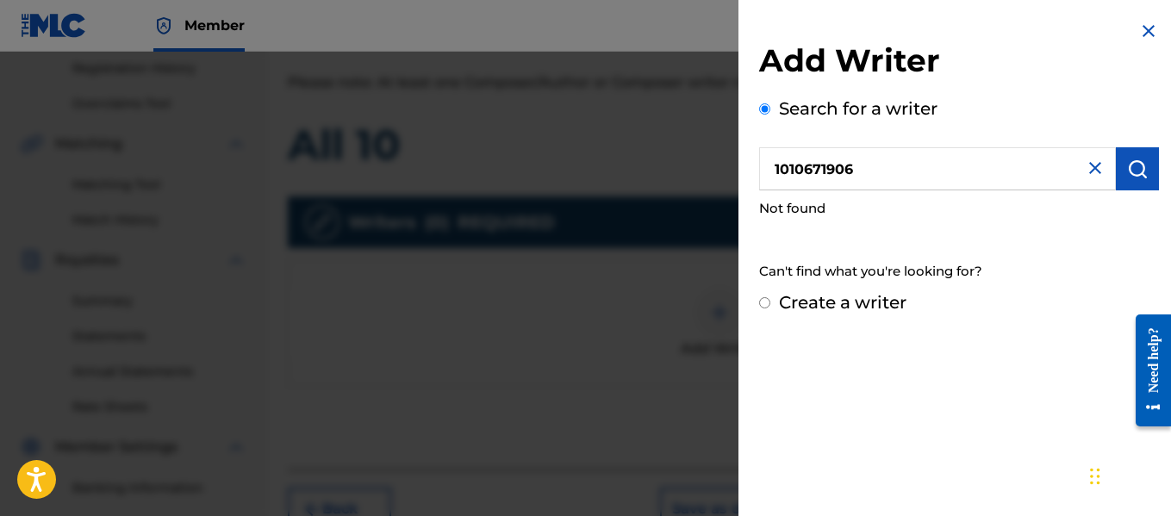
click at [764, 299] on input "Create a writer" at bounding box center [764, 302] width 11 height 11
radio input "false"
radio input "true"
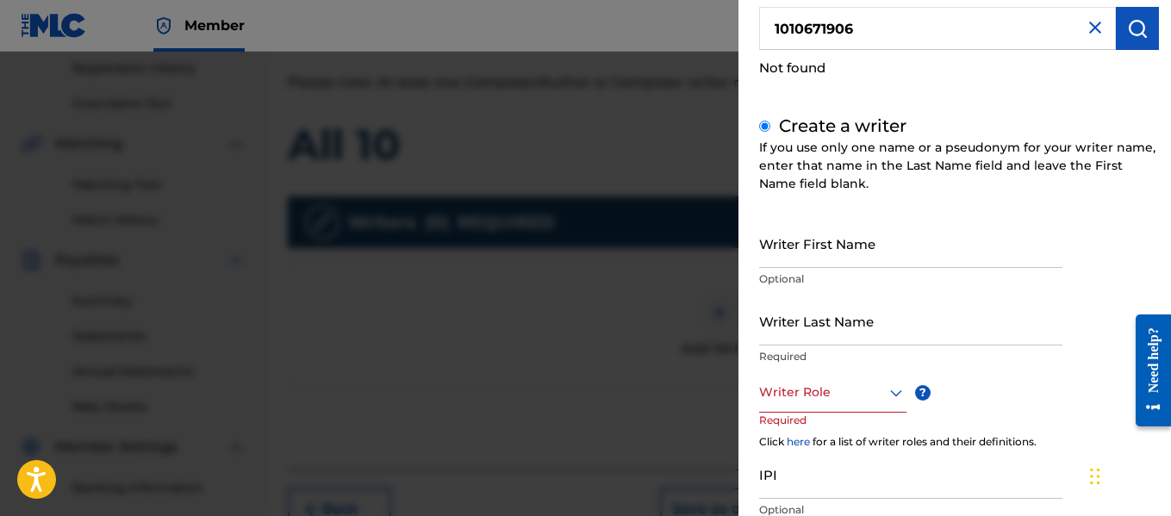
scroll to position [142, 0]
click at [858, 256] on input "Writer First Name" at bounding box center [910, 241] width 303 height 49
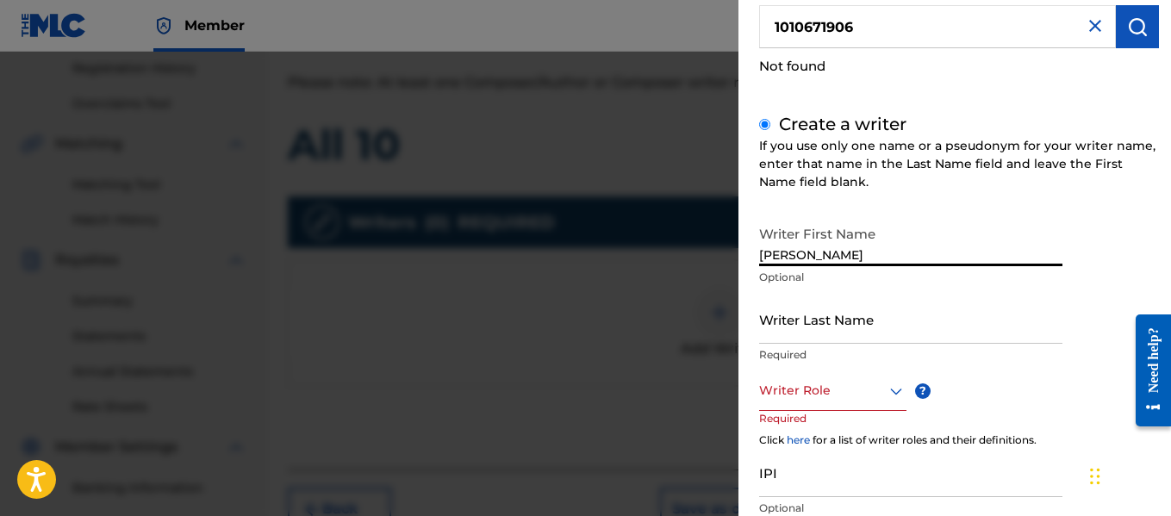
type input "[PERSON_NAME]"
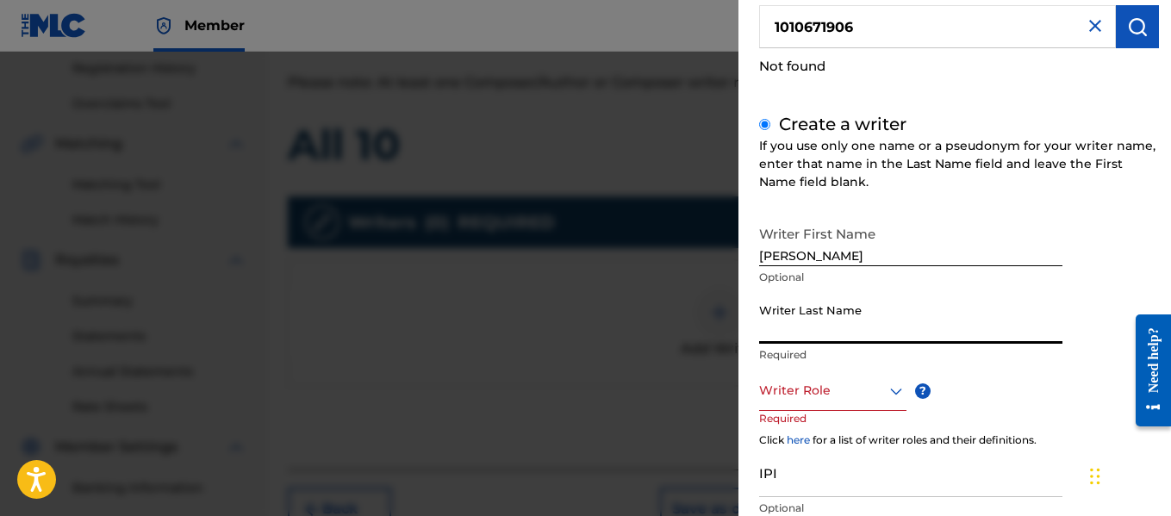
click at [845, 332] on input "Writer Last Name" at bounding box center [910, 319] width 303 height 49
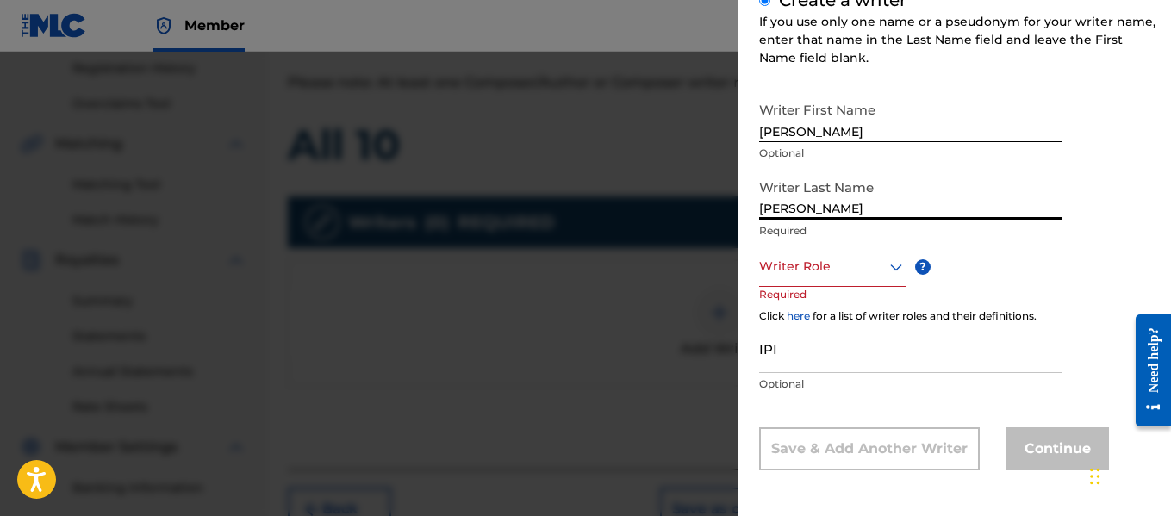
scroll to position [267, 0]
type input "[PERSON_NAME]"
click at [855, 271] on div at bounding box center [832, 266] width 147 height 22
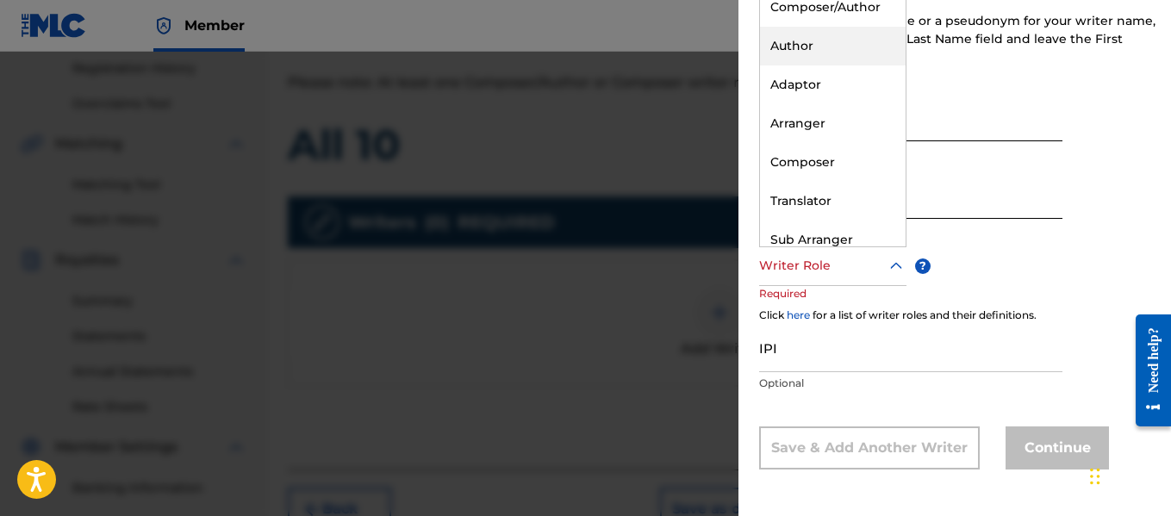
click at [825, 48] on div "Author" at bounding box center [833, 46] width 146 height 39
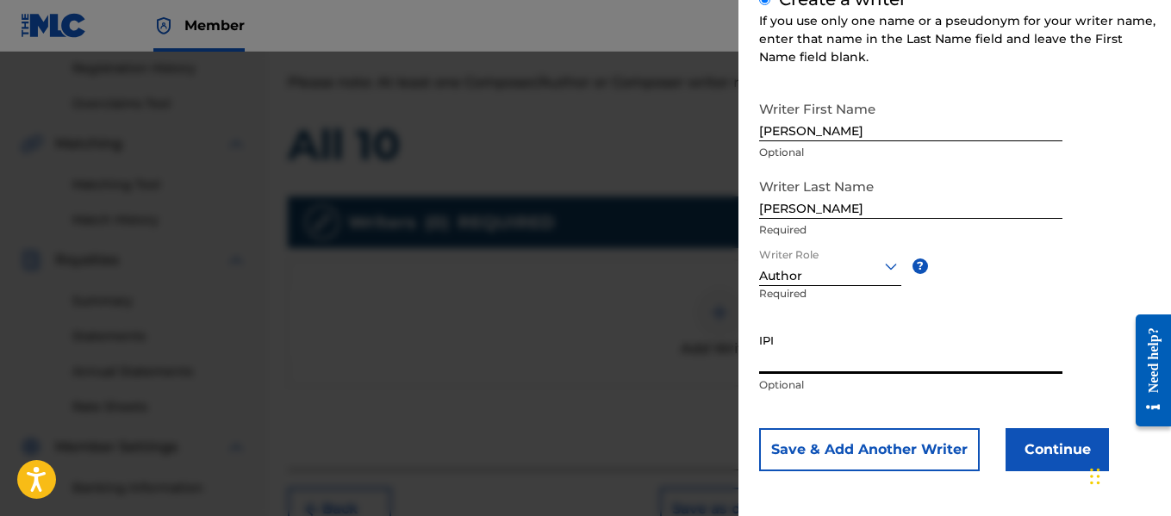
click at [814, 359] on input "IPI" at bounding box center [910, 349] width 303 height 49
paste input "1010671906"
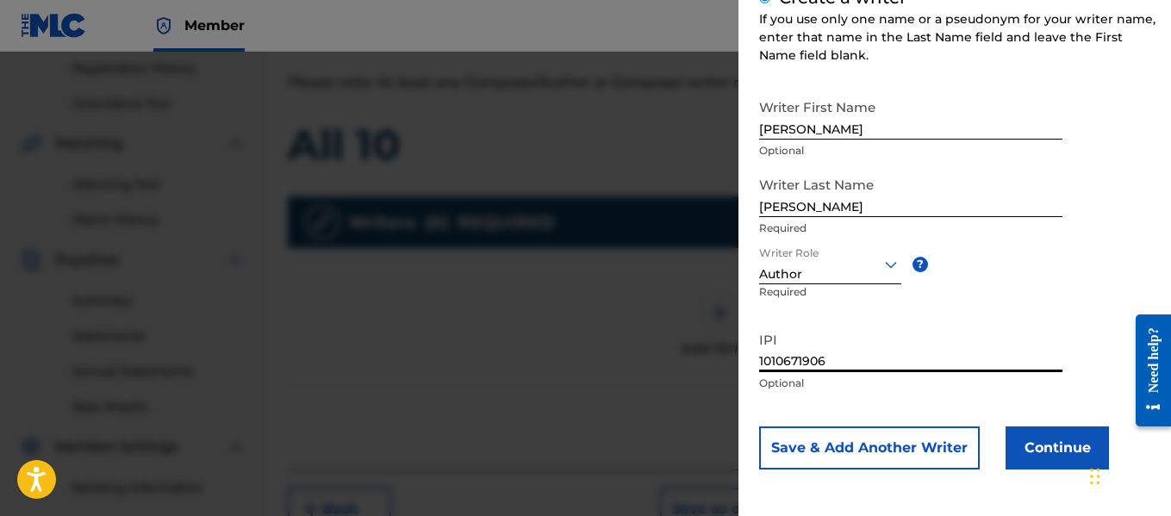
click at [918, 334] on input "1010671906" at bounding box center [910, 347] width 303 height 49
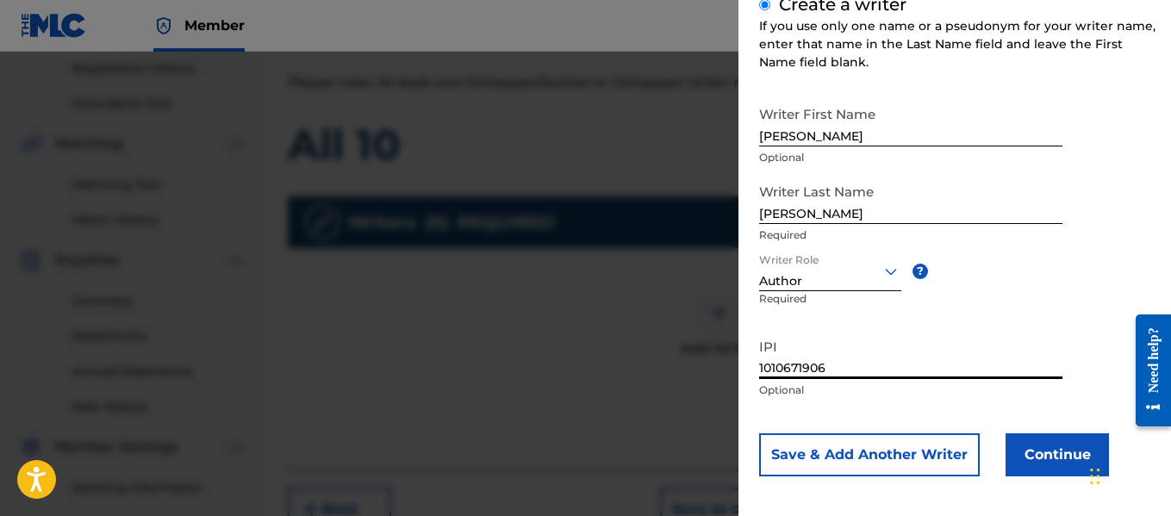
scroll to position [263, 0]
type input "1010671906"
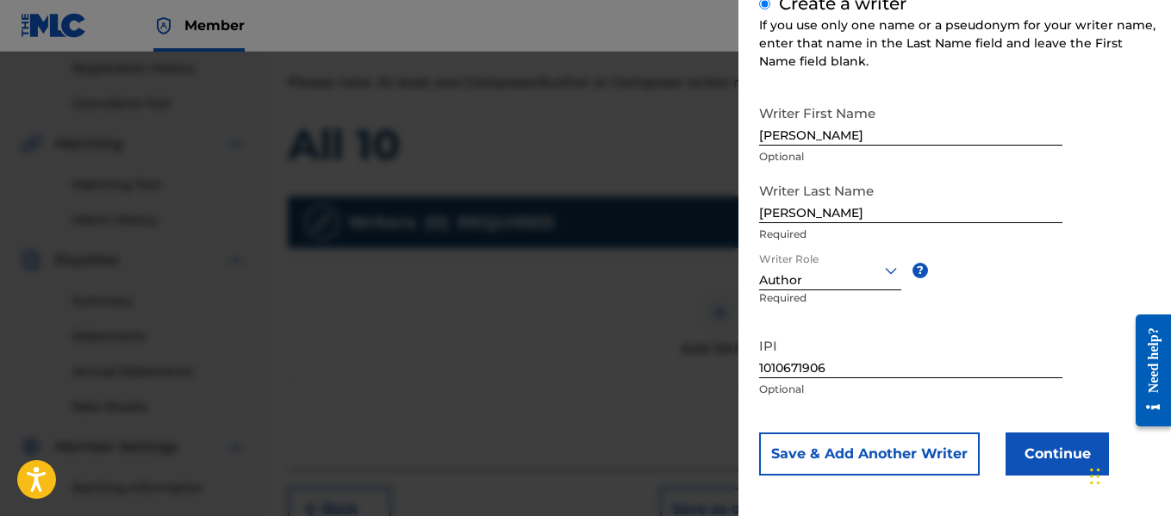
click at [905, 454] on button "Save & Add Another Writer" at bounding box center [869, 454] width 221 height 43
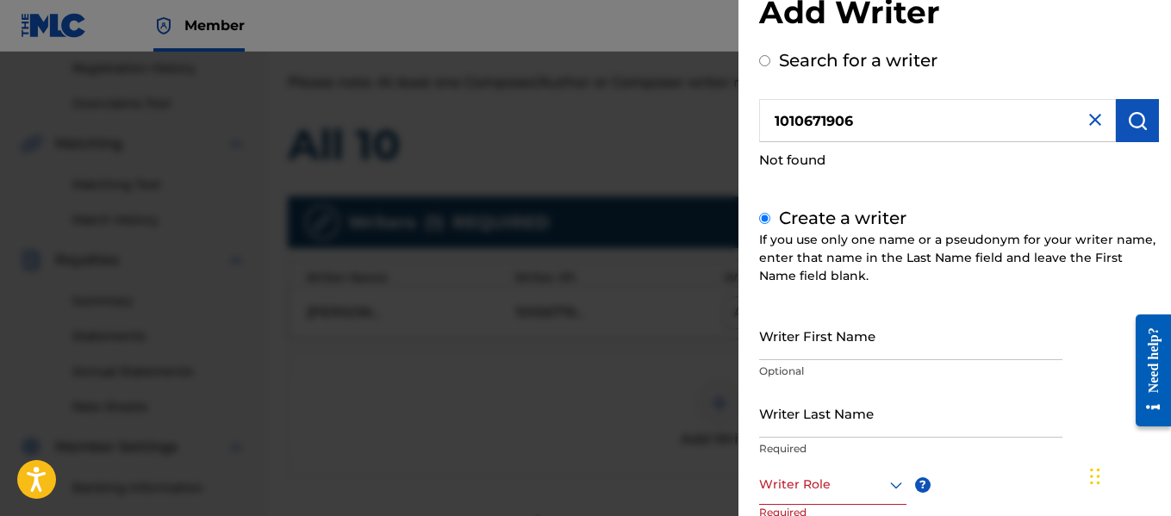
scroll to position [0, 0]
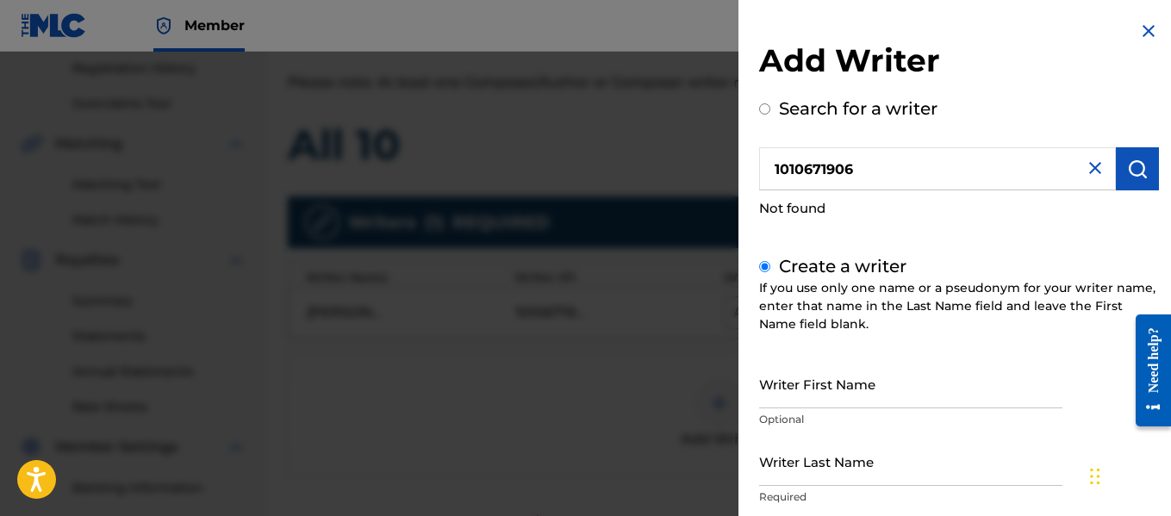
click at [789, 113] on label "Search for a writer" at bounding box center [858, 108] width 159 height 21
click at [770, 113] on input "Search for a writer" at bounding box center [764, 108] width 11 height 11
radio input "false"
radio input "true"
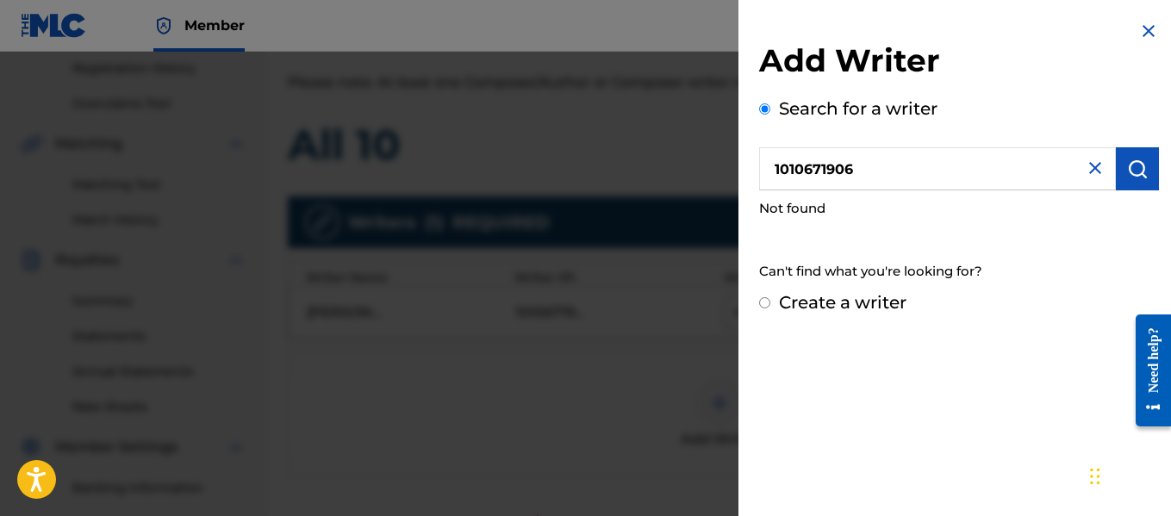
click at [766, 109] on input "Search for a writer" at bounding box center [764, 108] width 11 height 11
click at [1085, 165] on img at bounding box center [1095, 168] width 21 height 21
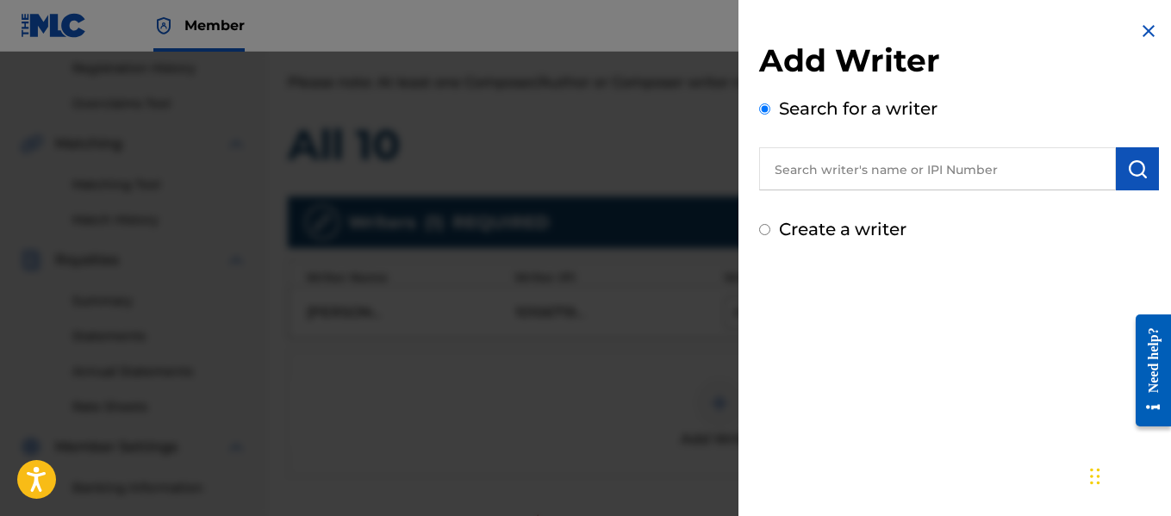
click at [1053, 168] on input "text" at bounding box center [937, 168] width 357 height 43
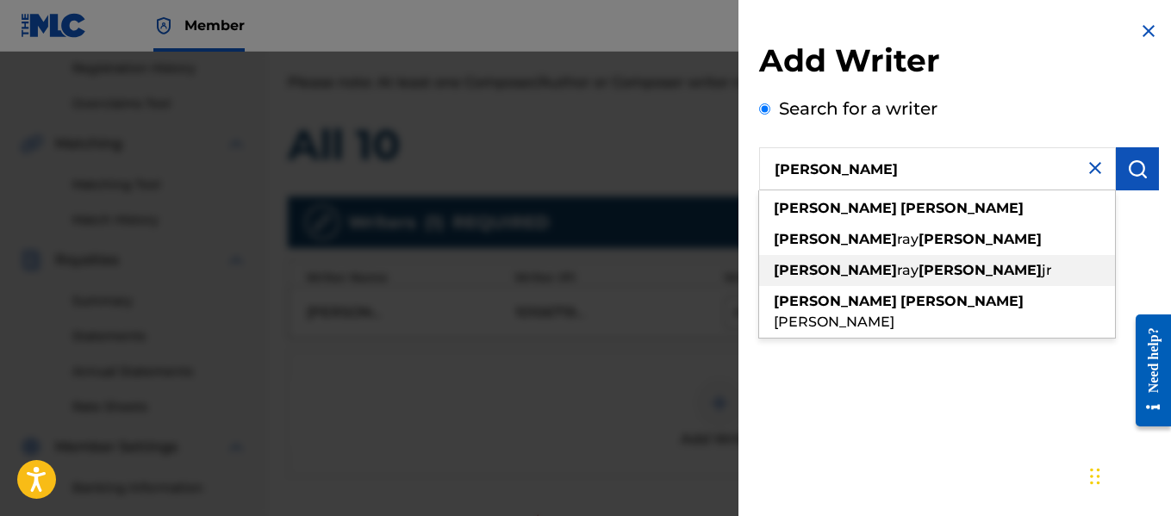
click at [863, 260] on div "[PERSON_NAME]" at bounding box center [937, 270] width 356 height 31
type input "[PERSON_NAME]"
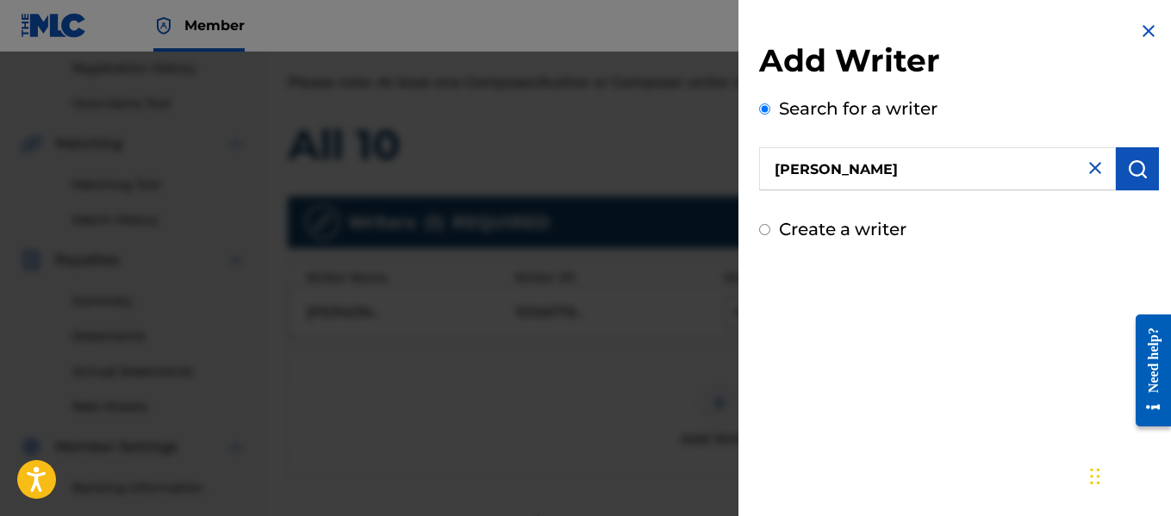
click at [1138, 171] on img "submit" at bounding box center [1137, 169] width 21 height 21
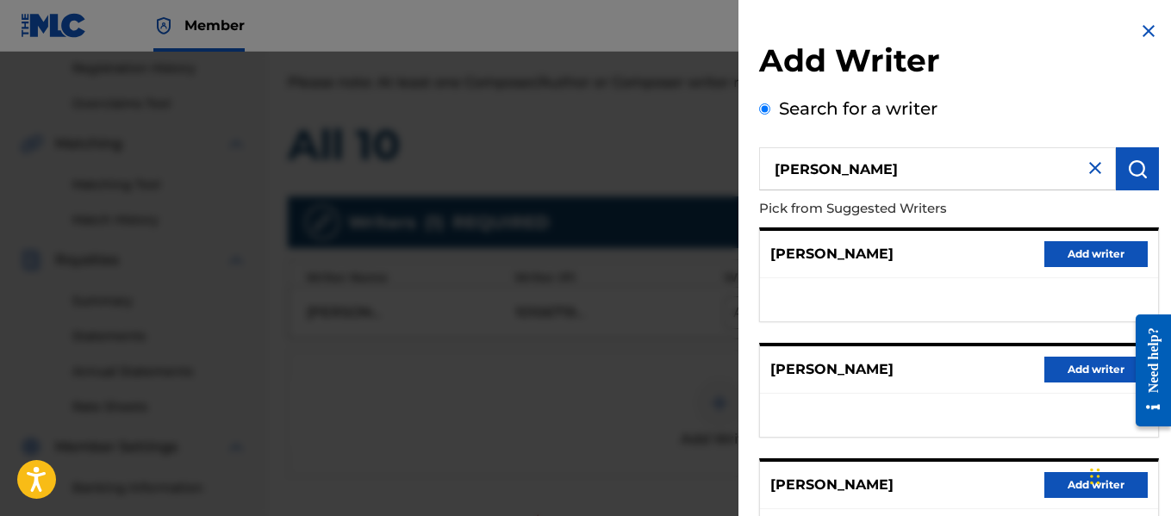
click at [809, 253] on p "[PERSON_NAME]" at bounding box center [831, 254] width 123 height 21
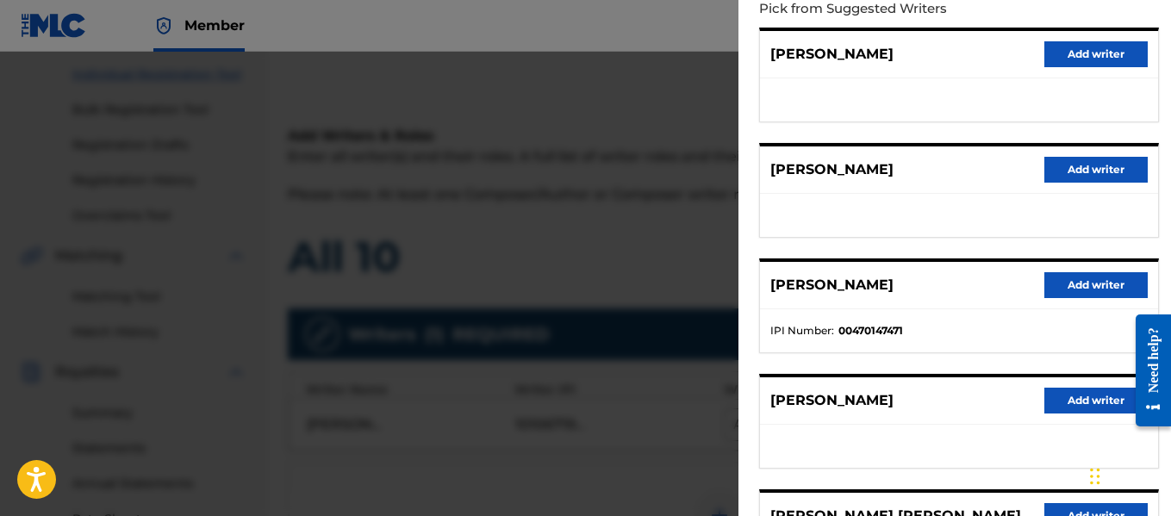
scroll to position [113, 0]
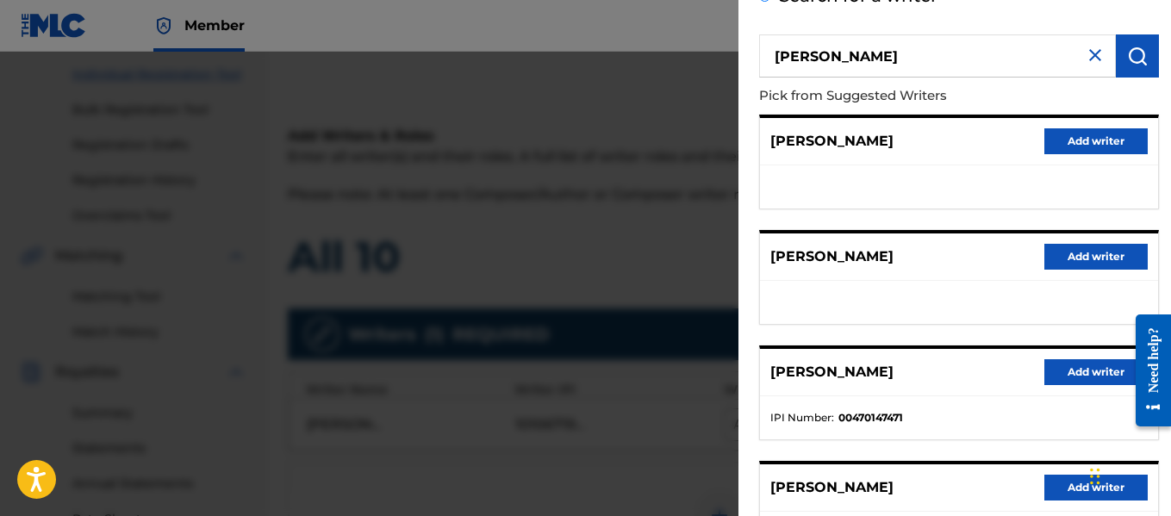
click at [1085, 365] on button "Add writer" at bounding box center [1096, 372] width 103 height 26
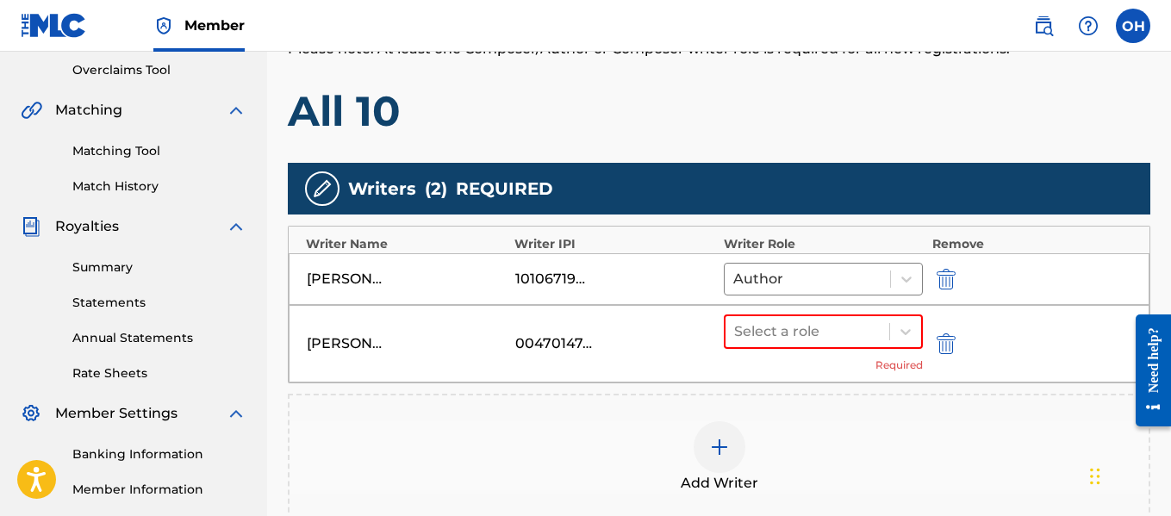
scroll to position [365, 0]
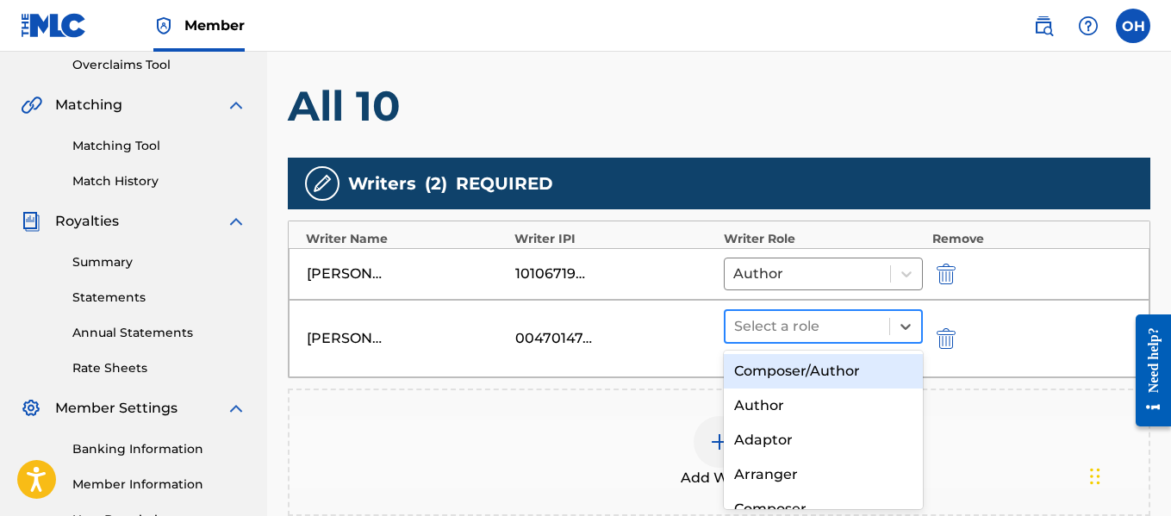
click at [848, 327] on div at bounding box center [807, 327] width 147 height 24
click at [839, 370] on div "Composer/Author" at bounding box center [824, 371] width 200 height 34
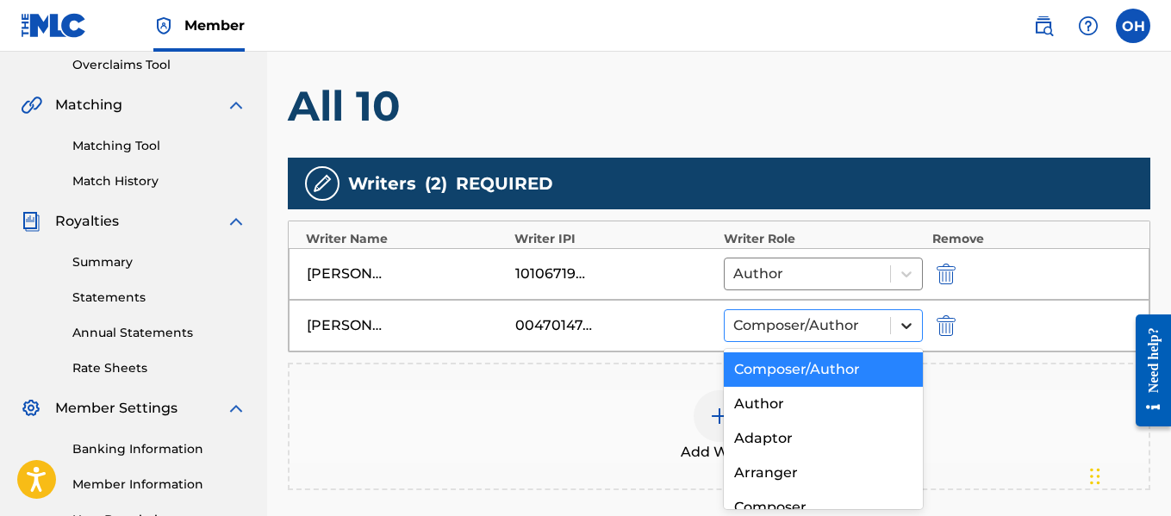
click at [908, 328] on icon at bounding box center [906, 326] width 10 height 6
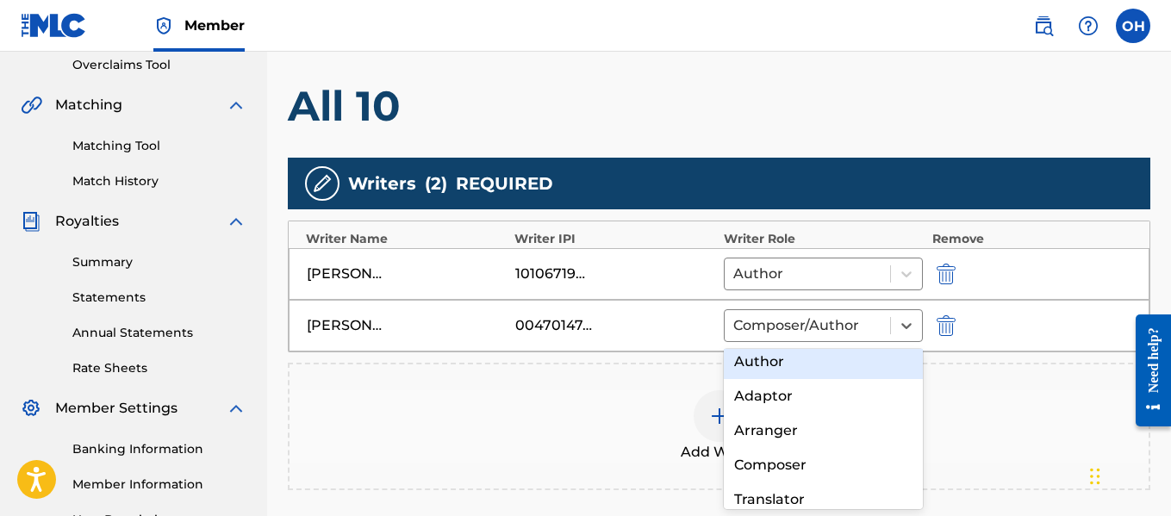
scroll to position [55, 0]
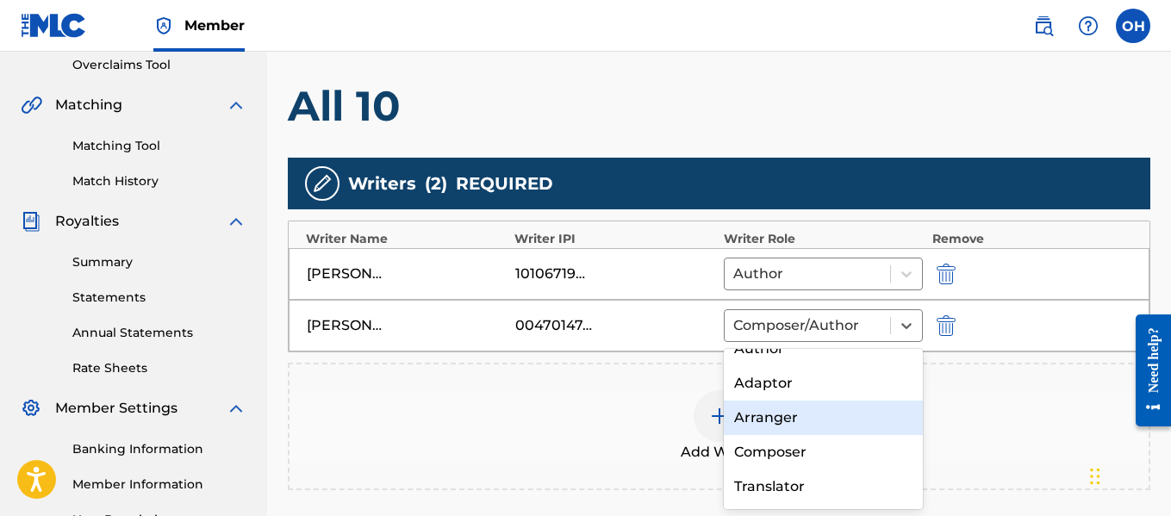
click at [847, 421] on div "Arranger" at bounding box center [824, 418] width 200 height 34
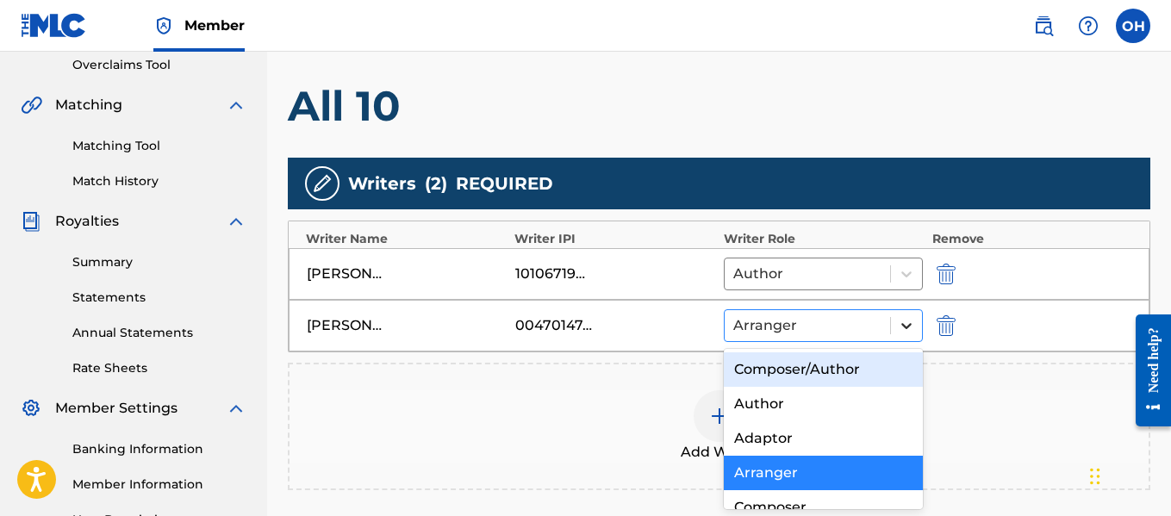
click at [911, 327] on icon at bounding box center [906, 325] width 17 height 17
click at [850, 368] on div "Composer/Author" at bounding box center [824, 369] width 200 height 34
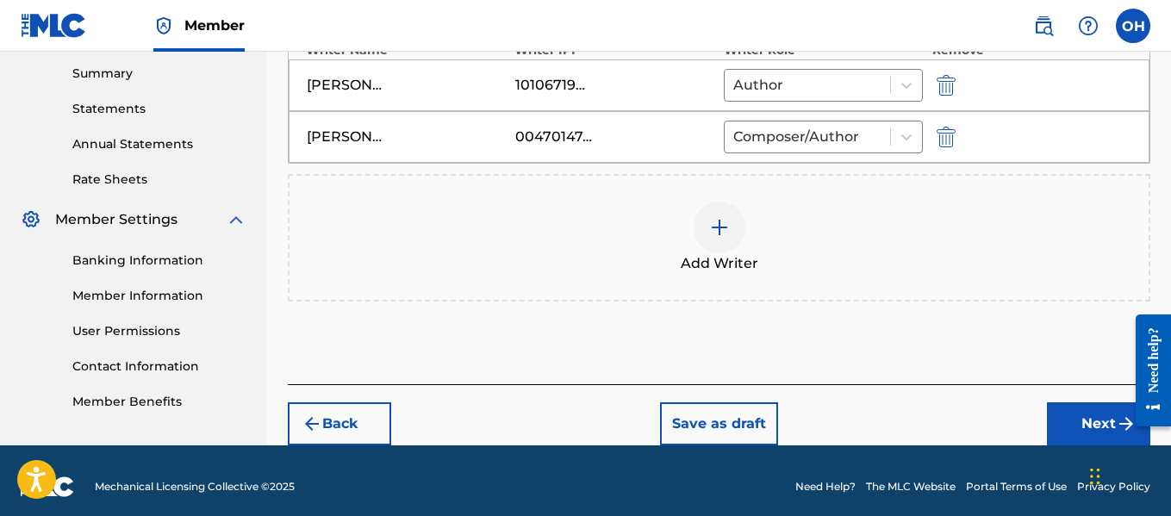
scroll to position [555, 0]
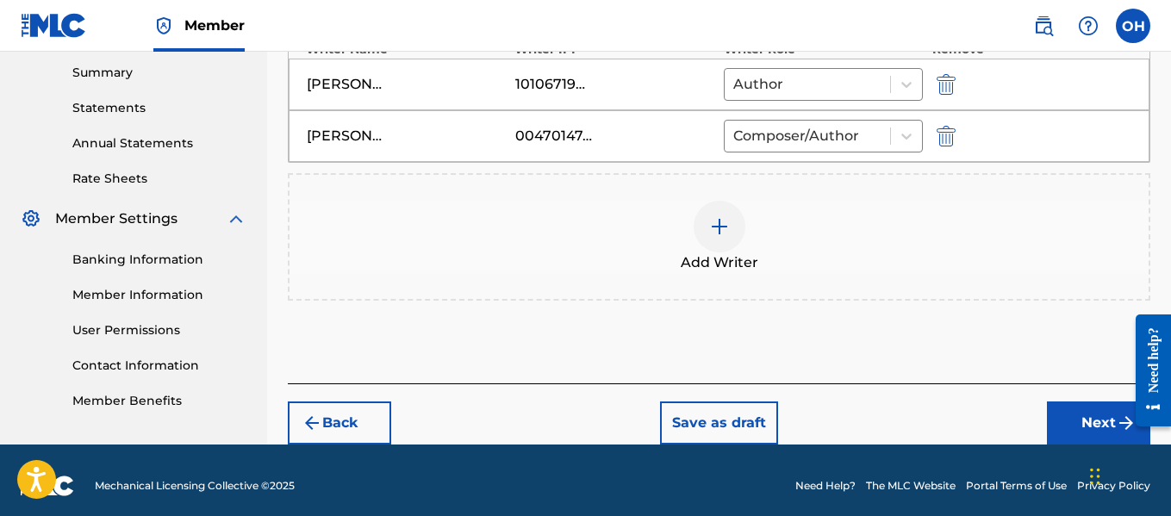
click at [324, 422] on button "Back" at bounding box center [339, 423] width 103 height 43
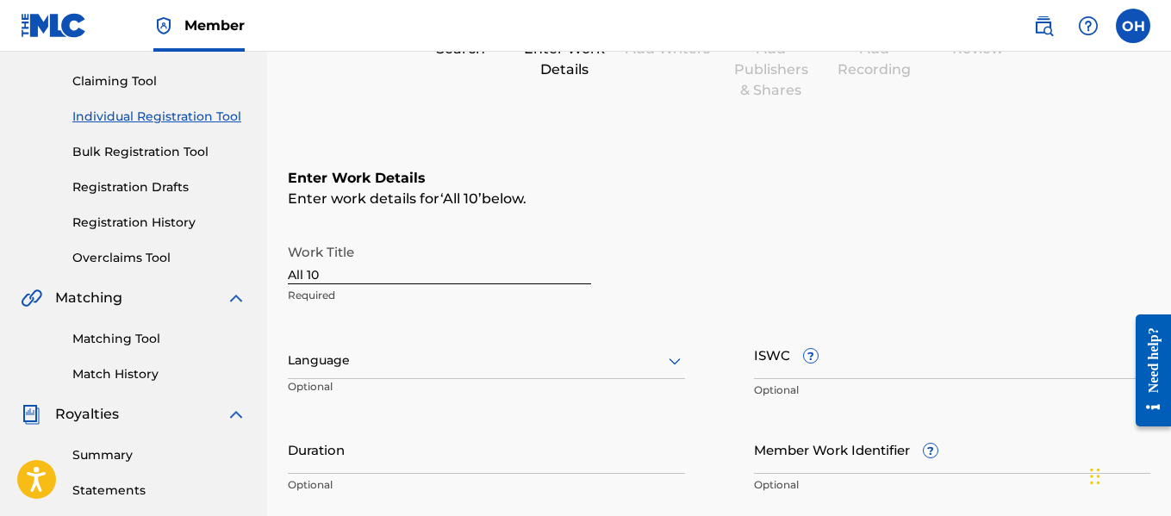
scroll to position [144, 0]
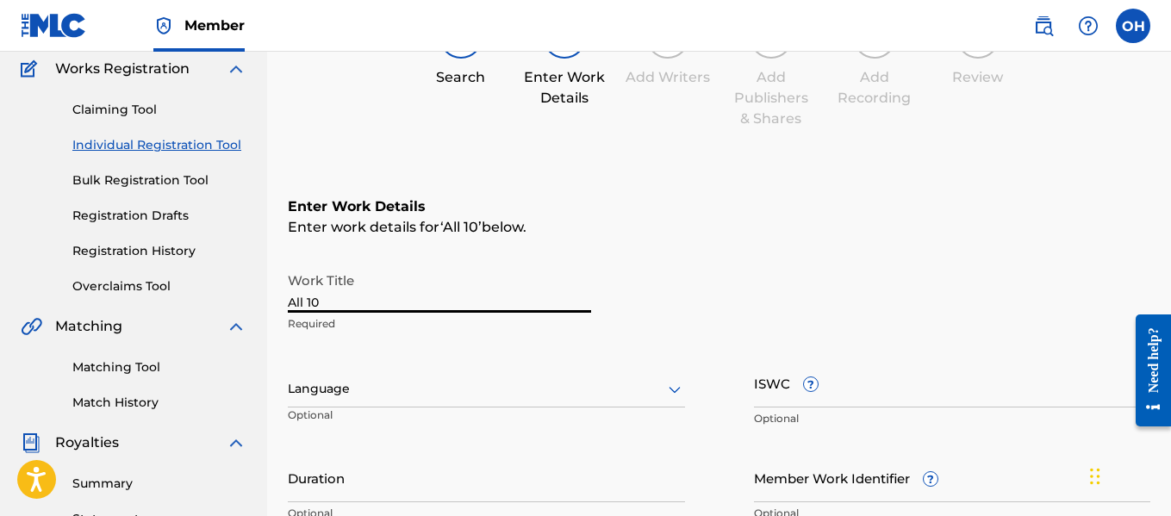
drag, startPoint x: 356, startPoint y: 301, endPoint x: 258, endPoint y: 300, distance: 98.3
click at [258, 300] on main "THEMUSICPLAYGROUND THEMUSICPLAYGROUND Summary Catalog Works Registration Claimi…" at bounding box center [585, 380] width 1171 height 945
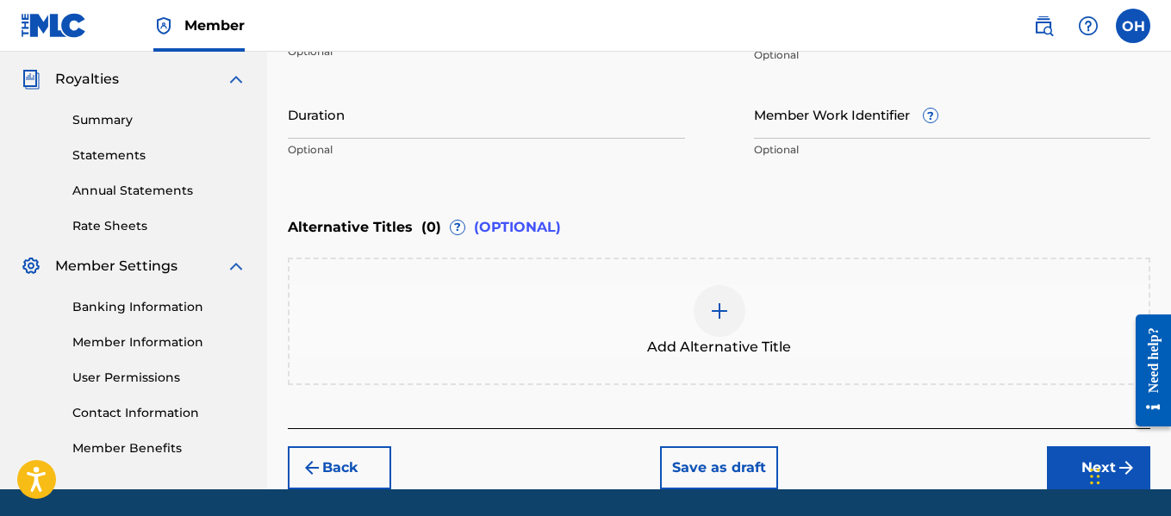
scroll to position [564, 0]
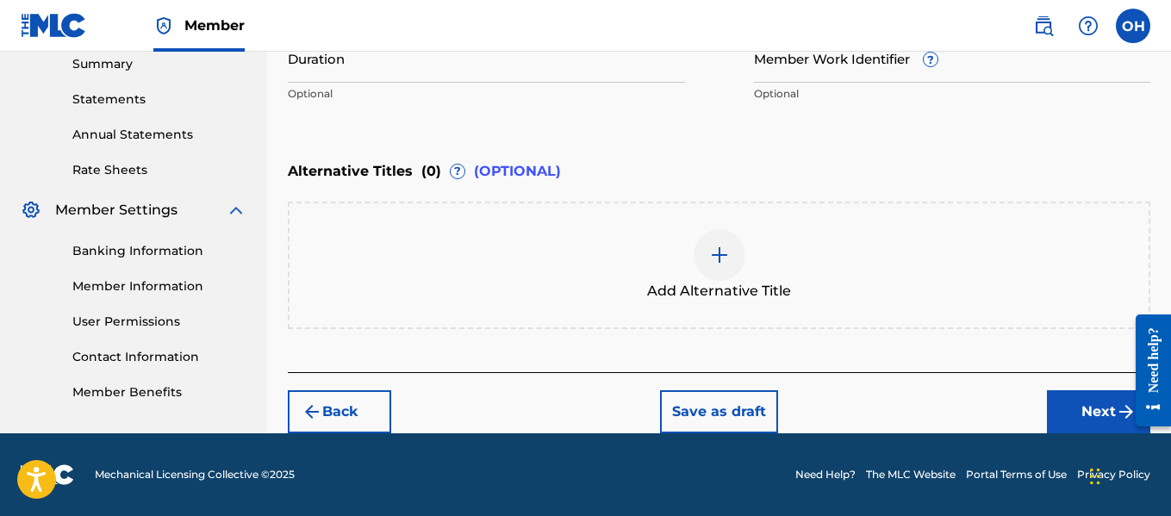
type input "Matrix"
click at [1070, 410] on button "Next" at bounding box center [1098, 411] width 103 height 43
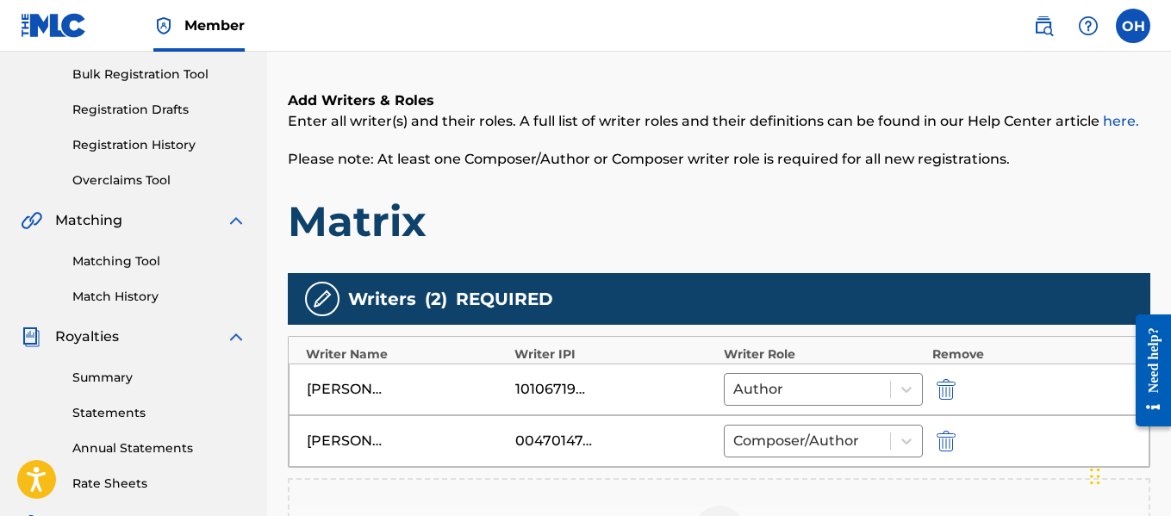
scroll to position [251, 0]
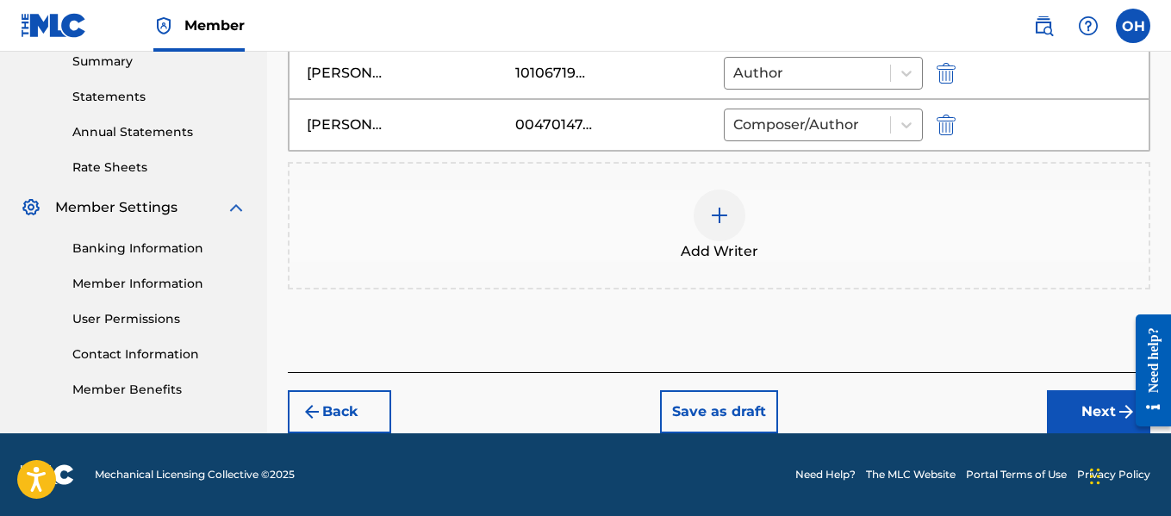
click at [332, 401] on button "Back" at bounding box center [339, 411] width 103 height 43
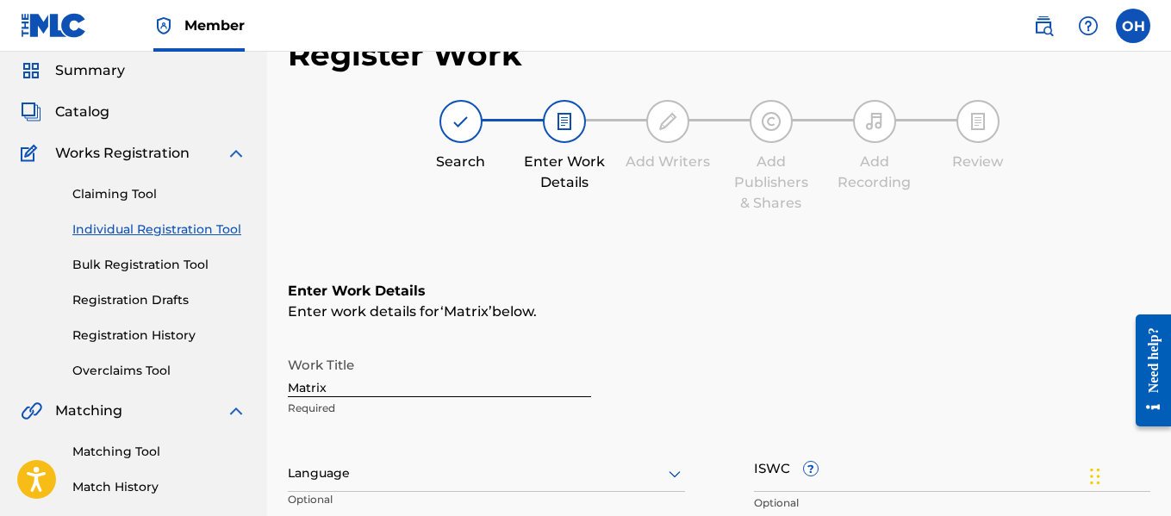
scroll to position [43, 0]
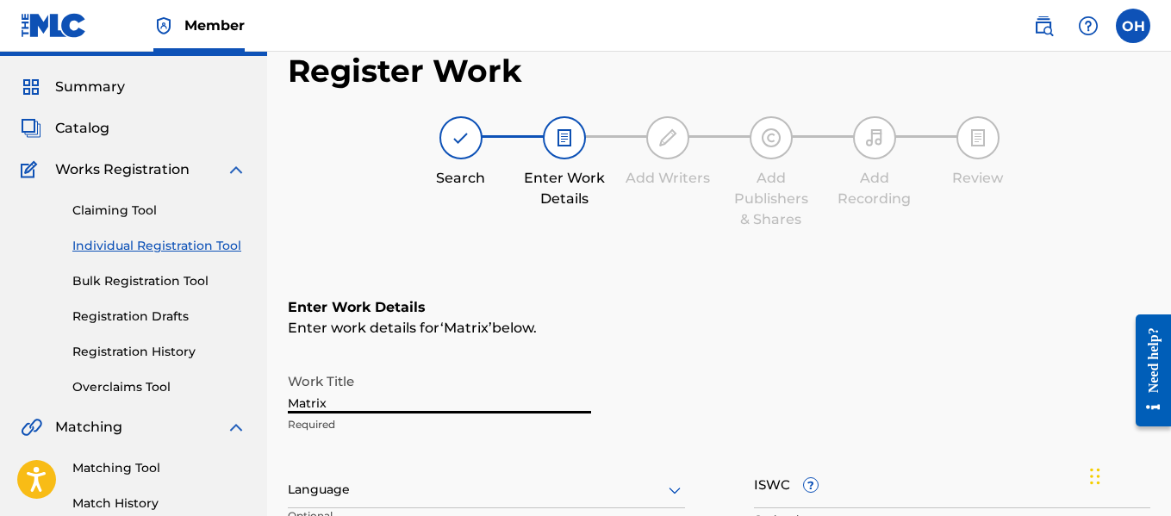
drag, startPoint x: 338, startPoint y: 409, endPoint x: 252, endPoint y: 404, distance: 86.3
click at [252, 404] on main "THEMUSICPLAYGROUND THEMUSICPLAYGROUND Summary Catalog Works Registration Claimi…" at bounding box center [585, 481] width 1171 height 945
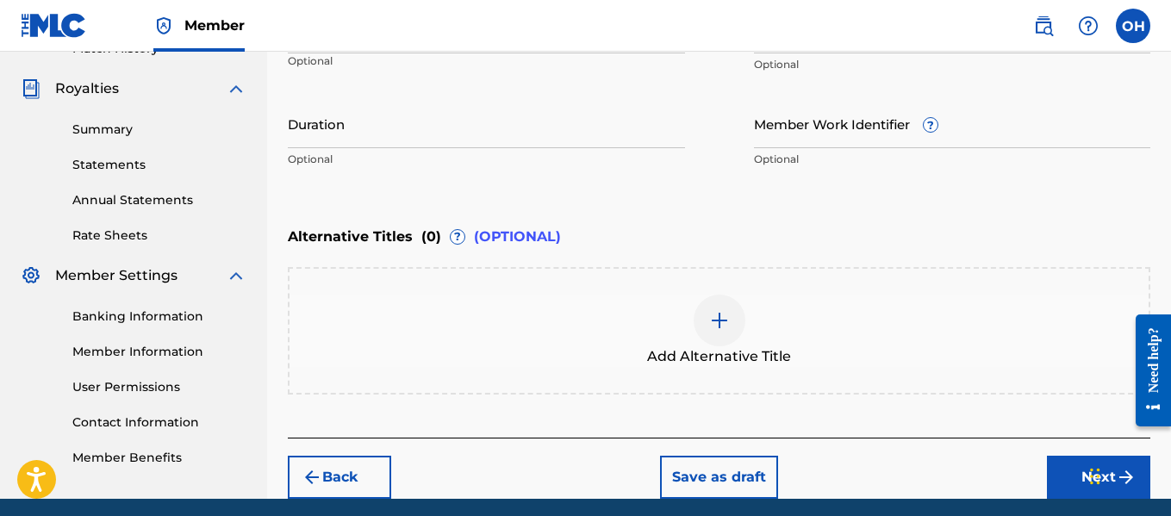
scroll to position [499, 0]
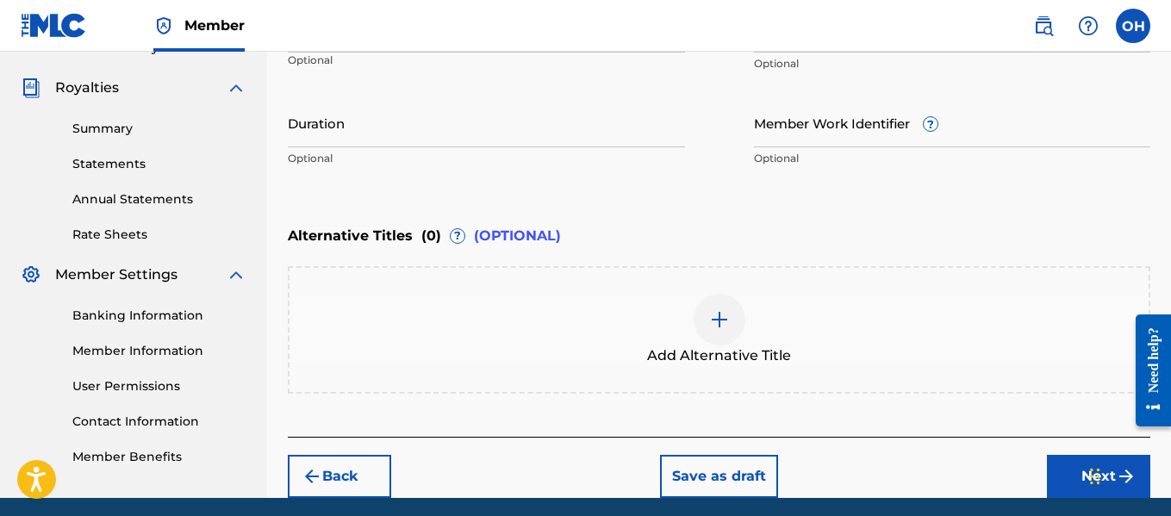
type input "Double Dip"
click at [1057, 471] on button "Next" at bounding box center [1098, 476] width 103 height 43
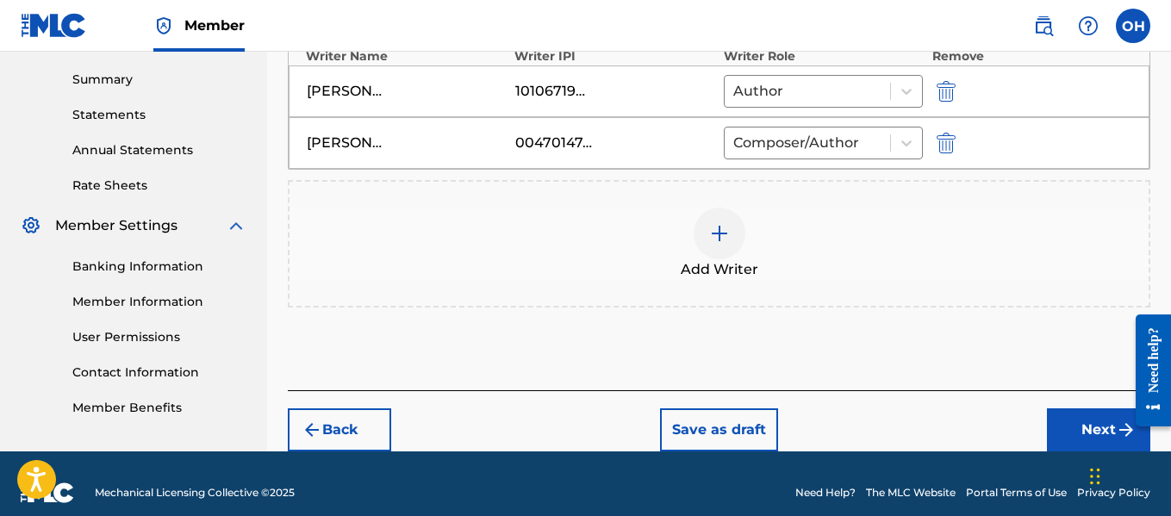
scroll to position [543, 0]
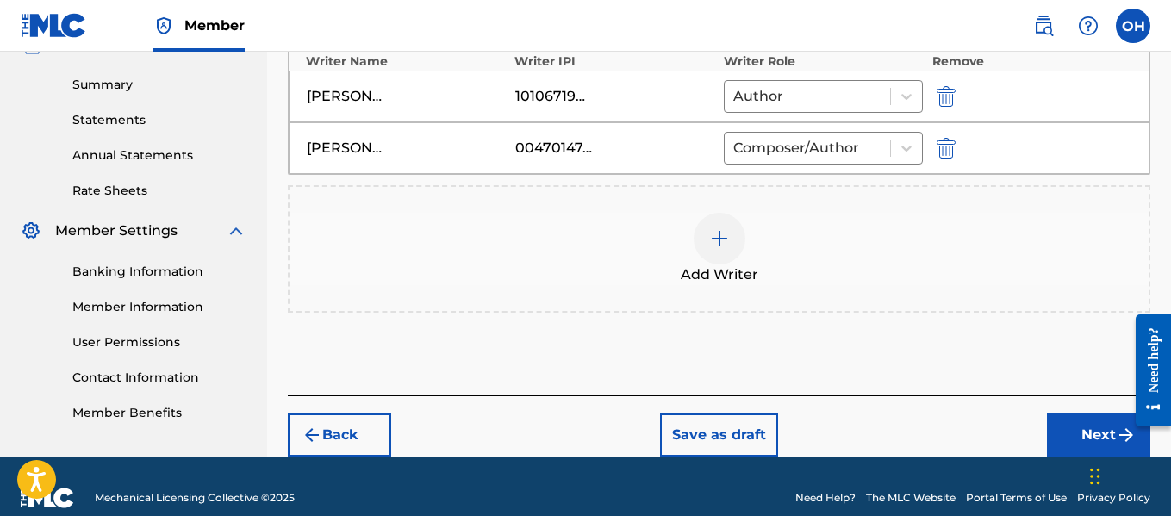
click at [1076, 439] on button "Next" at bounding box center [1098, 435] width 103 height 43
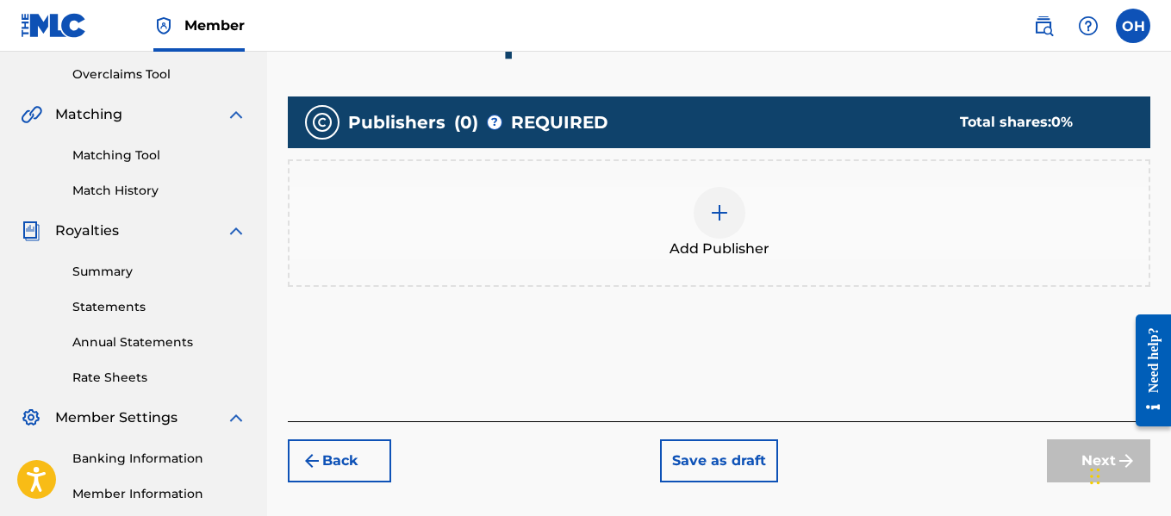
scroll to position [361, 0]
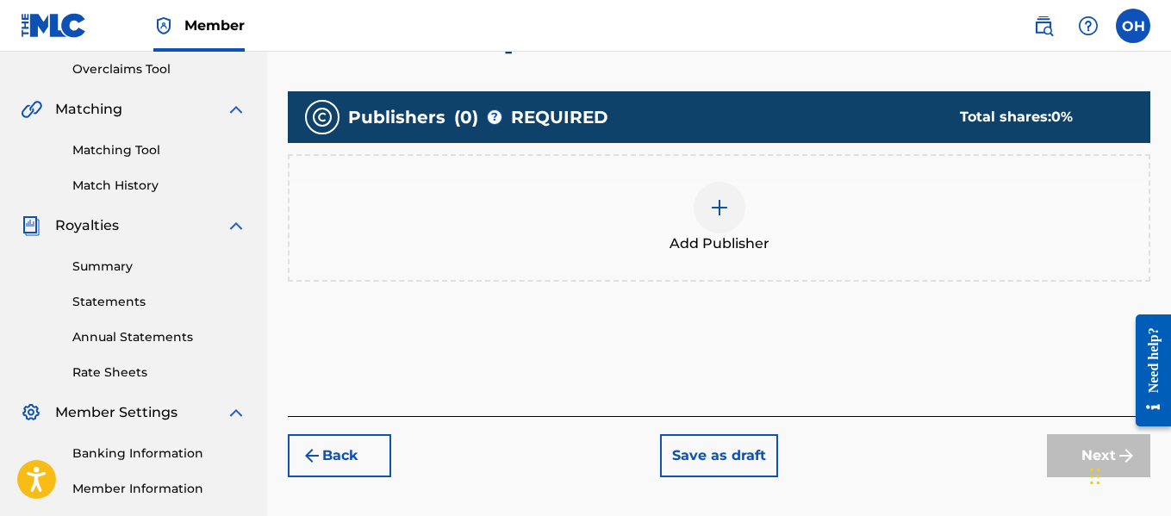
click at [726, 223] on div at bounding box center [720, 208] width 52 height 52
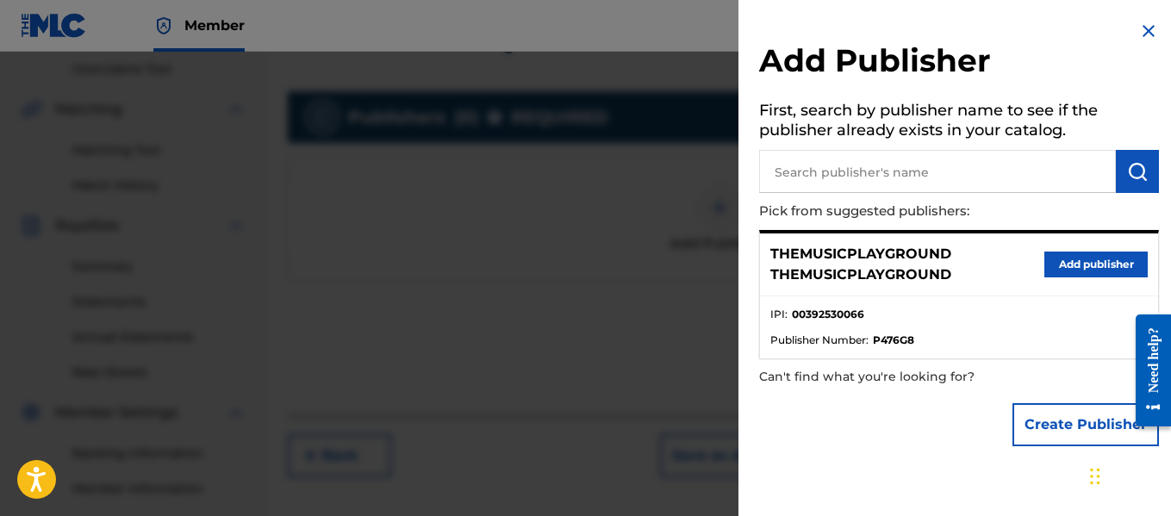
click at [1029, 425] on button "Create Publisher" at bounding box center [1086, 424] width 147 height 43
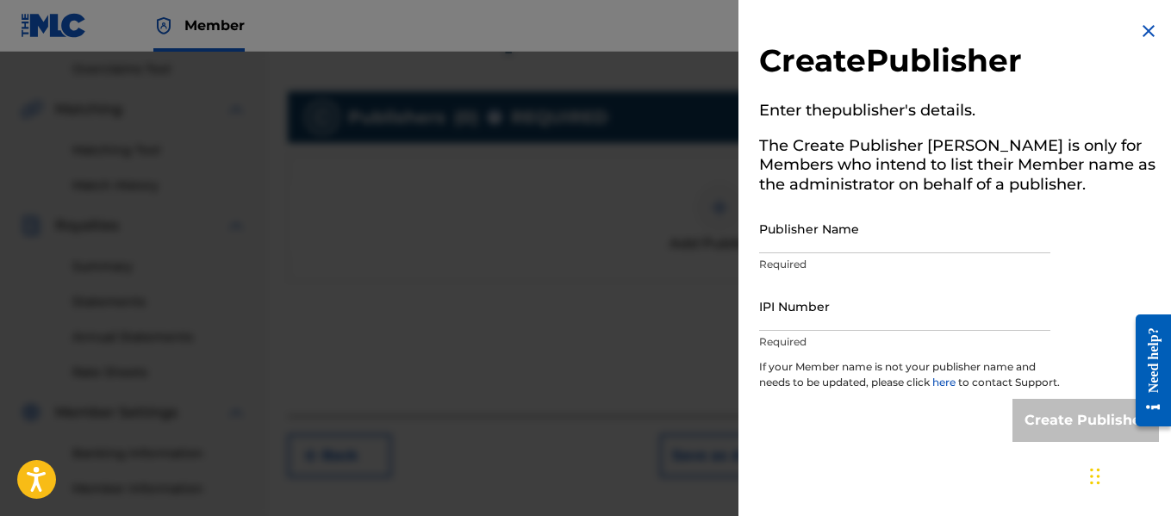
click at [889, 235] on input "Publisher Name" at bounding box center [904, 228] width 291 height 49
type input "Heart Beatz Publishing Global"
click at [885, 303] on input "IPI Number" at bounding box center [904, 306] width 291 height 49
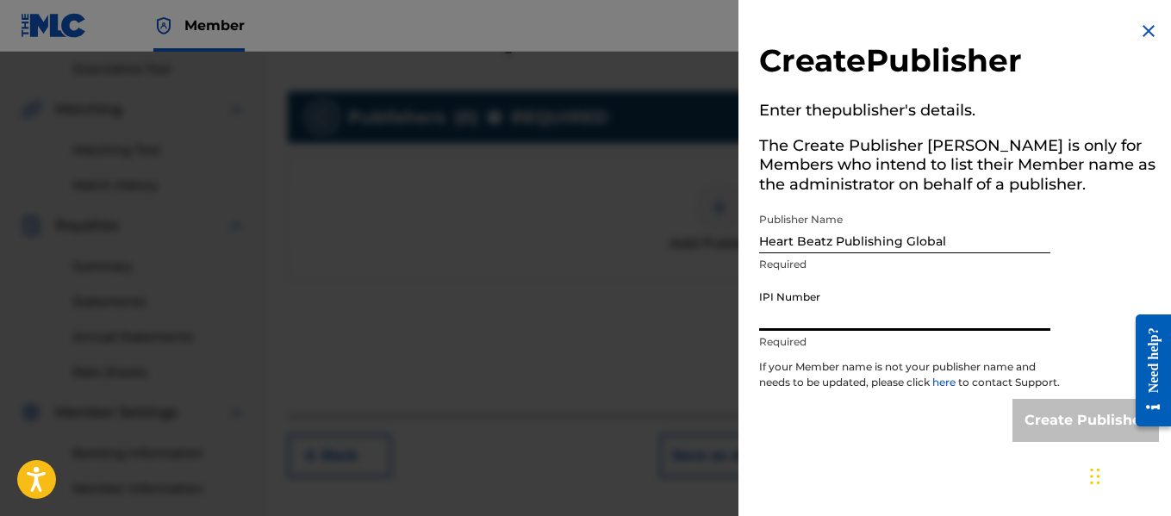
type input "01021428118"
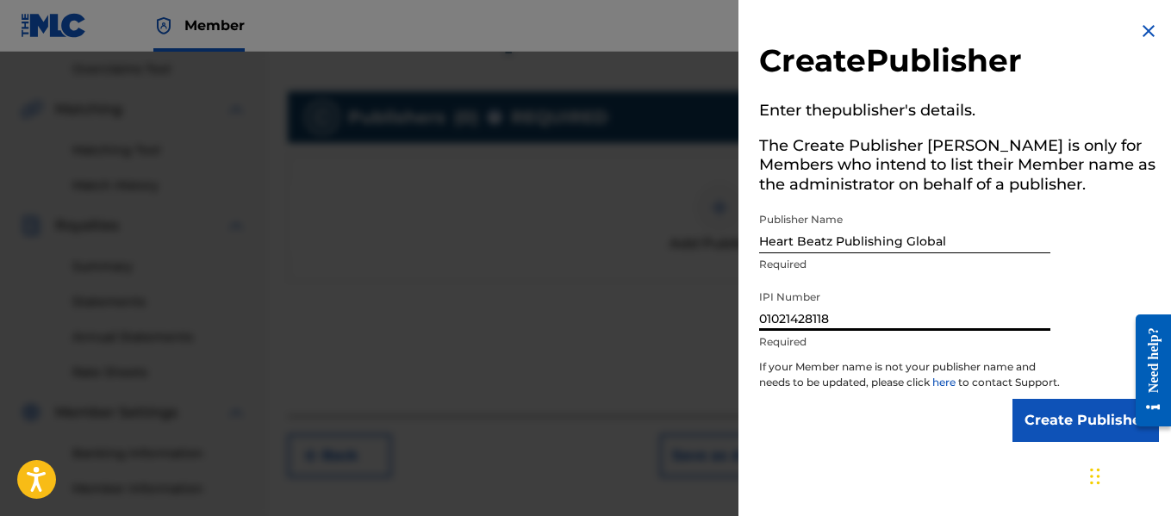
click at [1039, 435] on input "Create Publisher" at bounding box center [1086, 420] width 147 height 43
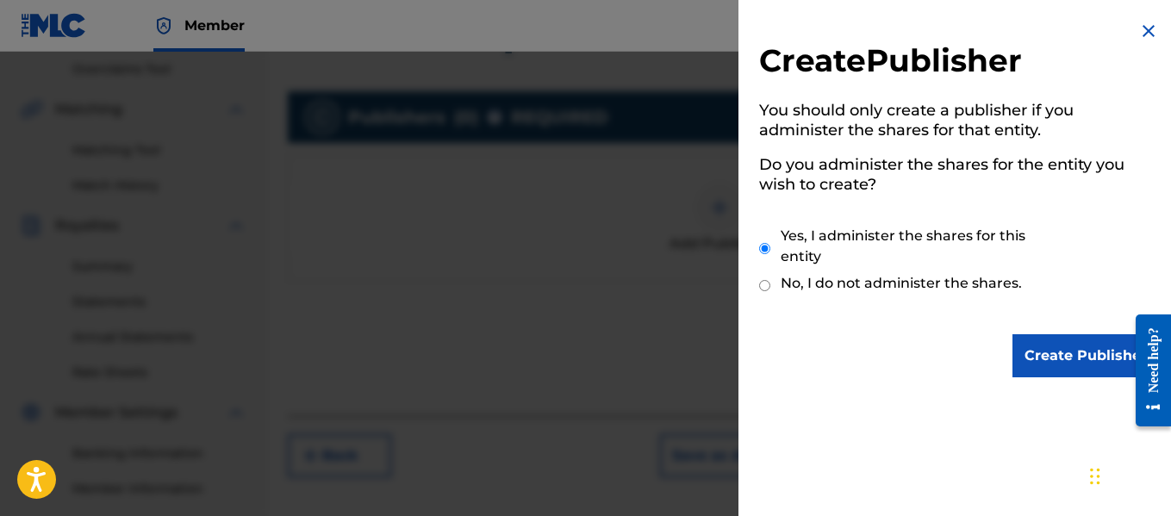
click at [1040, 360] on input "Create Publisher" at bounding box center [1086, 355] width 147 height 43
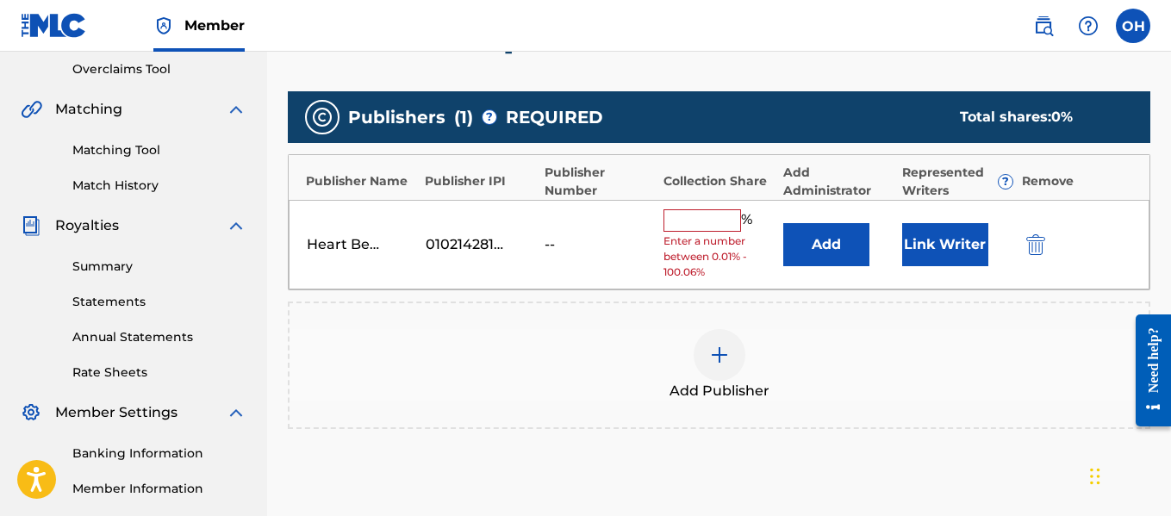
click at [712, 231] on input "text" at bounding box center [703, 220] width 78 height 22
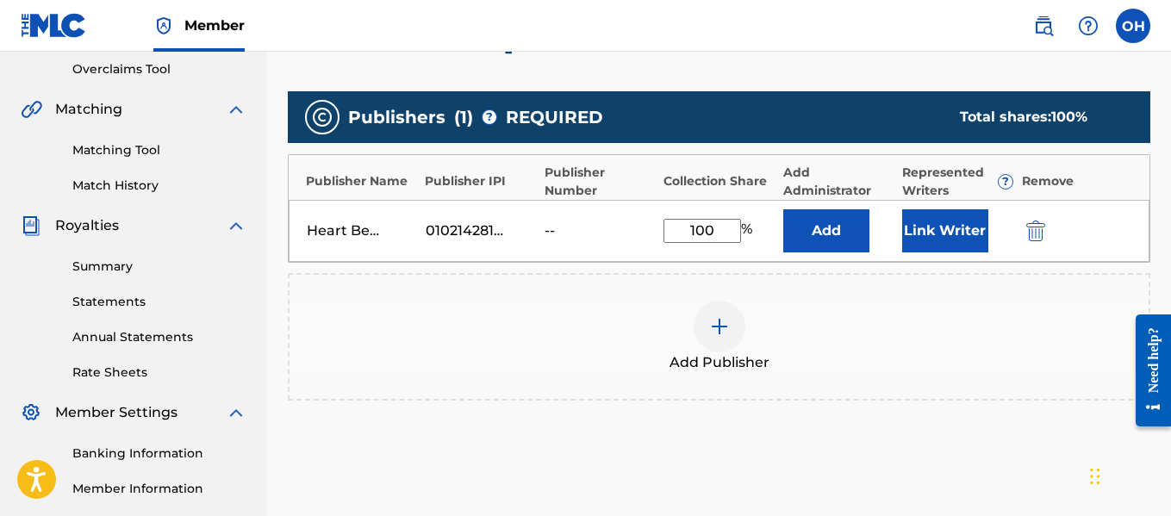
type input "100"
click at [921, 448] on div "Publishers ( 1 ) ? REQUIRED Total shares: 100 % Publisher Name Publisher IPI Pu…" at bounding box center [719, 271] width 863 height 377
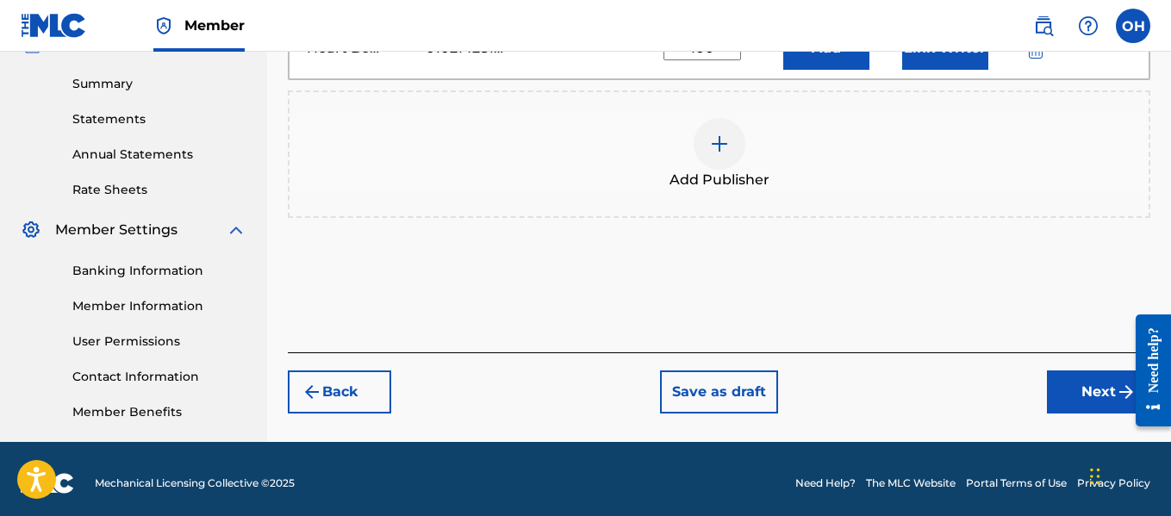
click at [1064, 406] on button "Next" at bounding box center [1098, 392] width 103 height 43
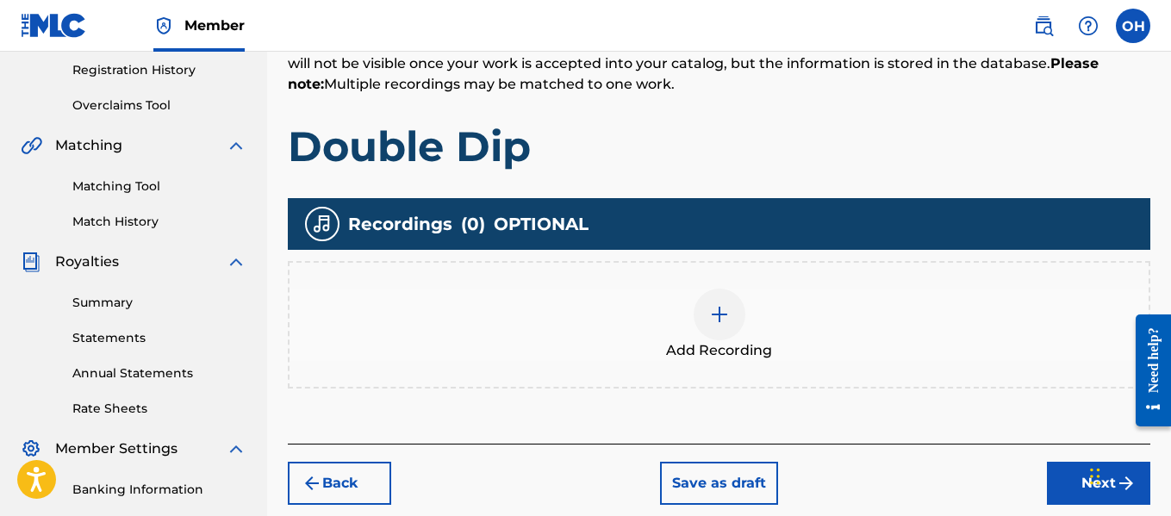
scroll to position [326, 0]
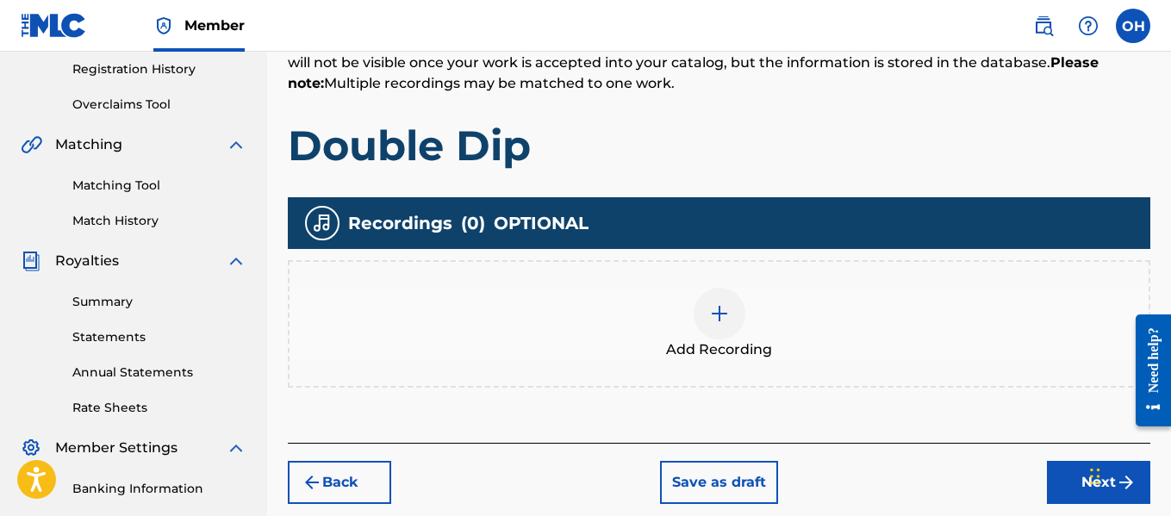
click at [734, 326] on div at bounding box center [720, 314] width 52 height 52
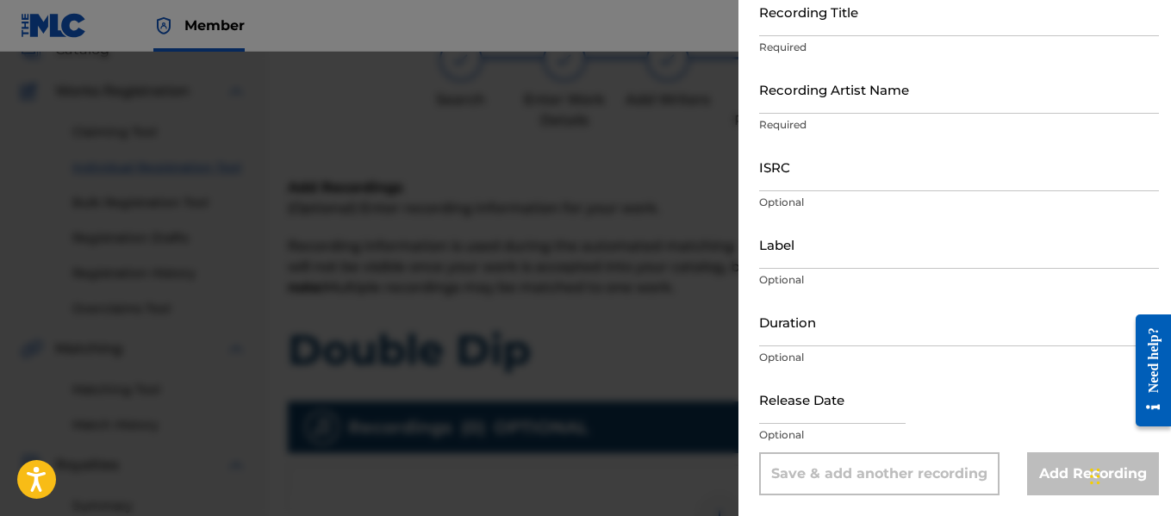
scroll to position [0, 0]
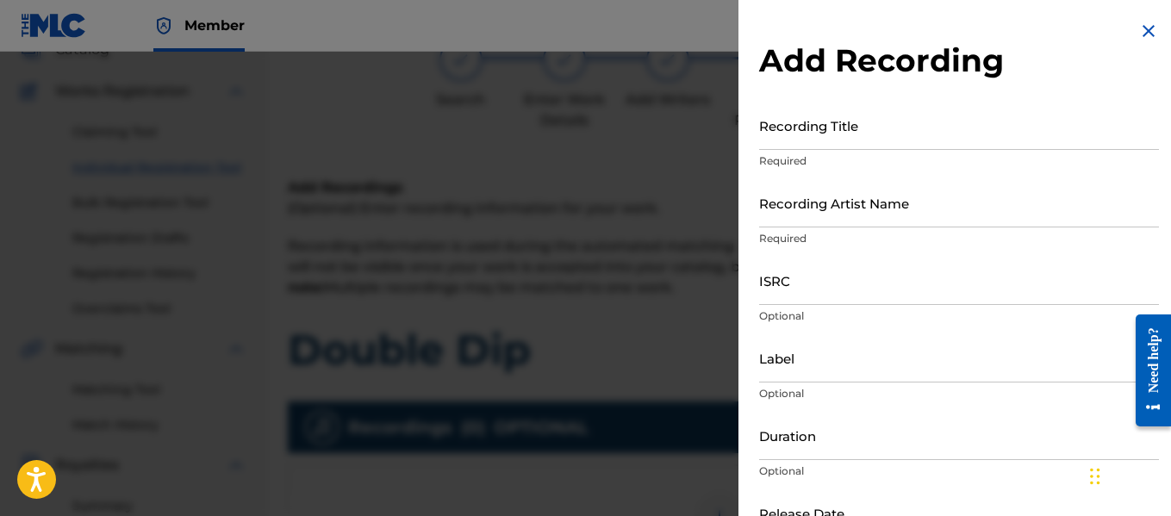
click at [1138, 32] on img at bounding box center [1148, 31] width 21 height 21
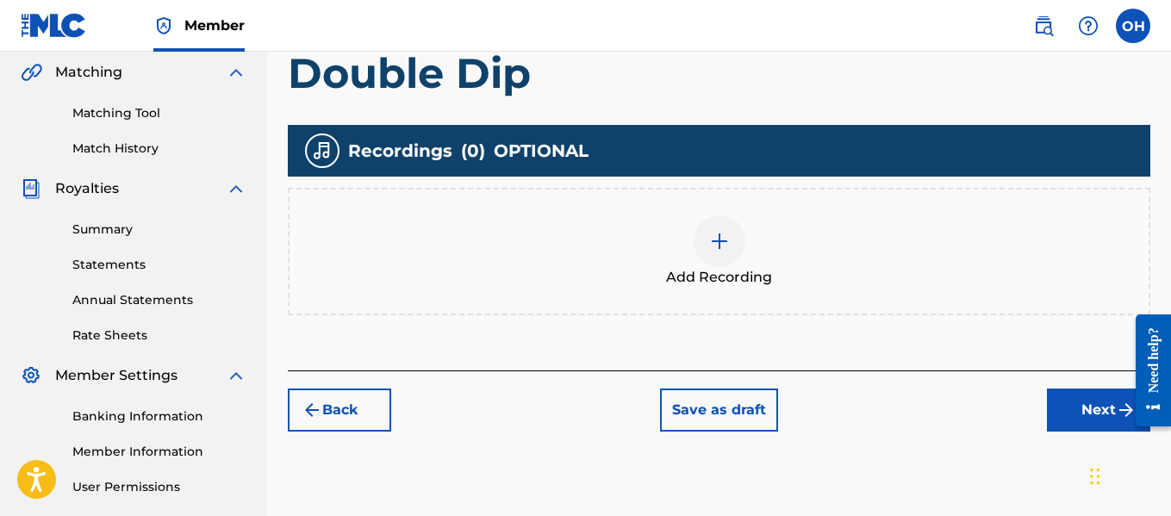
scroll to position [399, 0]
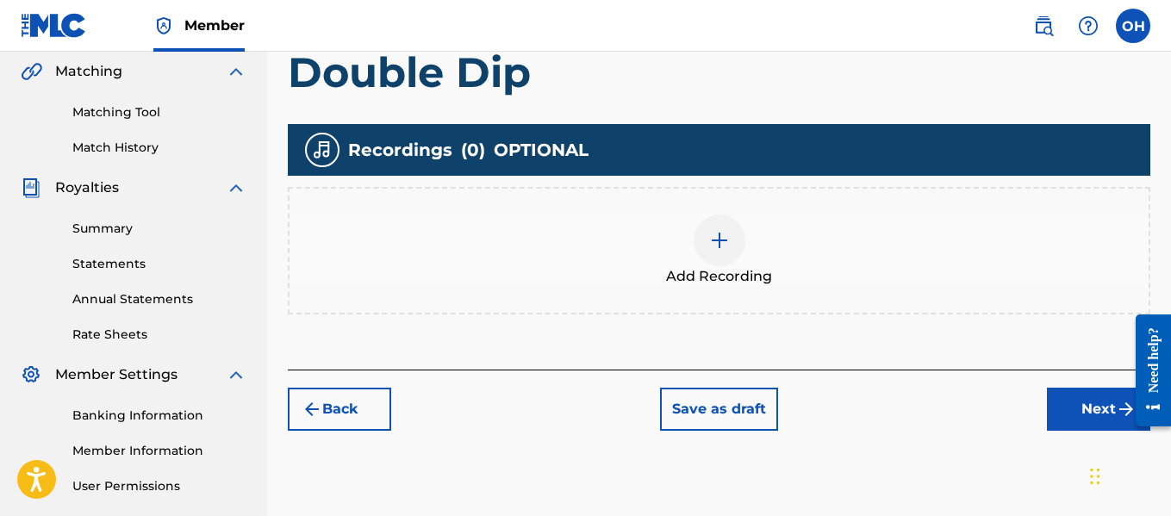
click at [729, 256] on div at bounding box center [720, 241] width 52 height 52
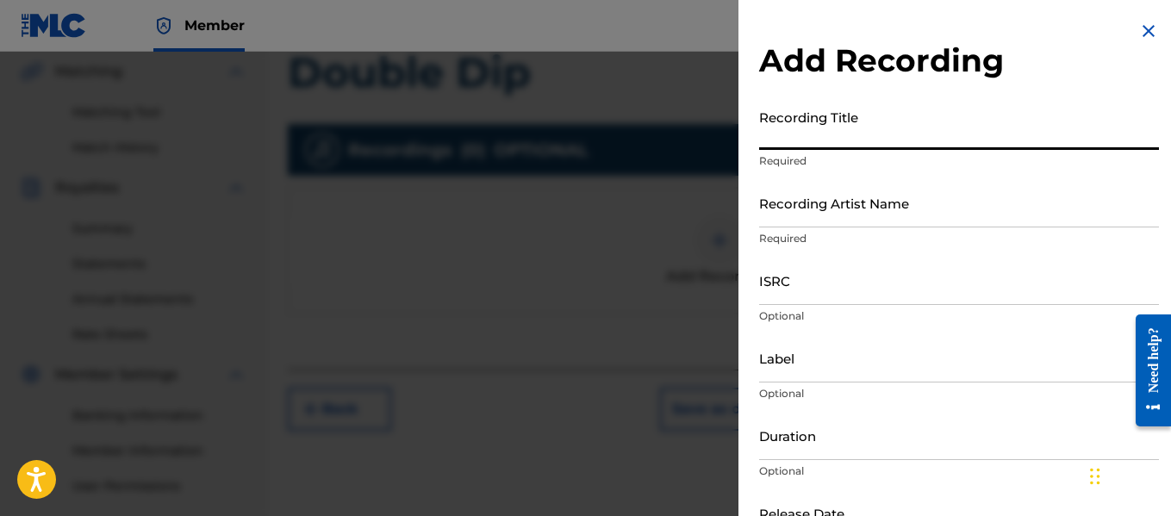
click at [897, 141] on input "Recording Title" at bounding box center [959, 125] width 400 height 49
type input "Double Dip"
click at [881, 223] on input "Recording Artist Name" at bounding box center [959, 202] width 400 height 49
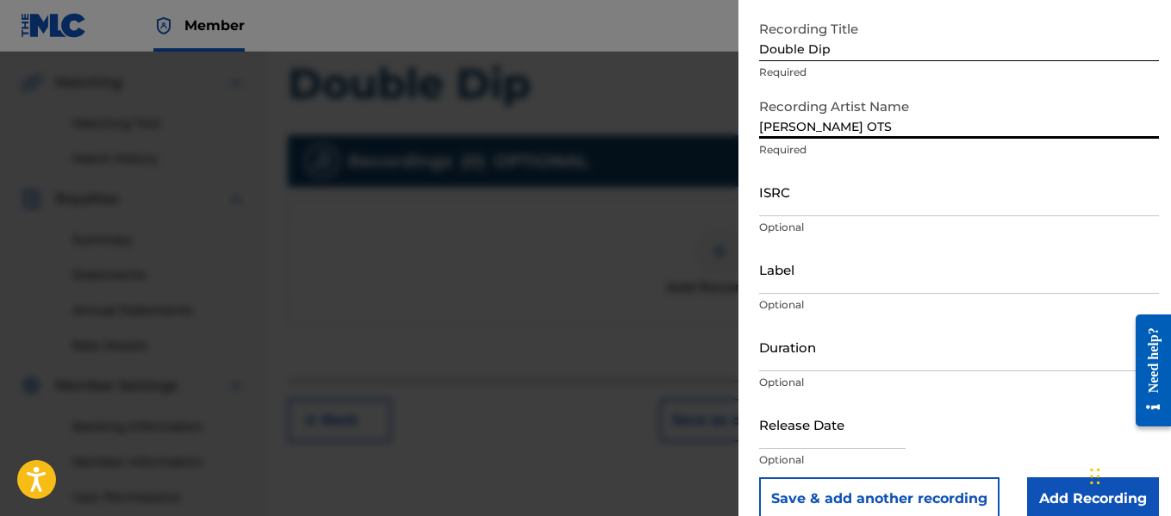
scroll to position [114, 0]
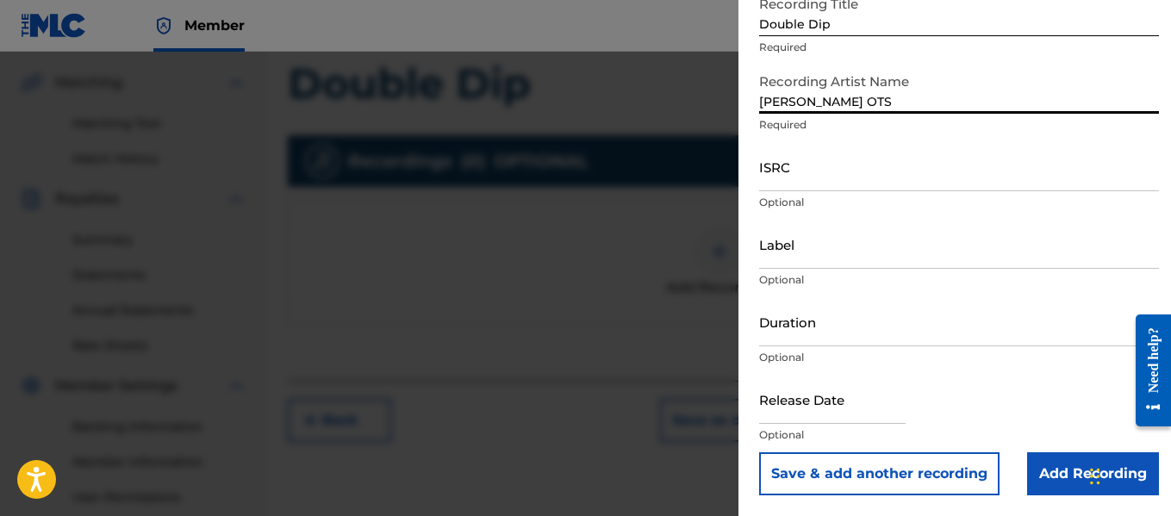
click at [777, 108] on input "[PERSON_NAME] OTS" at bounding box center [959, 89] width 400 height 49
type input "[PERSON_NAME] OTS"
click at [1040, 477] on input "Add Recording" at bounding box center [1093, 473] width 132 height 43
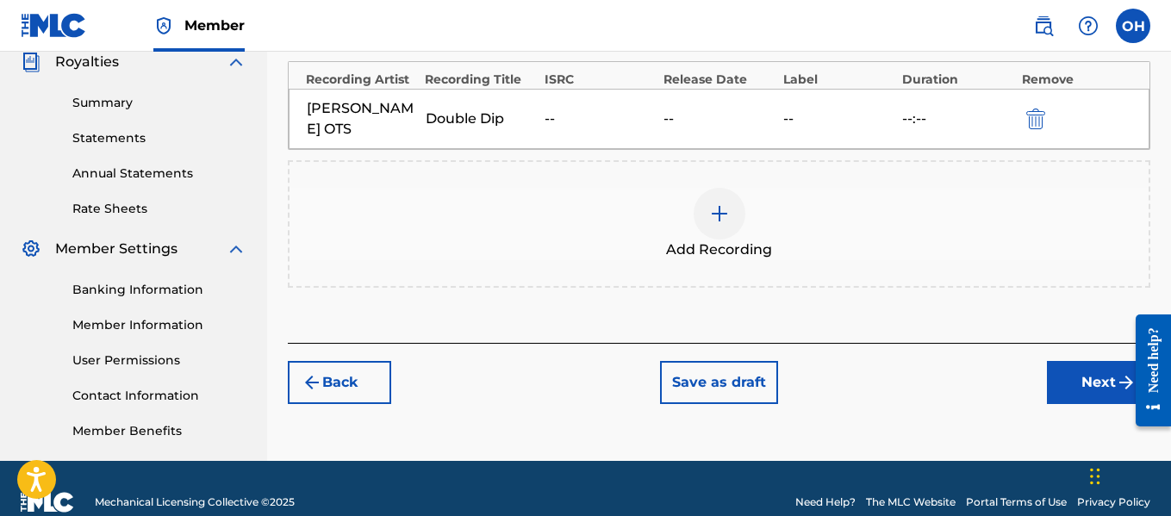
click at [1057, 361] on button "Next" at bounding box center [1098, 382] width 103 height 43
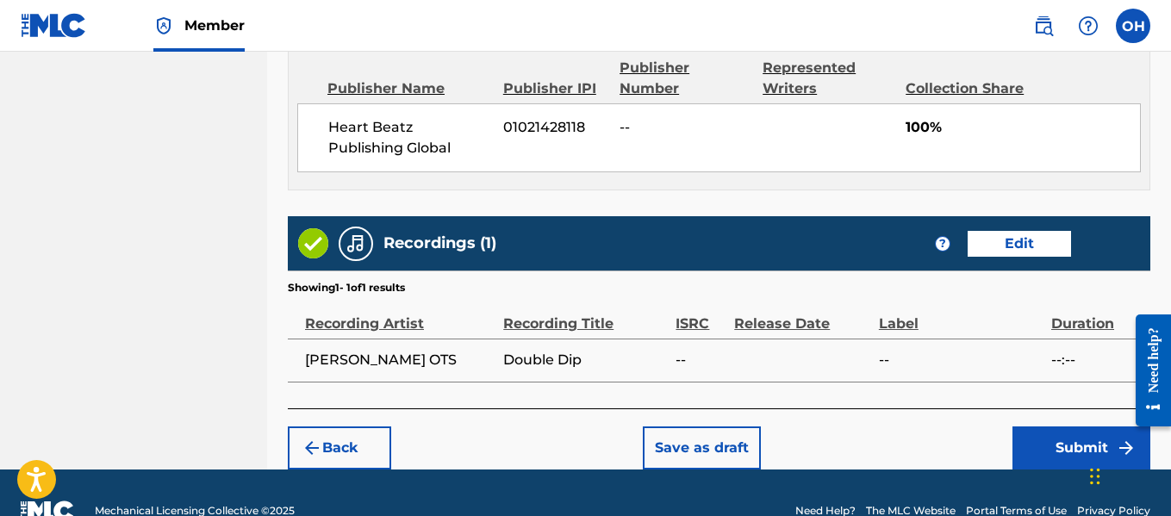
scroll to position [995, 0]
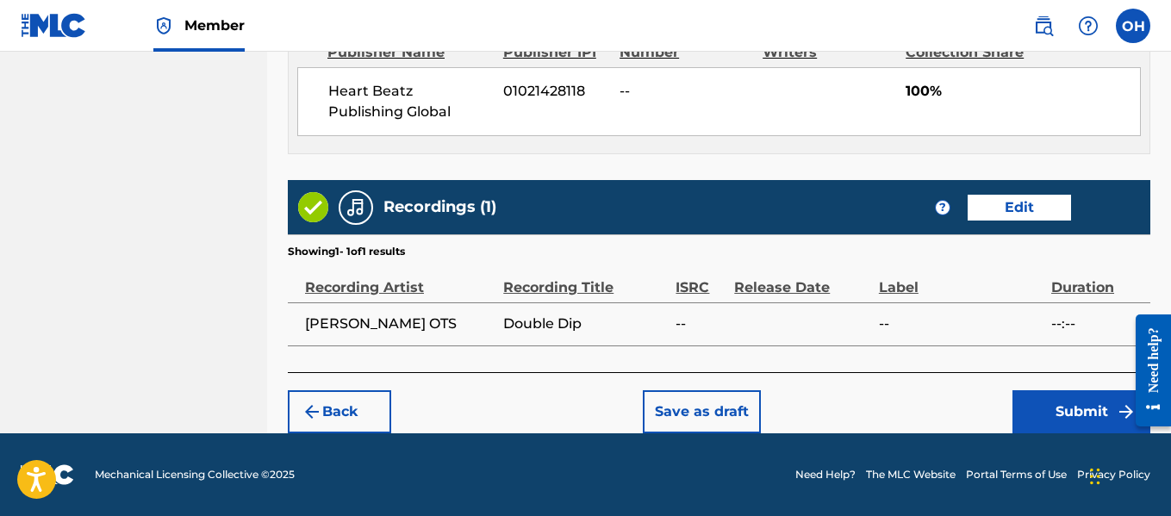
click at [1037, 398] on button "Submit" at bounding box center [1082, 411] width 138 height 43
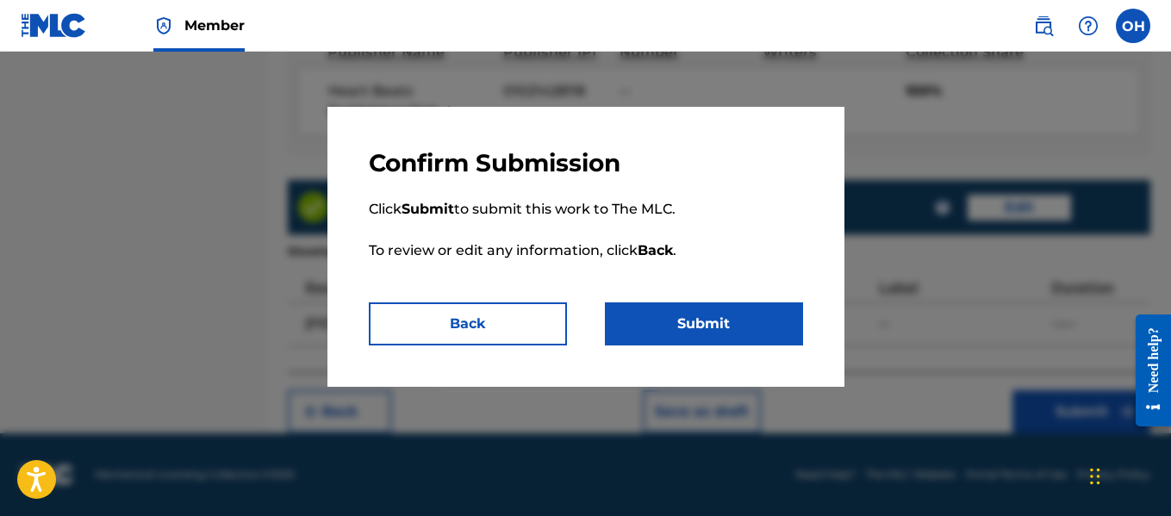
click at [688, 324] on button "Submit" at bounding box center [704, 324] width 198 height 43
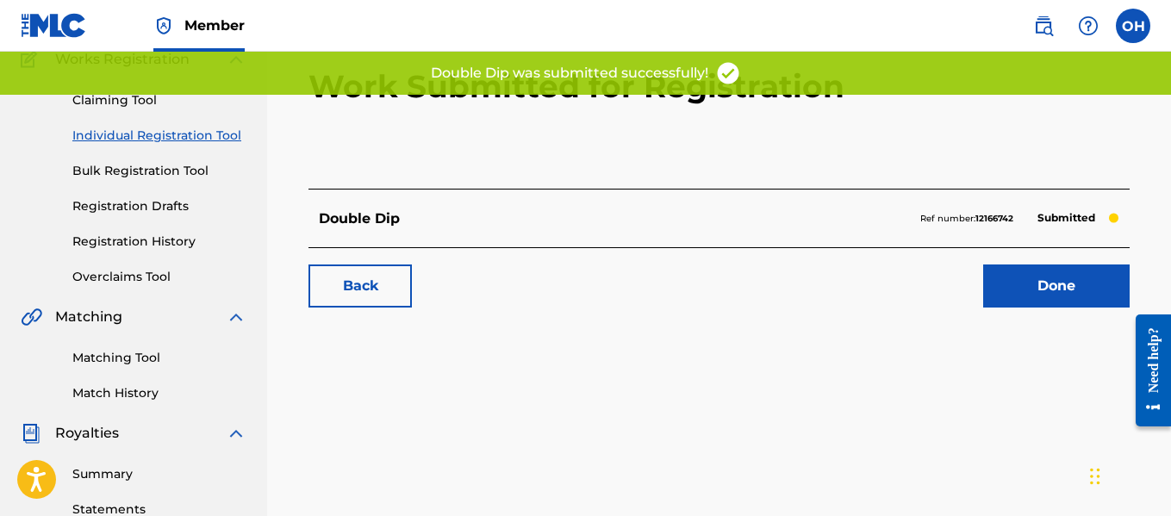
scroll to position [154, 0]
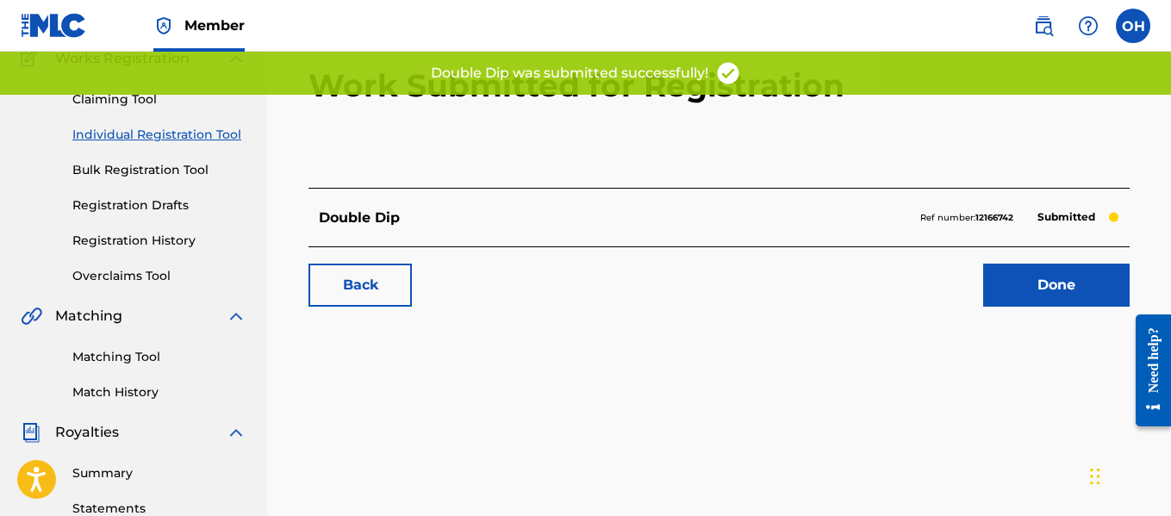
click at [1031, 276] on link "Done" at bounding box center [1056, 285] width 147 height 43
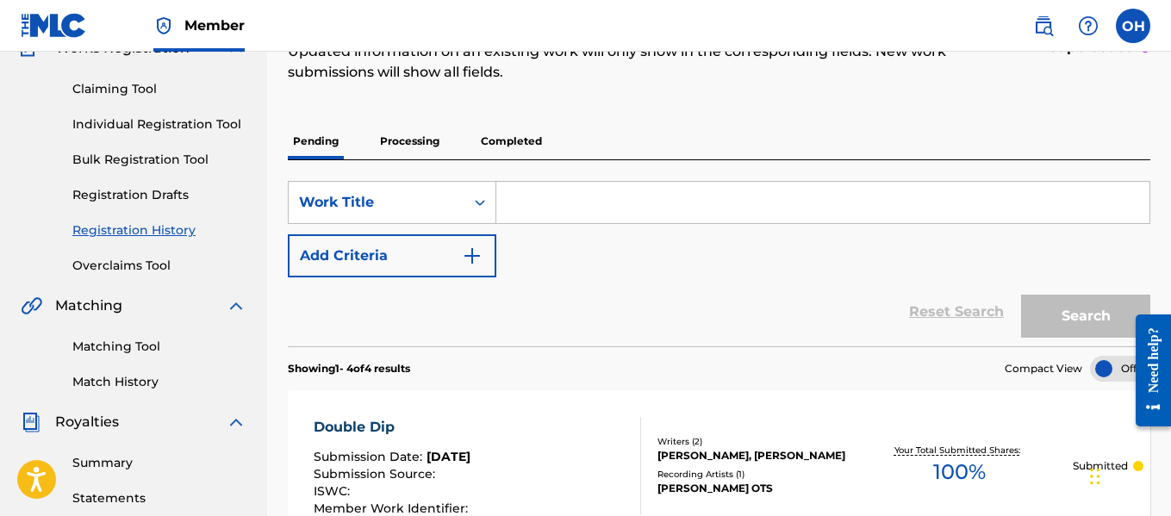
scroll to position [162, 0]
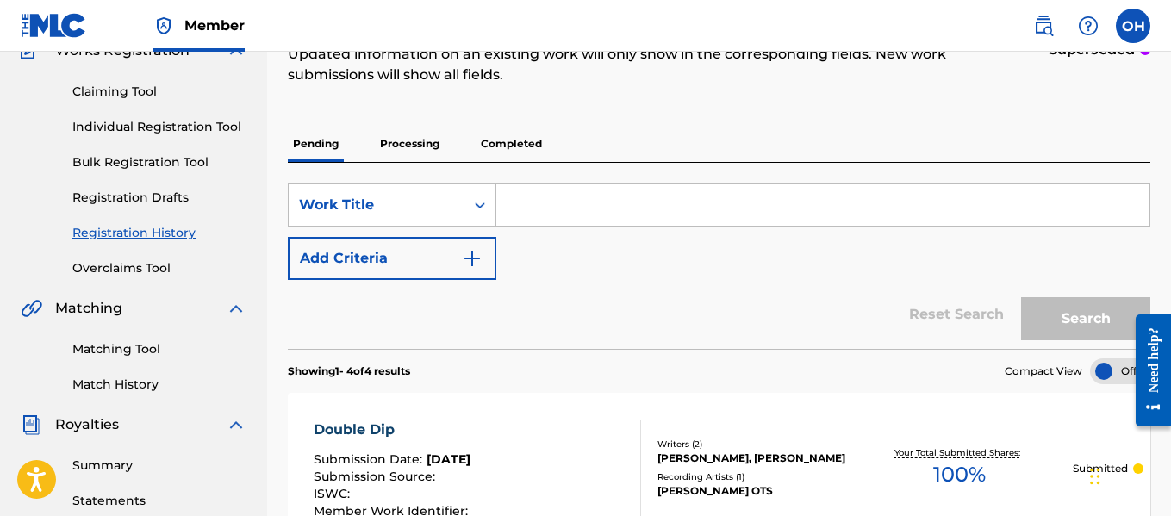
click at [519, 210] on input "Search Form" at bounding box center [822, 204] width 653 height 41
type input "[PERSON_NAME]"
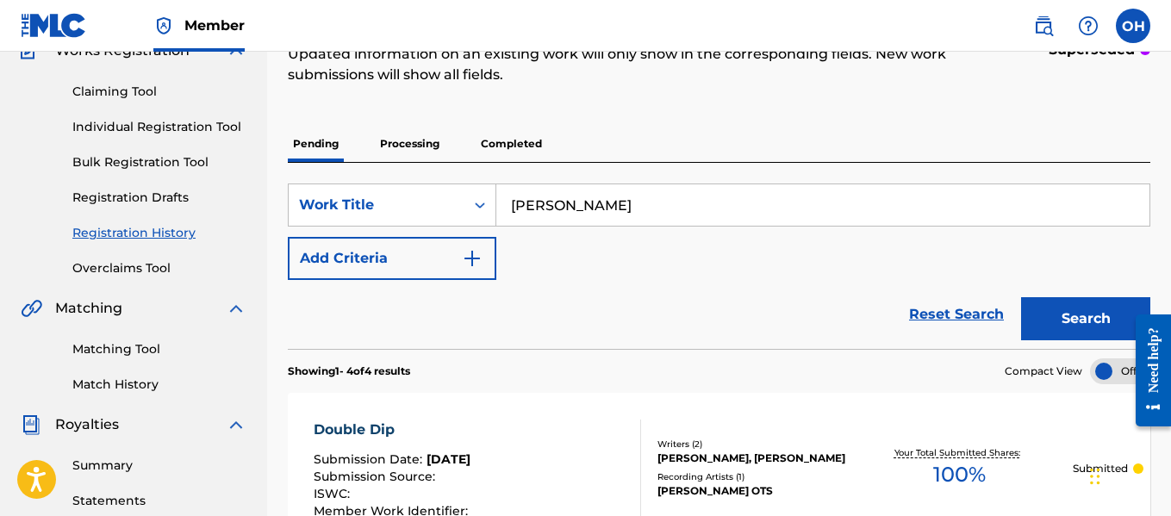
click at [1030, 329] on button "Search" at bounding box center [1085, 318] width 129 height 43
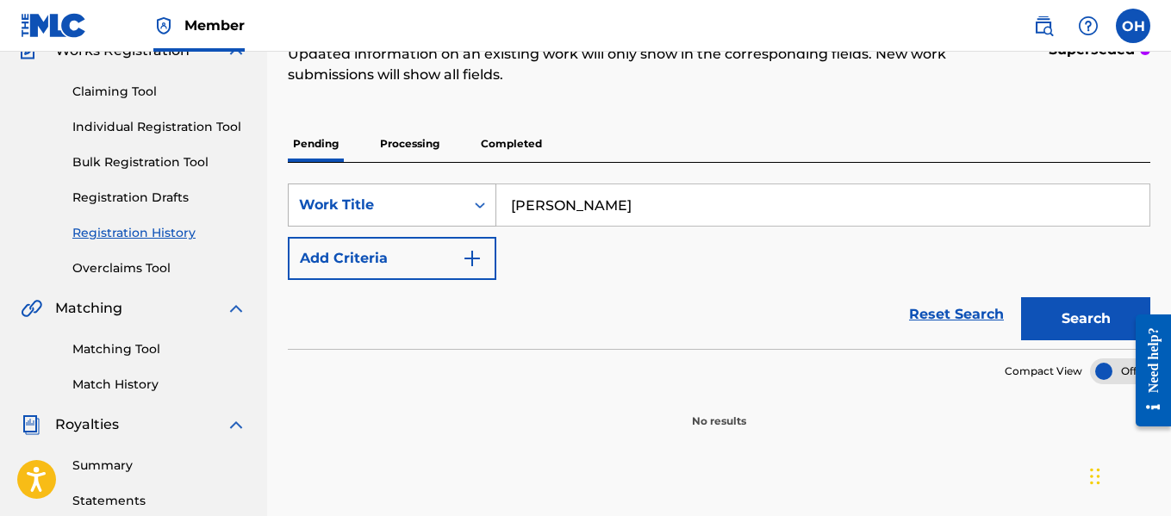
drag, startPoint x: 597, startPoint y: 207, endPoint x: 464, endPoint y: 209, distance: 133.6
click at [464, 209] on div "SearchWithCriteria9ce0edba-6b99-4284-afd8-f17b67149c09 Work Title [PERSON_NAME]" at bounding box center [719, 205] width 863 height 43
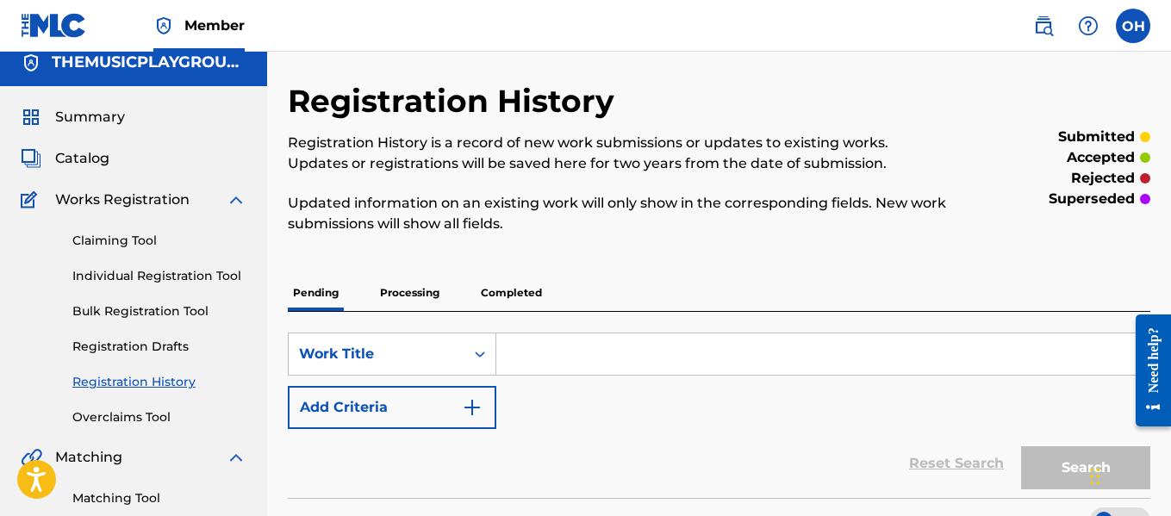
scroll to position [12, 0]
click at [115, 269] on link "Individual Registration Tool" at bounding box center [159, 277] width 174 height 18
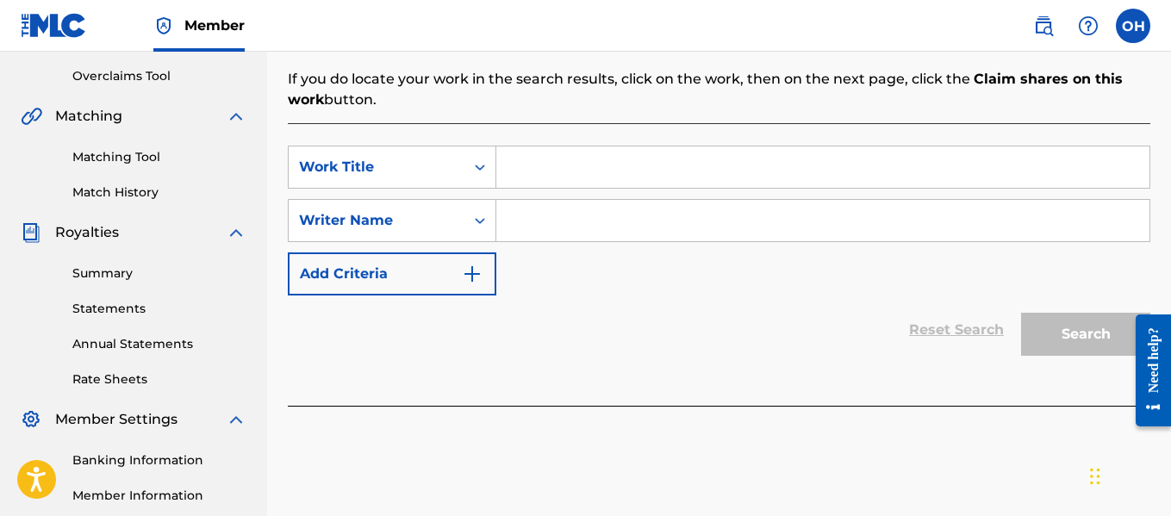
scroll to position [361, 0]
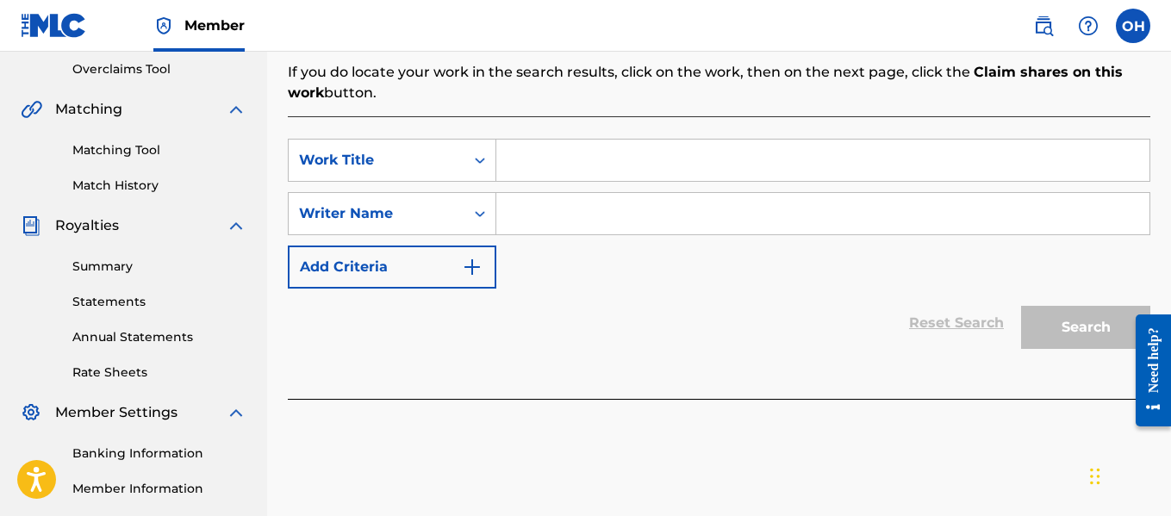
click at [521, 219] on input "Search Form" at bounding box center [822, 213] width 653 height 41
click at [532, 222] on input "Search Form" at bounding box center [822, 213] width 653 height 41
type input "[PERSON_NAME]"
click at [831, 180] on div "Search Form" at bounding box center [823, 160] width 654 height 43
click at [829, 168] on input "Search Form" at bounding box center [822, 160] width 653 height 41
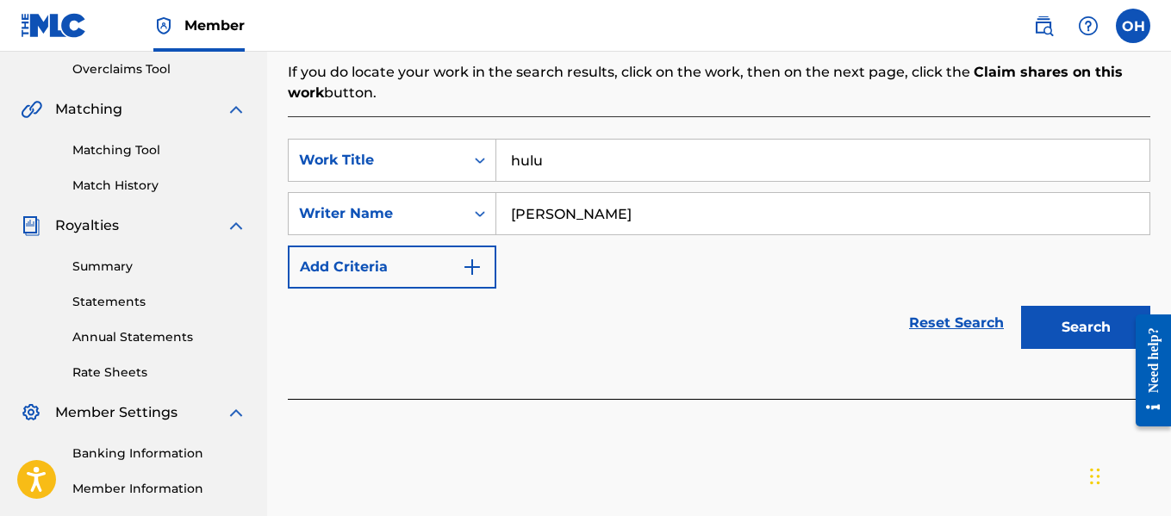
type input "hulu"
click at [1079, 336] on button "Search" at bounding box center [1085, 327] width 129 height 43
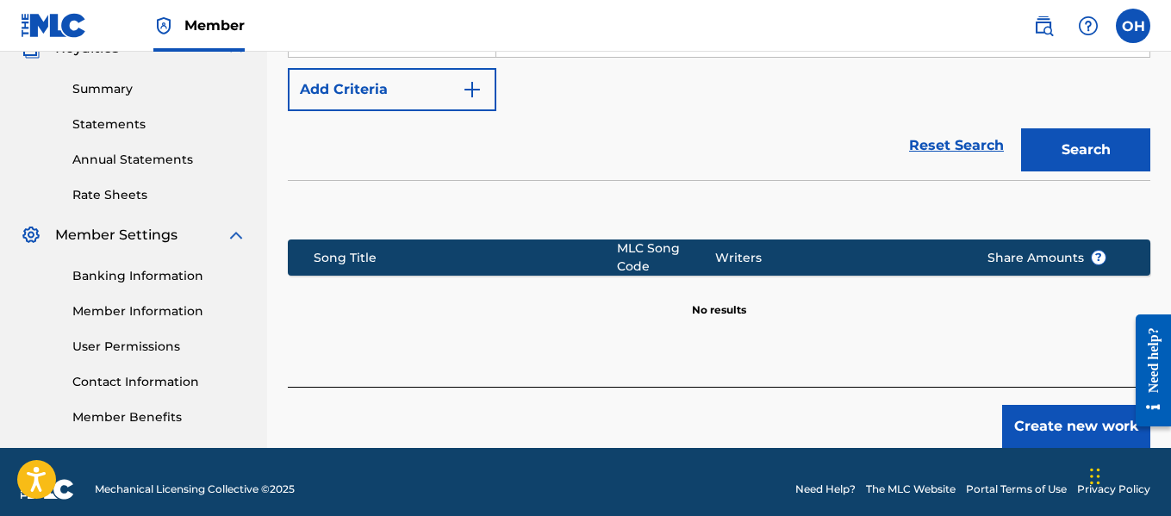
scroll to position [540, 0]
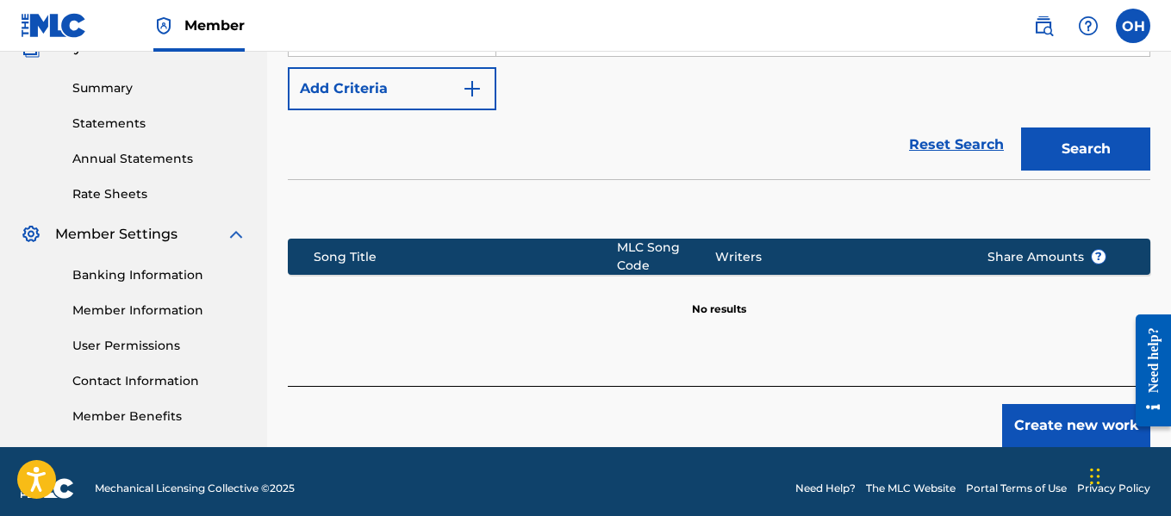
click at [1034, 409] on button "Create new work" at bounding box center [1076, 425] width 148 height 43
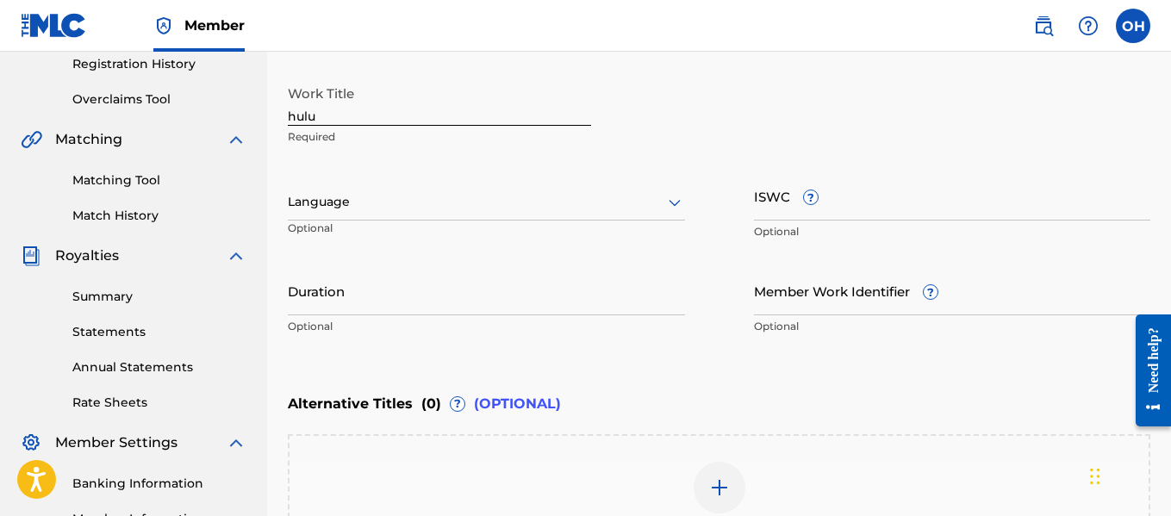
scroll to position [330, 0]
click at [296, 115] on input "hulu" at bounding box center [439, 102] width 303 height 49
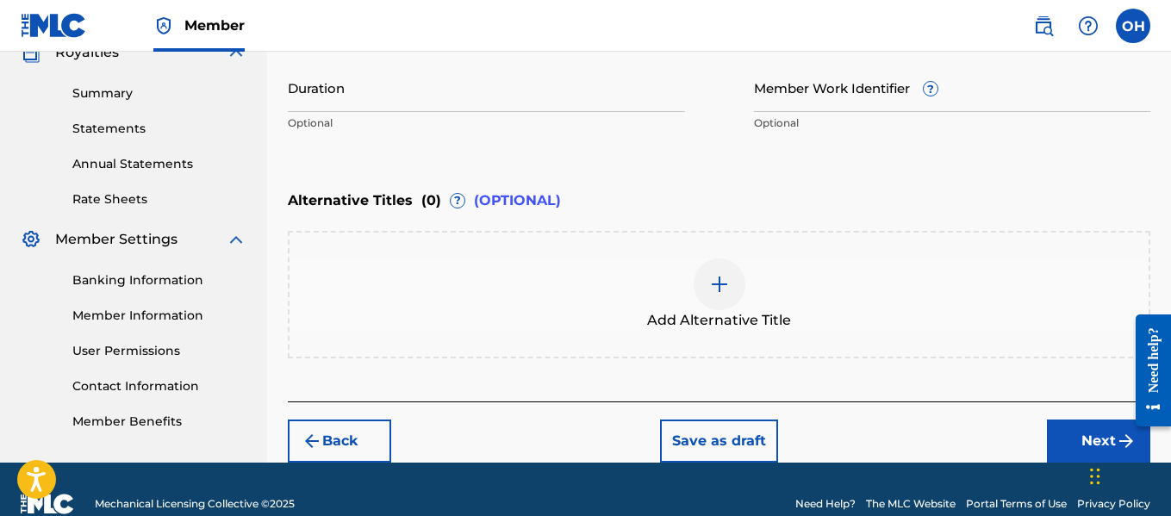
scroll to position [536, 0]
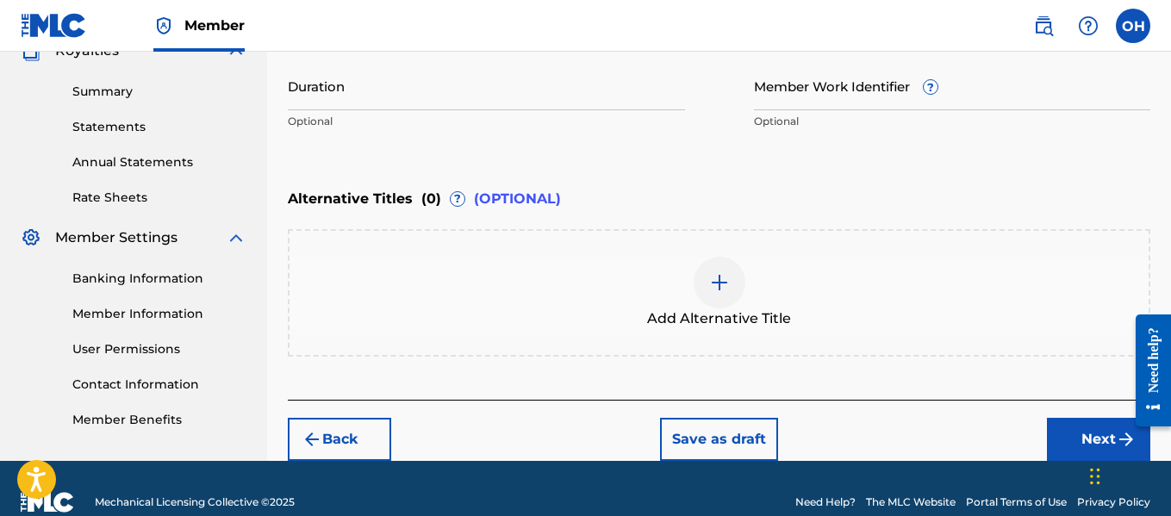
type input "Hulu"
click at [1077, 442] on button "Next" at bounding box center [1098, 439] width 103 height 43
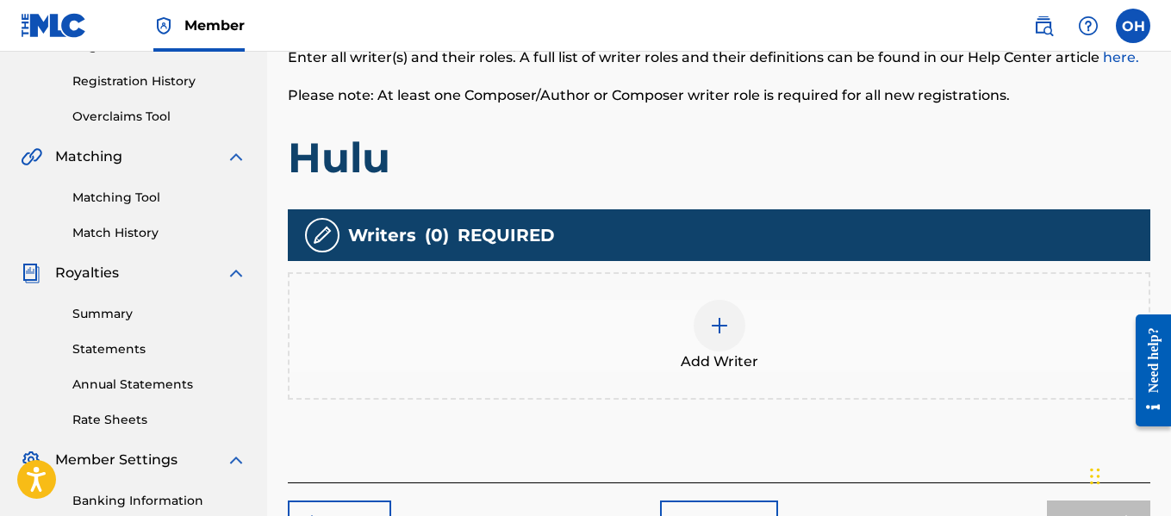
scroll to position [312, 0]
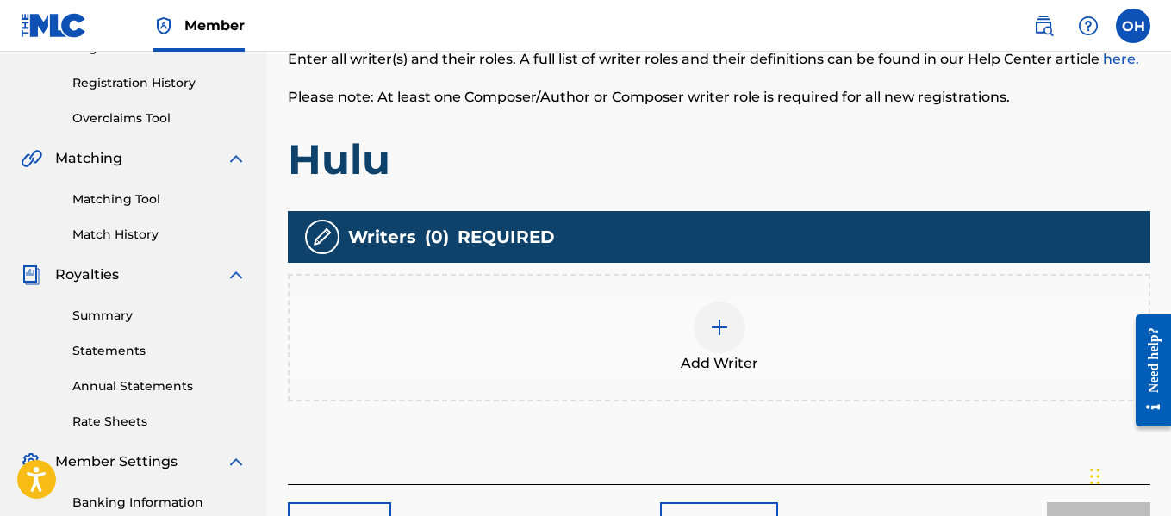
click at [747, 330] on div "Add Writer" at bounding box center [719, 338] width 859 height 72
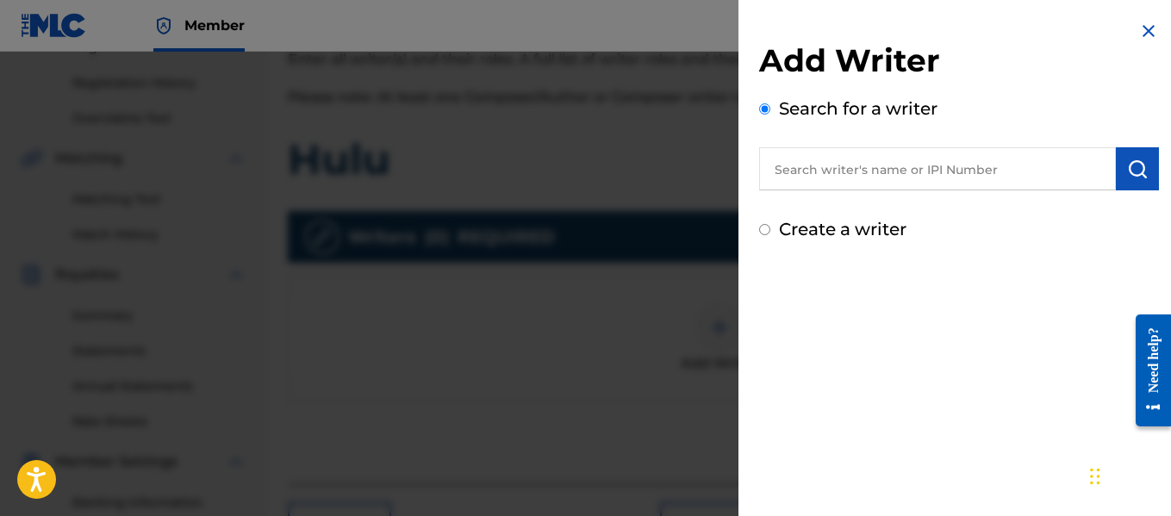
click at [839, 117] on label "Search for a writer" at bounding box center [858, 108] width 159 height 21
click at [770, 115] on input "Search for a writer" at bounding box center [764, 108] width 11 height 11
click at [839, 174] on input "text" at bounding box center [937, 168] width 357 height 43
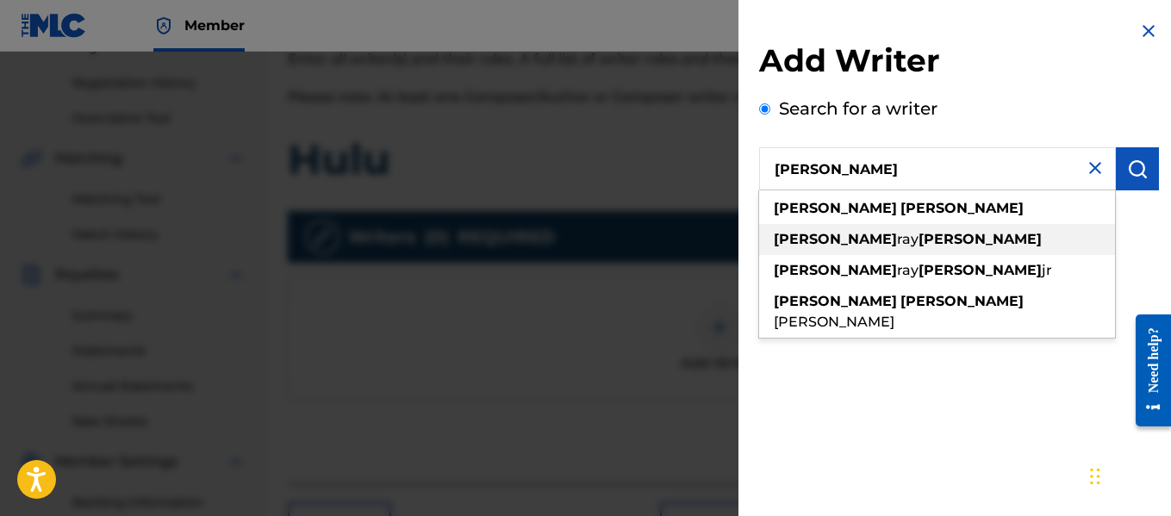
click at [919, 237] on strong "[PERSON_NAME]" at bounding box center [980, 239] width 123 height 16
type input "[PERSON_NAME]"
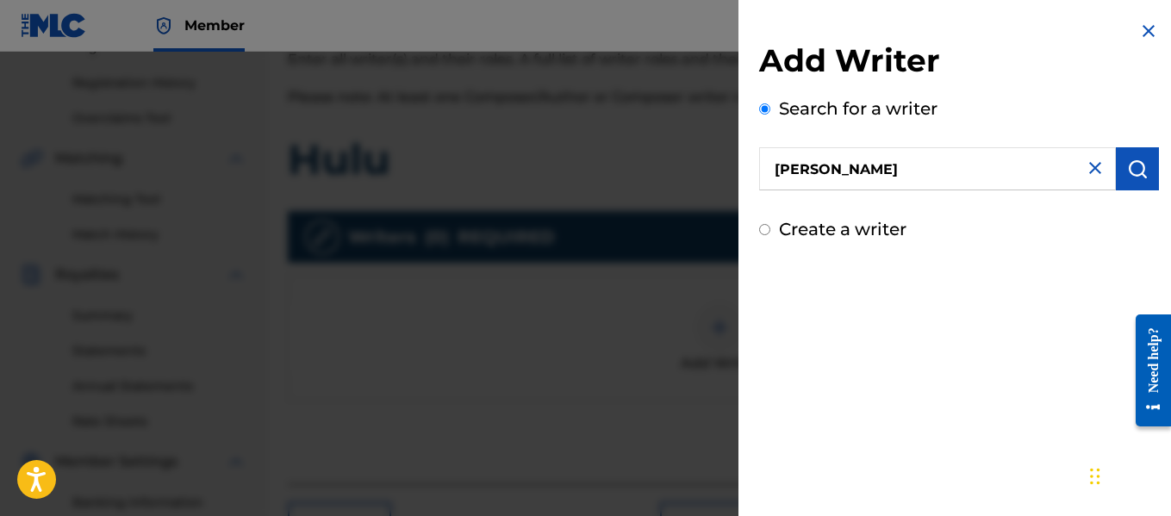
click at [1120, 172] on button "submit" at bounding box center [1137, 168] width 43 height 43
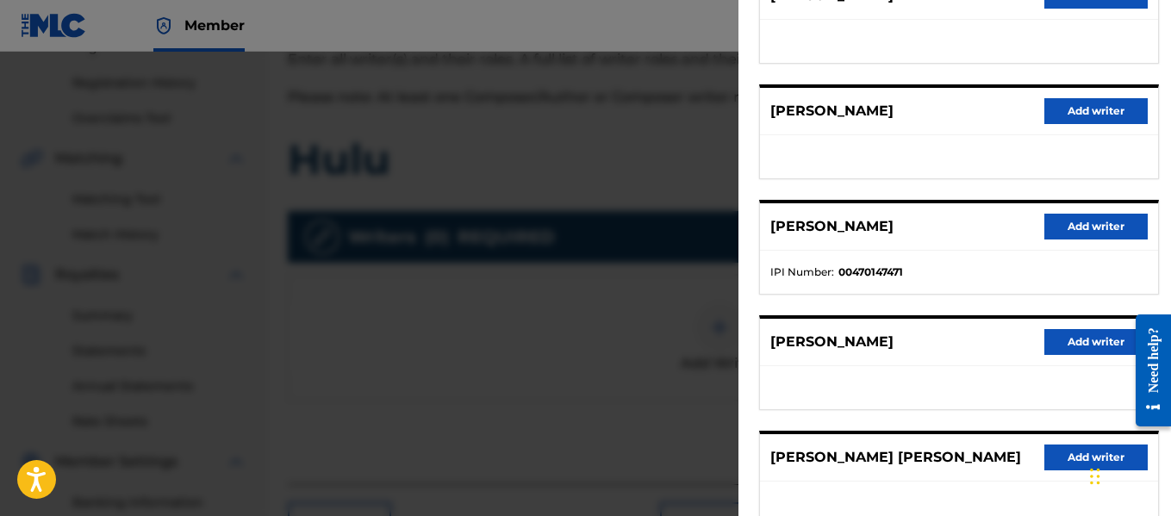
scroll to position [259, 0]
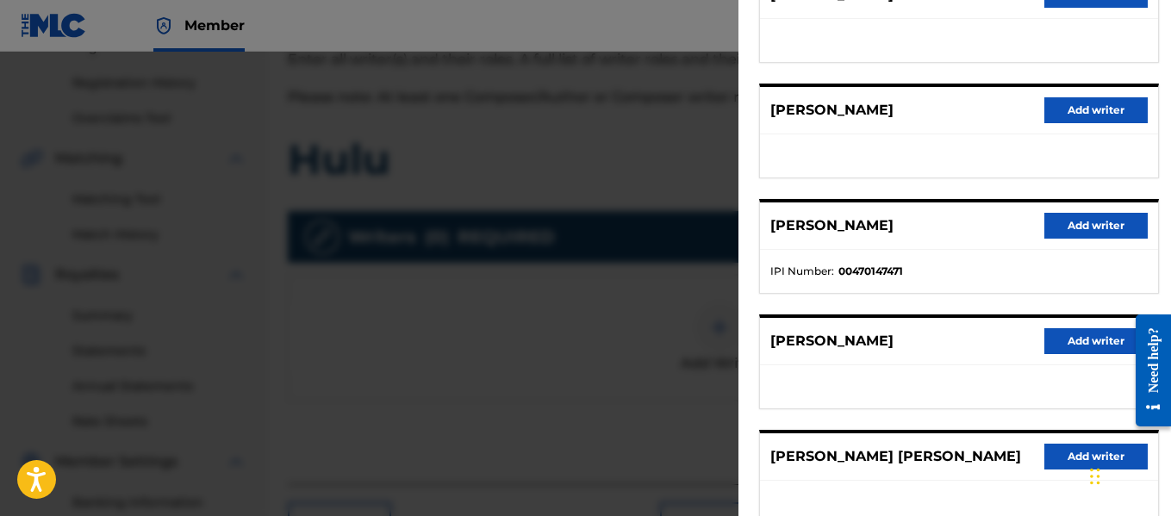
click at [1059, 229] on button "Add writer" at bounding box center [1096, 226] width 103 height 26
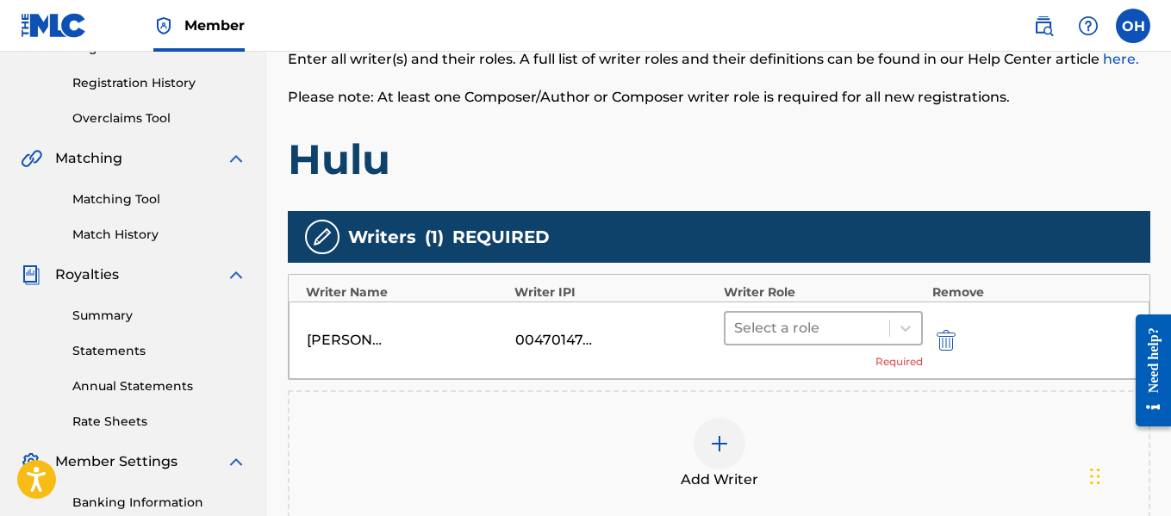
click at [834, 328] on div at bounding box center [807, 328] width 147 height 24
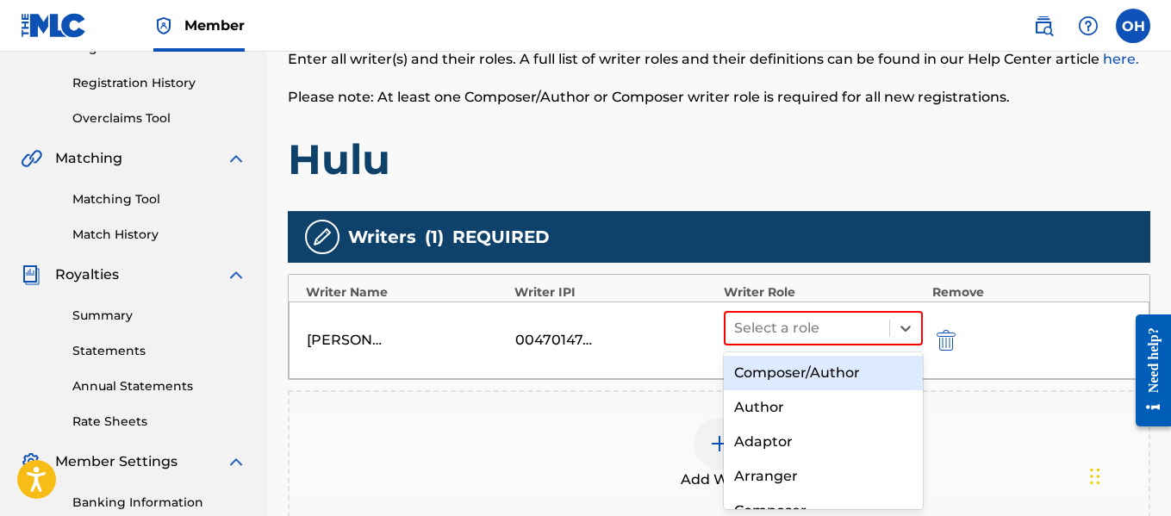
click at [808, 374] on div "Composer/Author" at bounding box center [824, 373] width 200 height 34
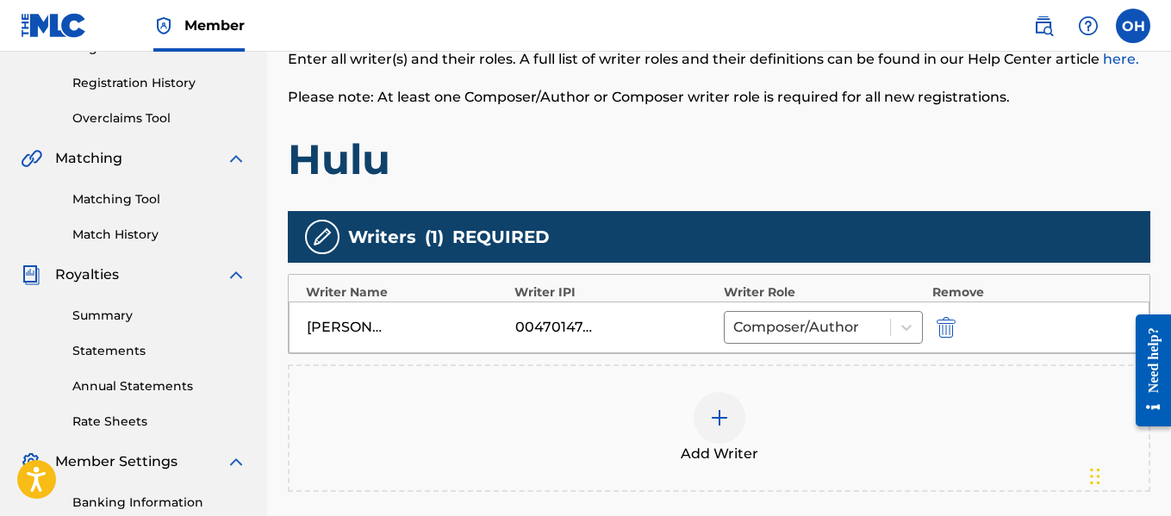
click at [717, 422] on img at bounding box center [719, 418] width 21 height 21
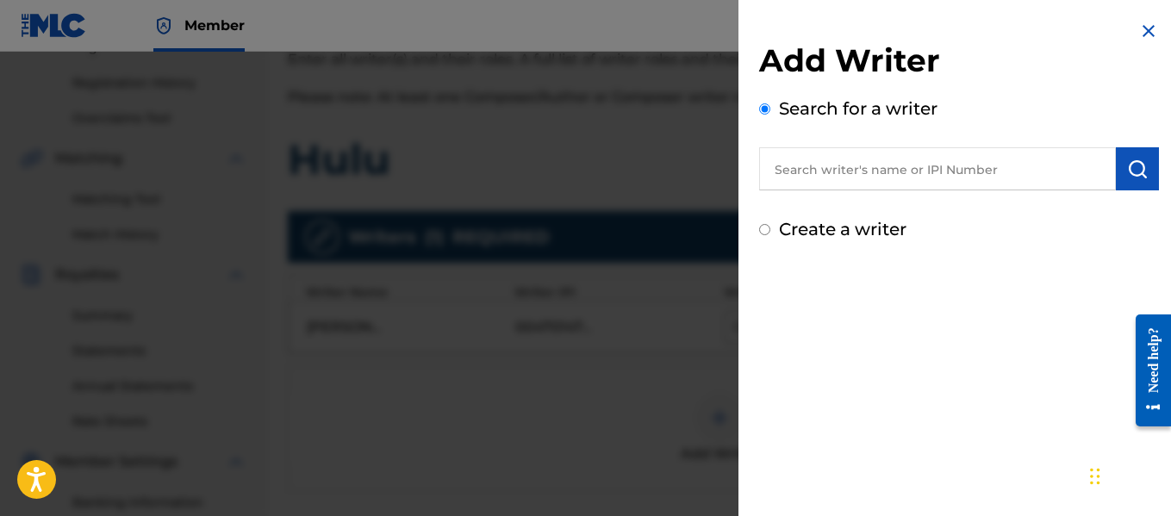
click at [819, 173] on input "text" at bounding box center [937, 168] width 357 height 43
paste input "1010671906"
type input "1010671906"
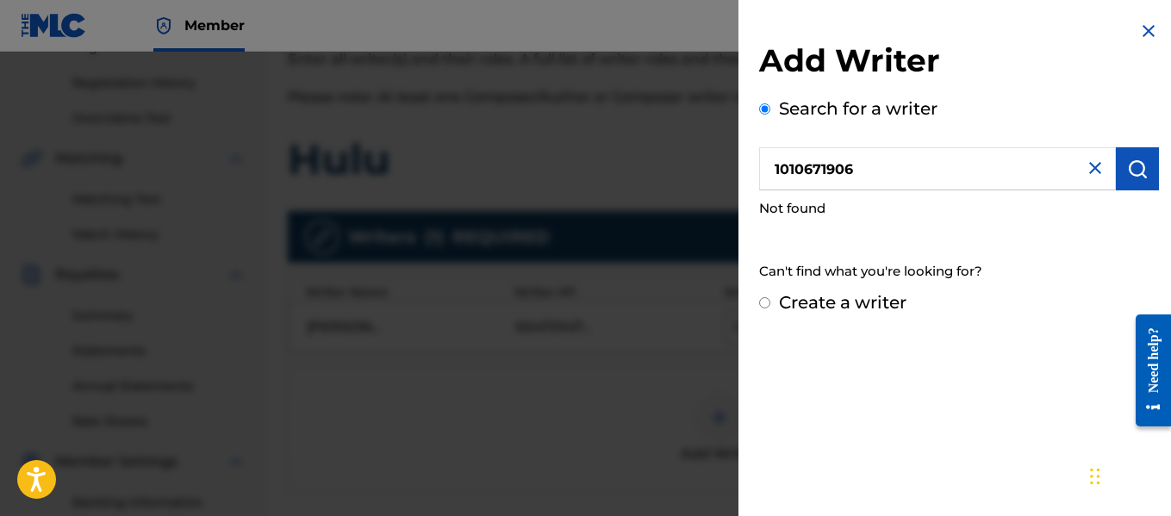
click at [845, 168] on input "1010671906" at bounding box center [937, 168] width 357 height 43
click at [859, 237] on div "Search for a writer 1010671906 Not found Can't find what you're looking for?" at bounding box center [959, 193] width 400 height 194
click at [815, 302] on label "Create a writer" at bounding box center [843, 302] width 128 height 21
radio input "true"
click at [770, 302] on input "Create a writer" at bounding box center [764, 302] width 11 height 11
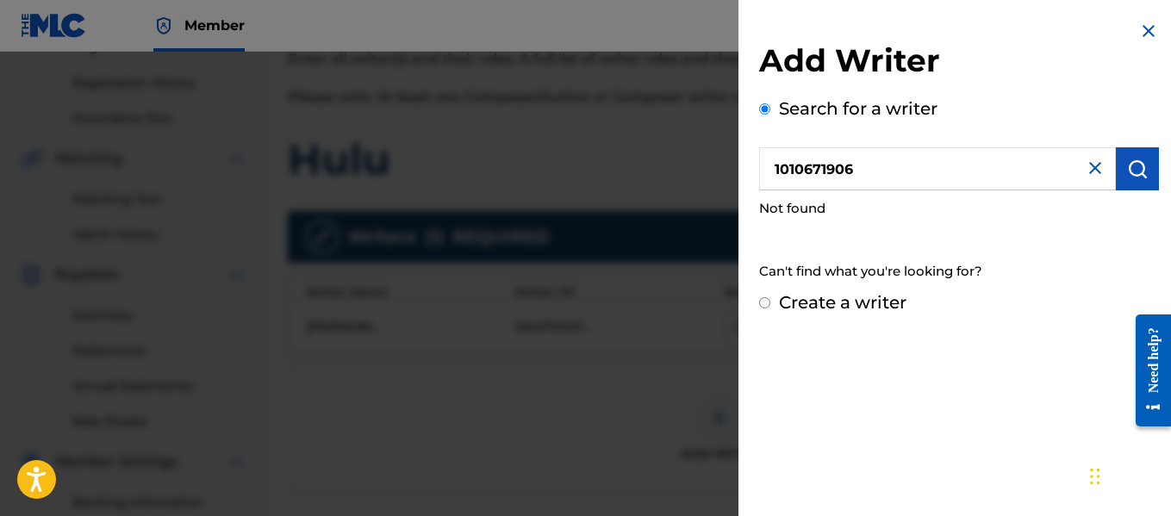
radio input "false"
radio input "true"
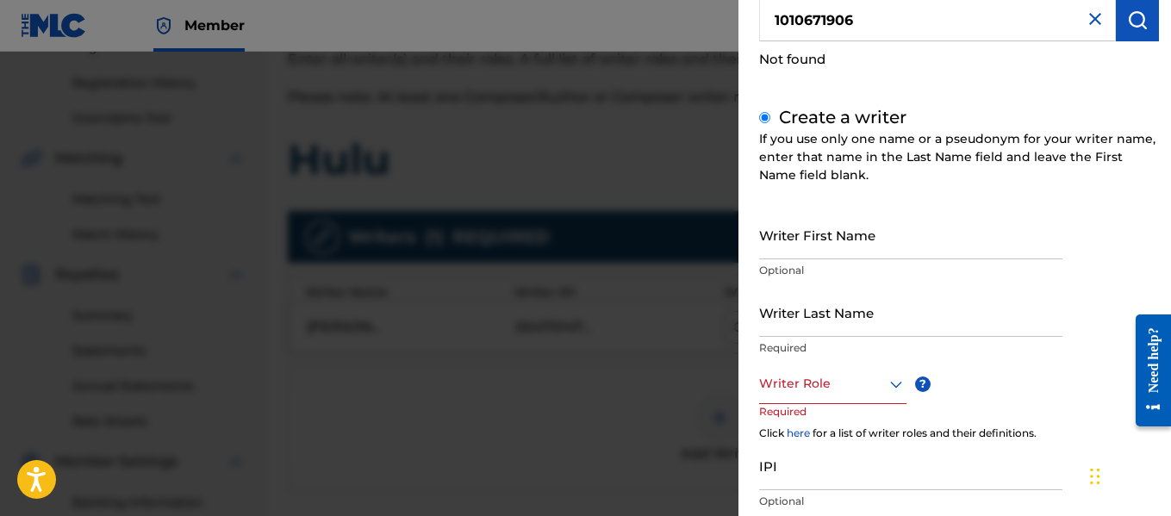
scroll to position [150, 0]
click at [857, 251] on input "Writer First Name" at bounding box center [910, 233] width 303 height 49
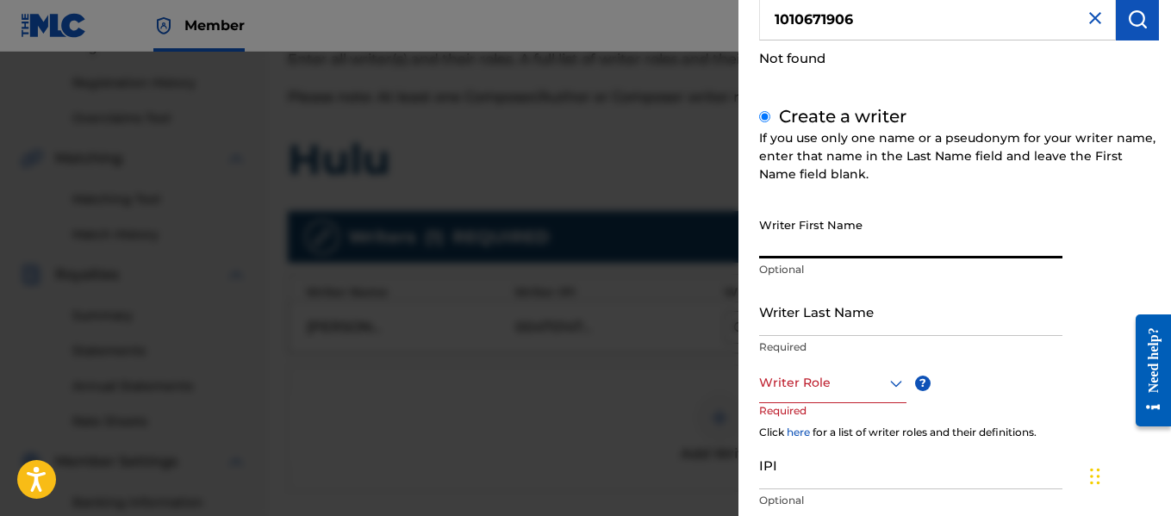
type input "l"
type input "[PERSON_NAME]"
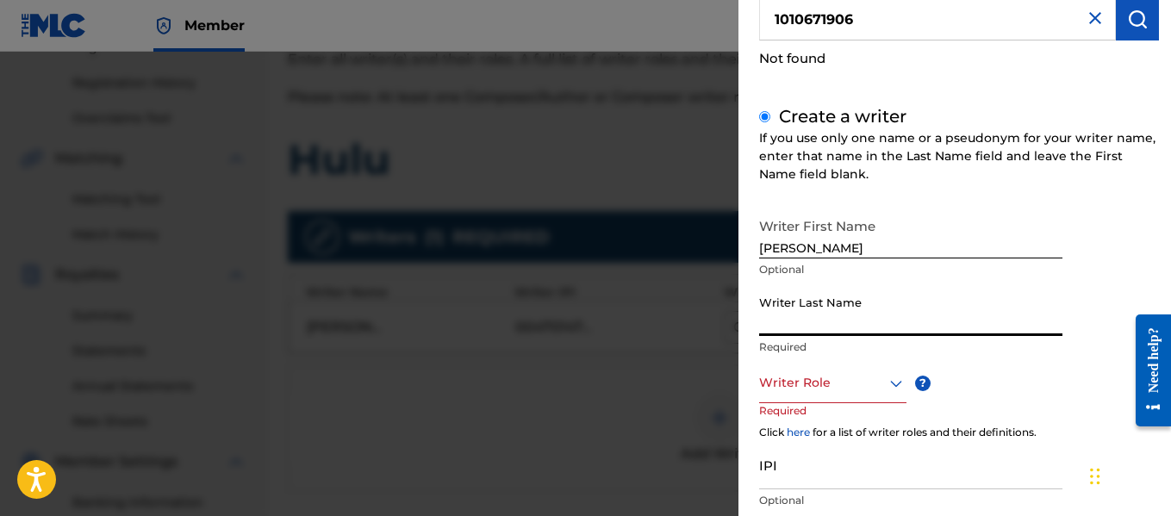
click at [849, 314] on input "Writer Last Name" at bounding box center [910, 311] width 303 height 49
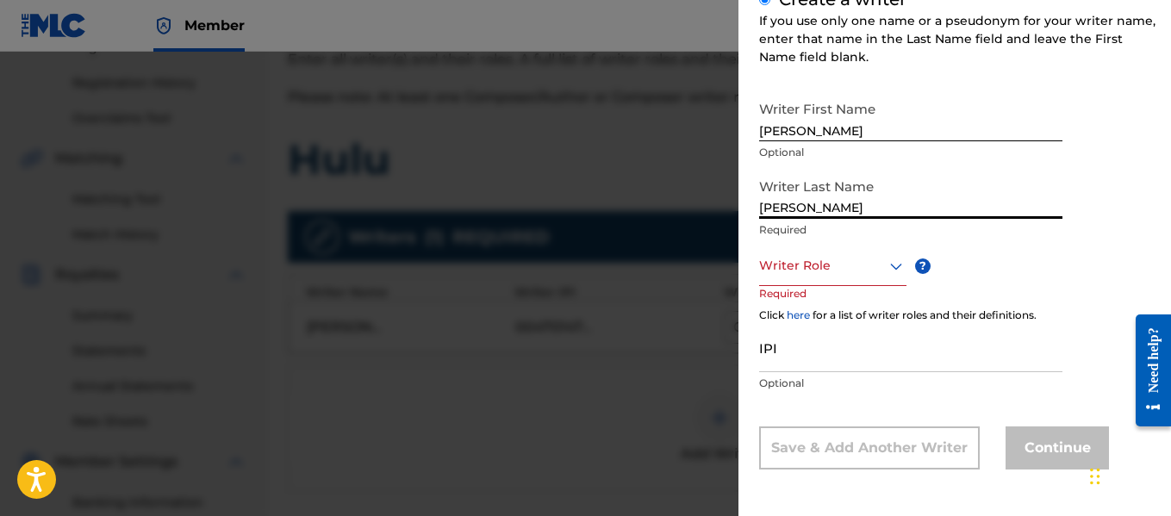
type input "[PERSON_NAME]"
click at [860, 267] on div at bounding box center [832, 266] width 147 height 22
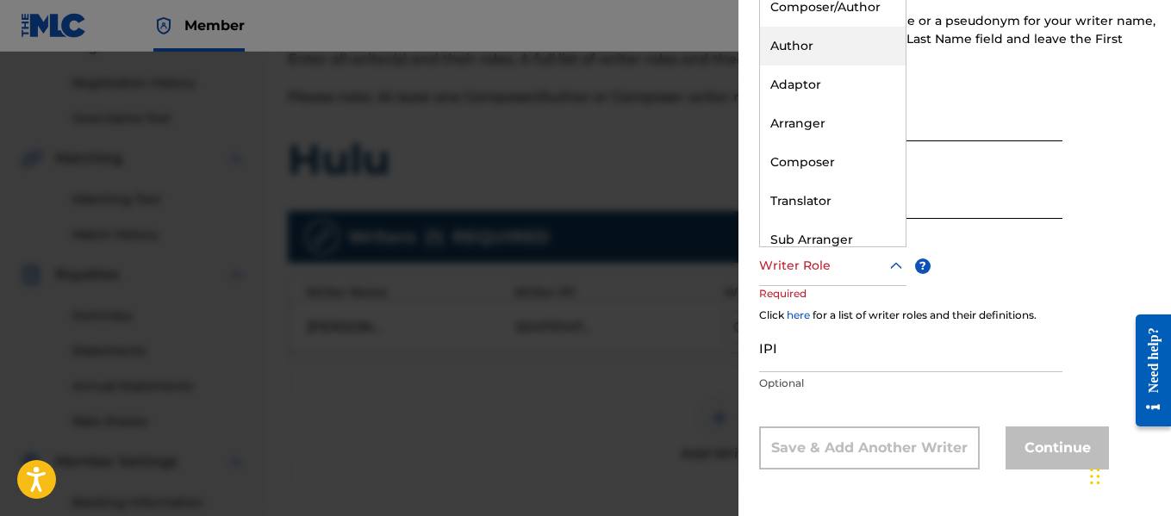
click at [848, 32] on div "Author" at bounding box center [833, 46] width 146 height 39
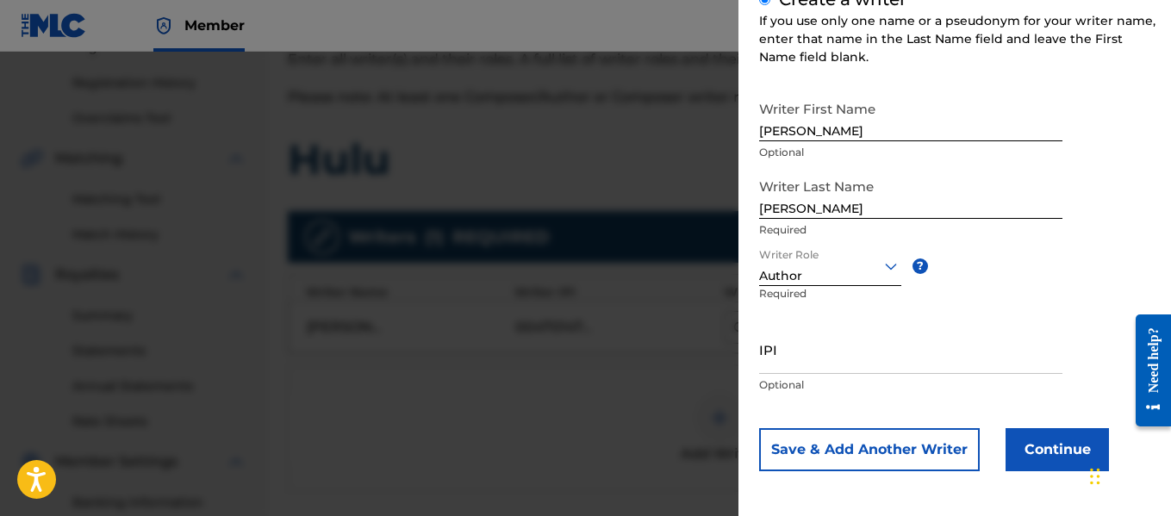
click at [807, 368] on input "IPI" at bounding box center [910, 349] width 303 height 49
click at [807, 367] on input "IPI" at bounding box center [910, 349] width 303 height 49
paste input "1010671906"
type input "1010671906"
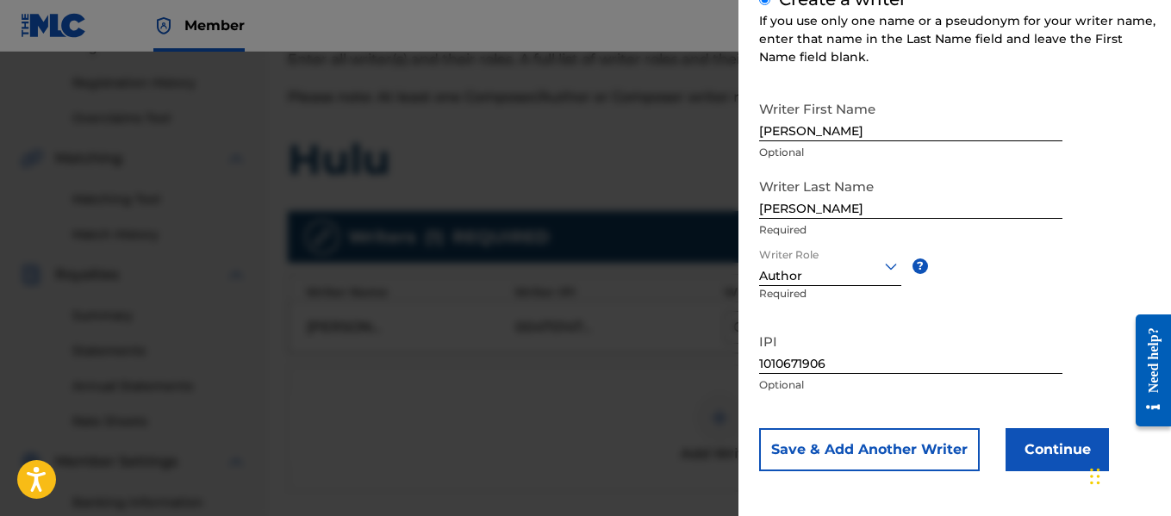
click at [1037, 445] on button "Continue" at bounding box center [1057, 449] width 103 height 43
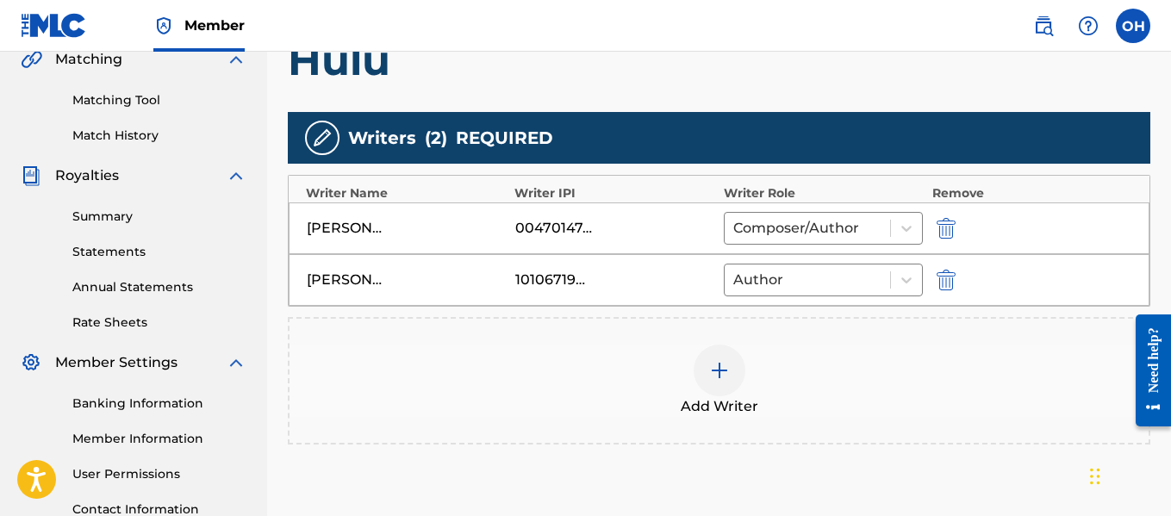
scroll to position [566, 0]
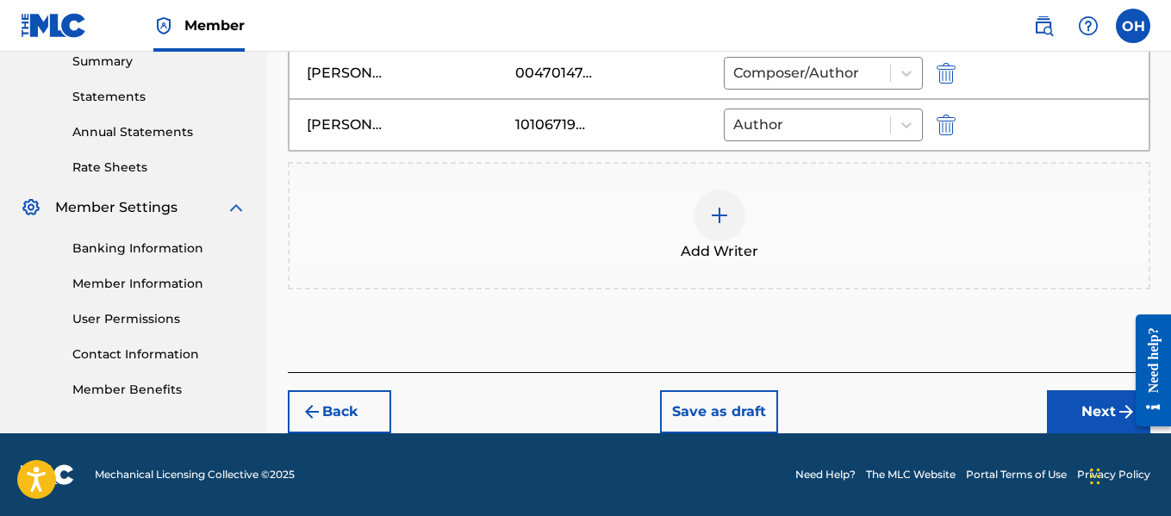
click at [1089, 410] on button "Next" at bounding box center [1098, 411] width 103 height 43
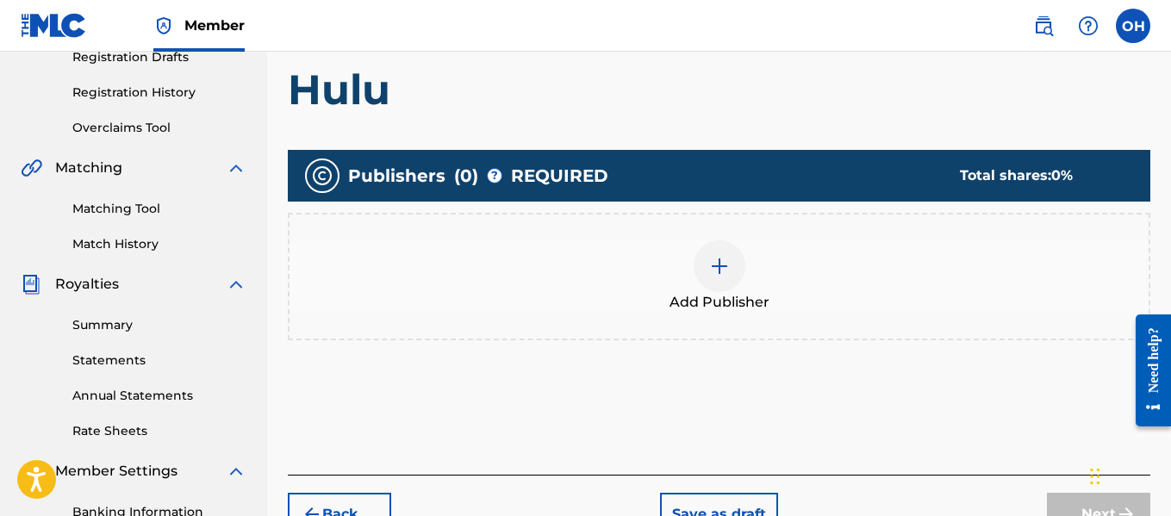
scroll to position [313, 0]
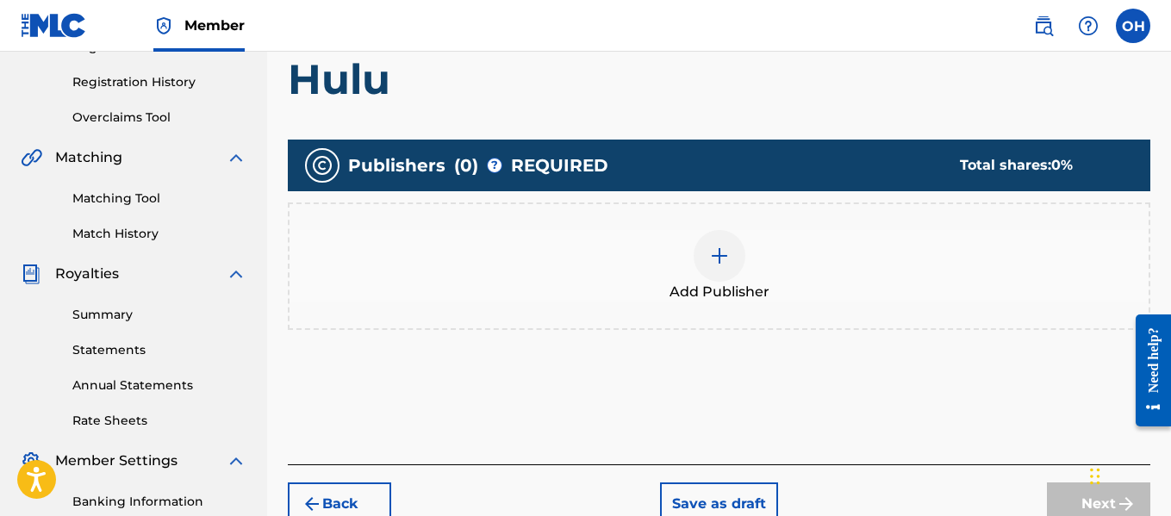
click at [714, 257] on img at bounding box center [719, 256] width 21 height 21
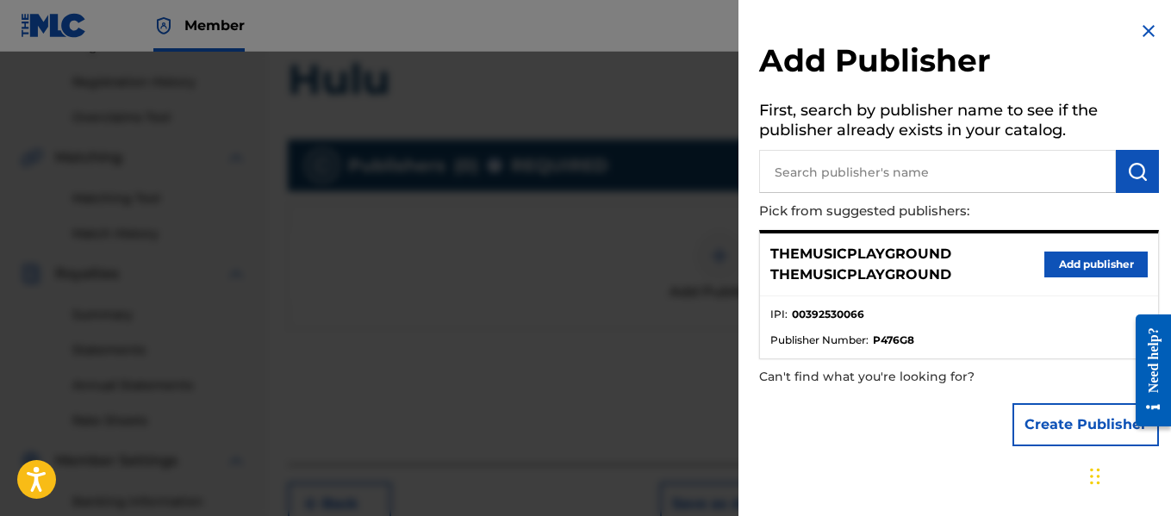
click at [1060, 271] on button "Add publisher" at bounding box center [1096, 265] width 103 height 26
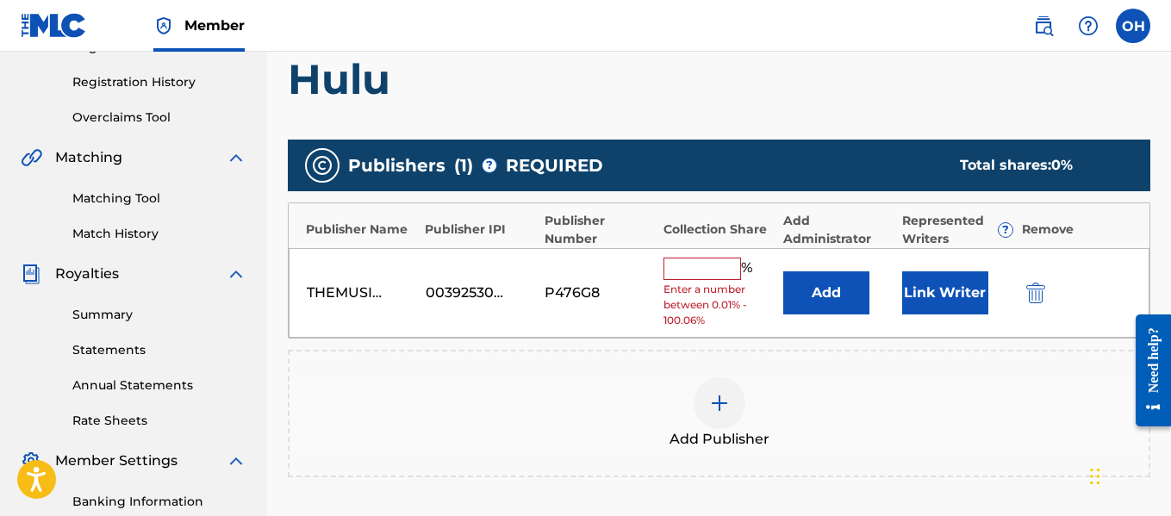
click at [1042, 290] on img "submit" at bounding box center [1035, 293] width 19 height 21
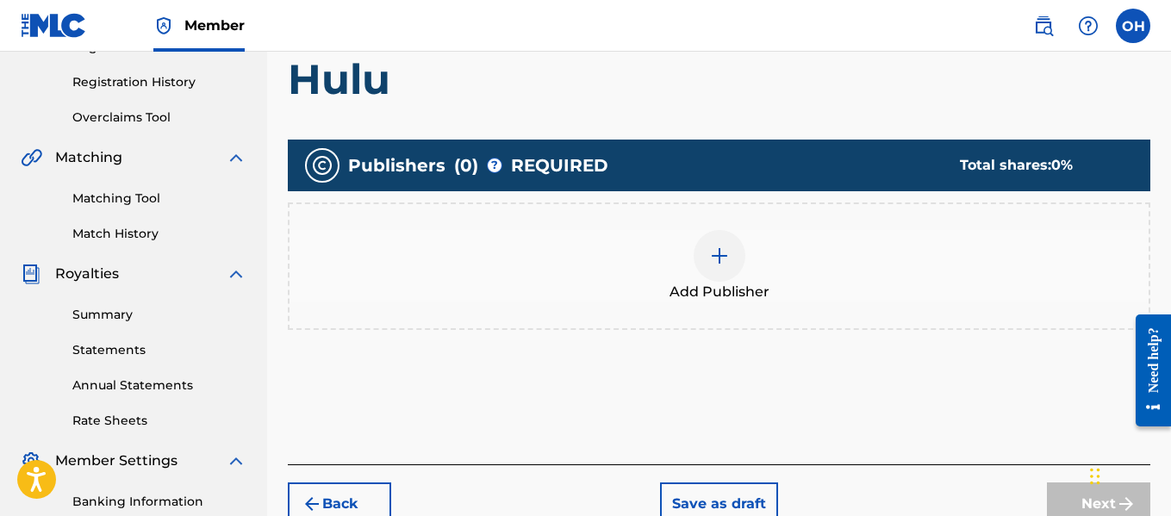
click at [718, 260] on img at bounding box center [719, 256] width 21 height 21
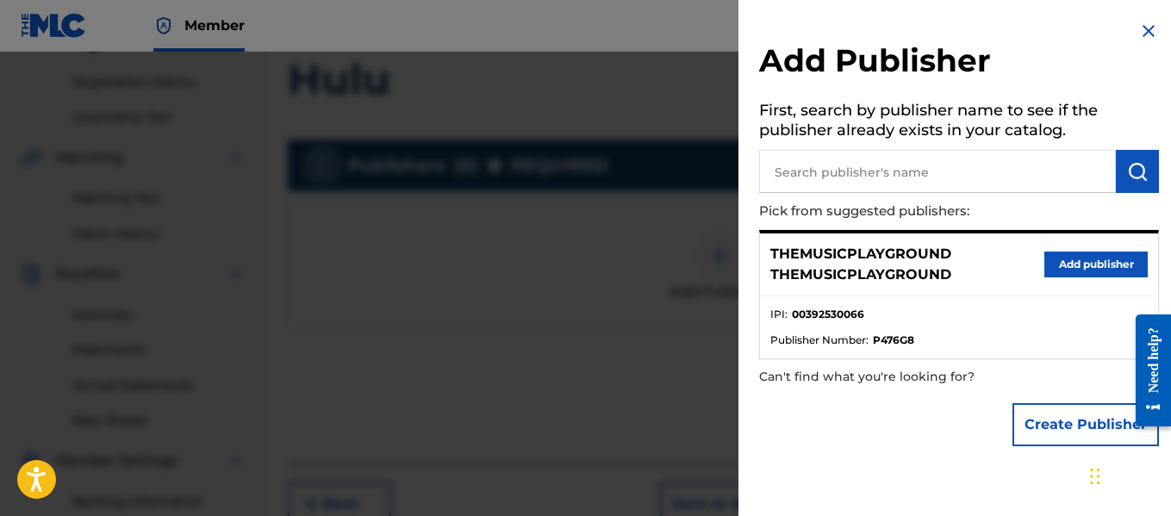
click at [1048, 420] on button "Create Publisher" at bounding box center [1086, 424] width 147 height 43
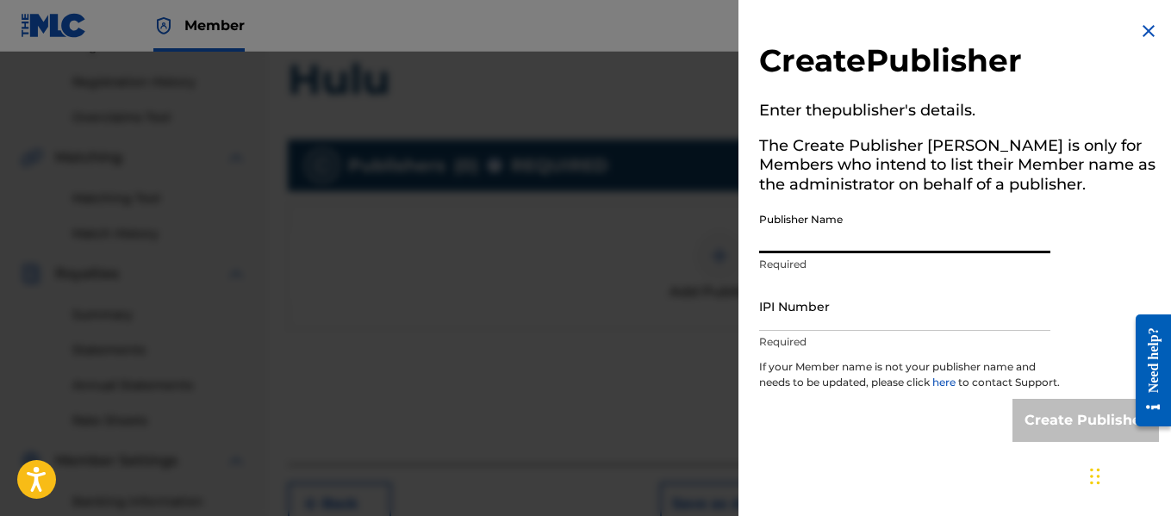
click at [894, 238] on input "Publisher Name" at bounding box center [904, 228] width 291 height 49
type input "Heart Beatz Publishing Global"
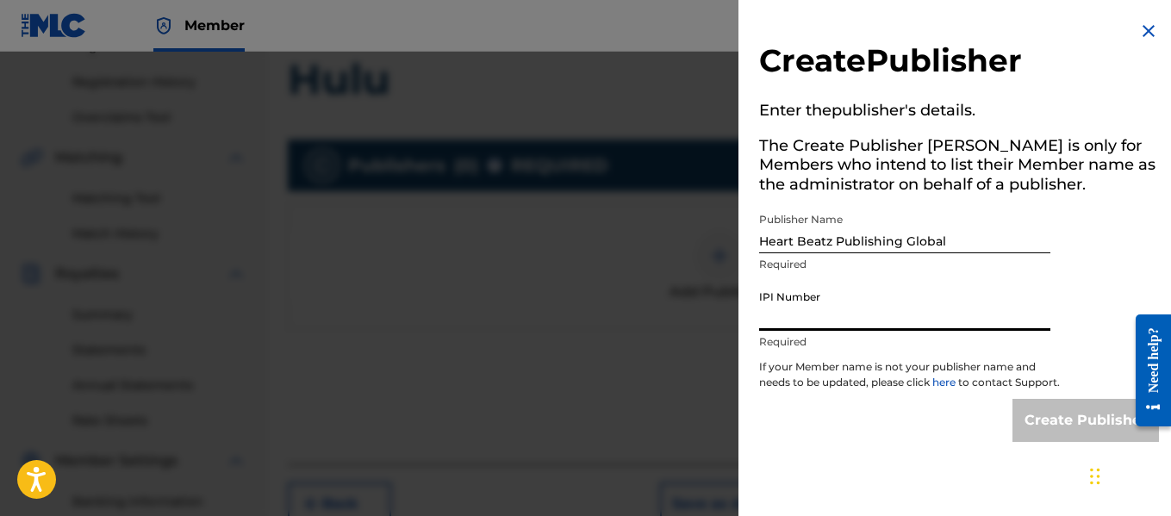
click at [858, 327] on input "IPI Number" at bounding box center [904, 306] width 291 height 49
type input "01021428118"
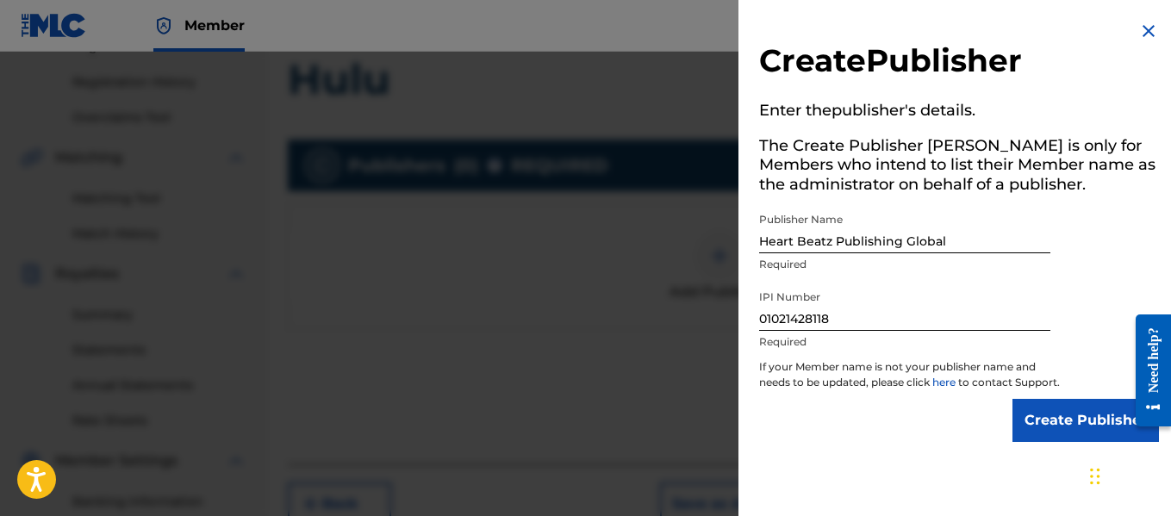
click at [1076, 433] on input "Create Publisher" at bounding box center [1086, 420] width 147 height 43
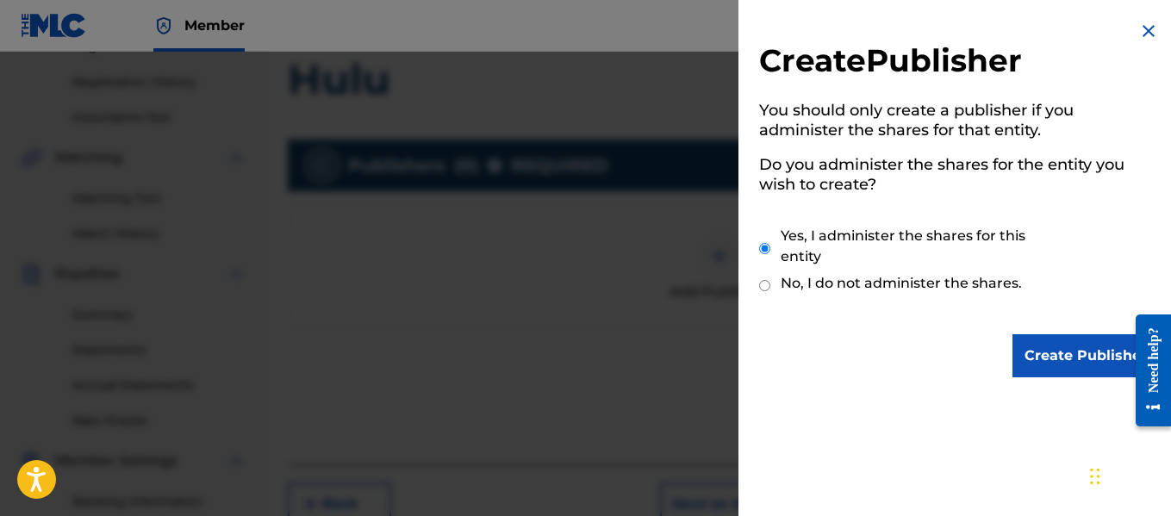
click at [1048, 356] on input "Create Publisher" at bounding box center [1086, 355] width 147 height 43
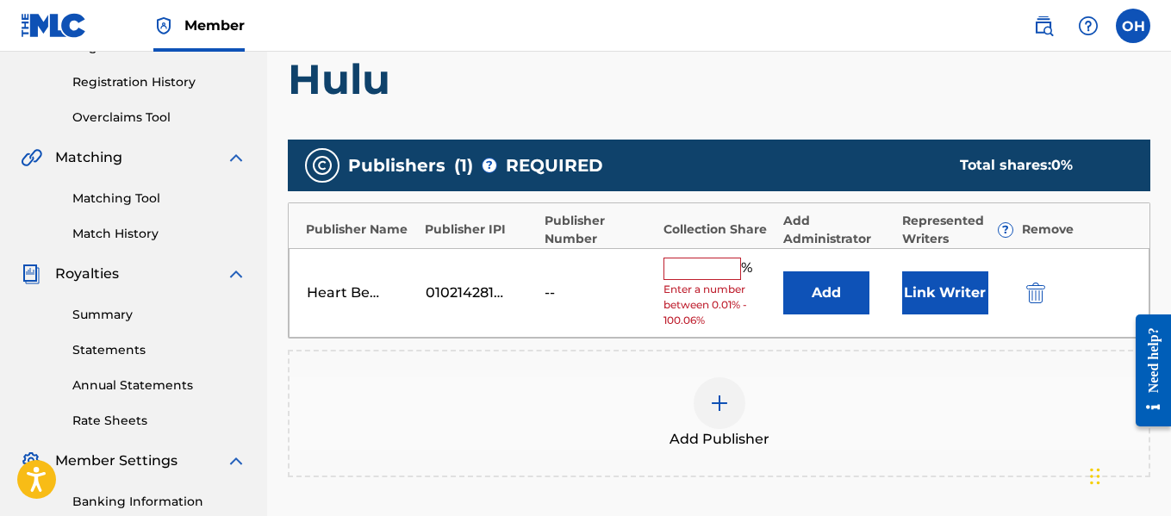
click at [719, 265] on input "text" at bounding box center [703, 269] width 78 height 22
type input "100"
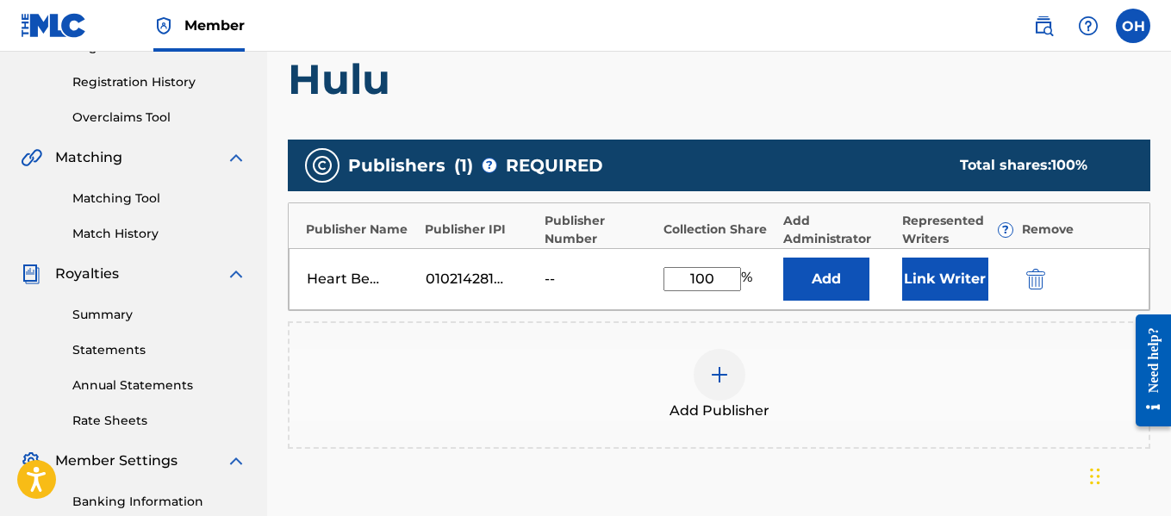
click at [938, 289] on button "Link Writer" at bounding box center [945, 279] width 86 height 43
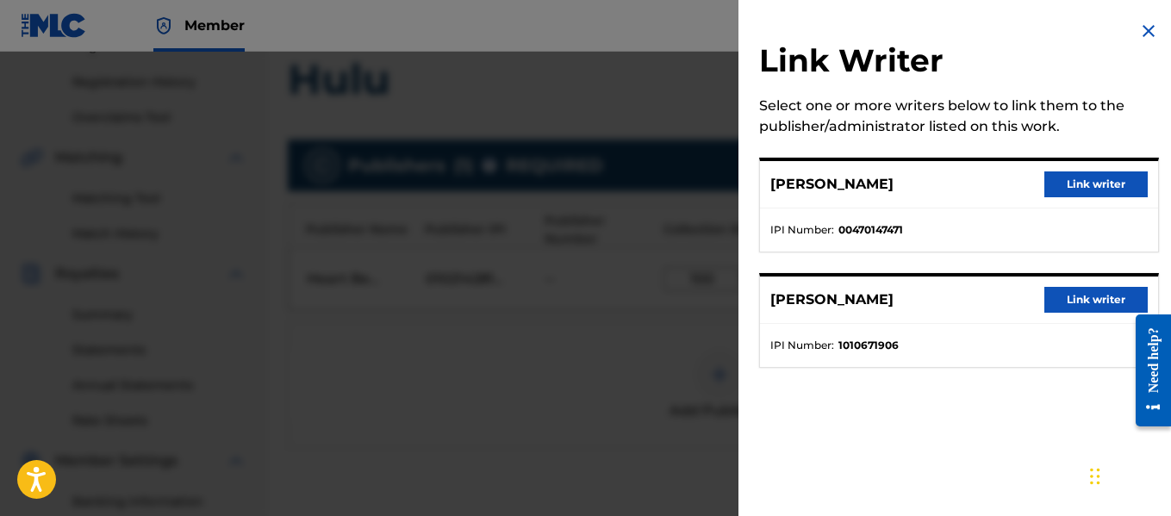
click at [1085, 182] on button "Link writer" at bounding box center [1096, 185] width 103 height 26
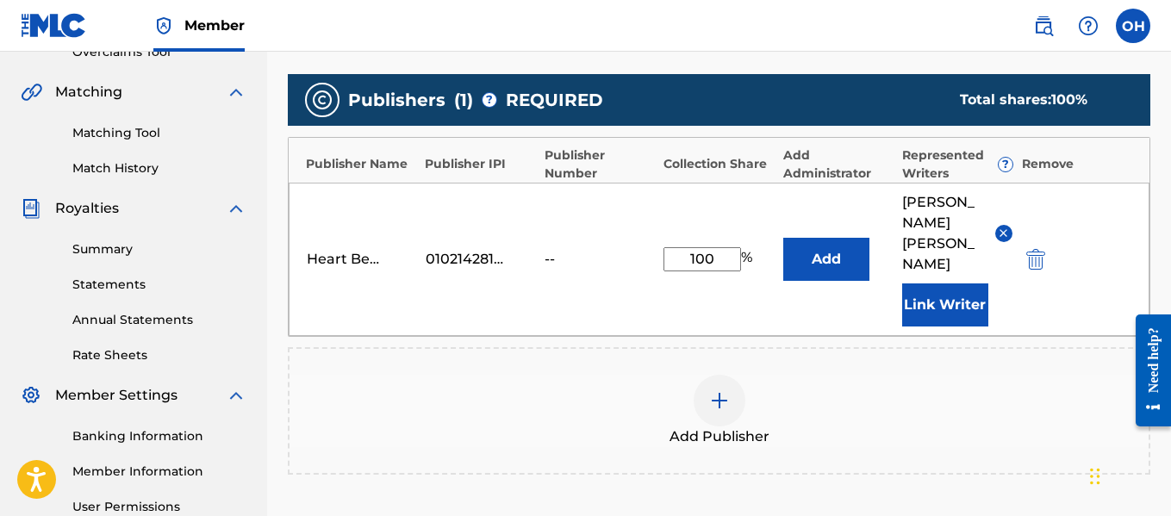
scroll to position [379, 0]
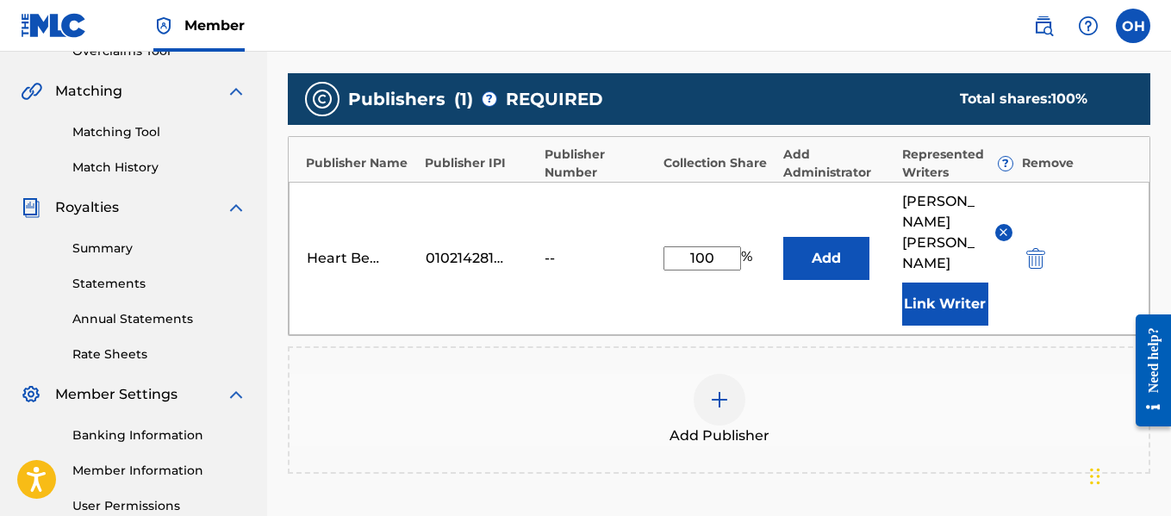
click at [943, 283] on button "Link Writer" at bounding box center [945, 304] width 86 height 43
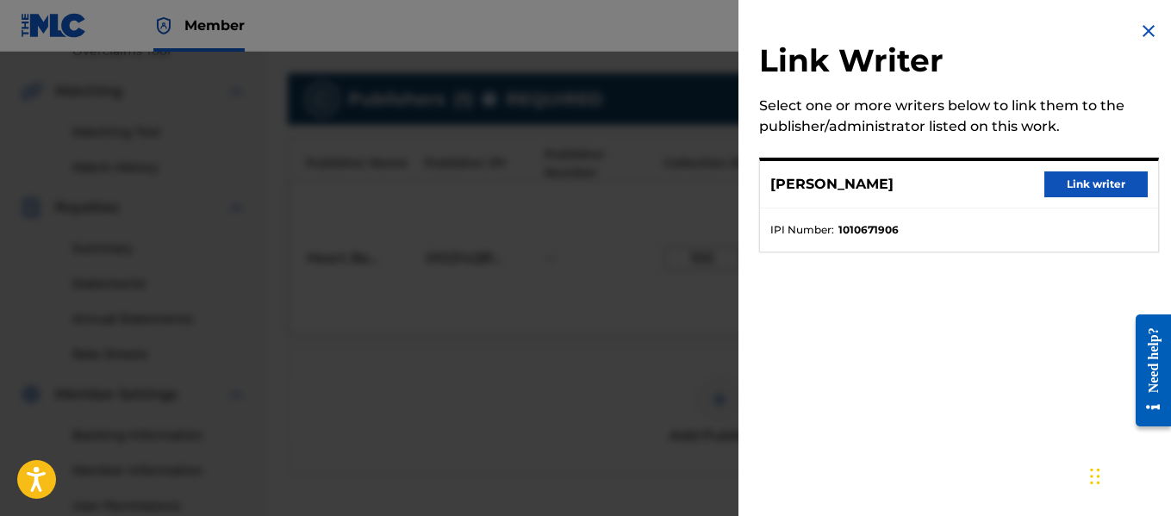
click at [1143, 36] on img at bounding box center [1148, 31] width 21 height 21
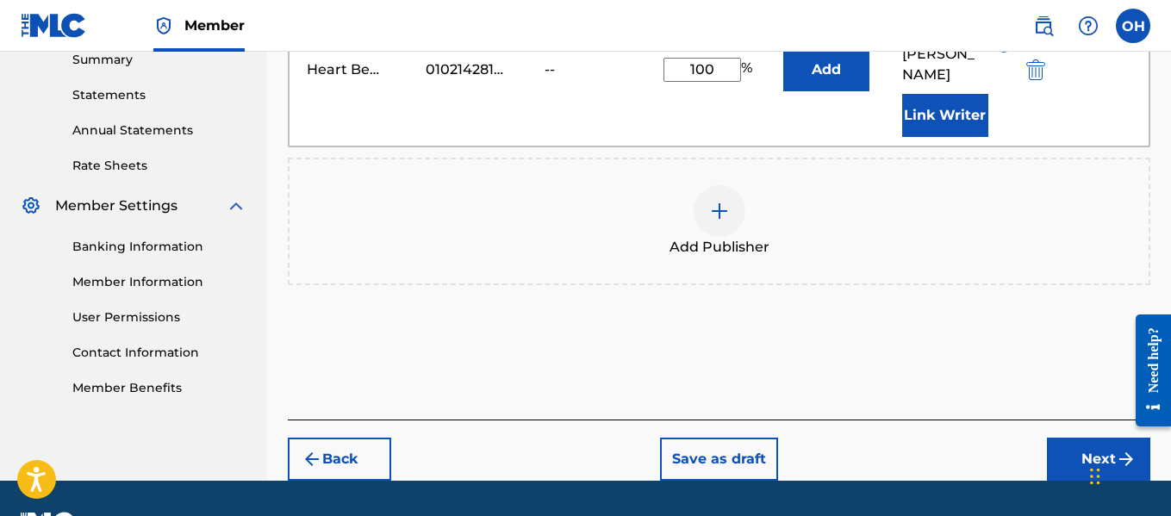
scroll to position [563, 0]
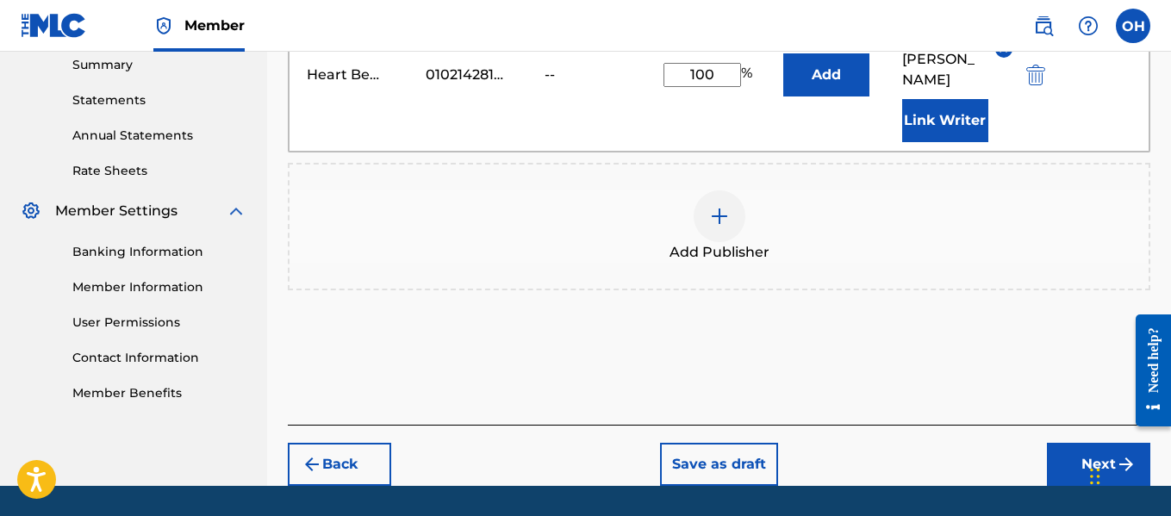
click at [1061, 443] on button "Next" at bounding box center [1098, 464] width 103 height 43
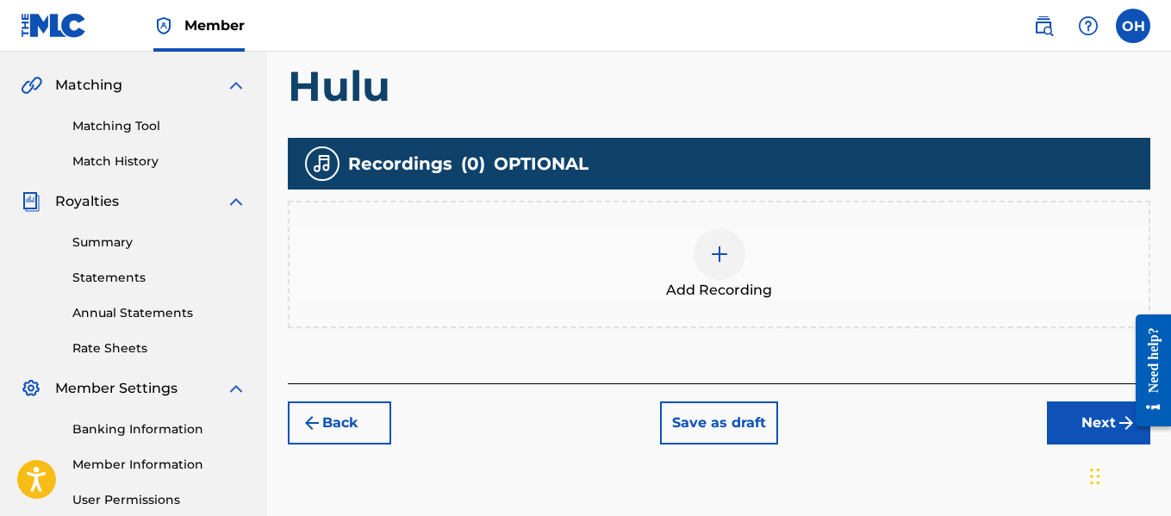
scroll to position [384, 0]
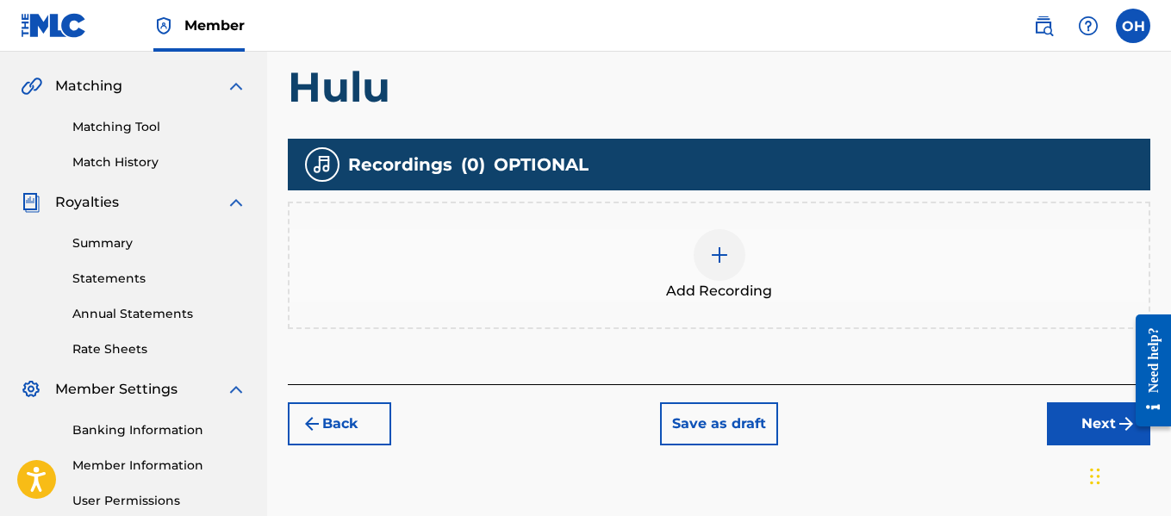
click at [714, 259] on img at bounding box center [719, 255] width 21 height 21
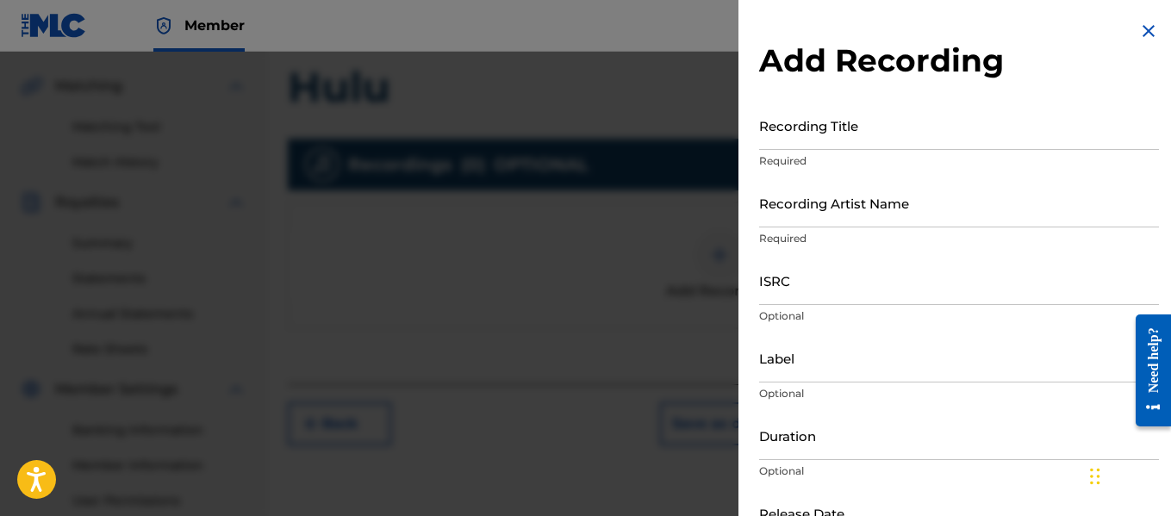
click at [908, 134] on input "Recording Title" at bounding box center [959, 125] width 400 height 49
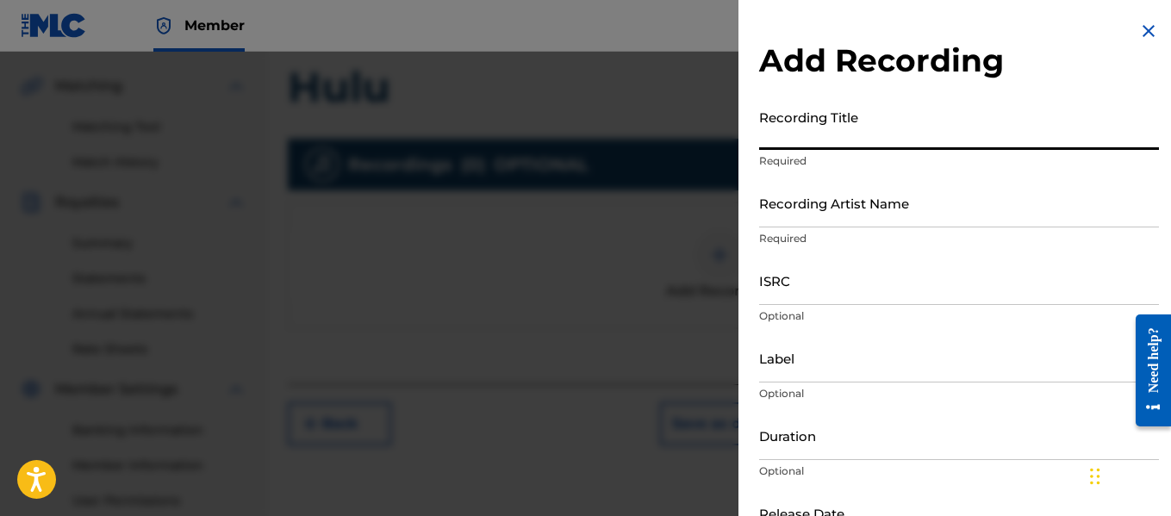
click at [908, 134] on input "Recording Title" at bounding box center [959, 125] width 400 height 49
type input "[PERSON_NAME] OTS"
click at [883, 228] on div "Recording Artist Name Required" at bounding box center [959, 217] width 400 height 78
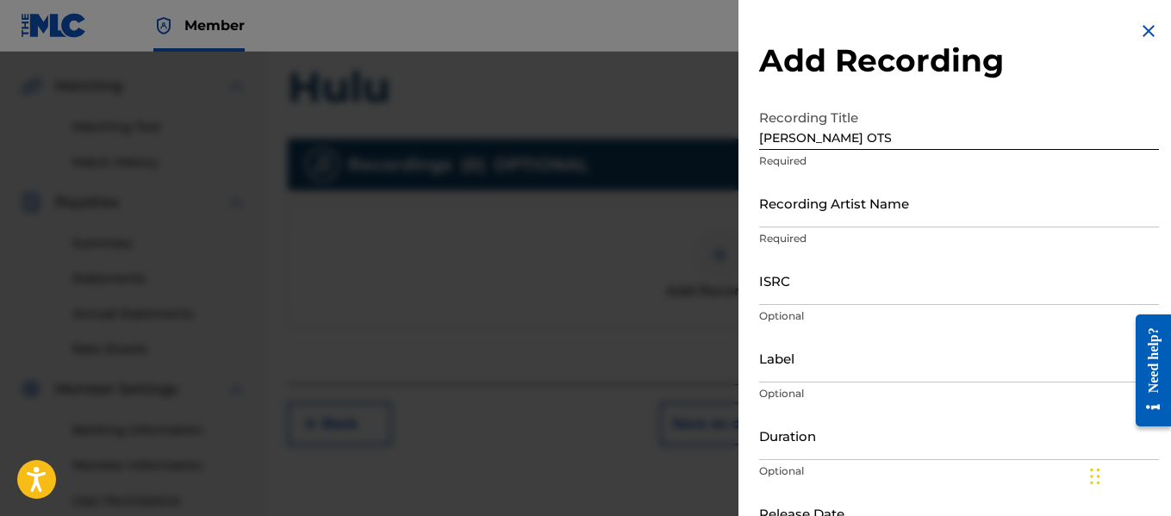
click at [883, 220] on input "Recording Artist Name" at bounding box center [959, 202] width 400 height 49
type input "[PERSON_NAME] OTS"
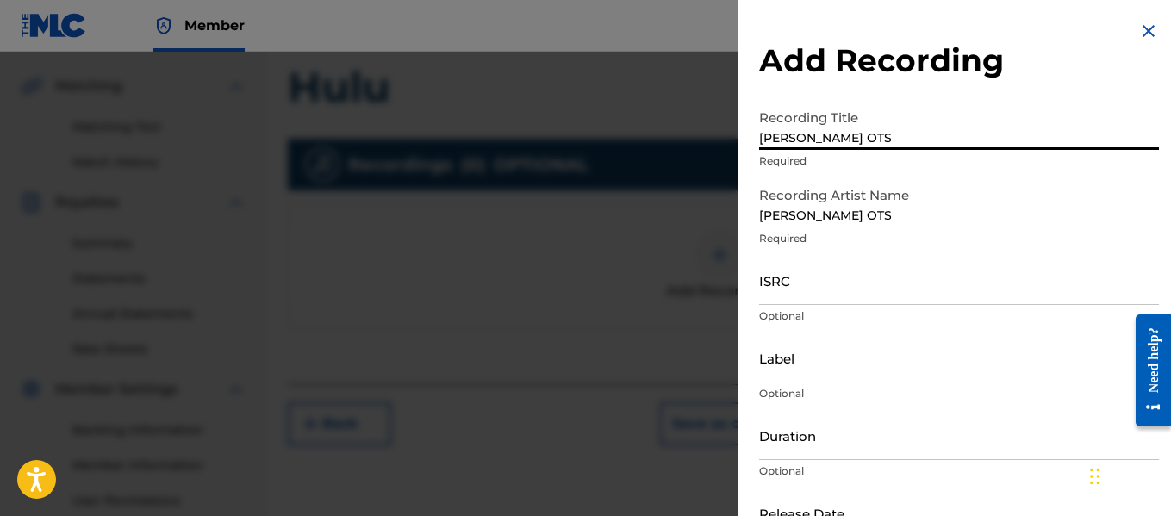
drag, startPoint x: 861, startPoint y: 134, endPoint x: 689, endPoint y: 149, distance: 173.1
click at [689, 149] on div "Add Recording Recording Title [PERSON_NAME] Required Recording Artist Name [PER…" at bounding box center [585, 284] width 1171 height 465
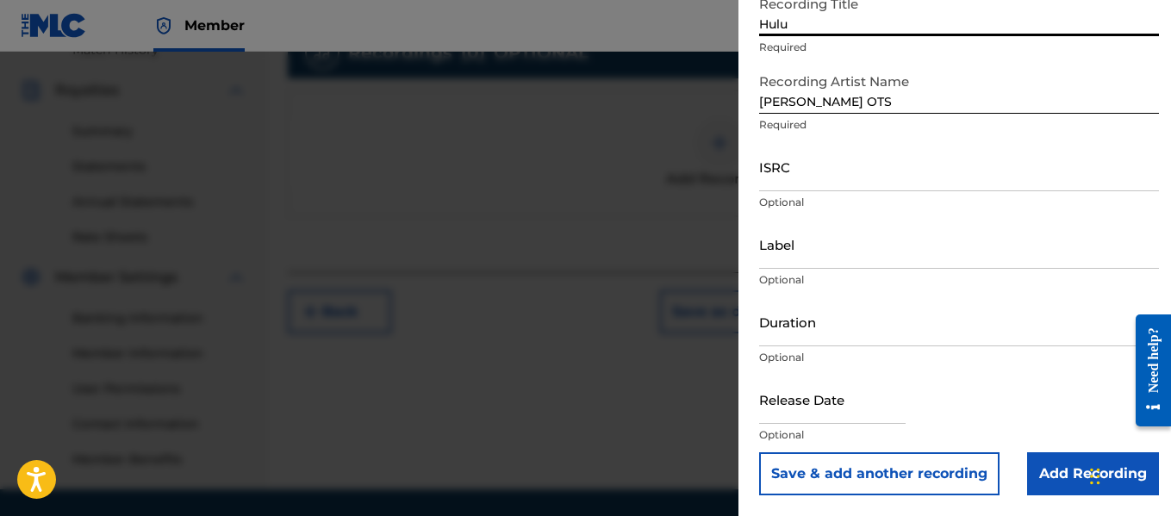
scroll to position [506, 0]
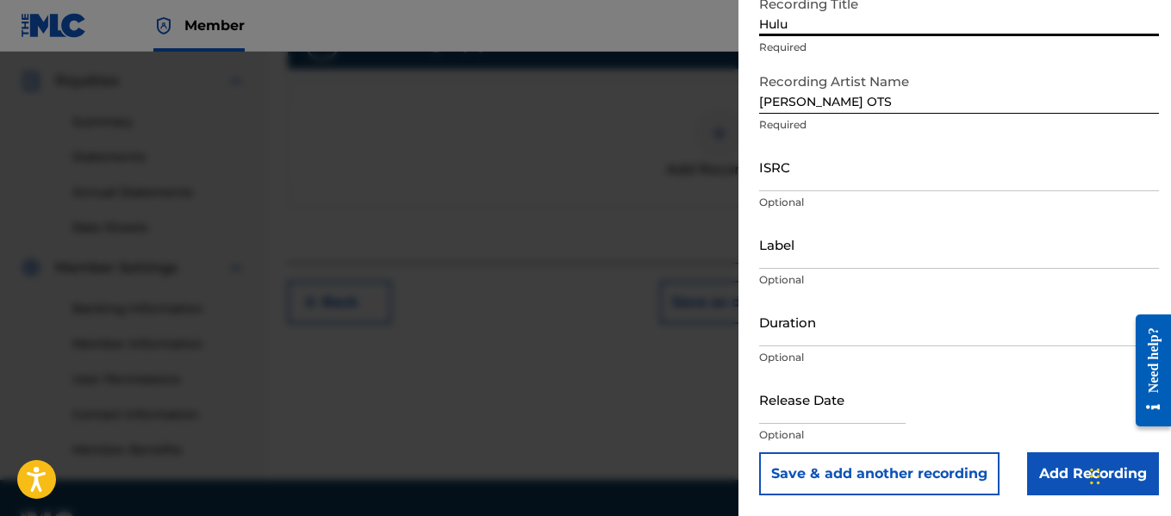
type input "Hulu"
click at [1043, 475] on input "Add Recording" at bounding box center [1093, 473] width 132 height 43
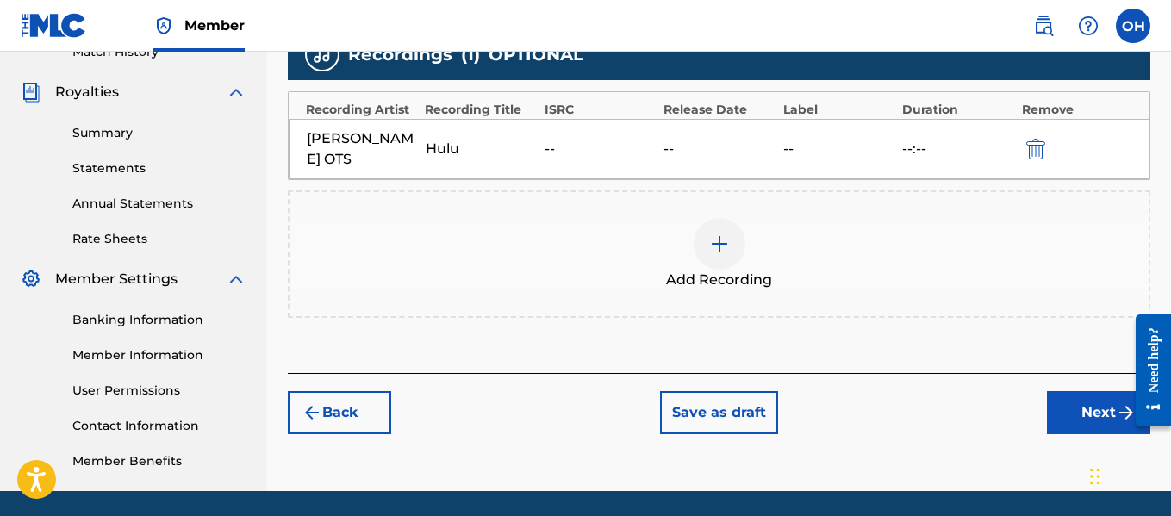
click at [1078, 391] on button "Next" at bounding box center [1098, 412] width 103 height 43
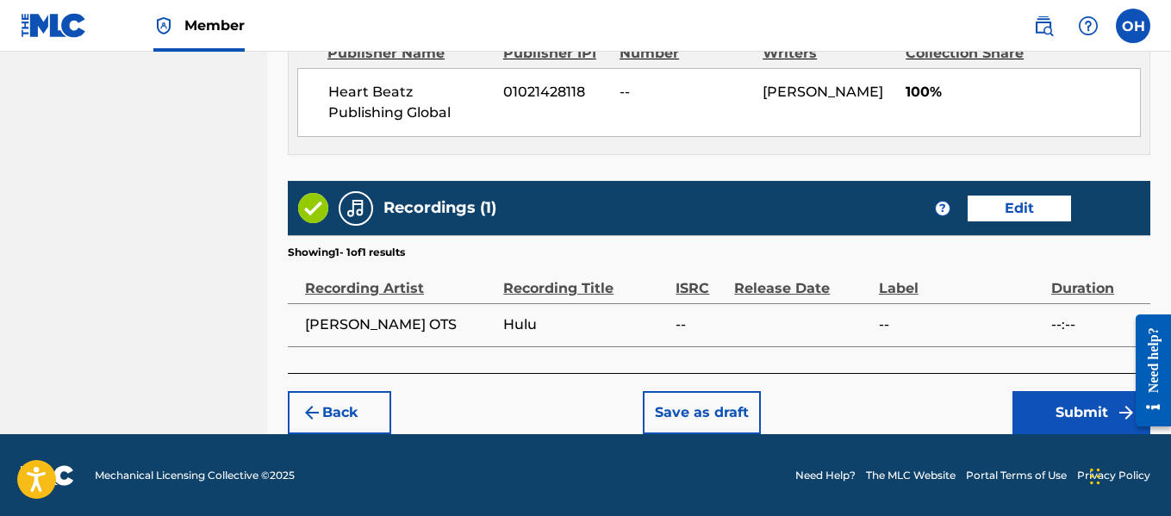
scroll to position [995, 0]
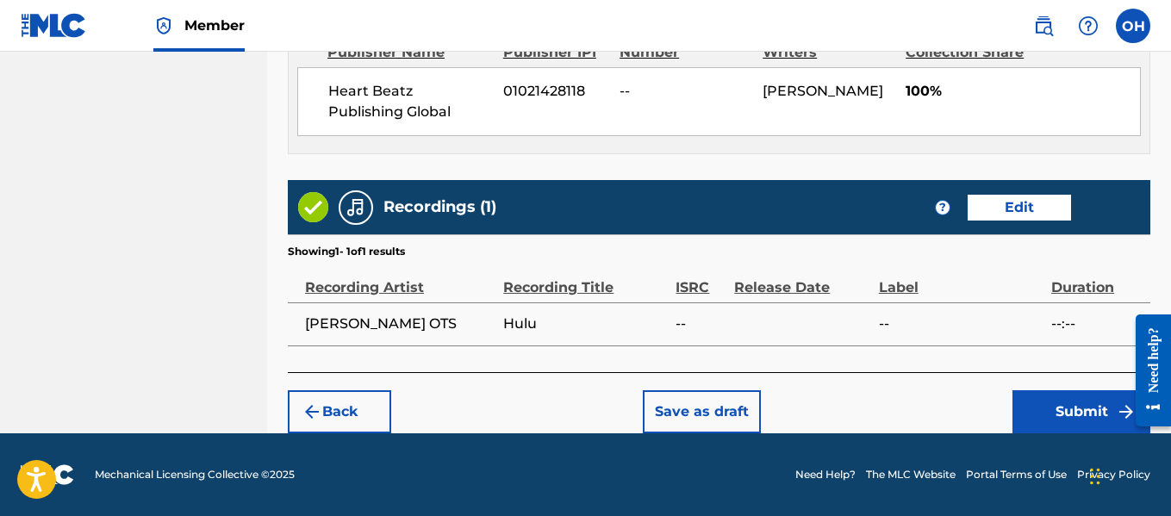
click at [691, 413] on button "Save as draft" at bounding box center [702, 411] width 118 height 43
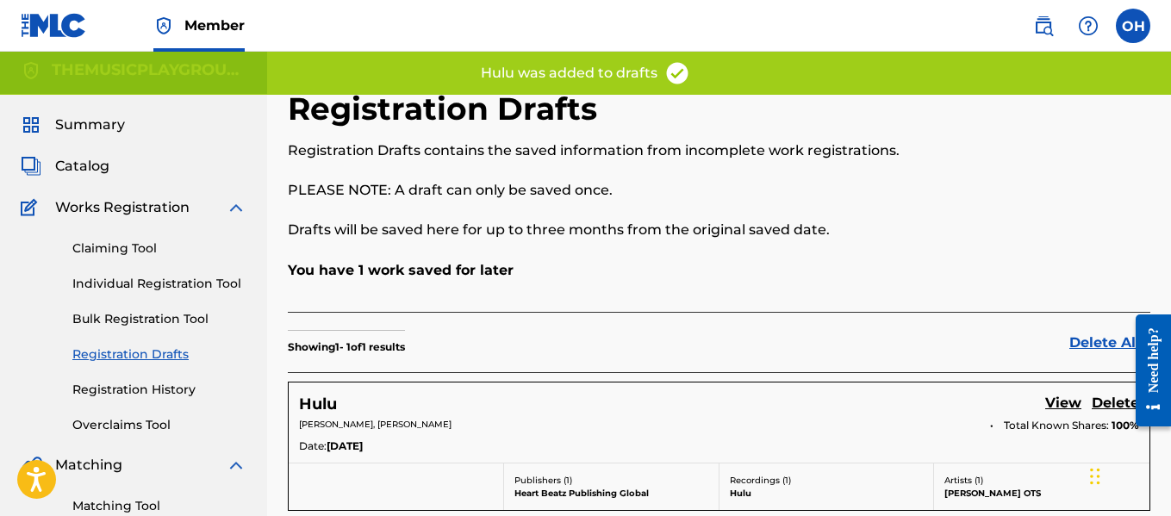
scroll to position [7, 0]
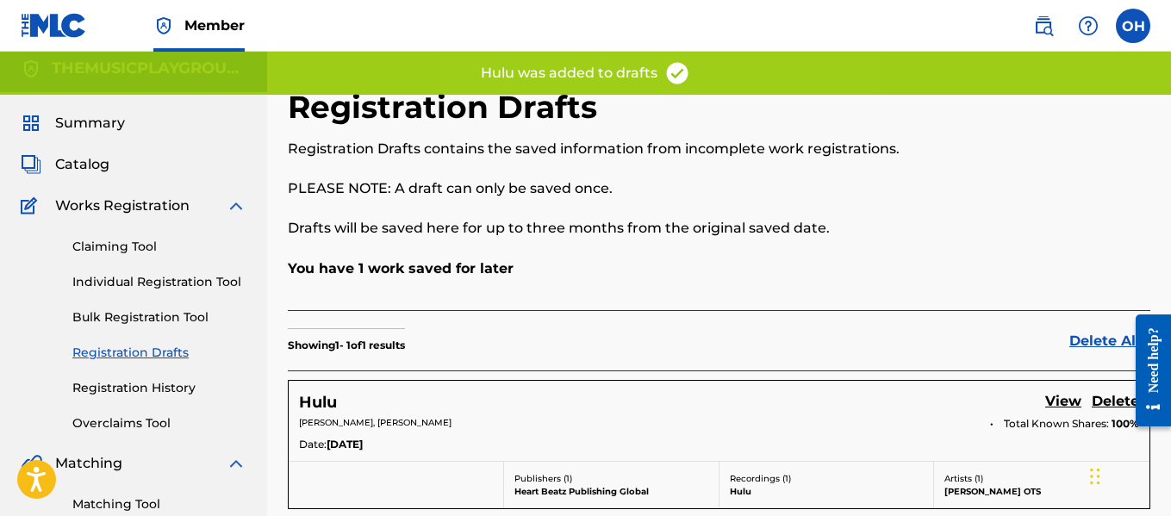
click at [131, 384] on link "Registration History" at bounding box center [159, 388] width 174 height 18
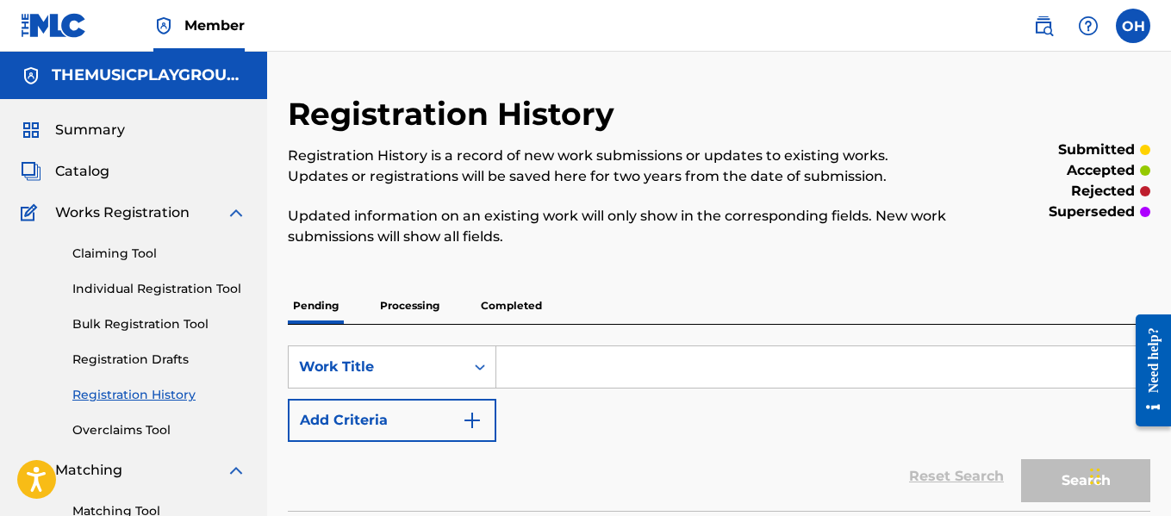
click at [413, 308] on p "Processing" at bounding box center [410, 306] width 70 height 36
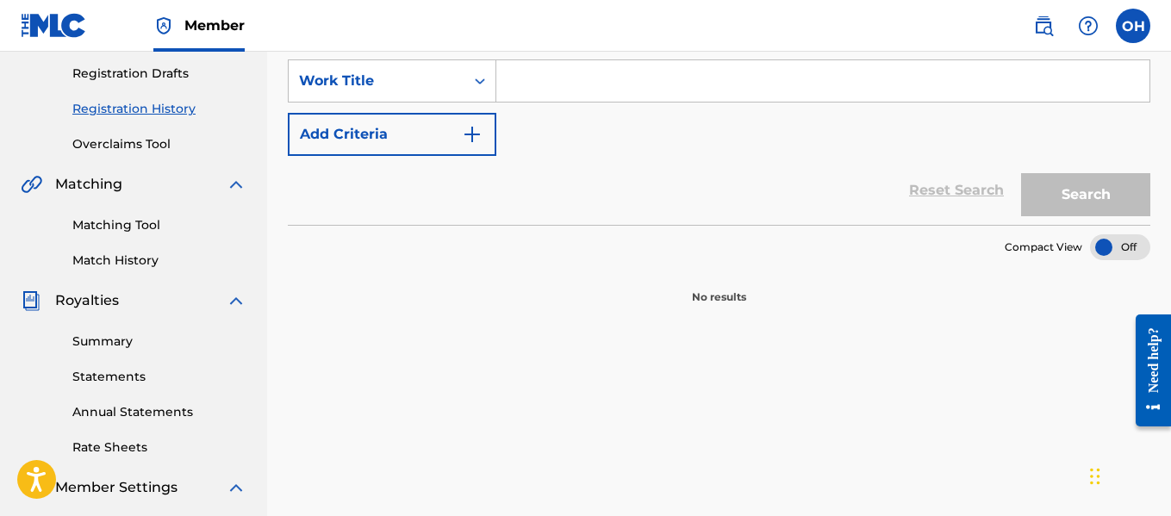
scroll to position [142, 0]
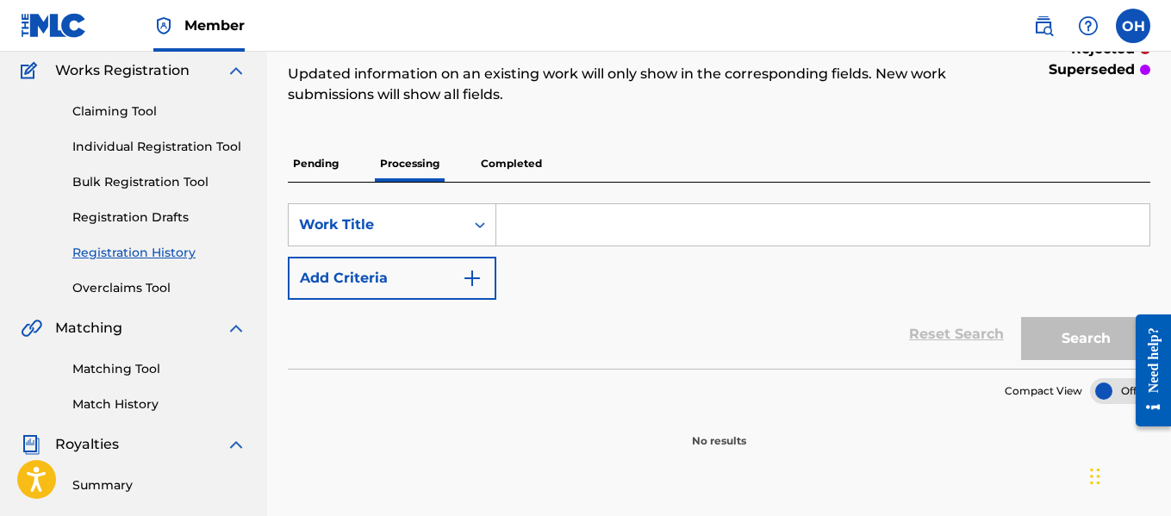
click at [320, 162] on p "Pending" at bounding box center [316, 164] width 56 height 36
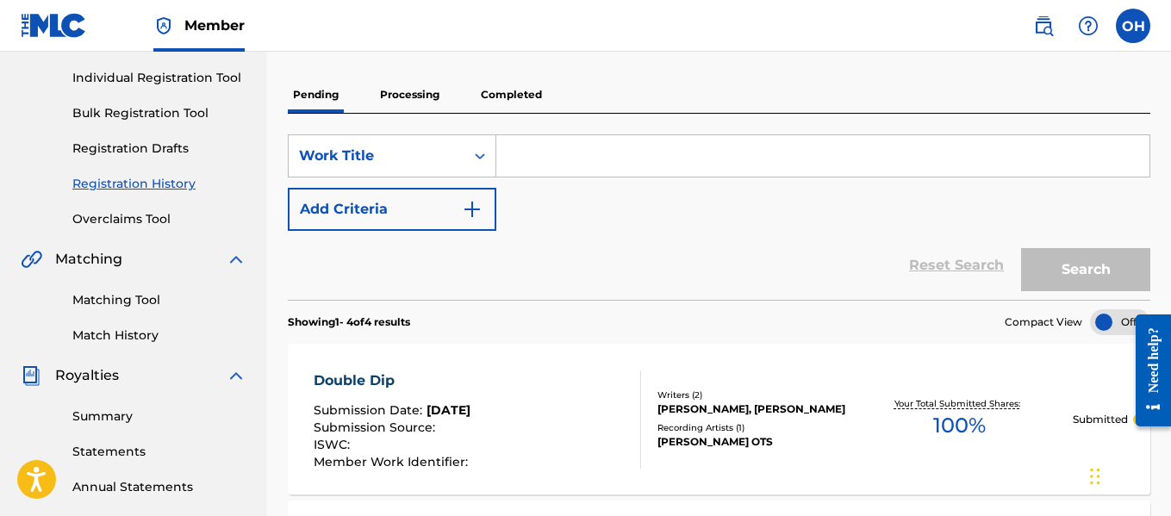
scroll to position [140, 0]
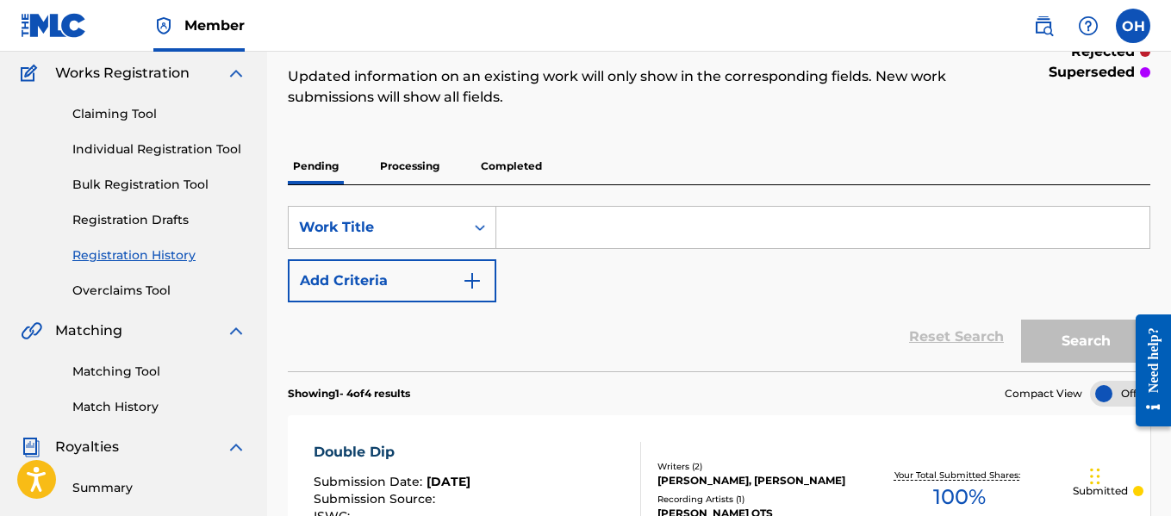
click at [184, 215] on link "Registration Drafts" at bounding box center [159, 220] width 174 height 18
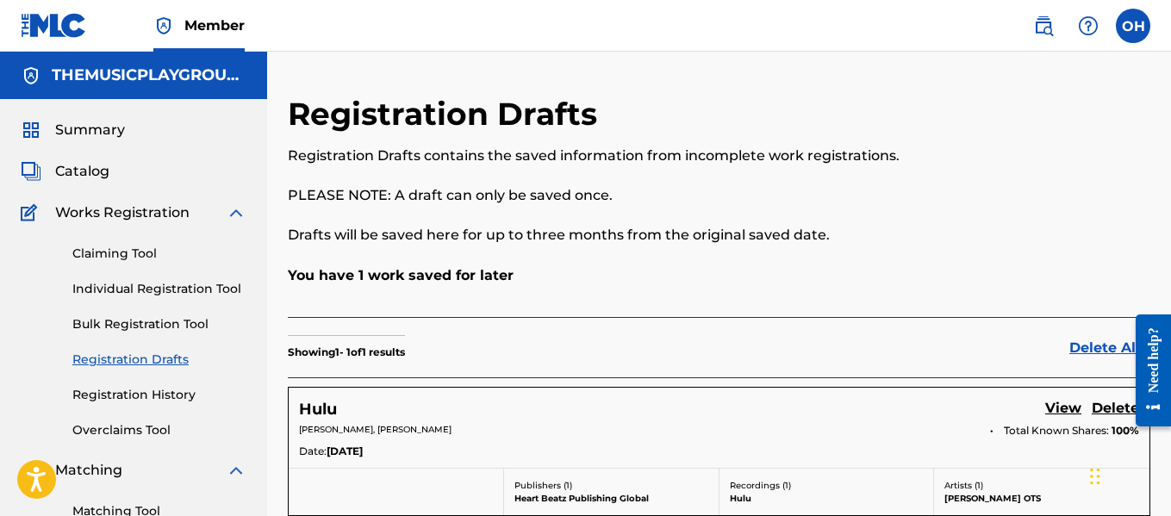
click at [127, 395] on link "Registration History" at bounding box center [159, 395] width 174 height 18
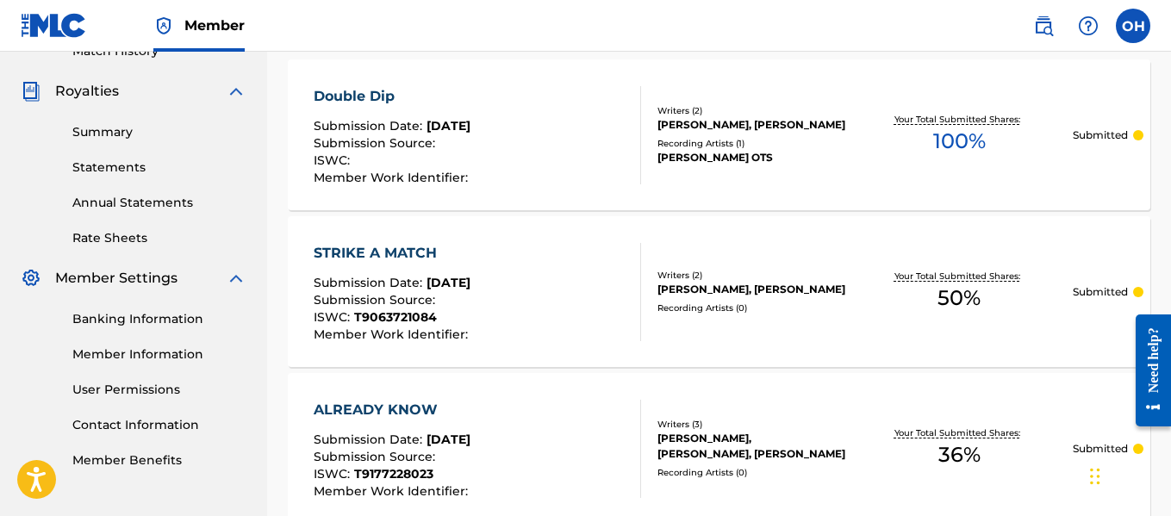
scroll to position [496, 0]
click at [589, 314] on div "STRIKE A MATCH Submission Date : [DATE] Submission Source : ISWC : T9063721084 …" at bounding box center [478, 291] width 328 height 98
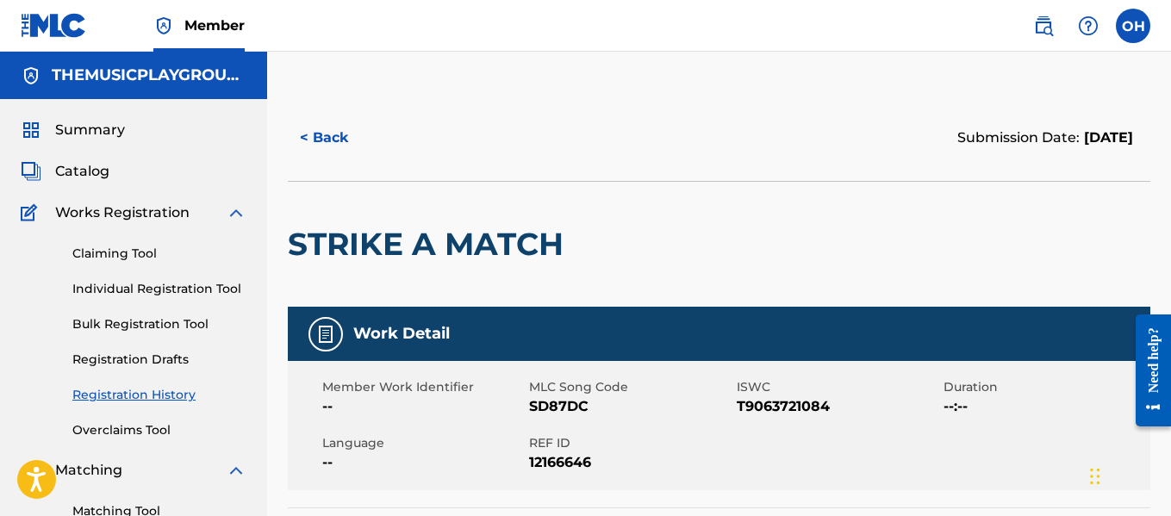
click at [303, 140] on button "< Back" at bounding box center [339, 137] width 103 height 43
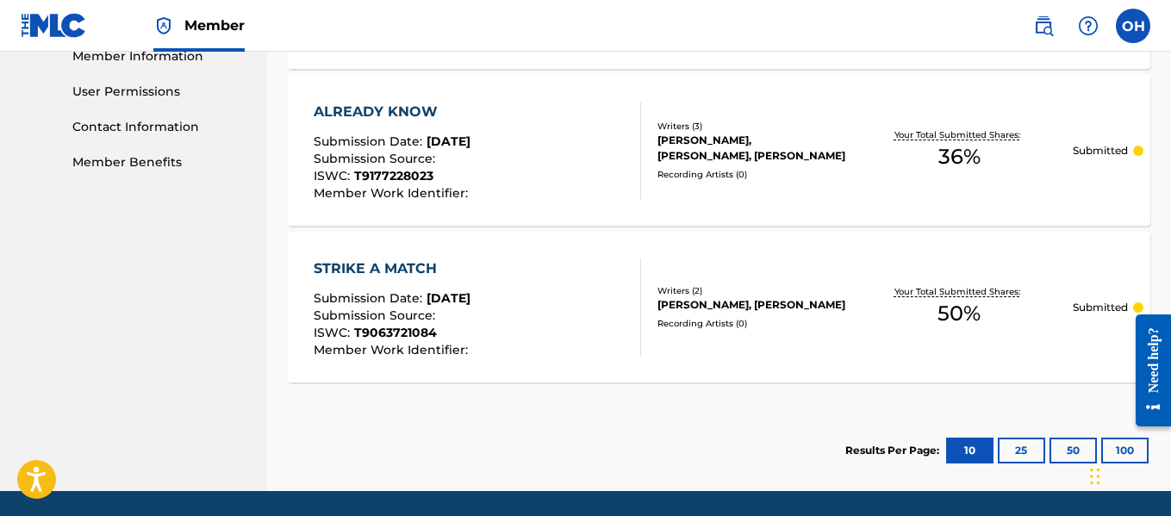
scroll to position [702, 0]
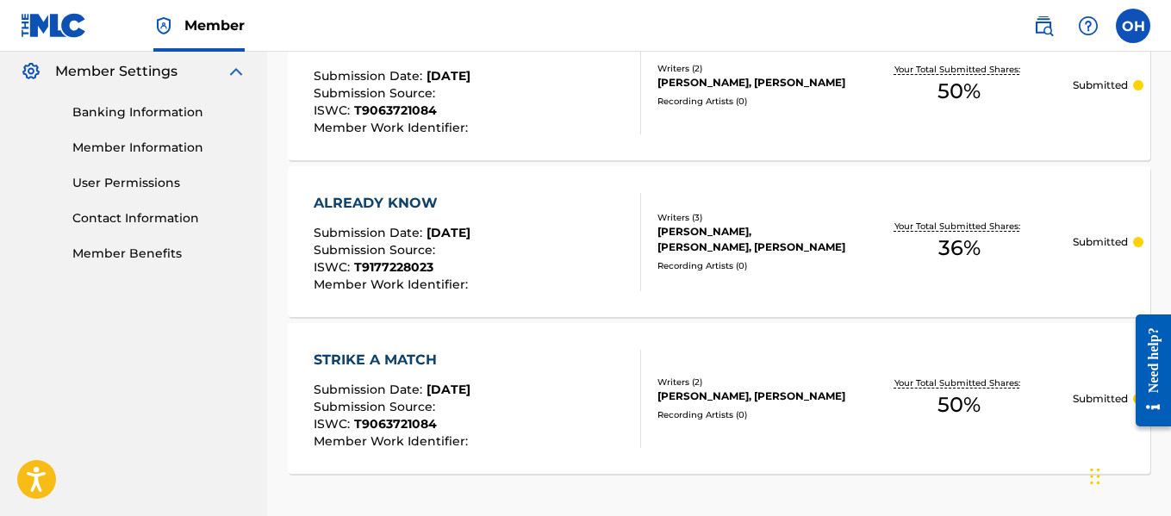
click at [370, 203] on div "ALREADY KNOW" at bounding box center [393, 203] width 159 height 21
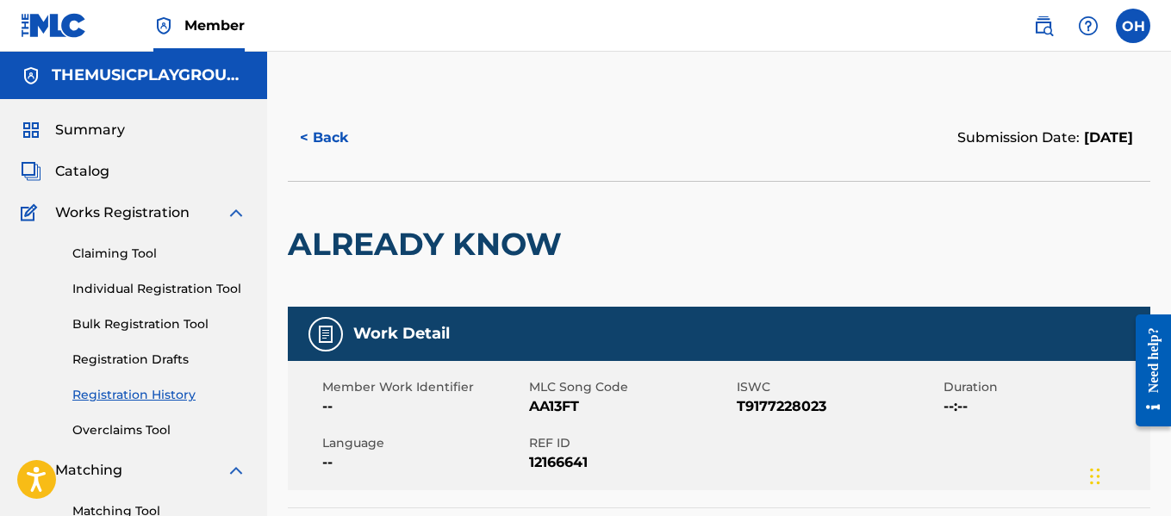
click at [169, 349] on div "Claiming Tool Individual Registration Tool Bulk Registration Tool Registration …" at bounding box center [134, 331] width 226 height 216
click at [169, 359] on link "Registration Drafts" at bounding box center [159, 360] width 174 height 18
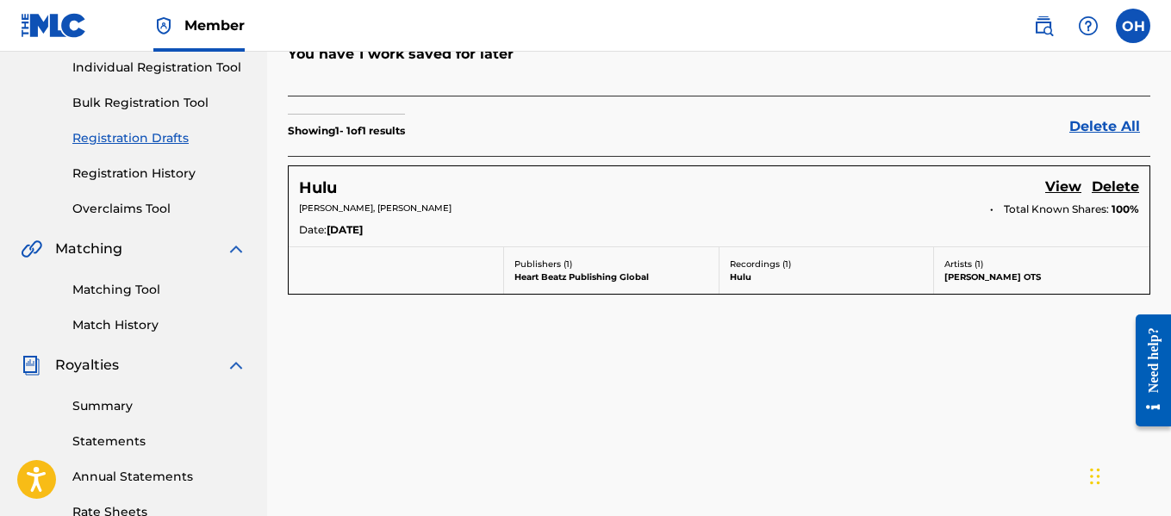
scroll to position [222, 0]
click at [1051, 184] on link "View" at bounding box center [1063, 187] width 36 height 23
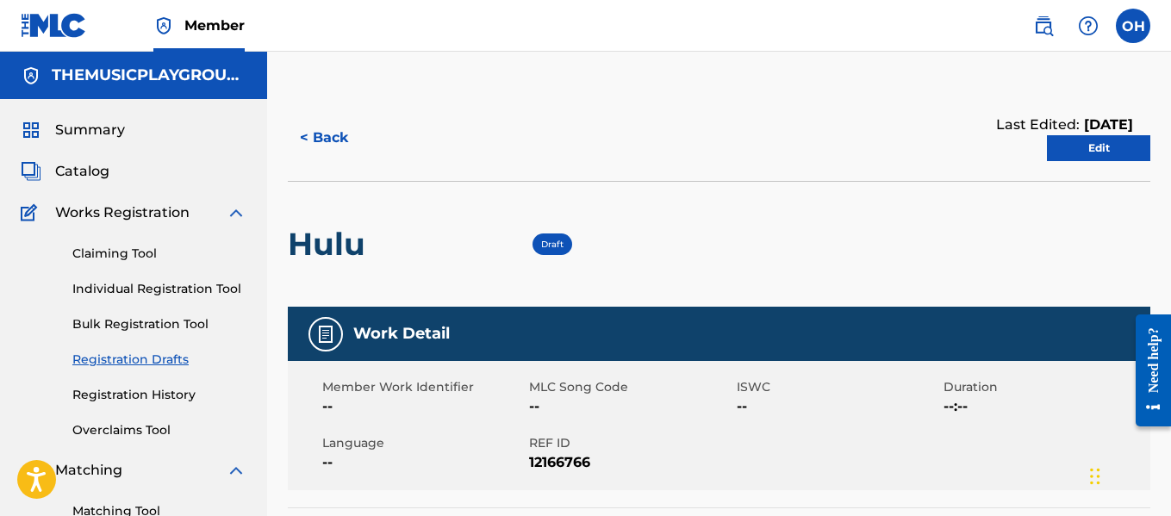
click at [1082, 150] on link "Edit" at bounding box center [1098, 148] width 103 height 26
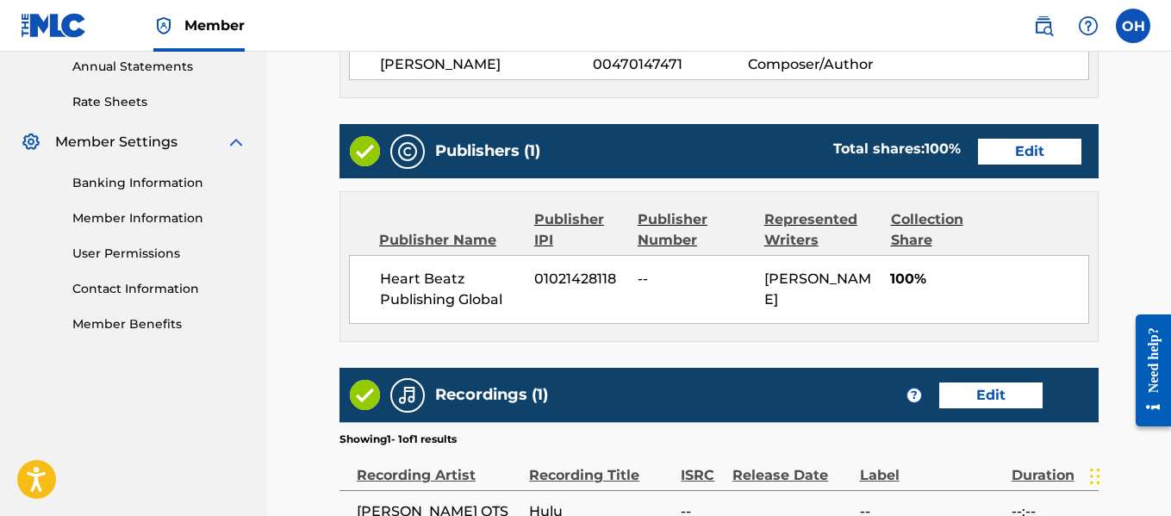
scroll to position [845, 0]
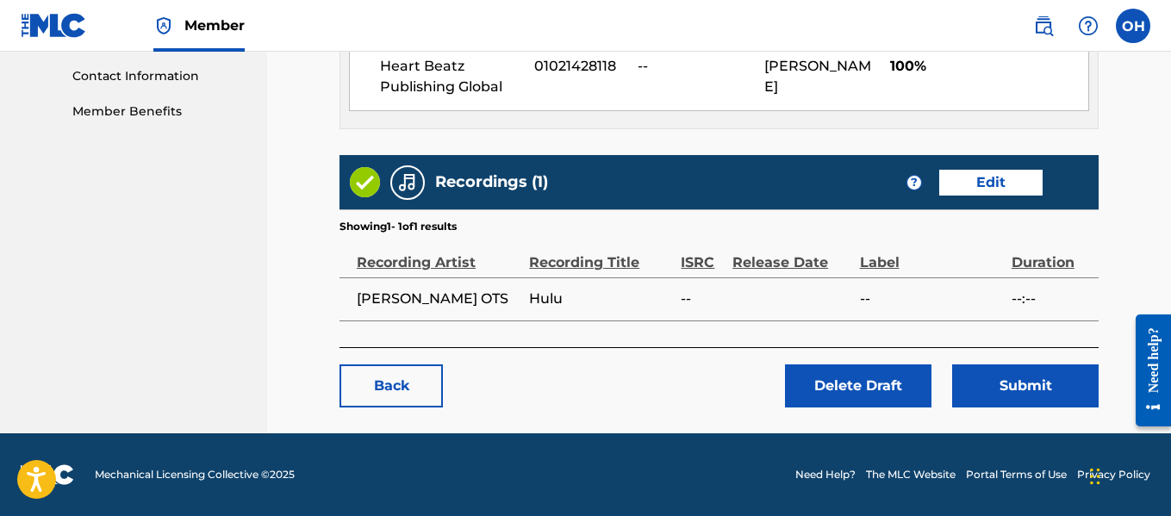
click at [1007, 393] on button "Submit" at bounding box center [1025, 386] width 147 height 43
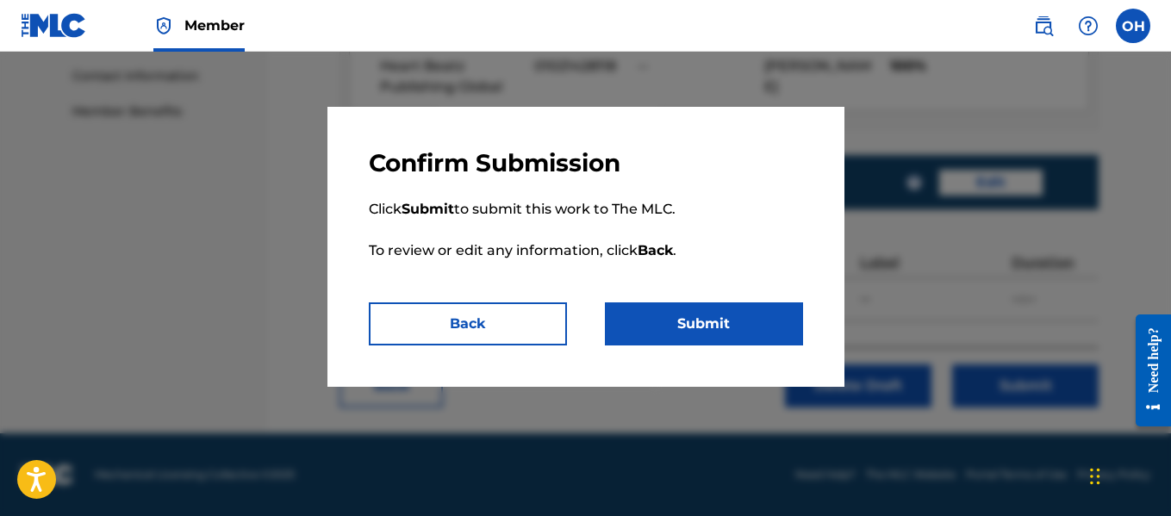
click at [708, 331] on button "Submit" at bounding box center [704, 324] width 198 height 43
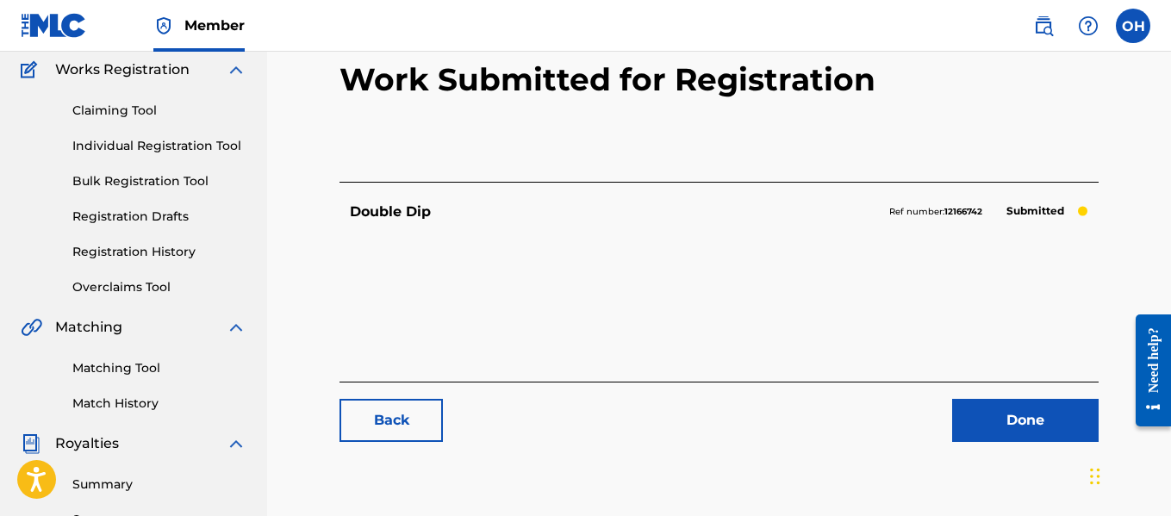
scroll to position [147, 0]
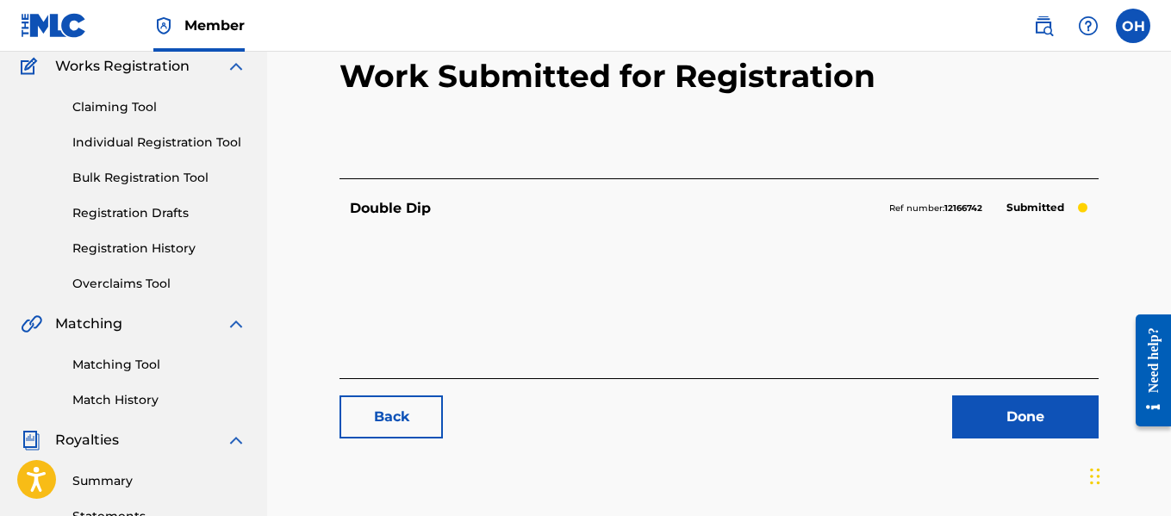
click at [1014, 409] on link "Done" at bounding box center [1025, 417] width 147 height 43
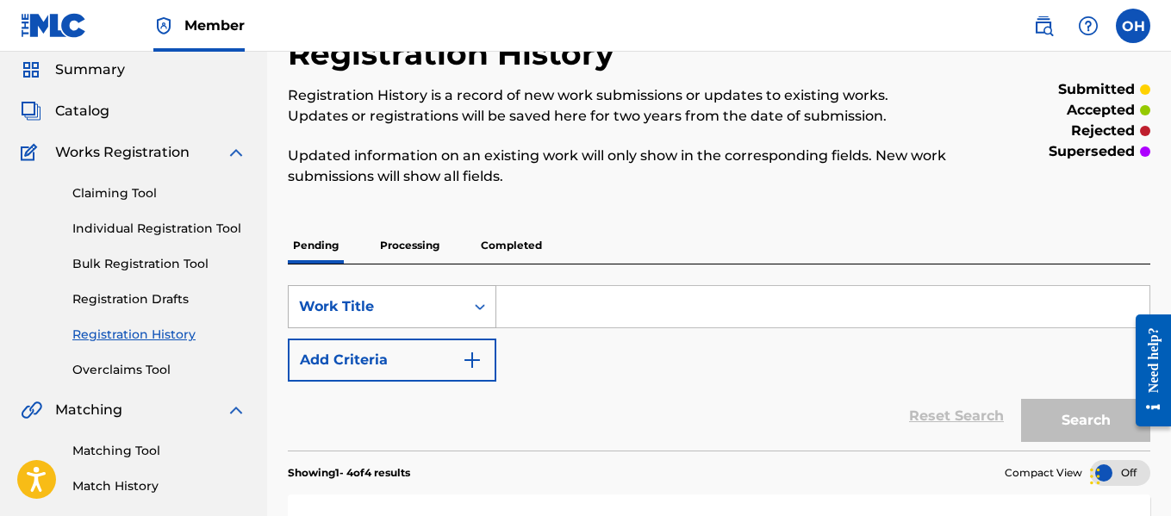
scroll to position [59, 0]
click at [136, 227] on link "Individual Registration Tool" at bounding box center [159, 230] width 174 height 18
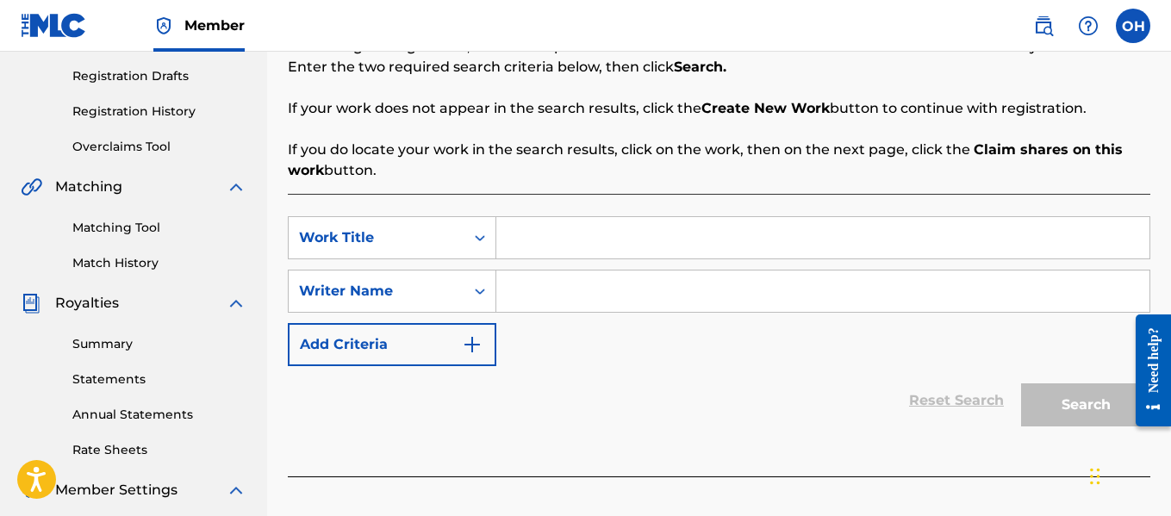
scroll to position [285, 0]
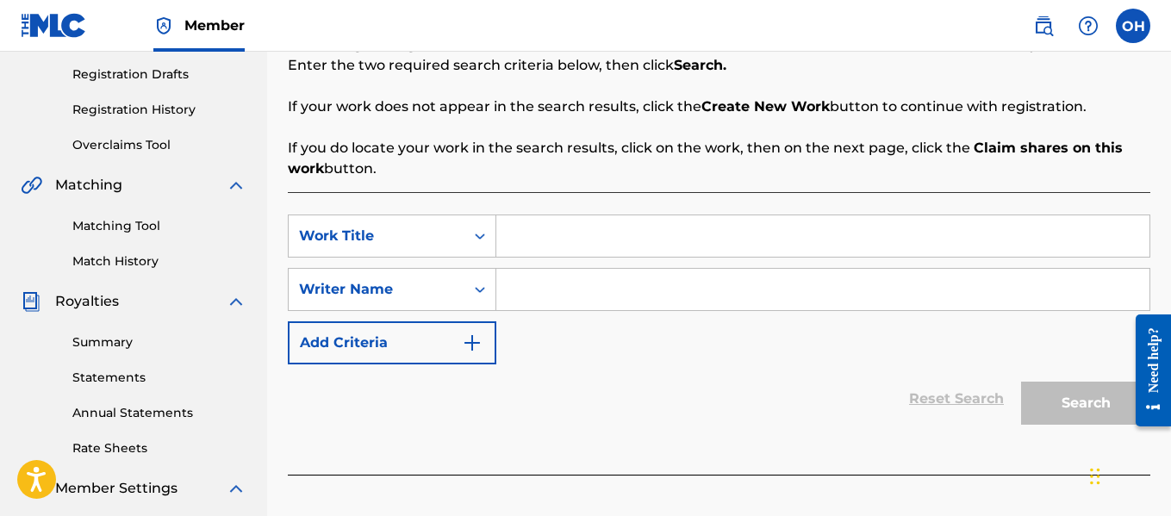
click at [533, 261] on div "SearchWithCriteria0a9ae4ea-ad0d-4056-9b37-6d360d8935a0 Work Title SearchWithCri…" at bounding box center [719, 290] width 863 height 150
click at [537, 240] on input "Search Form" at bounding box center [822, 235] width 653 height 41
type input "no morals"
click at [537, 286] on input "Search Form" at bounding box center [822, 289] width 653 height 41
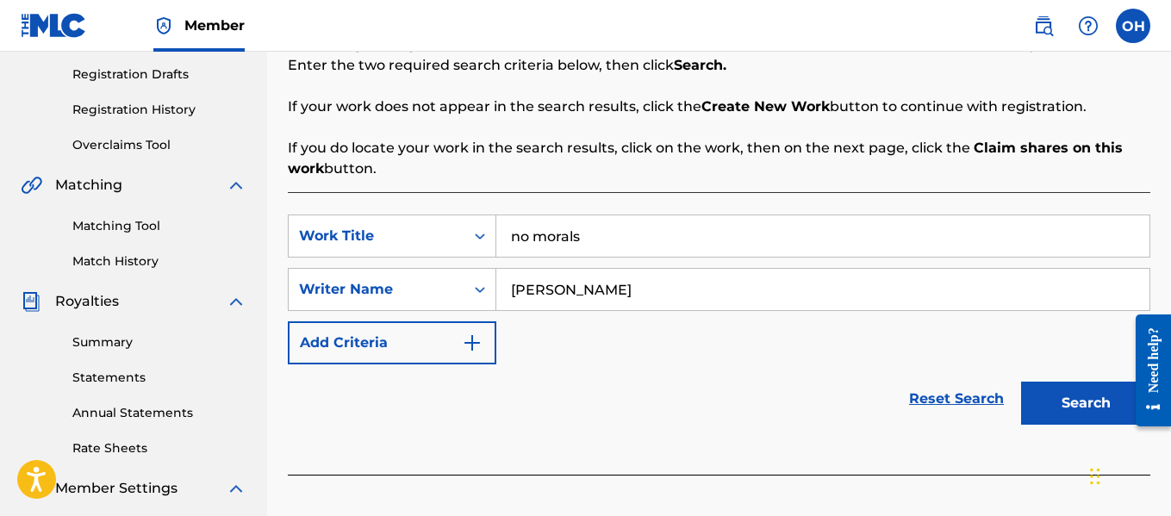
click at [1021, 382] on button "Search" at bounding box center [1085, 403] width 129 height 43
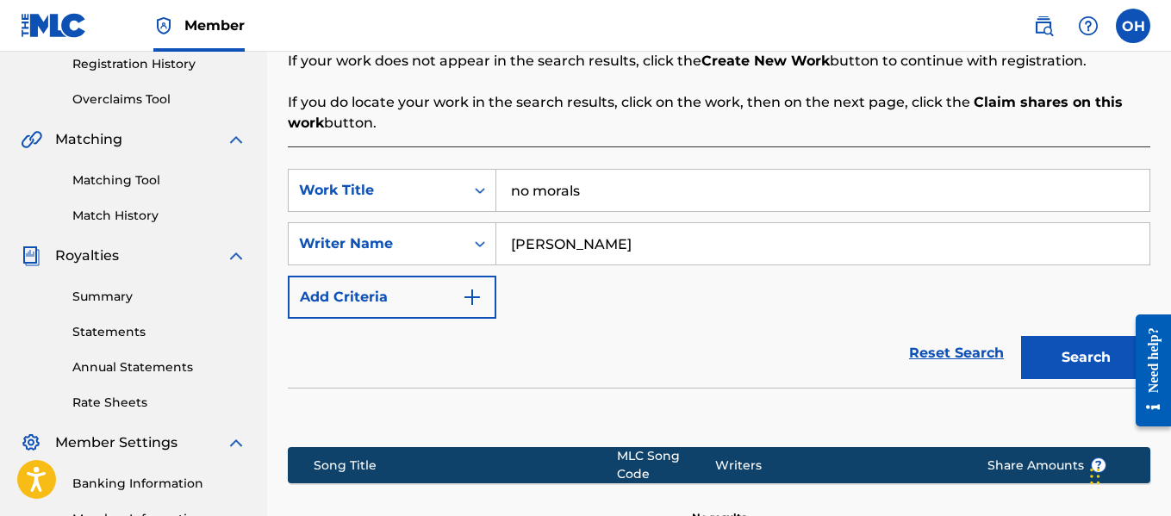
scroll to position [330, 0]
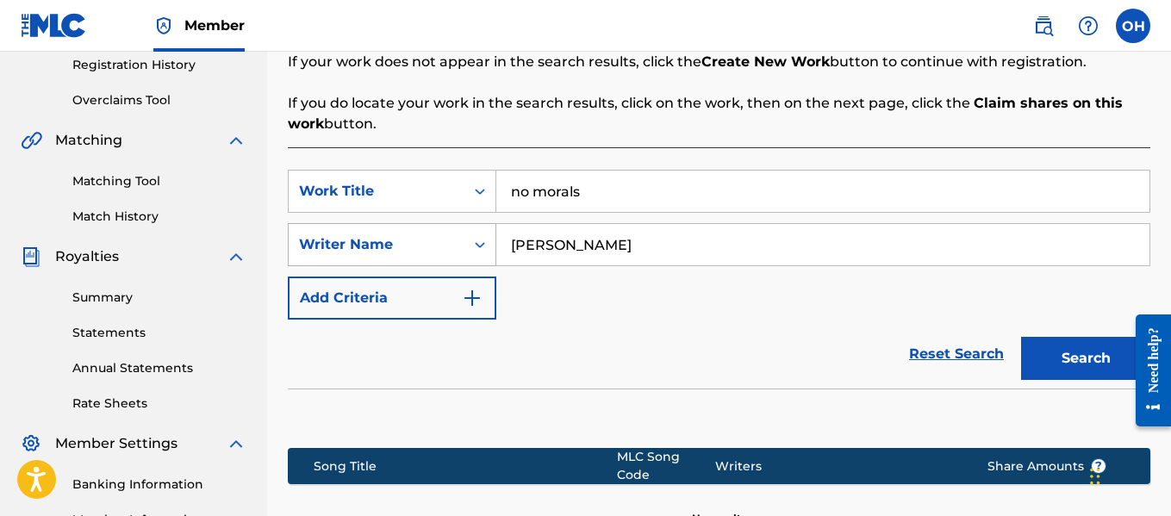
drag, startPoint x: 633, startPoint y: 243, endPoint x: 495, endPoint y: 252, distance: 139.0
click at [495, 252] on div "SearchWithCriteria93817452-6e02-44b8-bcc0-665a4373b226 Writer Name [PERSON_NAME]" at bounding box center [719, 244] width 863 height 43
click at [1021, 337] on button "Search" at bounding box center [1085, 358] width 129 height 43
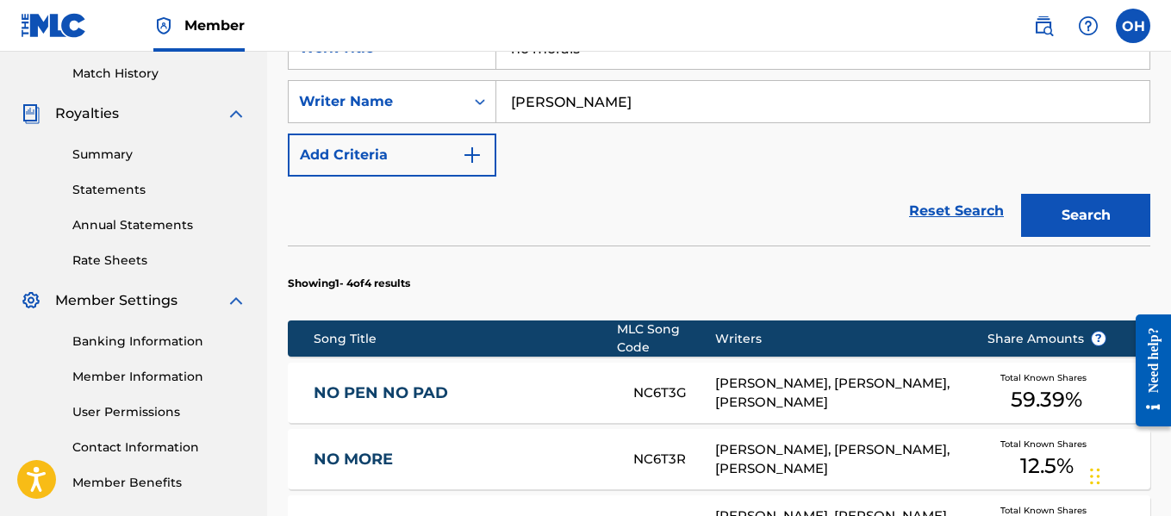
scroll to position [475, 0]
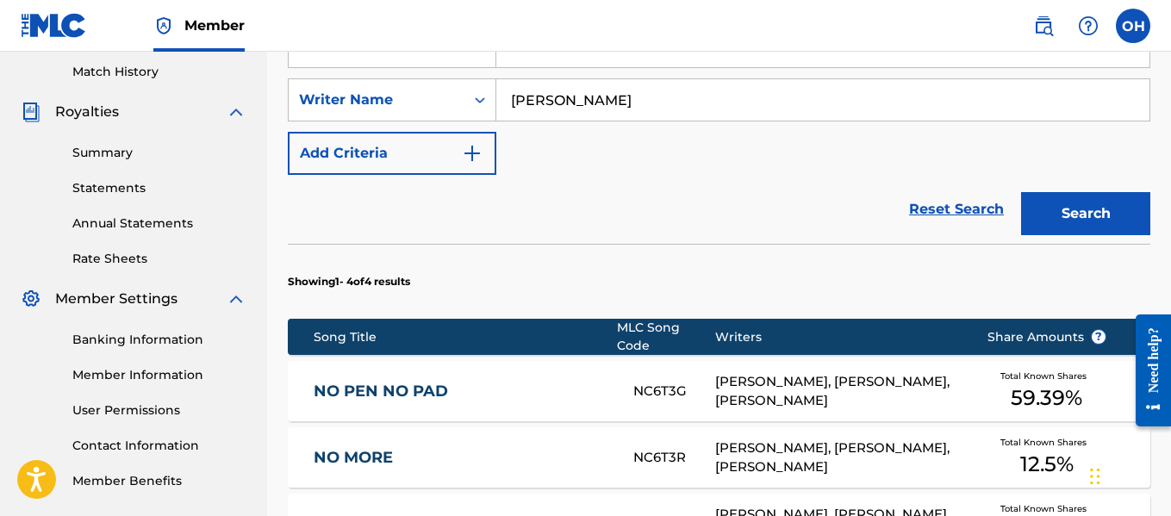
click at [1021, 192] on button "Search" at bounding box center [1085, 213] width 129 height 43
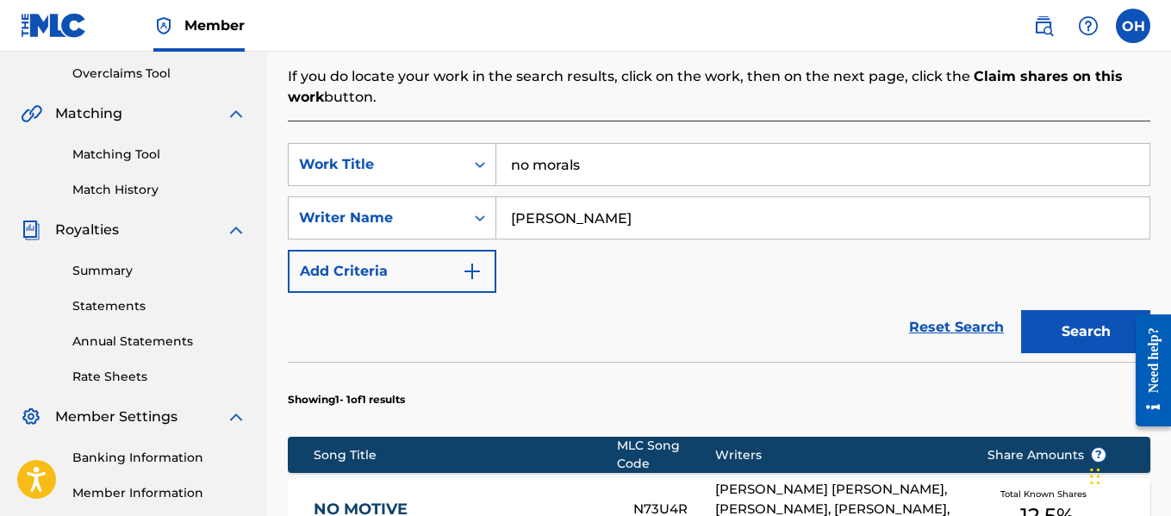
scroll to position [317, 0]
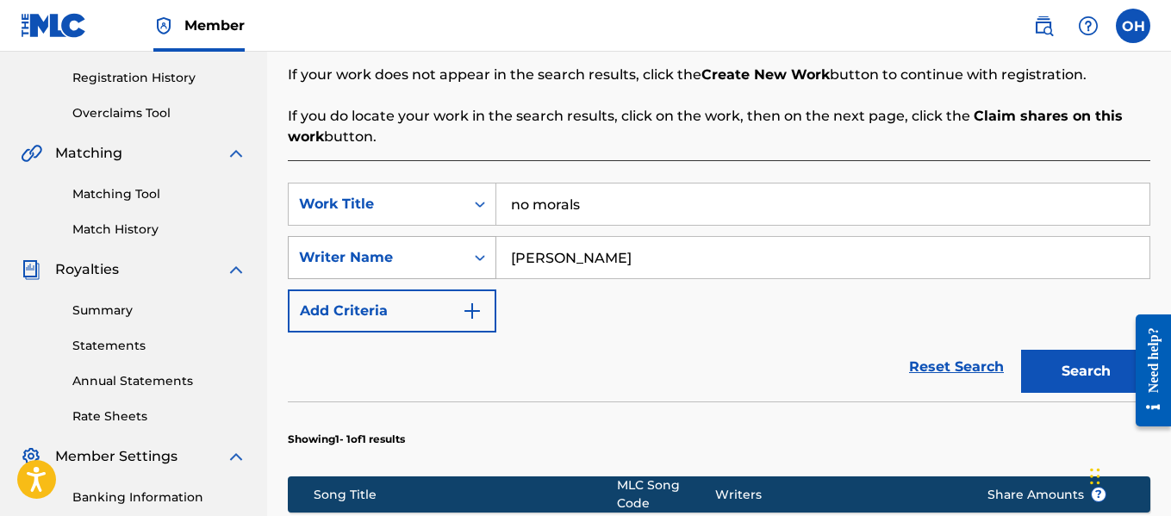
drag, startPoint x: 608, startPoint y: 258, endPoint x: 464, endPoint y: 264, distance: 144.1
click at [464, 264] on div "SearchWithCriteria93817452-6e02-44b8-bcc0-665a4373b226 Writer Name [PERSON_NAME]" at bounding box center [719, 257] width 863 height 43
type input "[PERSON_NAME]"
click at [1021, 350] on button "Search" at bounding box center [1085, 371] width 129 height 43
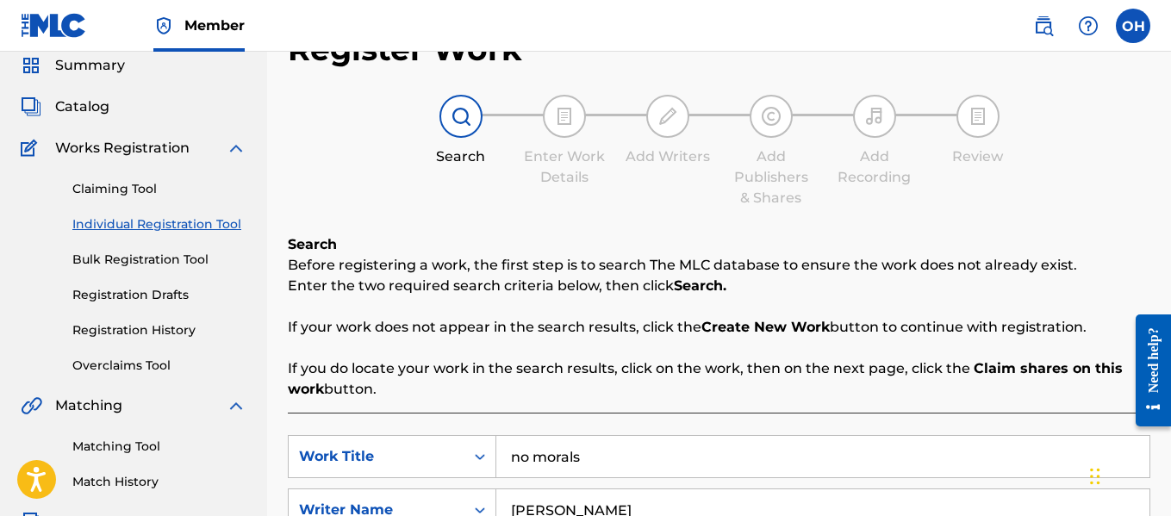
scroll to position [64, 0]
click at [138, 218] on link "Individual Registration Tool" at bounding box center [159, 225] width 174 height 18
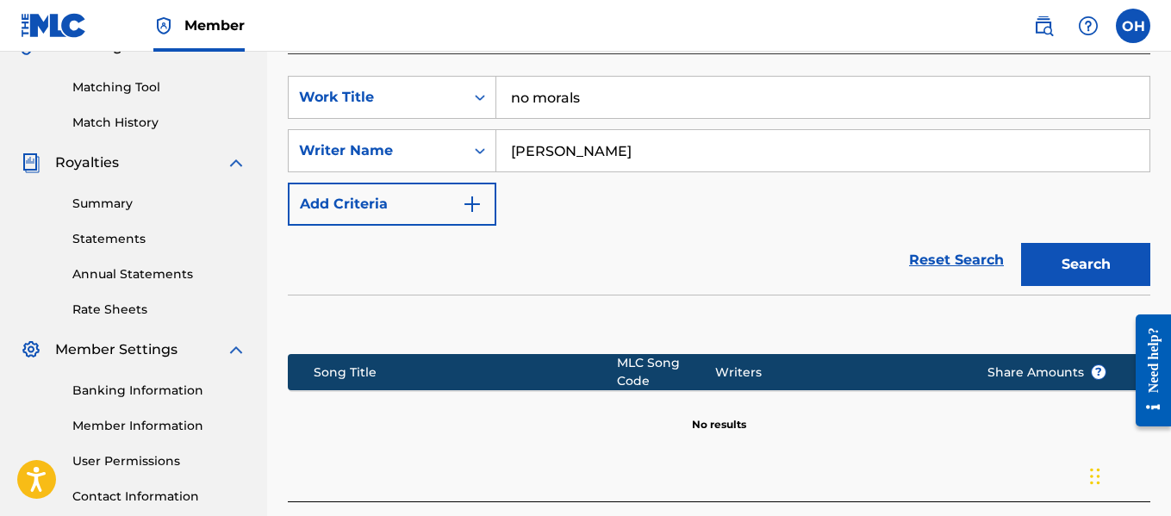
scroll to position [477, 0]
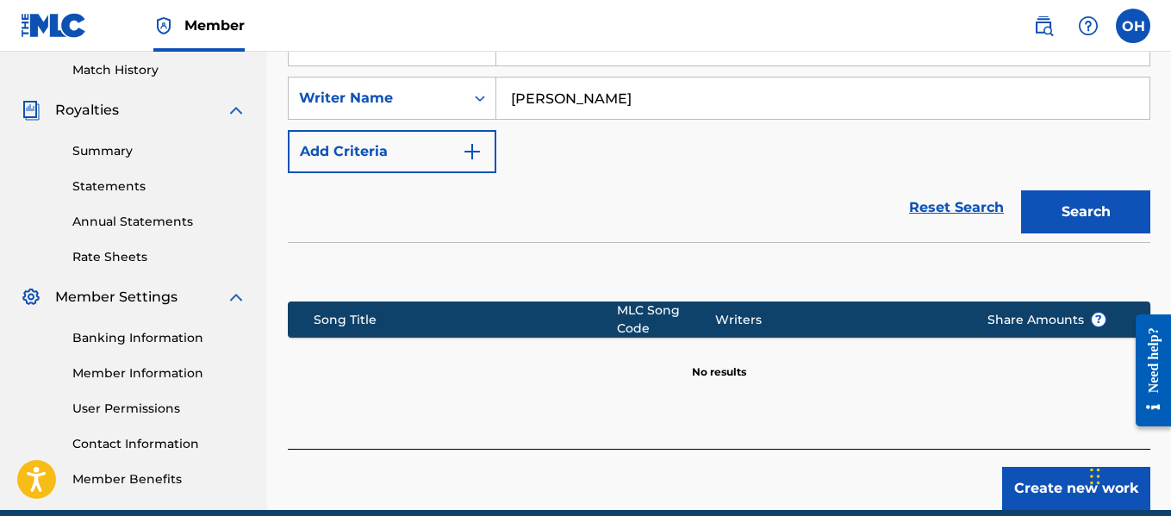
click at [1012, 471] on button "Create new work" at bounding box center [1076, 488] width 148 height 43
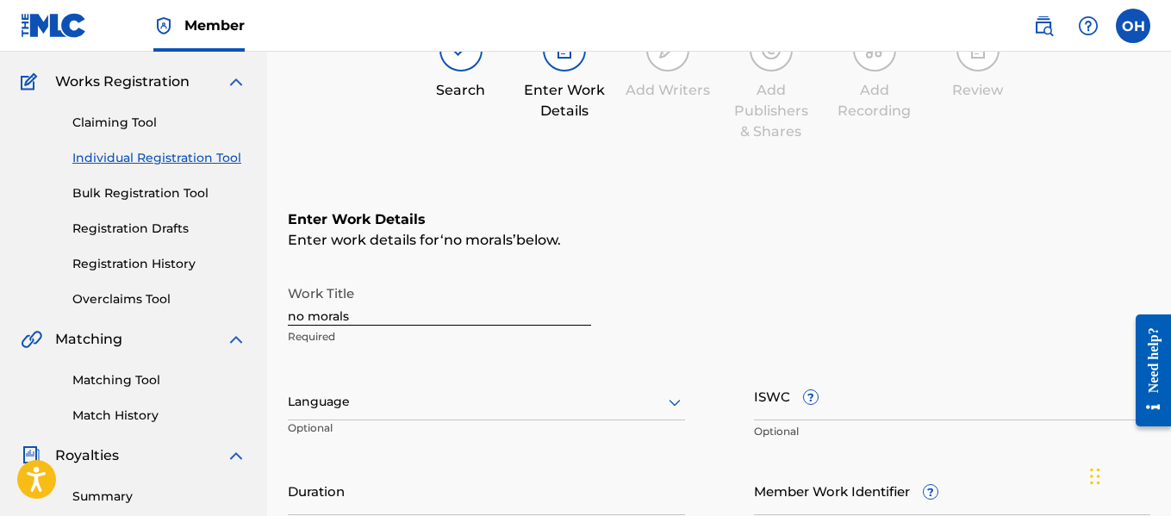
scroll to position [130, 0]
drag, startPoint x: 403, startPoint y: 313, endPoint x: 252, endPoint y: 329, distance: 152.6
click at [252, 329] on main "THEMUSICPLAYGROUND THEMUSICPLAYGROUND Summary Catalog Works Registration Claimi…" at bounding box center [585, 394] width 1171 height 945
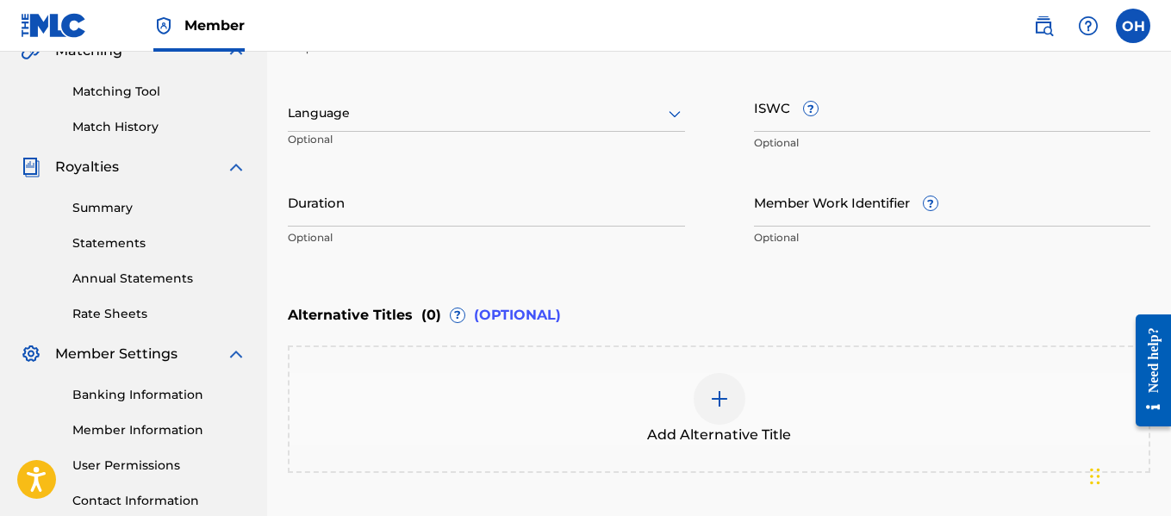
scroll to position [557, 0]
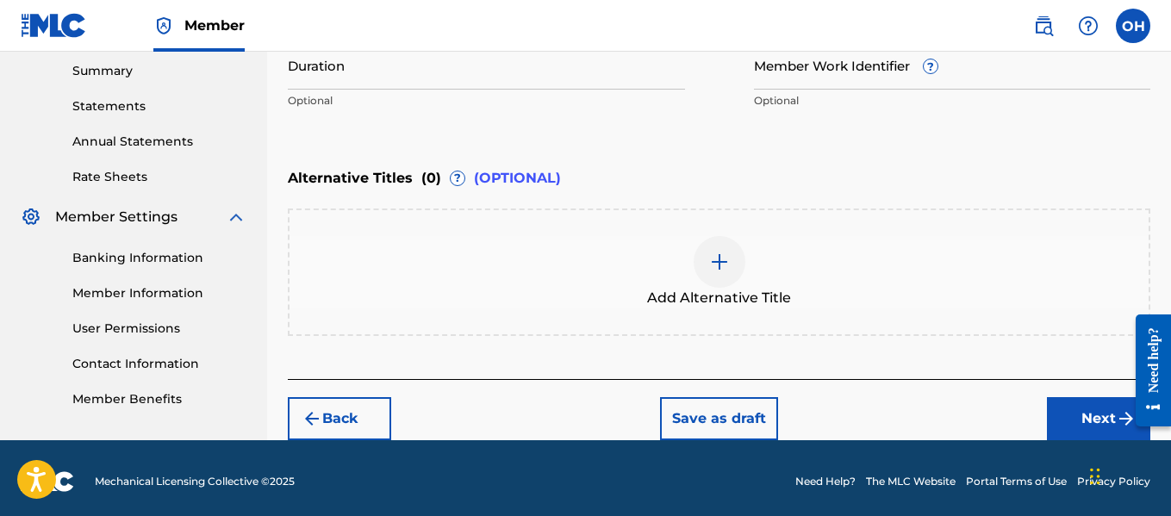
type input "No Morals"
click at [1080, 413] on button "Next" at bounding box center [1098, 418] width 103 height 43
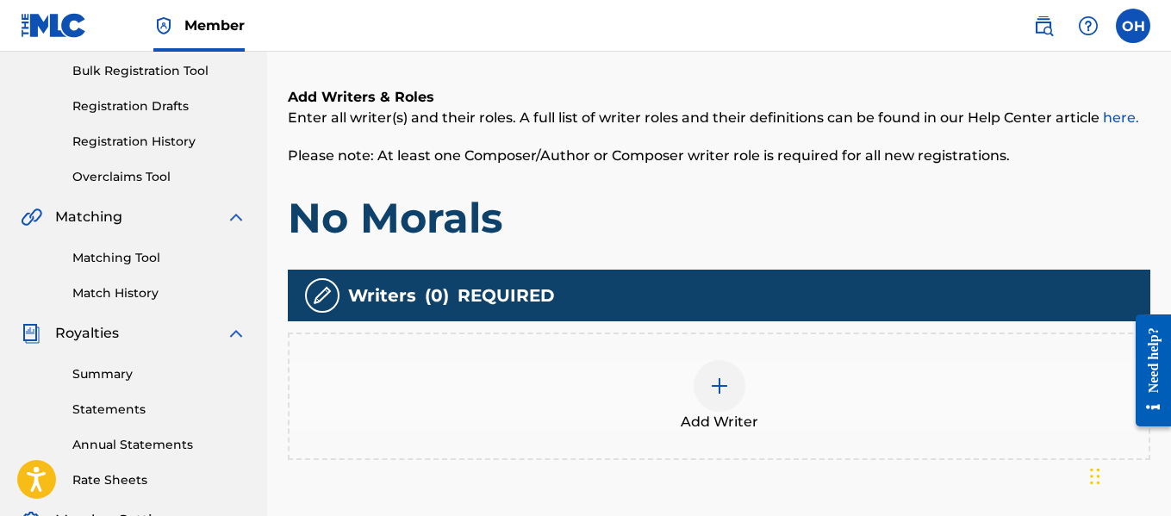
scroll to position [254, 0]
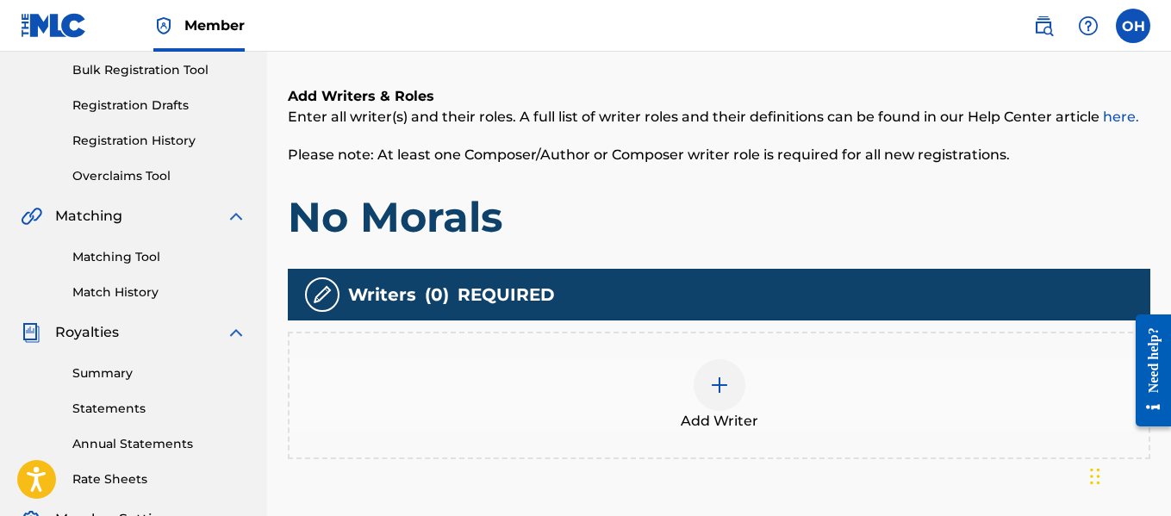
click at [711, 400] on div at bounding box center [720, 385] width 52 height 52
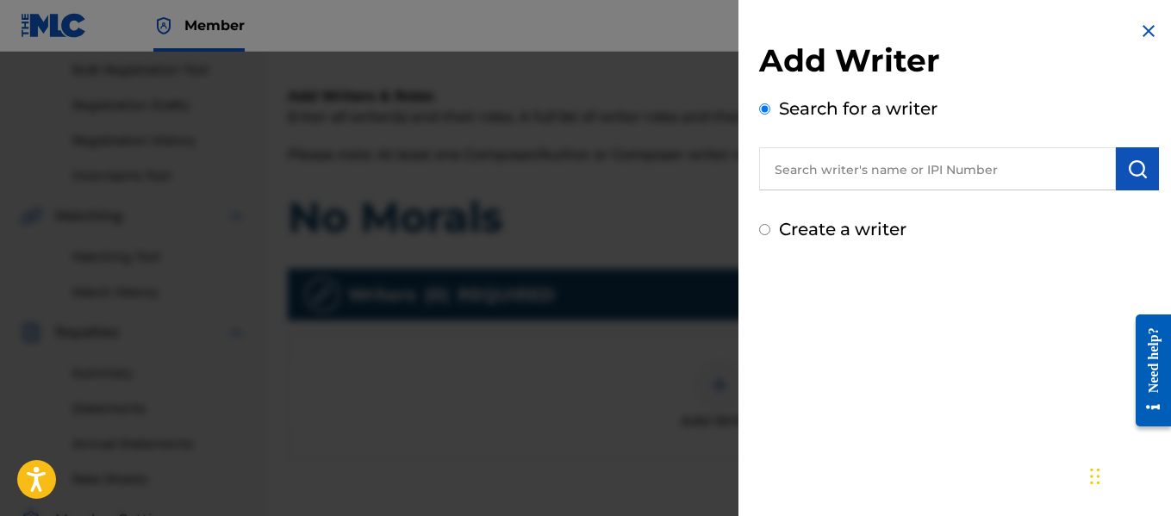
click at [859, 153] on input "text" at bounding box center [937, 168] width 357 height 43
paste input "1010671906"
type input "1010671906"
click at [1135, 158] on button "submit" at bounding box center [1137, 168] width 43 height 43
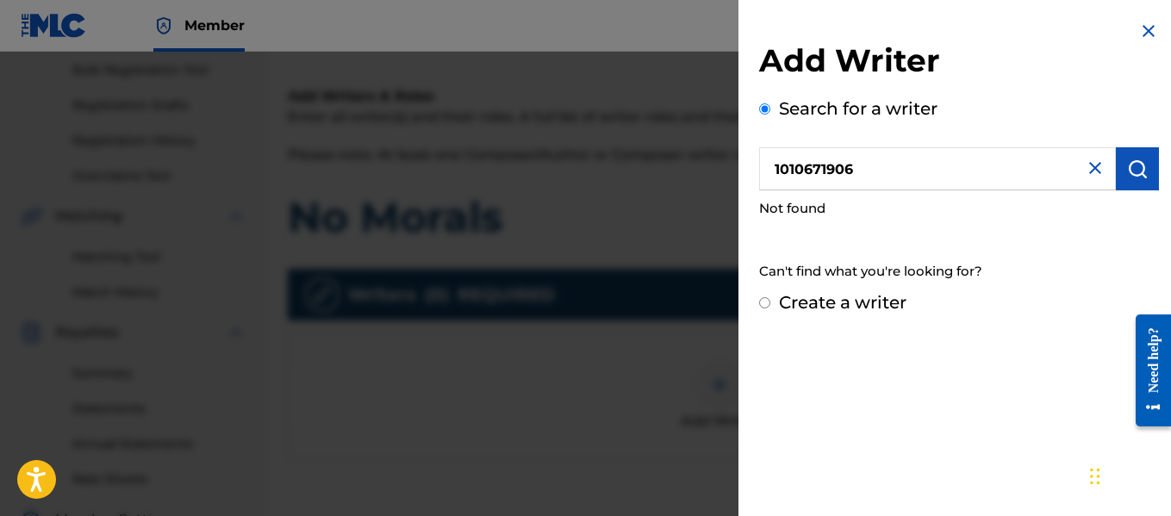
click at [770, 309] on div "Create a writer" at bounding box center [959, 303] width 400 height 26
click at [767, 303] on input "Create a writer" at bounding box center [764, 302] width 11 height 11
radio input "false"
radio input "true"
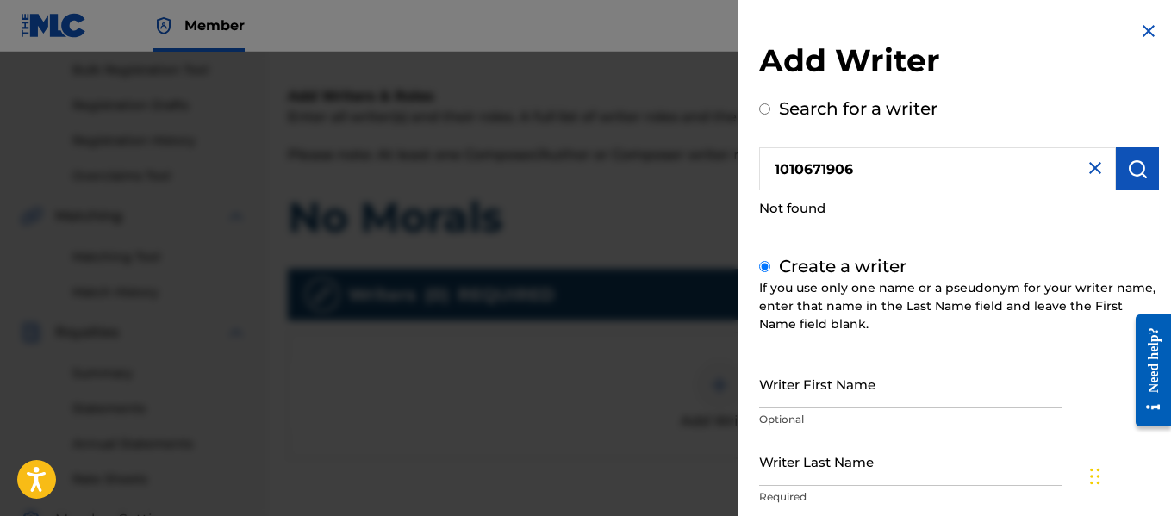
click at [1088, 172] on img at bounding box center [1095, 168] width 21 height 21
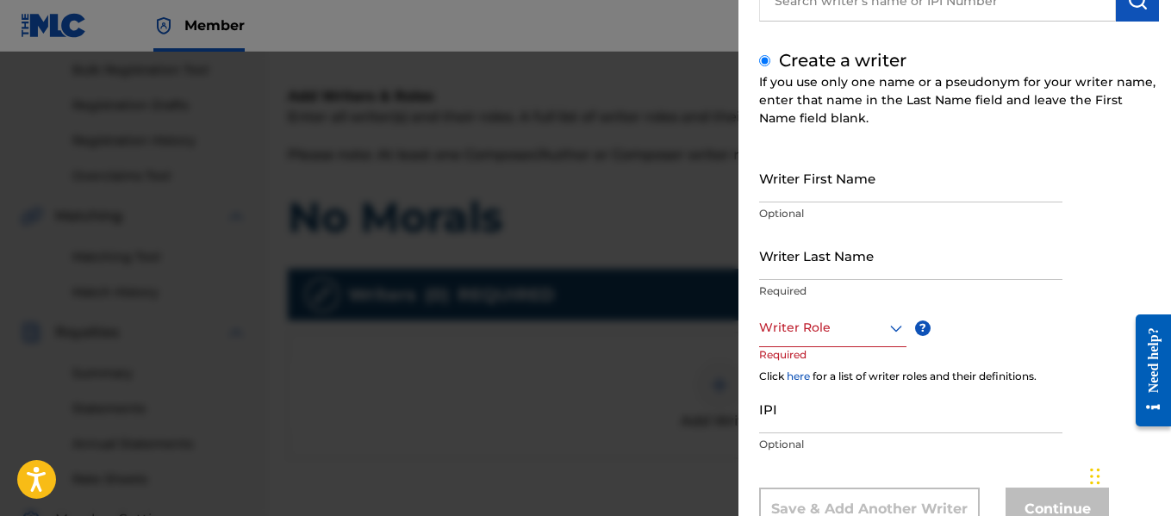
scroll to position [171, 0]
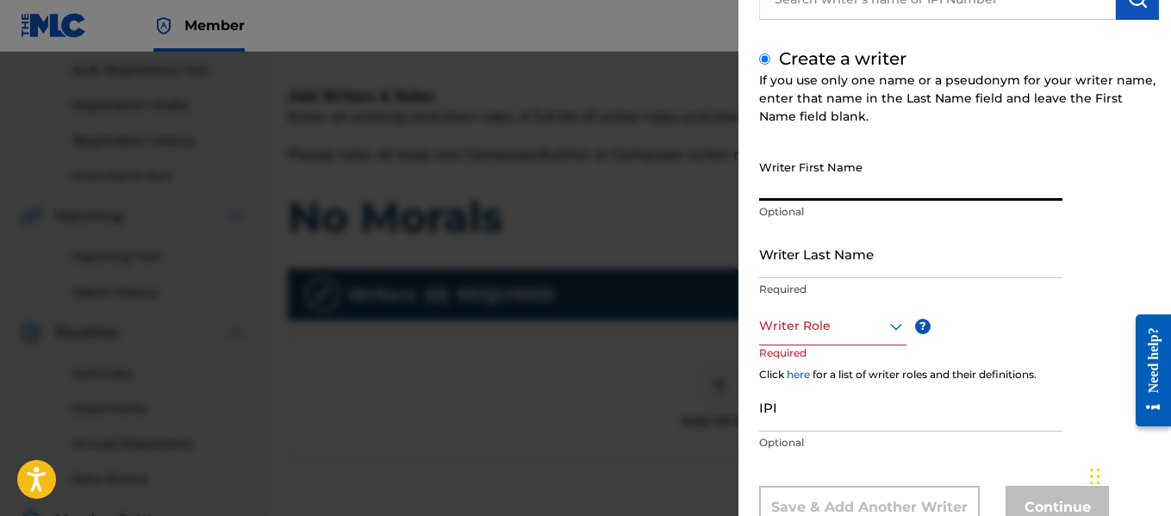
click at [927, 188] on input "Writer First Name" at bounding box center [910, 176] width 303 height 49
click at [931, 178] on input "Writer First Name" at bounding box center [910, 176] width 303 height 49
type input "[PERSON_NAME]"
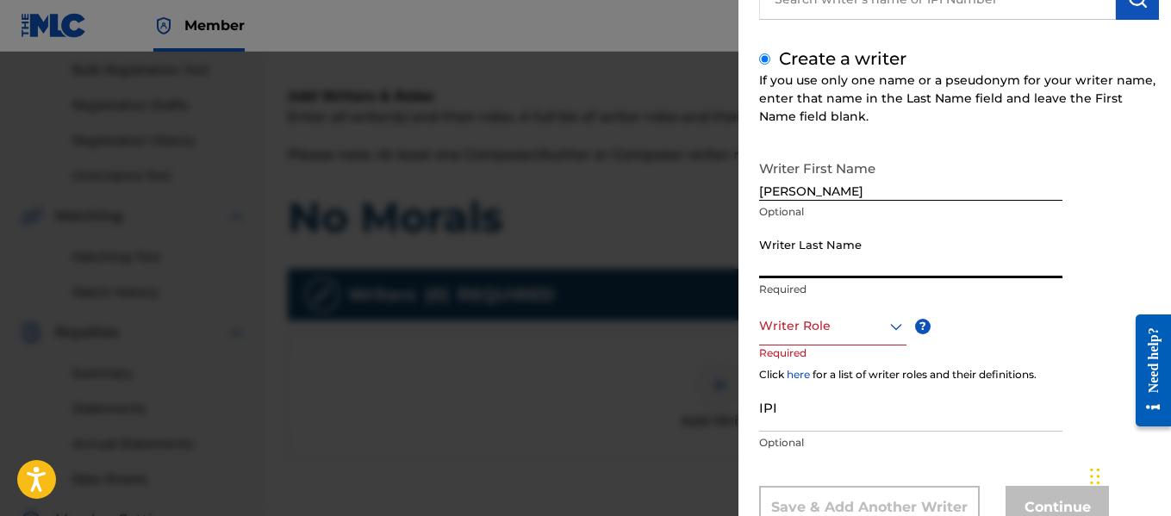
click at [888, 260] on input "Writer Last Name" at bounding box center [910, 253] width 303 height 49
type input "[PERSON_NAME]"
click at [853, 334] on div at bounding box center [832, 326] width 147 height 22
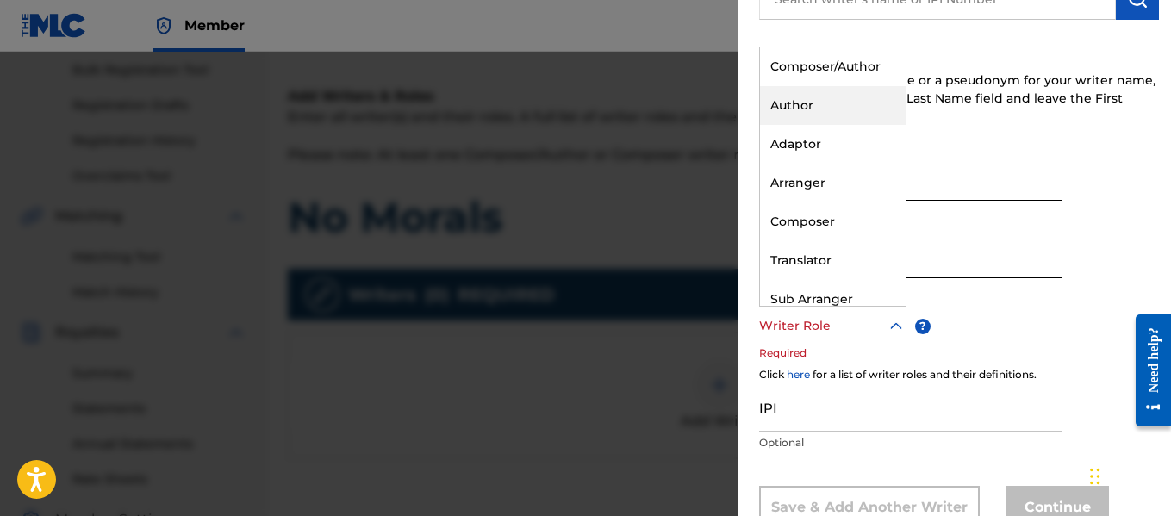
click at [844, 108] on div "Author" at bounding box center [833, 105] width 146 height 39
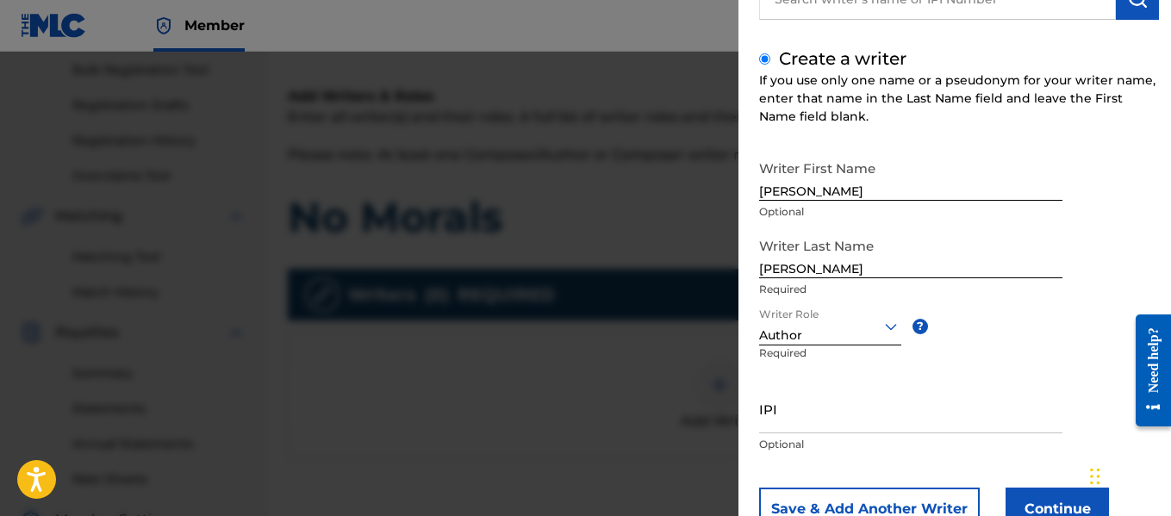
scroll to position [232, 0]
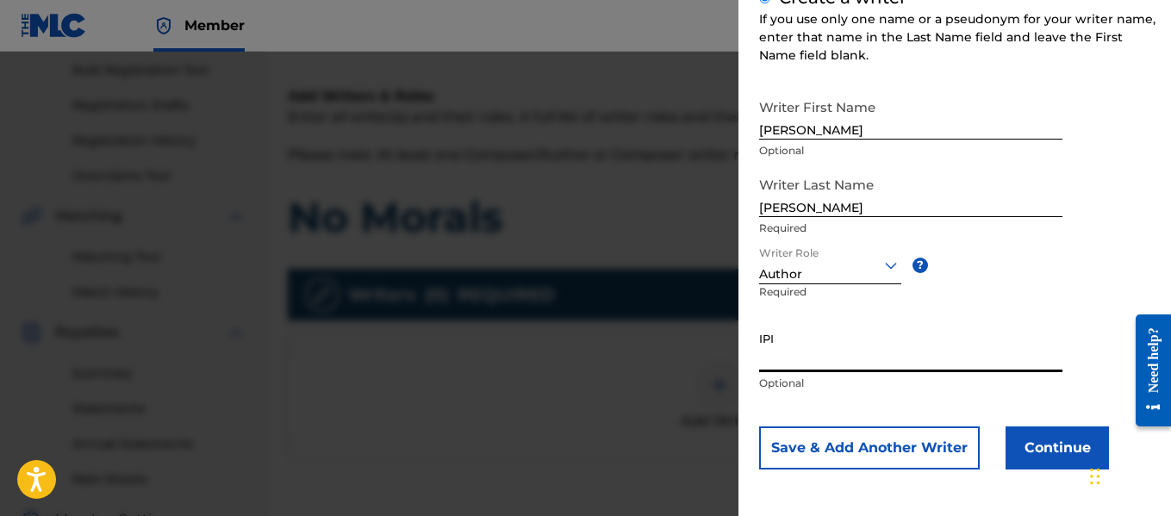
click at [846, 360] on input "IPI" at bounding box center [910, 347] width 303 height 49
paste input "1010671906"
type input "1010671906"
click at [927, 456] on button "Save & Add Another Writer" at bounding box center [869, 448] width 221 height 43
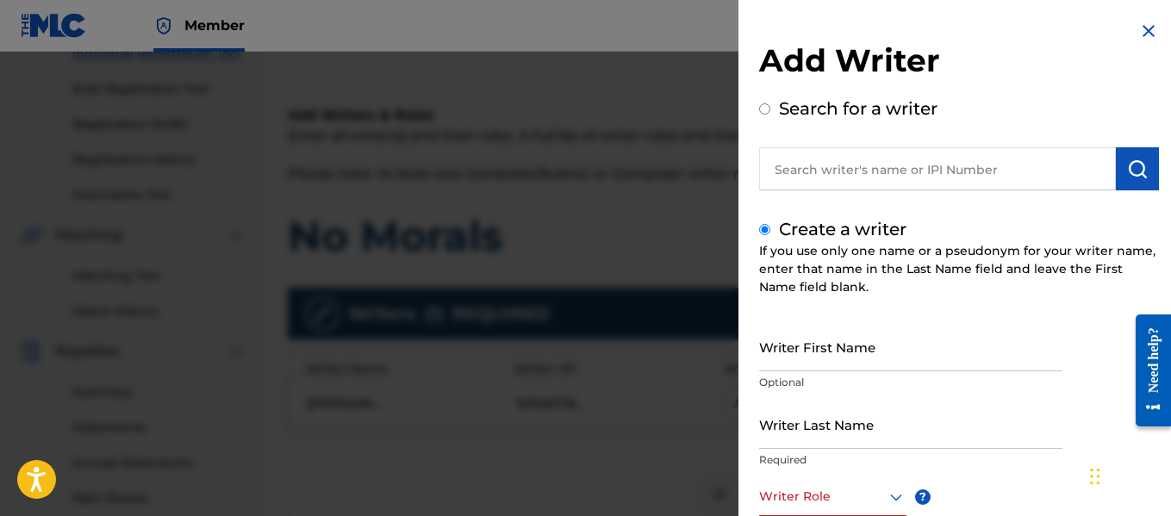
scroll to position [239, 0]
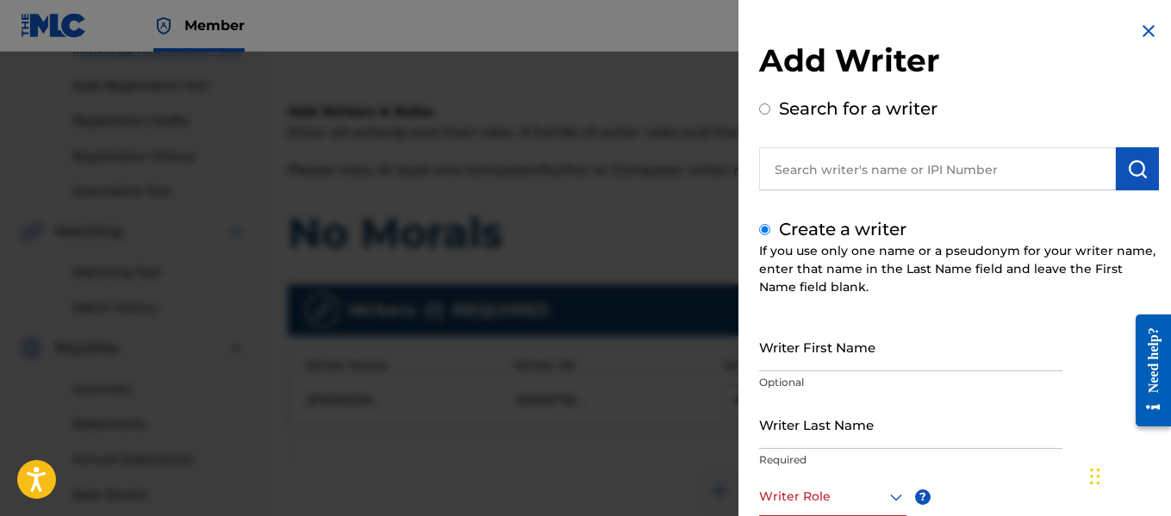
click at [1144, 33] on img at bounding box center [1148, 31] width 21 height 21
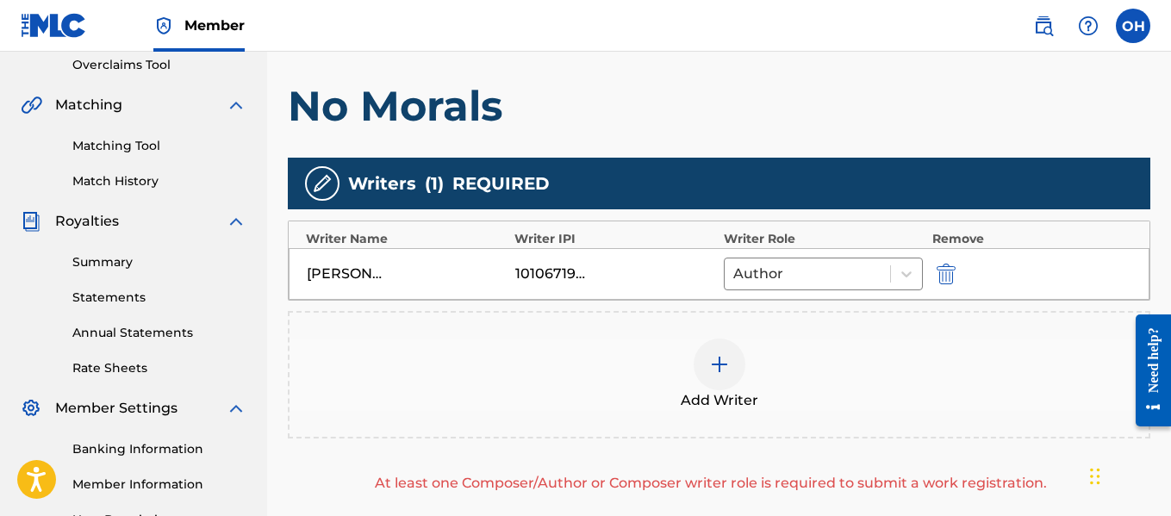
scroll to position [377, 0]
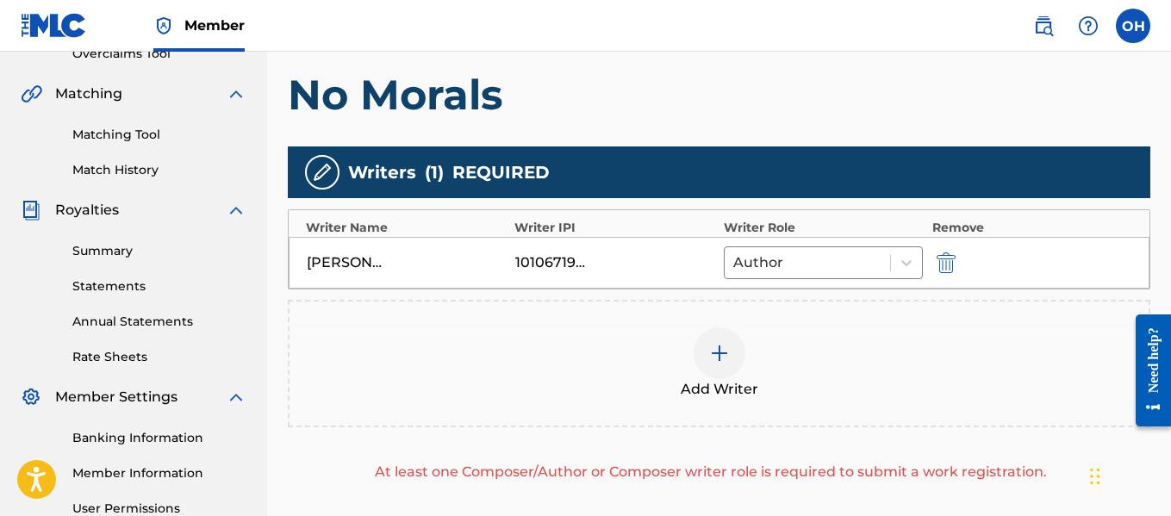
click at [712, 368] on div at bounding box center [720, 354] width 52 height 52
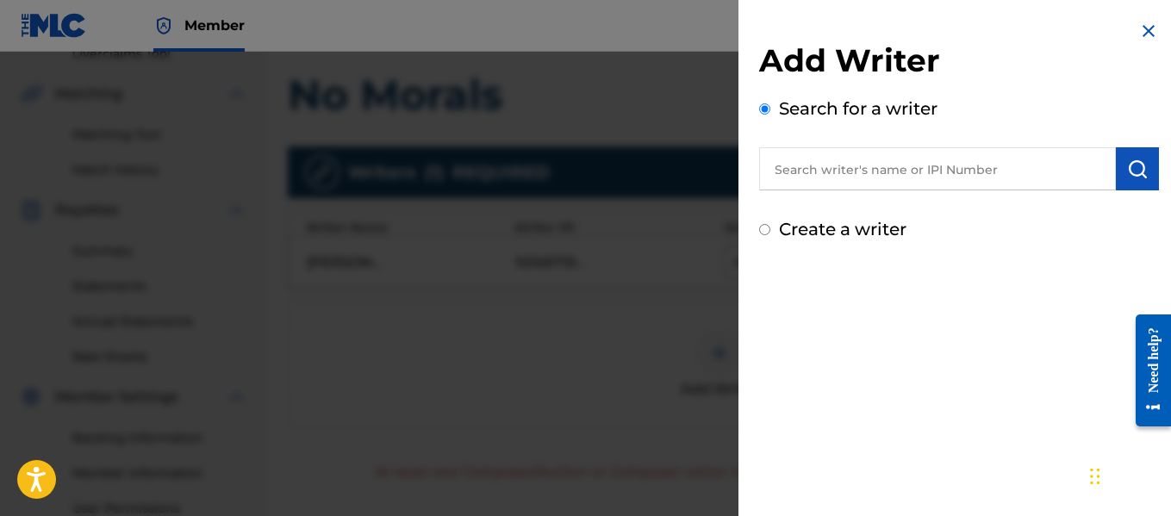
click at [854, 176] on input "text" at bounding box center [937, 168] width 357 height 43
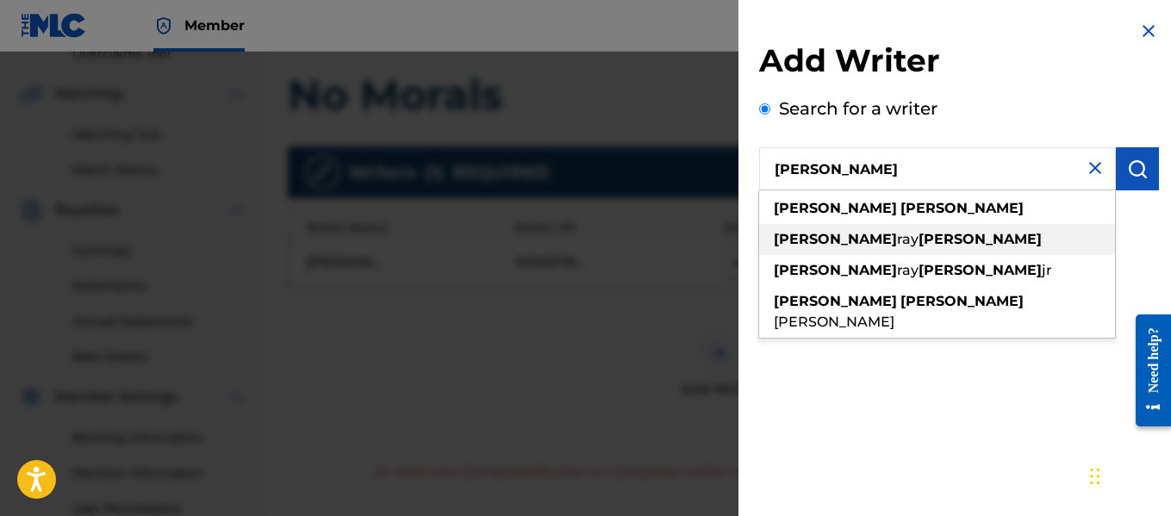
type input "[PERSON_NAME]"
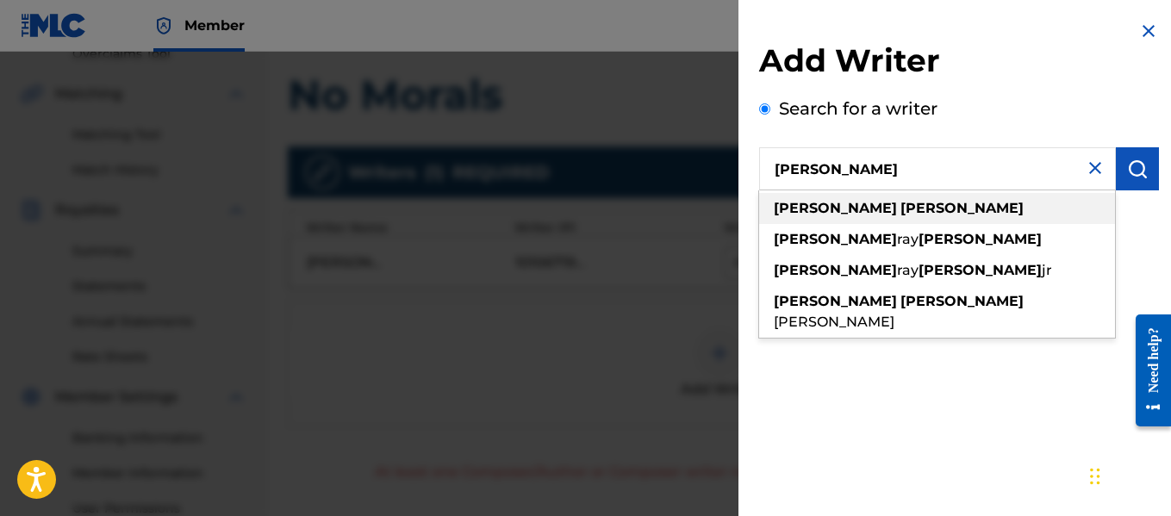
click at [901, 213] on strong "[PERSON_NAME]" at bounding box center [962, 208] width 123 height 16
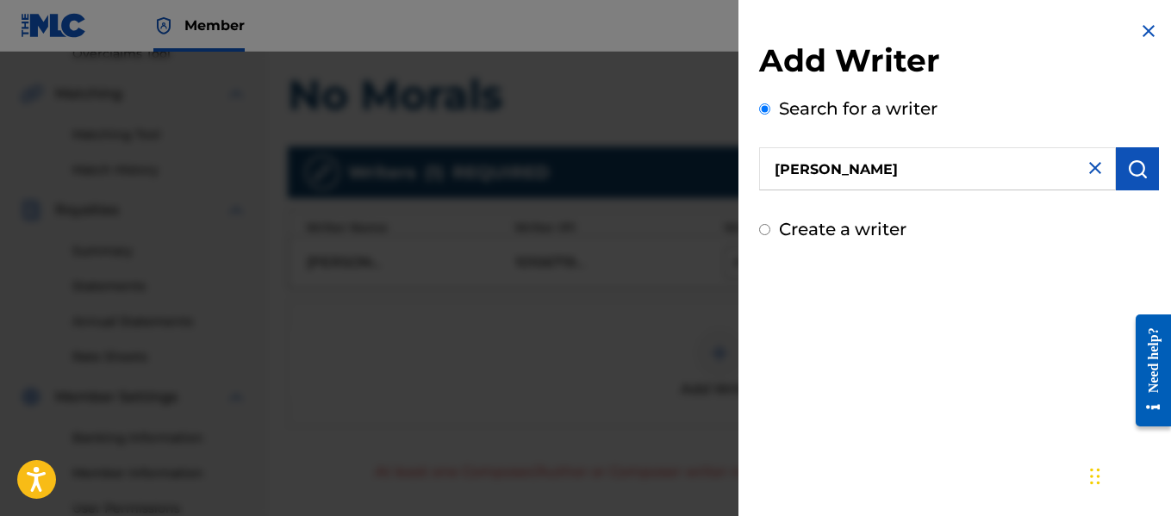
click at [1127, 178] on img "submit" at bounding box center [1137, 169] width 21 height 21
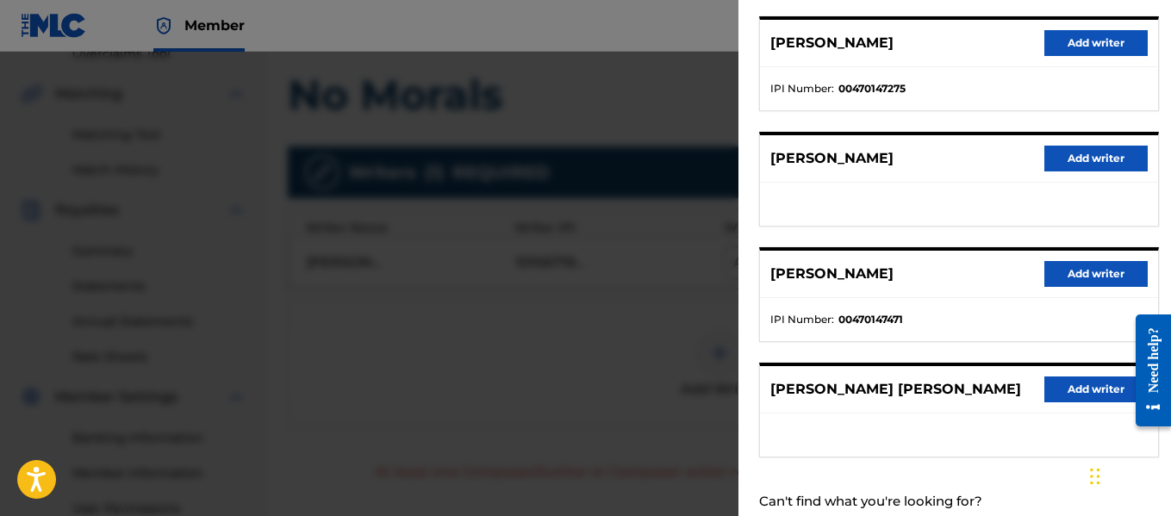
scroll to position [328, 0]
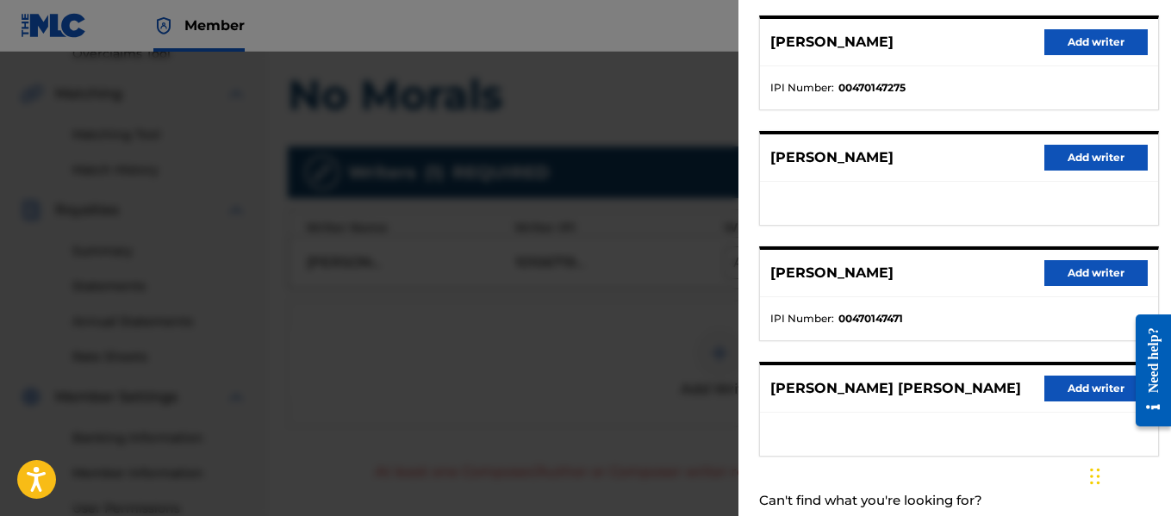
drag, startPoint x: 1064, startPoint y: 274, endPoint x: 1001, endPoint y: 307, distance: 71.7
click at [1001, 307] on div "[PERSON_NAME] Add writer IPI Number : 00470147471" at bounding box center [959, 293] width 400 height 95
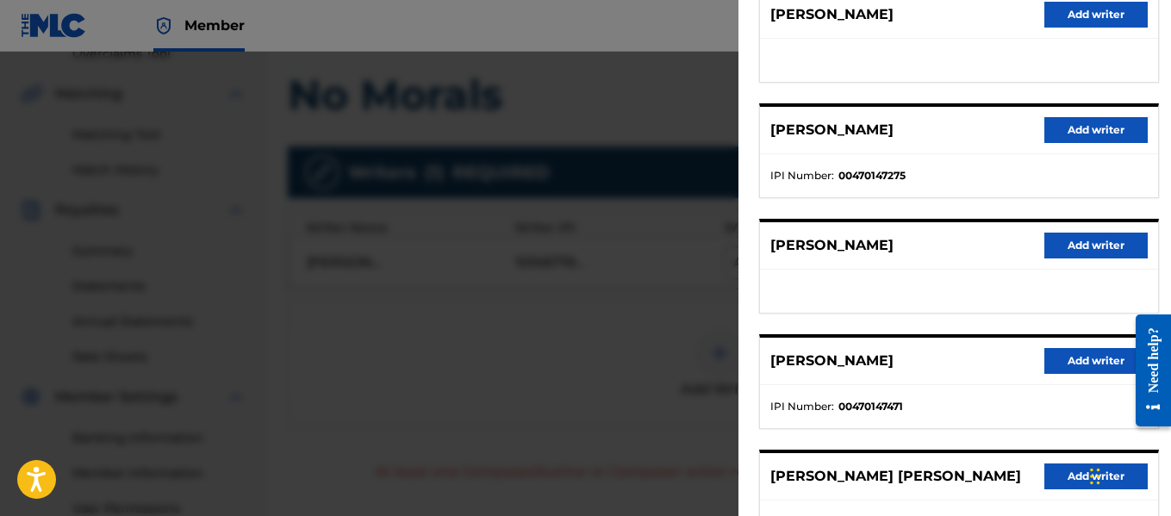
scroll to position [240, 0]
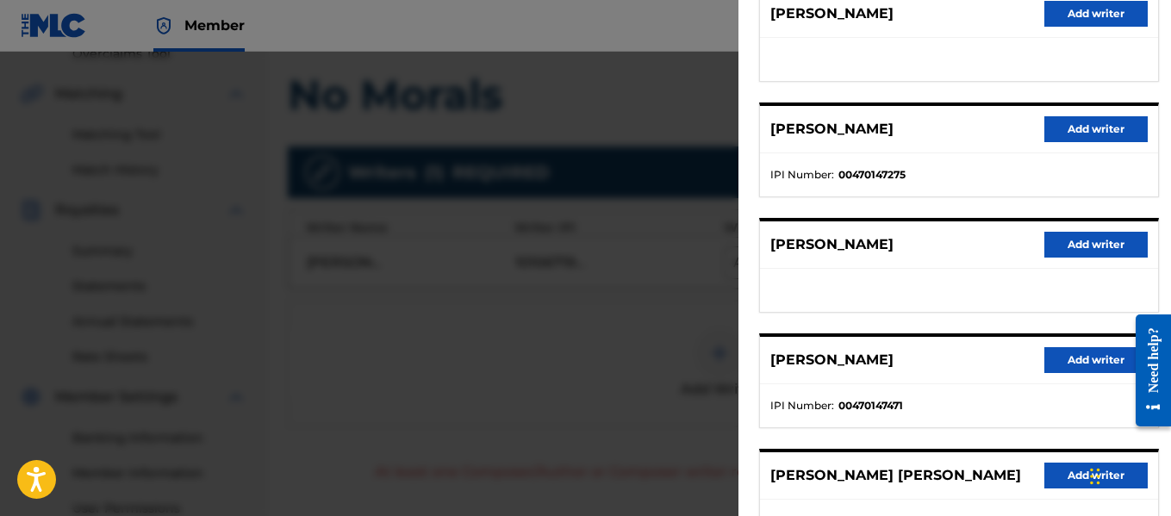
click at [1090, 358] on button "Add writer" at bounding box center [1096, 360] width 103 height 26
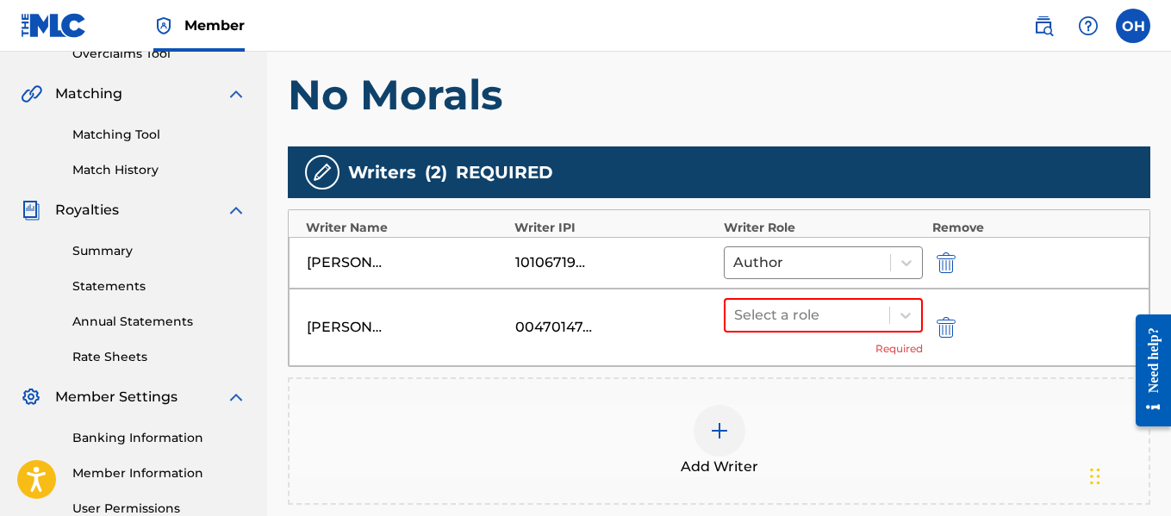
click at [876, 296] on div "[PERSON_NAME] 00470147471 Select a role Required" at bounding box center [719, 328] width 861 height 78
click at [881, 309] on div at bounding box center [807, 315] width 147 height 24
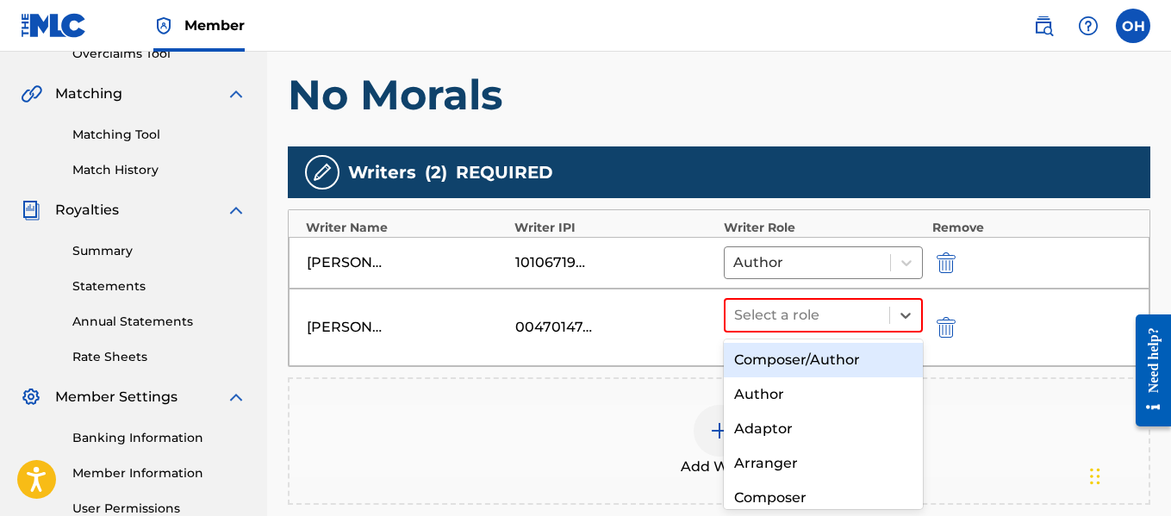
click at [843, 361] on div "Composer/Author" at bounding box center [824, 360] width 200 height 34
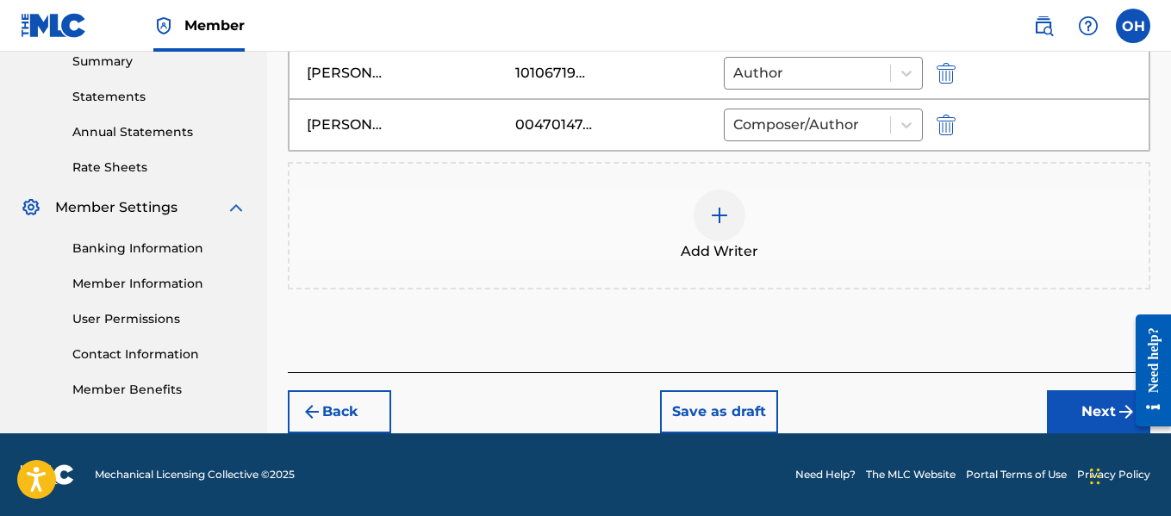
scroll to position [565, 0]
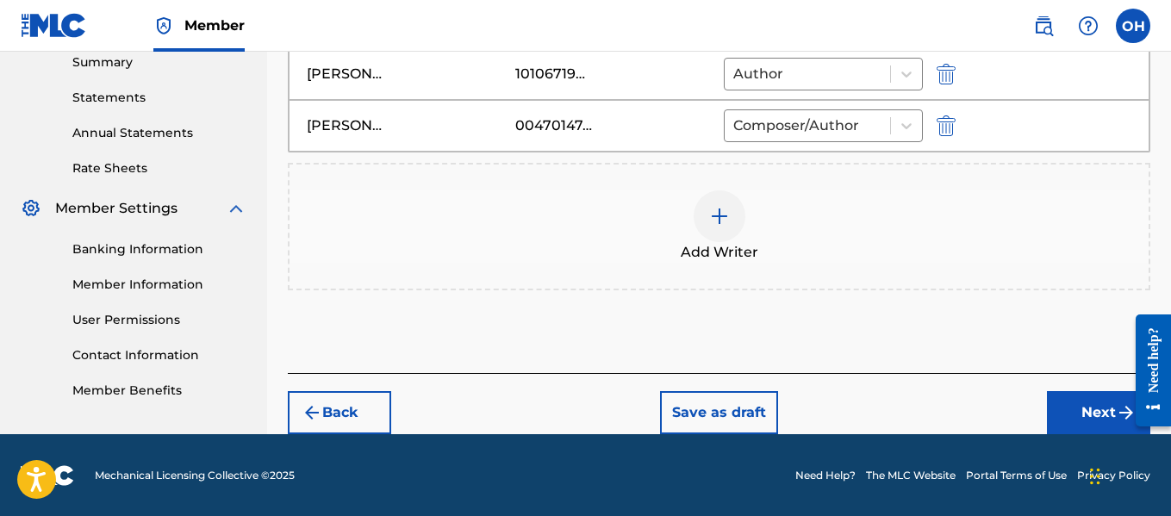
click at [1073, 408] on button "Next" at bounding box center [1098, 412] width 103 height 43
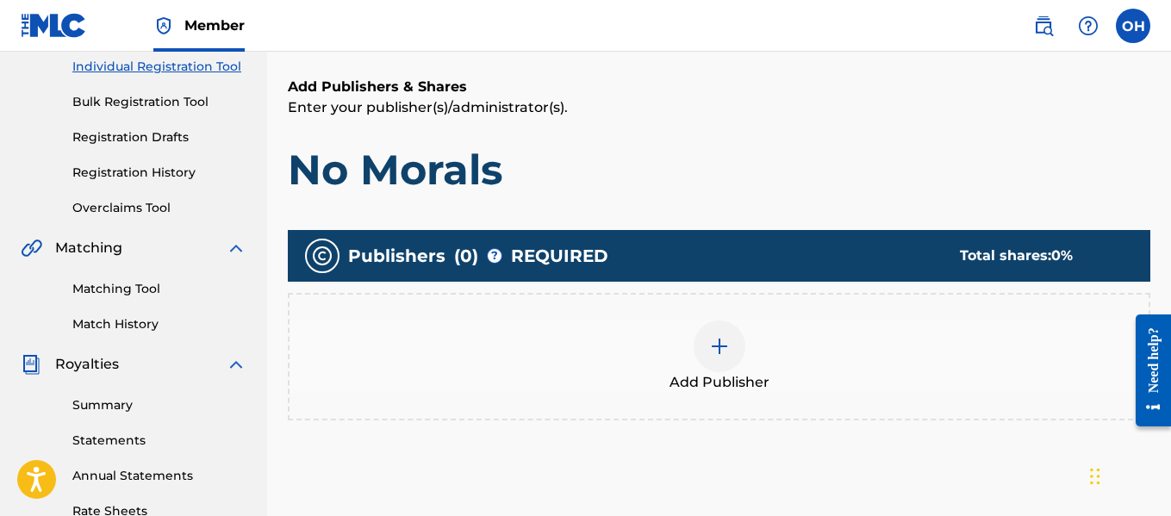
scroll to position [223, 0]
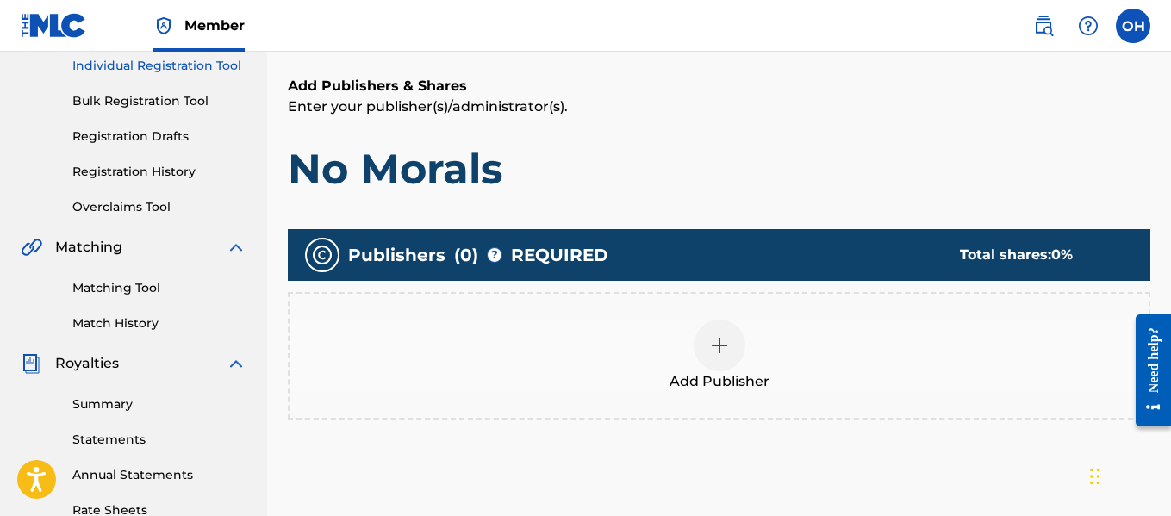
click at [714, 338] on img at bounding box center [719, 345] width 21 height 21
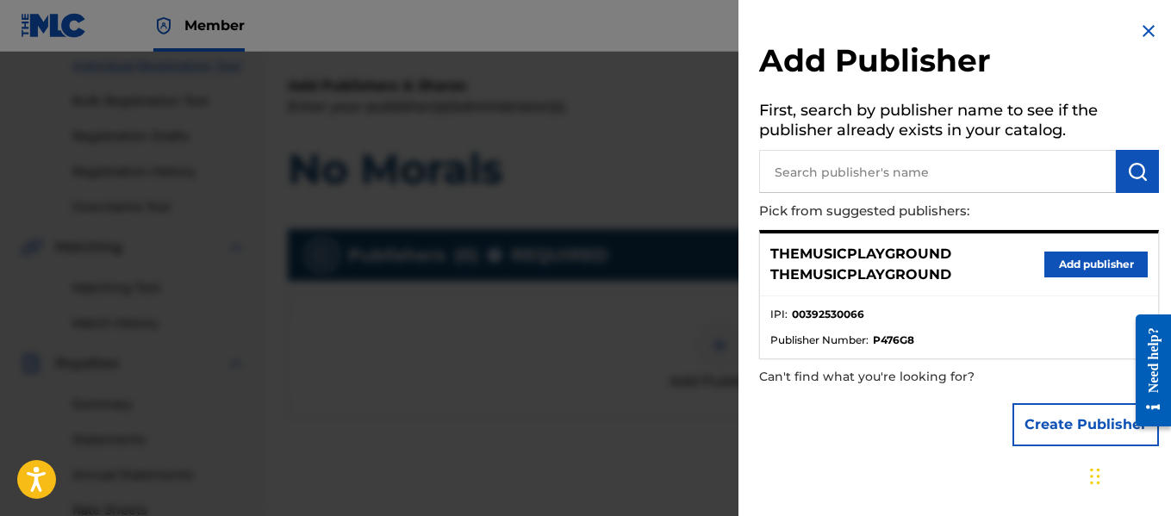
click at [1063, 421] on button "Create Publisher" at bounding box center [1086, 424] width 147 height 43
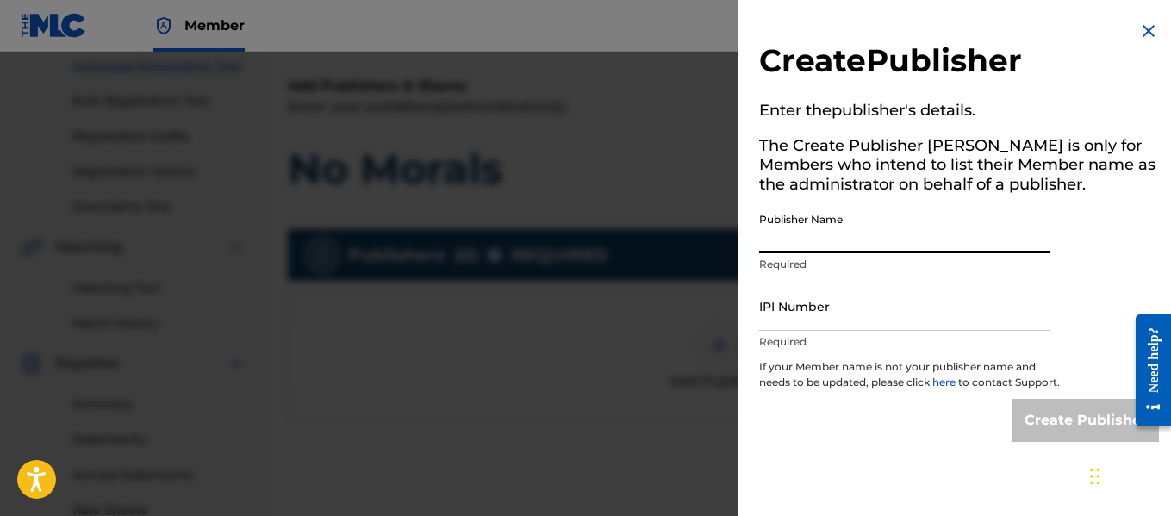
click at [900, 245] on input "Publisher Name" at bounding box center [904, 228] width 291 height 49
type input "Heart Beatz Publishing Global"
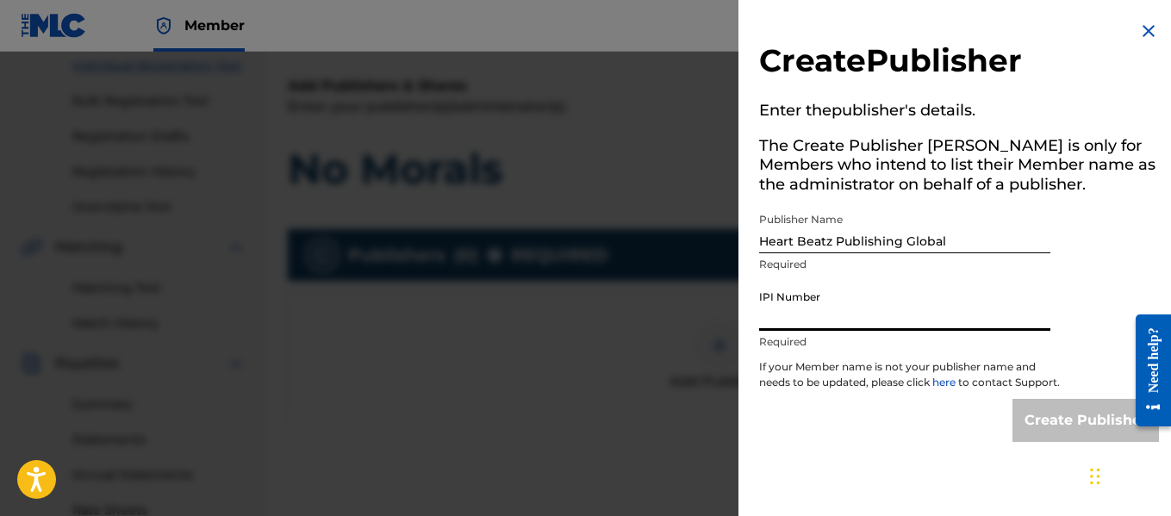
click at [876, 324] on input "IPI Number" at bounding box center [904, 306] width 291 height 49
type input "01021428118"
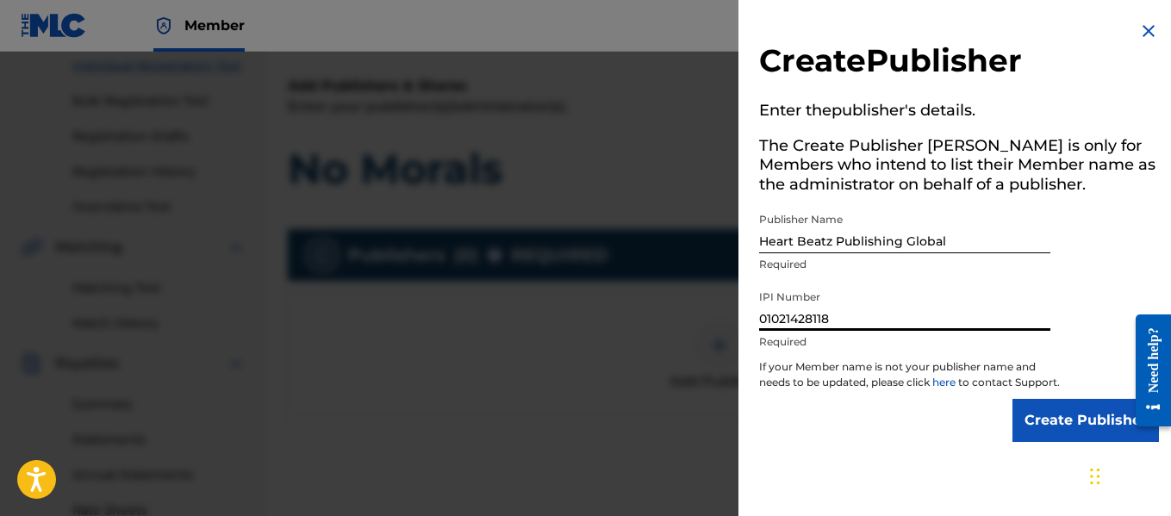
click at [1020, 434] on input "Create Publisher" at bounding box center [1086, 420] width 147 height 43
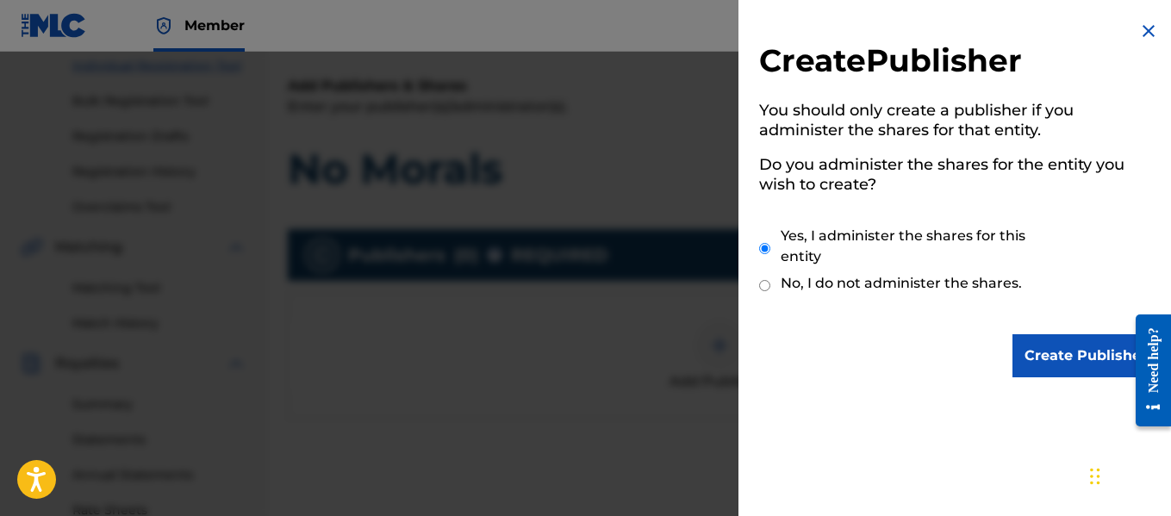
click at [1055, 347] on input "Create Publisher" at bounding box center [1086, 355] width 147 height 43
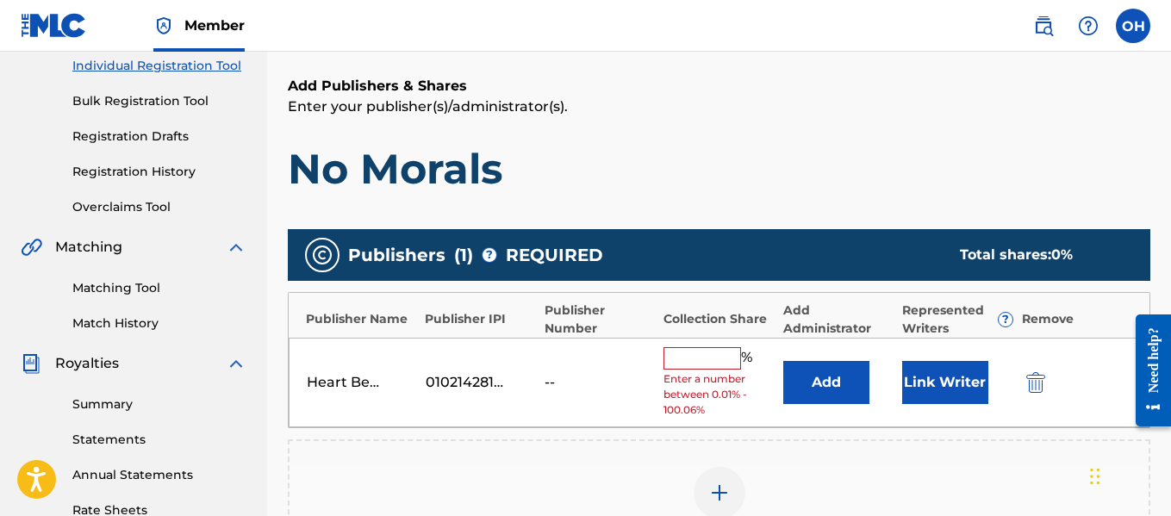
click at [689, 360] on input "text" at bounding box center [703, 358] width 78 height 22
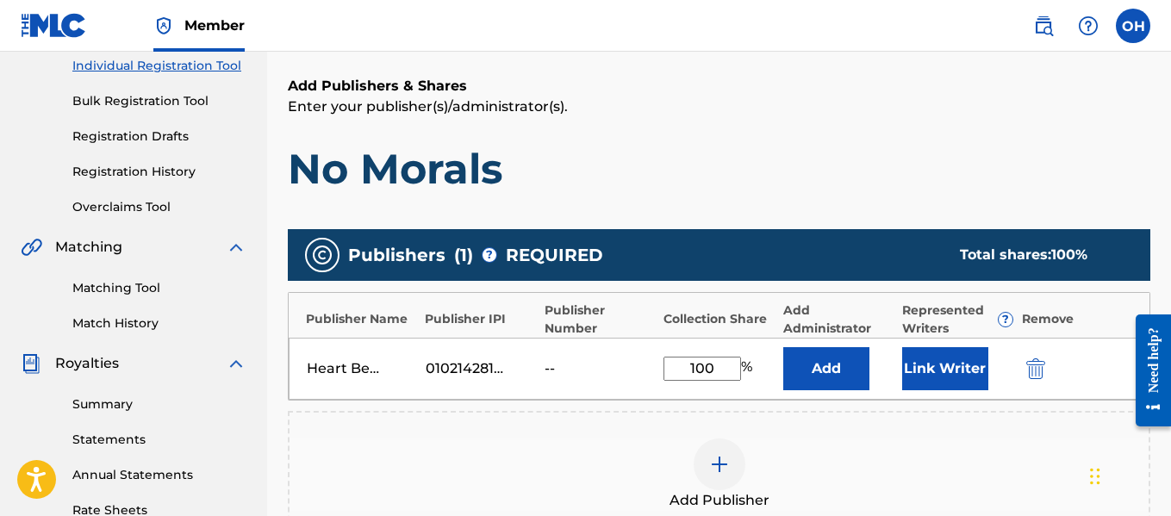
type input "100"
click at [945, 372] on button "Link Writer" at bounding box center [945, 368] width 86 height 43
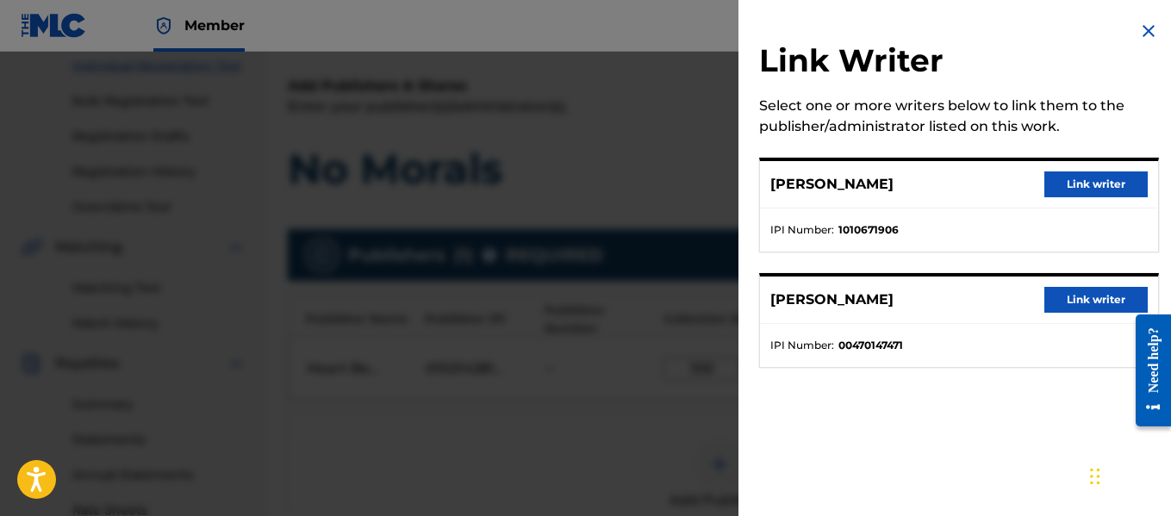
click at [1071, 296] on button "Link writer" at bounding box center [1096, 300] width 103 height 26
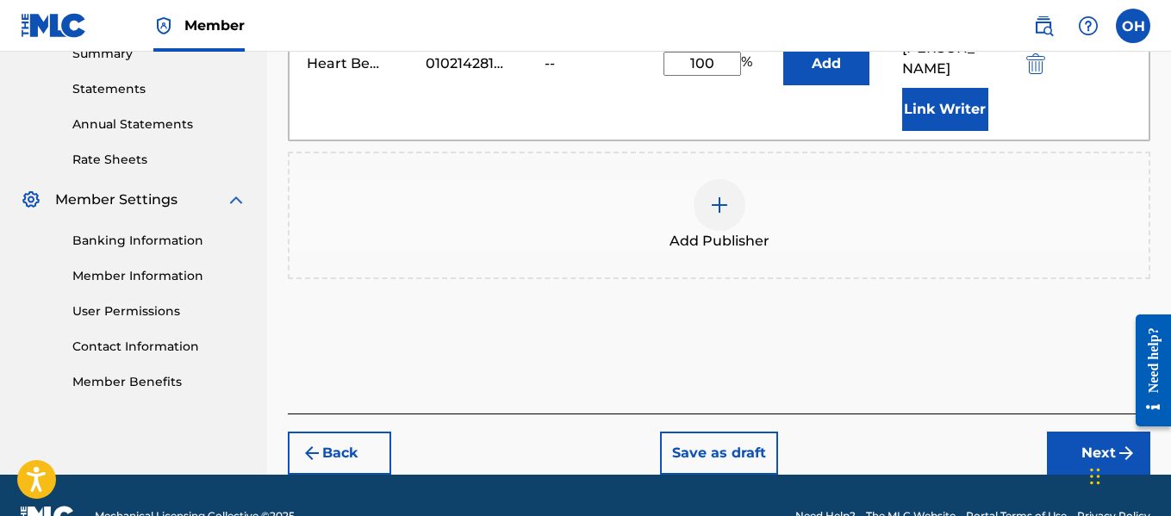
click at [1067, 432] on button "Next" at bounding box center [1098, 453] width 103 height 43
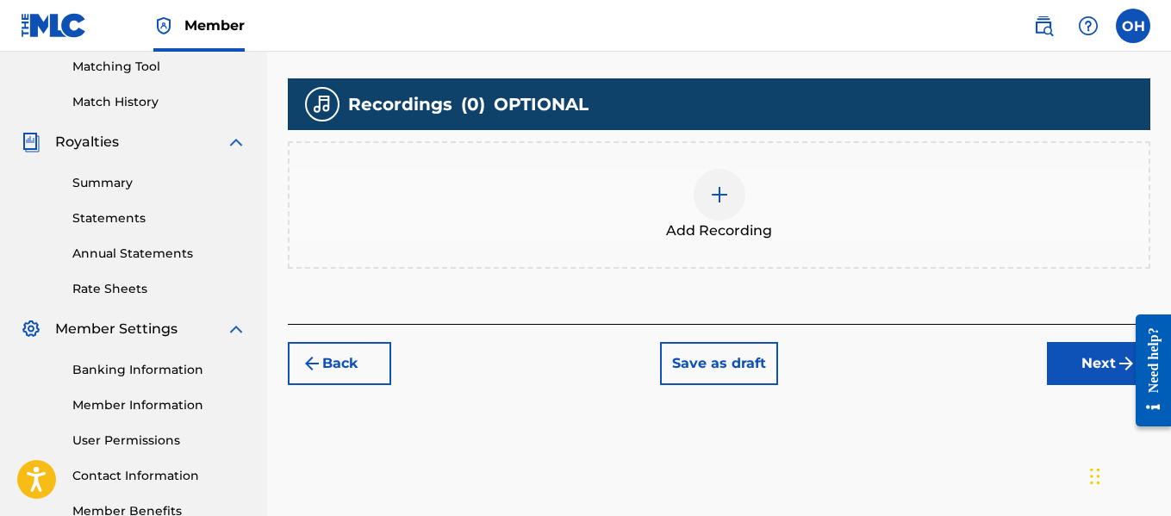
scroll to position [446, 0]
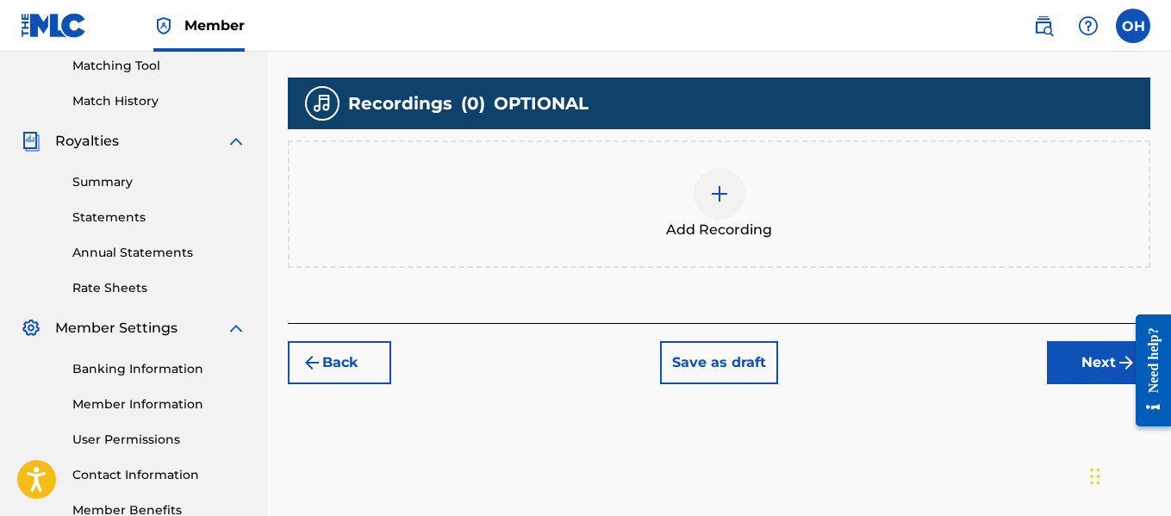
click at [713, 203] on img at bounding box center [719, 194] width 21 height 21
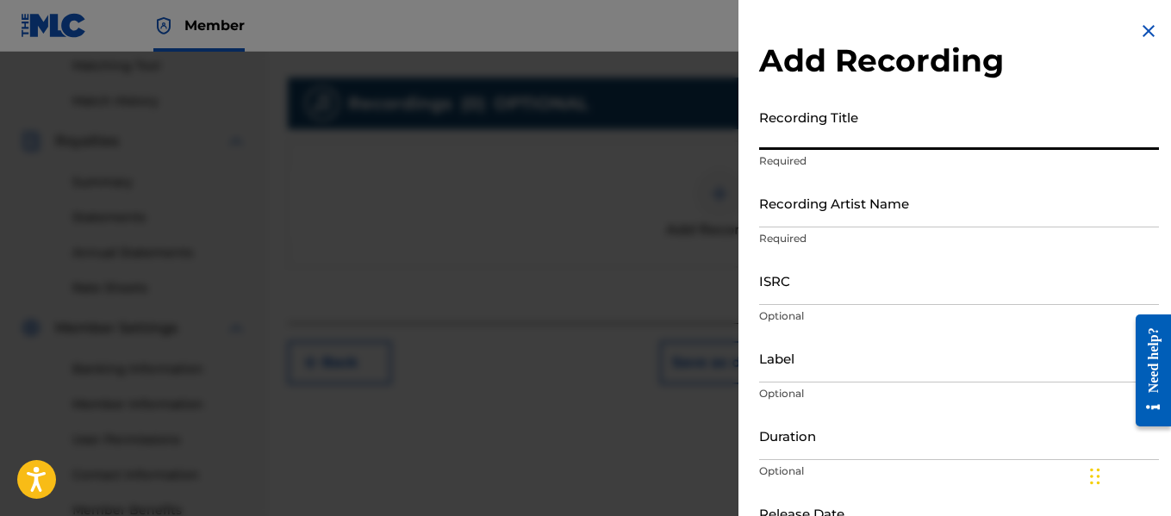
click at [884, 139] on input "Recording Title" at bounding box center [959, 125] width 400 height 49
type input "No Morals"
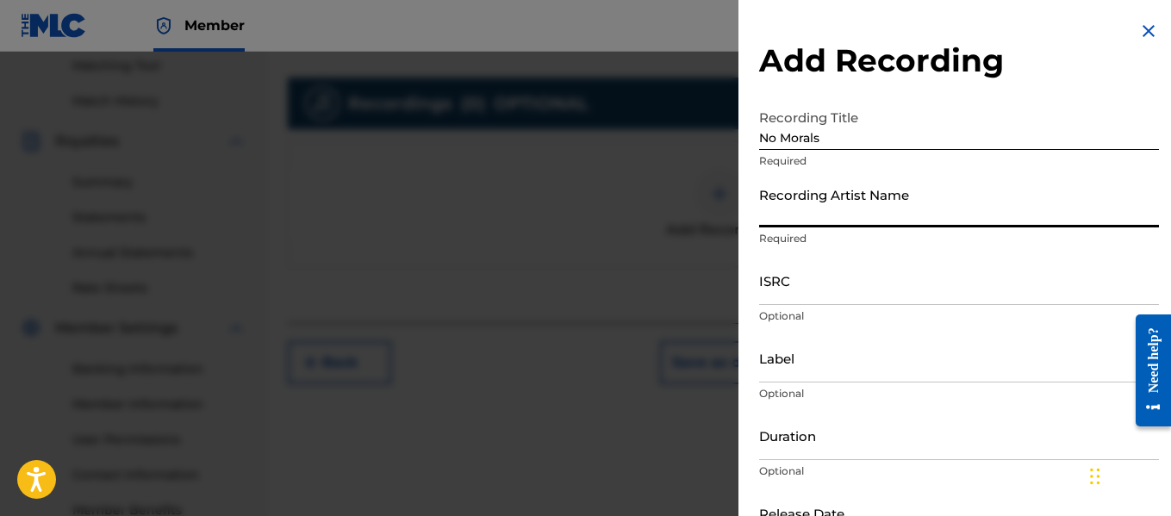
click at [871, 228] on div "Recording Artist Name Required" at bounding box center [959, 217] width 400 height 78
type input "[PERSON_NAME] OTS"
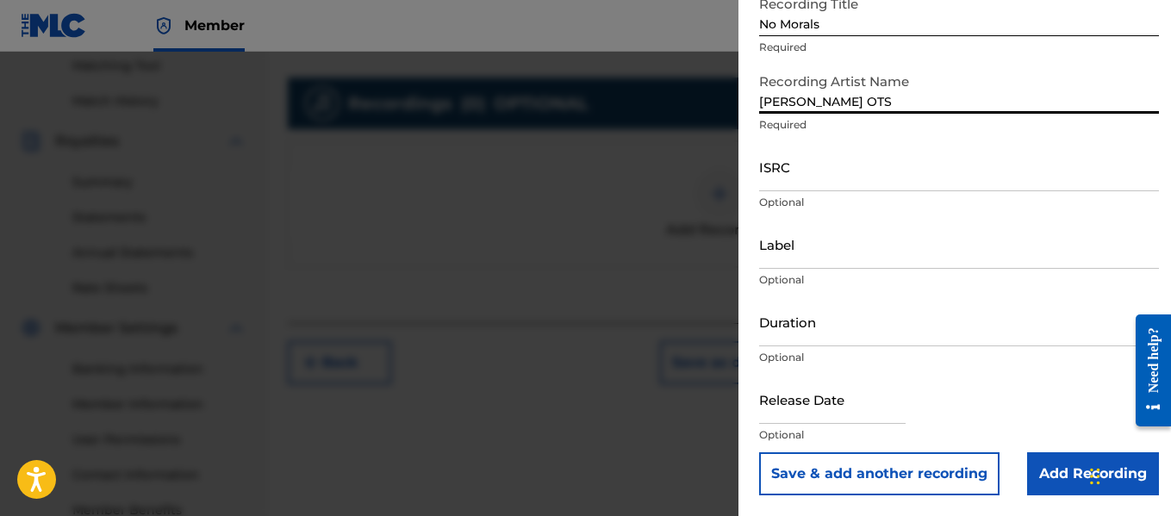
scroll to position [552, 0]
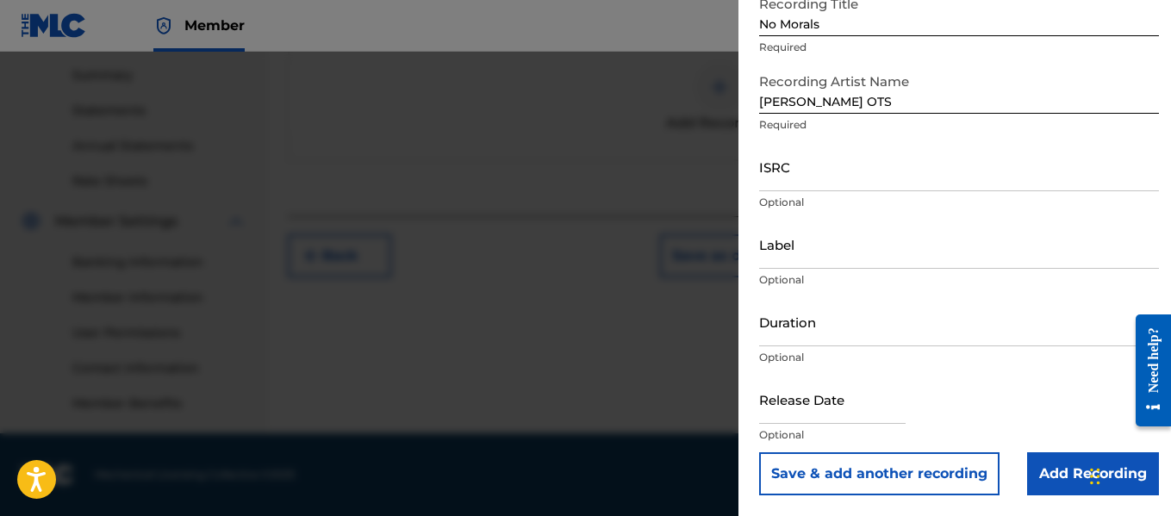
click at [1038, 469] on input "Add Recording" at bounding box center [1093, 473] width 132 height 43
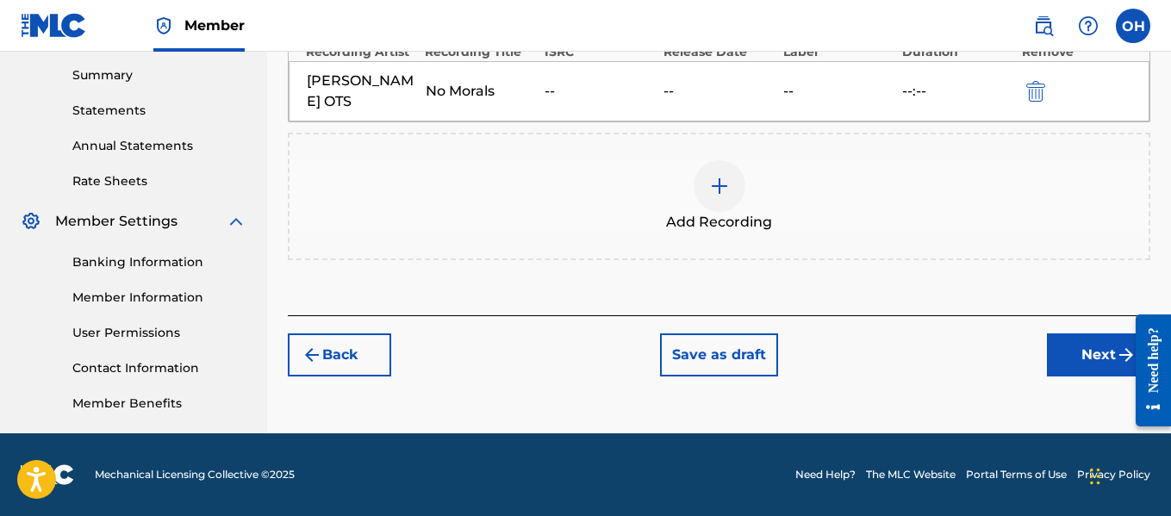
click at [1084, 334] on button "Next" at bounding box center [1098, 355] width 103 height 43
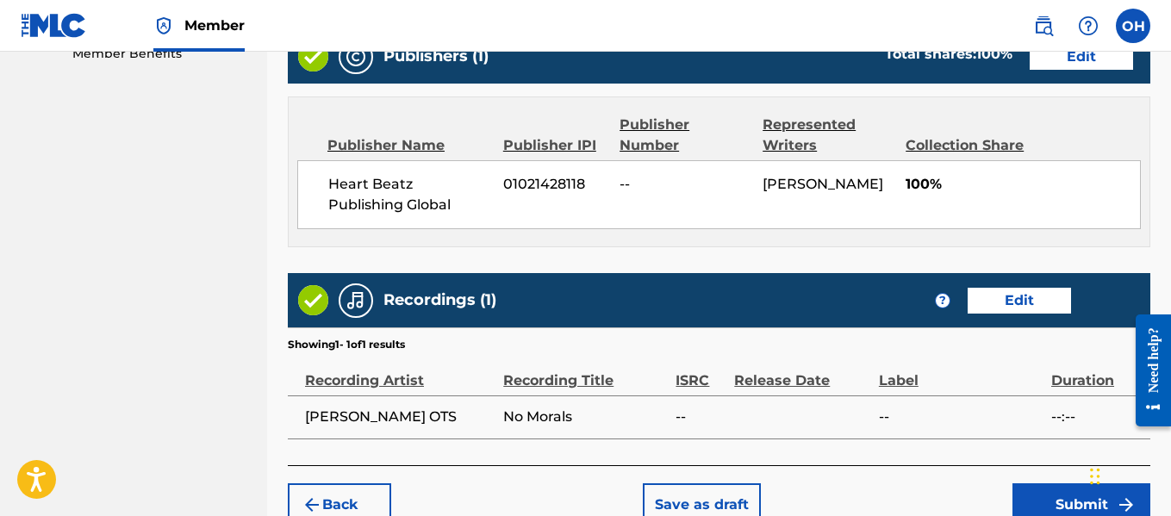
scroll to position [995, 0]
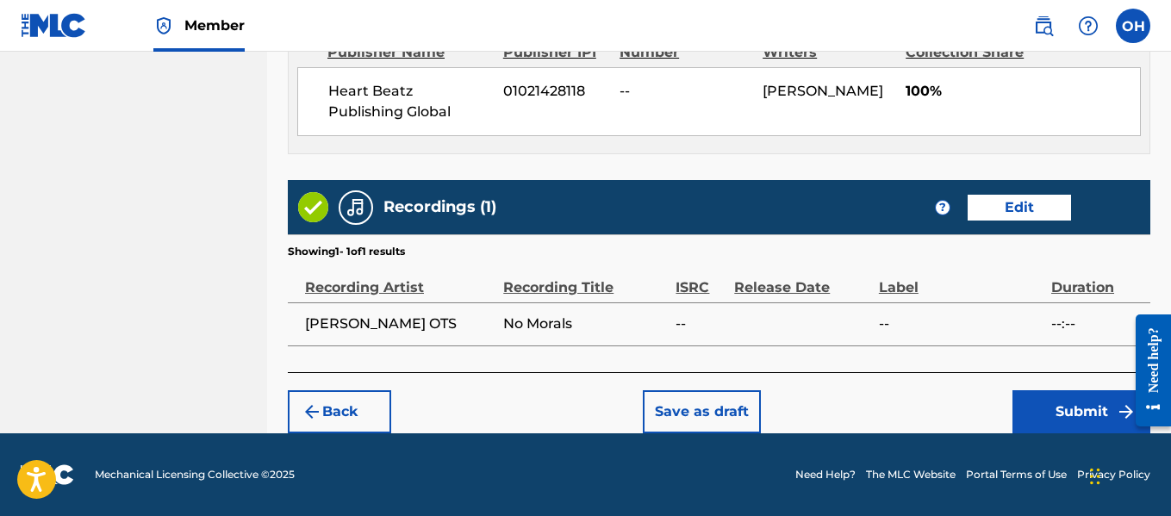
click at [1057, 405] on button "Submit" at bounding box center [1082, 411] width 138 height 43
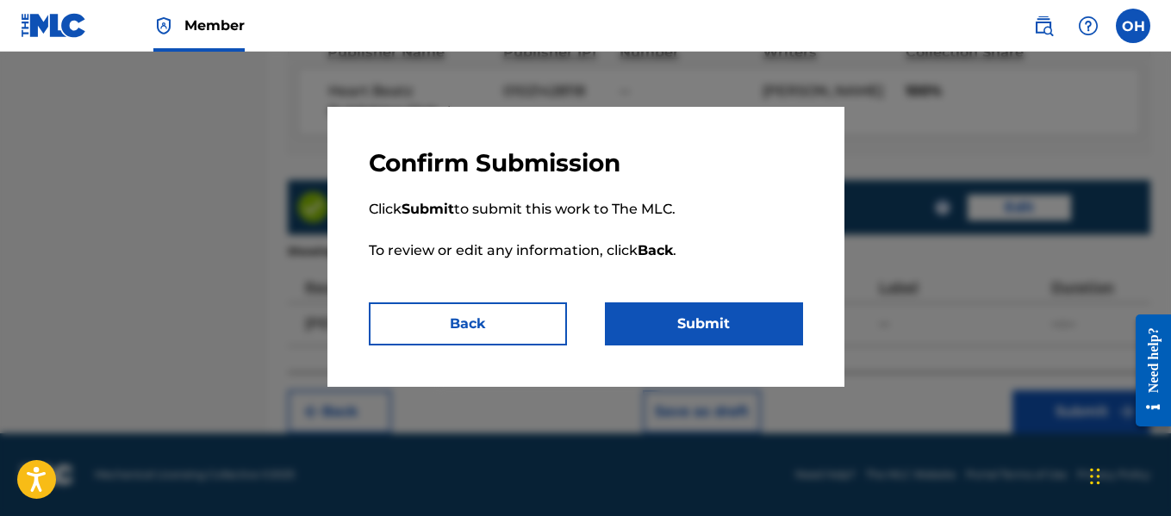
click at [749, 328] on button "Submit" at bounding box center [704, 324] width 198 height 43
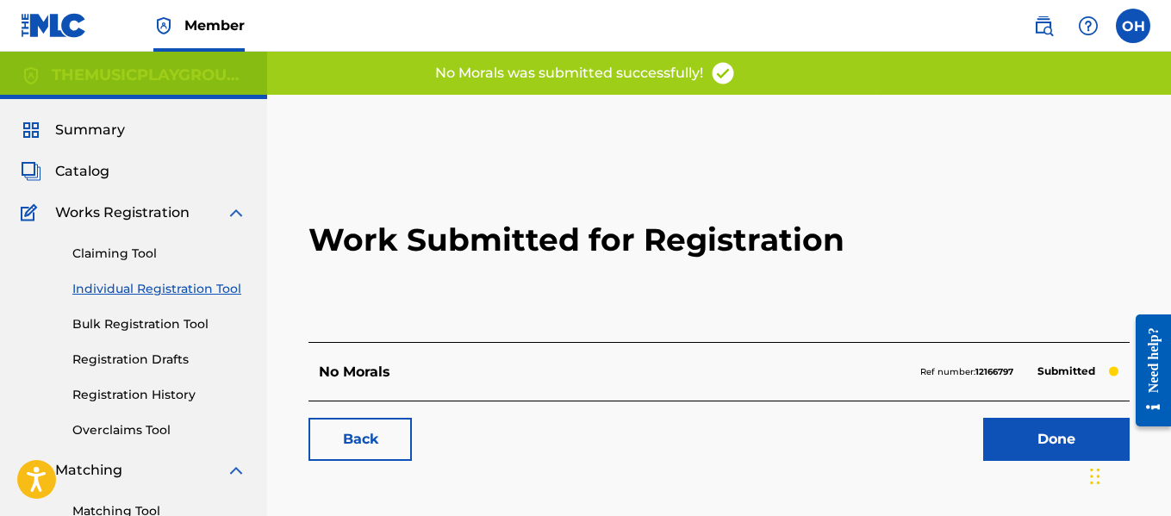
click at [1005, 426] on link "Done" at bounding box center [1056, 439] width 147 height 43
